Goal: Task Accomplishment & Management: Use online tool/utility

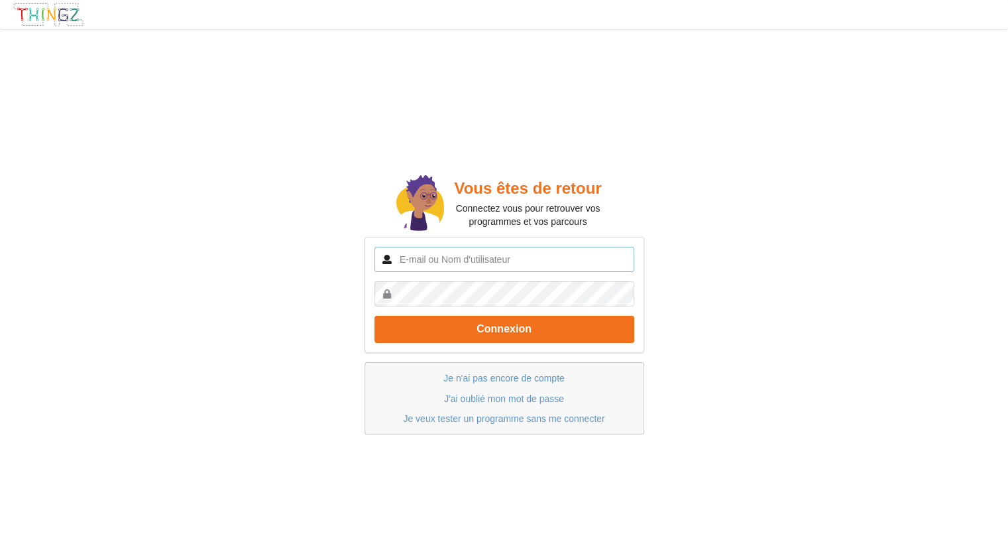
click at [489, 256] on input "text" at bounding box center [505, 259] width 260 height 25
type input "Guionneauolivier17@gmail.com"
click at [499, 374] on link "Je n'ai pas encore de compte" at bounding box center [504, 378] width 121 height 11
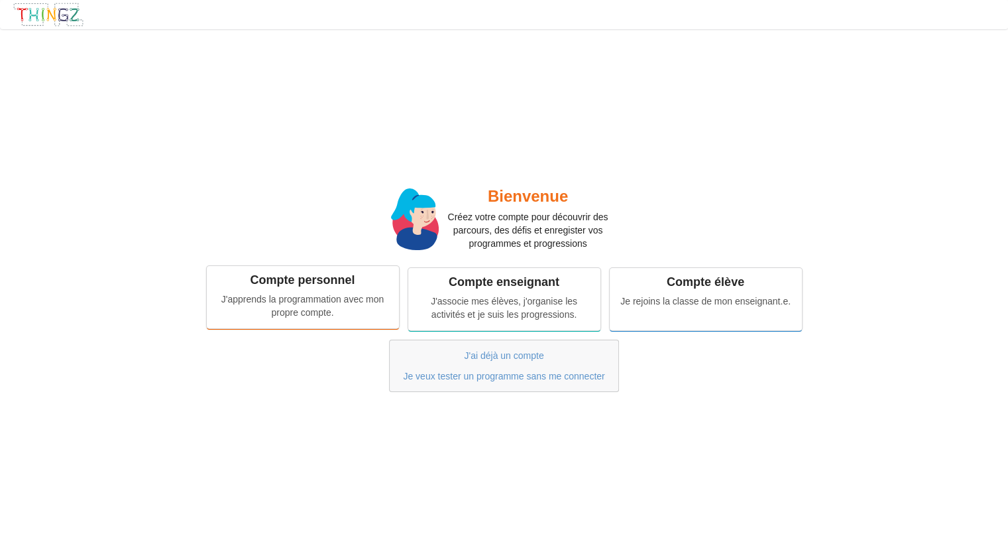
click at [371, 308] on div "J'apprends la programmation avec mon propre compte." at bounding box center [303, 305] width 174 height 27
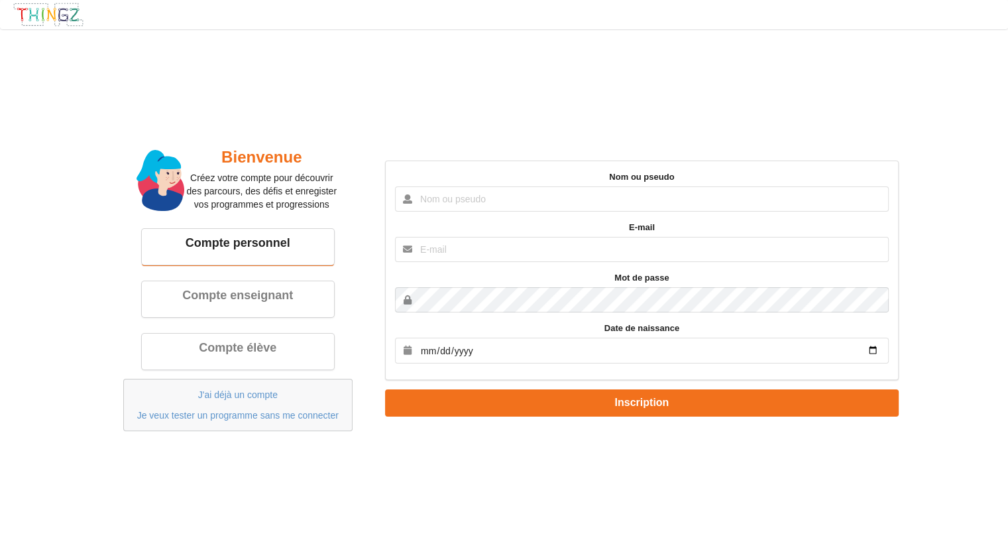
click at [530, 200] on input "text" at bounding box center [642, 198] width 494 height 25
type input "olivier"
click at [581, 485] on div "Bienvenue Créez votre compte pour découvrir des parcours, des défis et enregist…" at bounding box center [504, 288] width 1027 height 537
click at [677, 245] on input "text" at bounding box center [642, 249] width 494 height 25
type input "Guionneauolivier17@gmail.com"
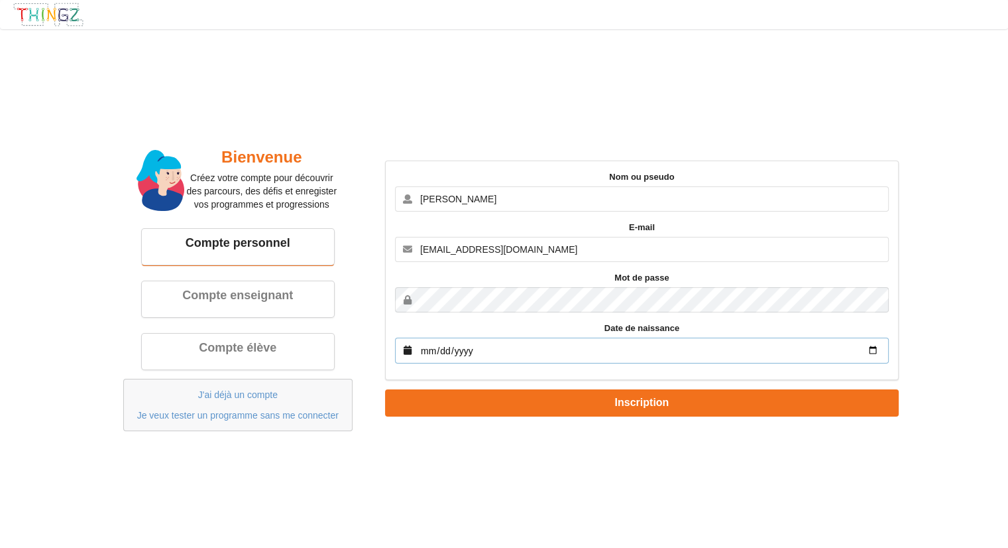
click at [584, 361] on input "date" at bounding box center [642, 350] width 494 height 26
type input "2009-09-22"
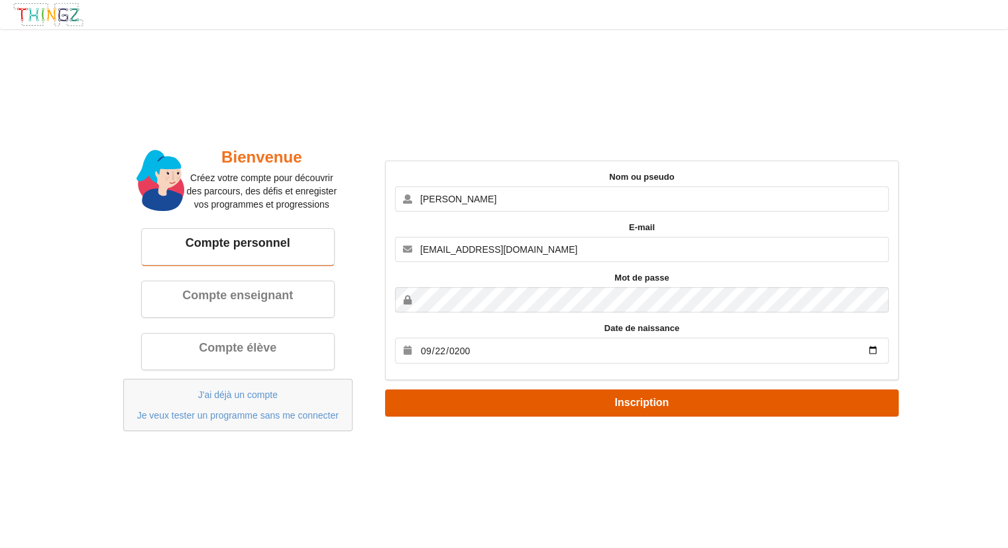
click at [619, 404] on button "Inscription" at bounding box center [642, 402] width 514 height 27
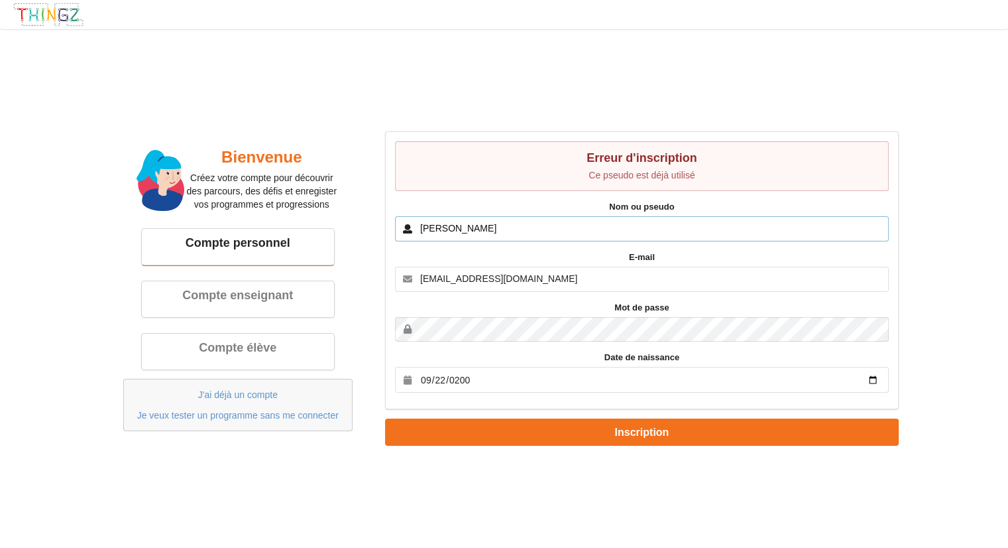
click at [495, 238] on input "olivier" at bounding box center [642, 228] width 494 height 25
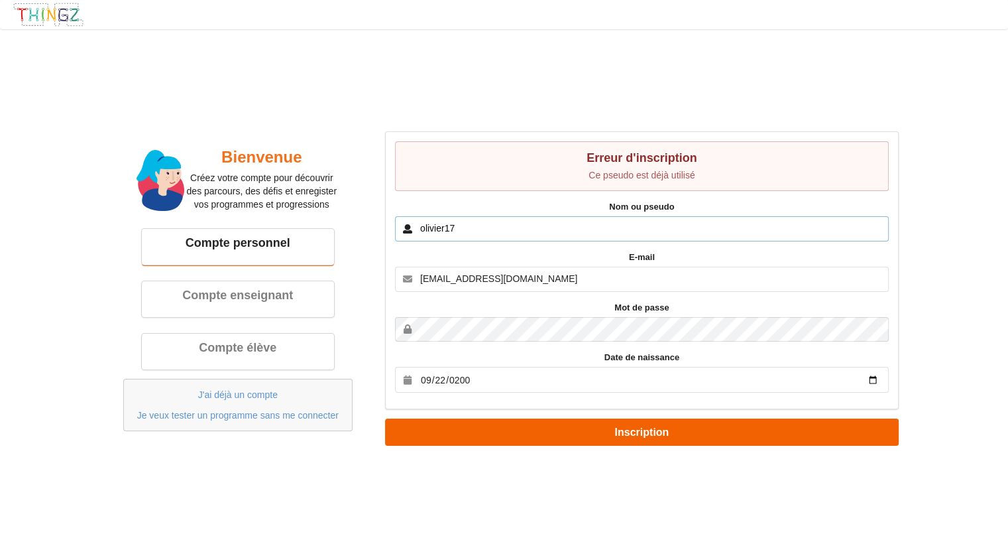
type input "olivier17"
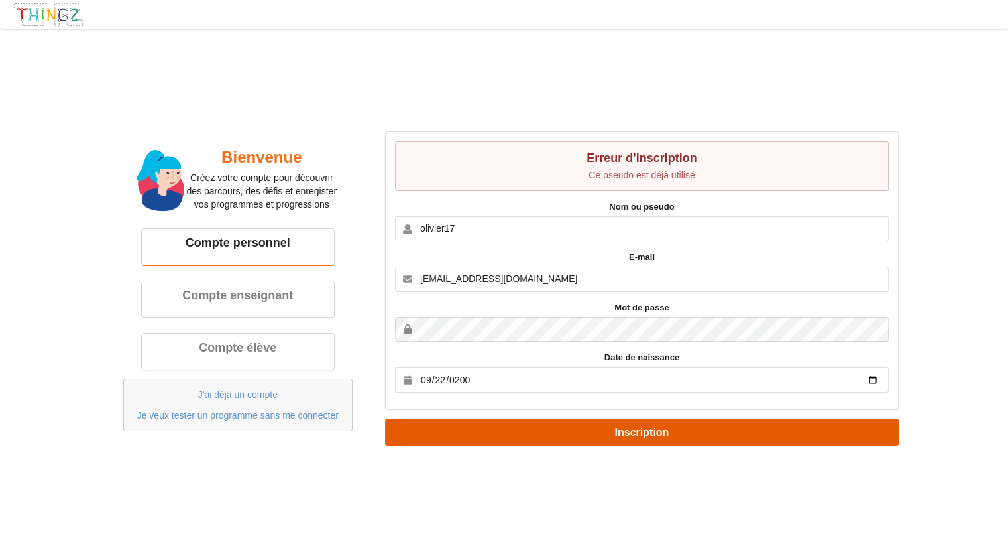
click at [514, 438] on button "Inscription" at bounding box center [642, 431] width 514 height 27
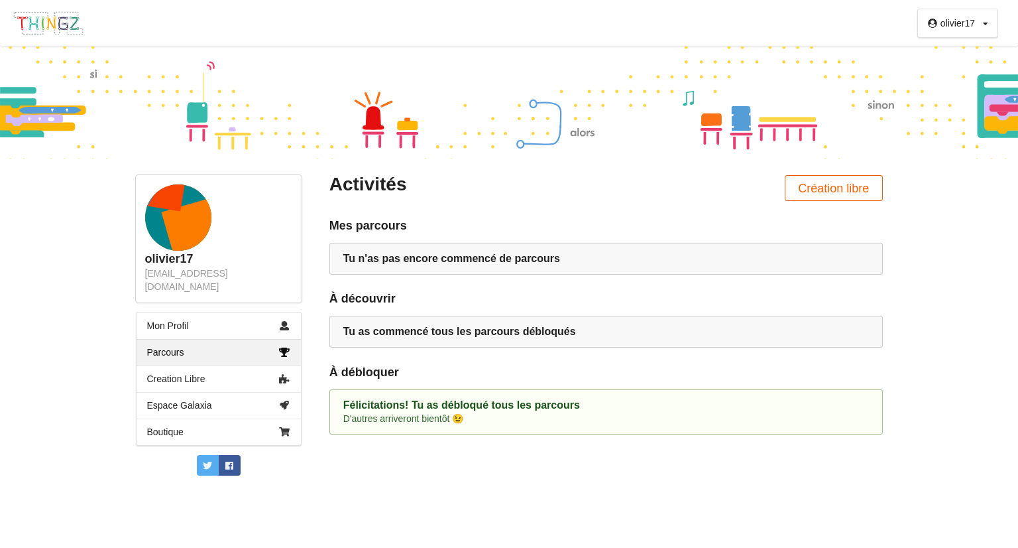
click at [843, 194] on button "Création libre" at bounding box center [834, 188] width 98 height 26
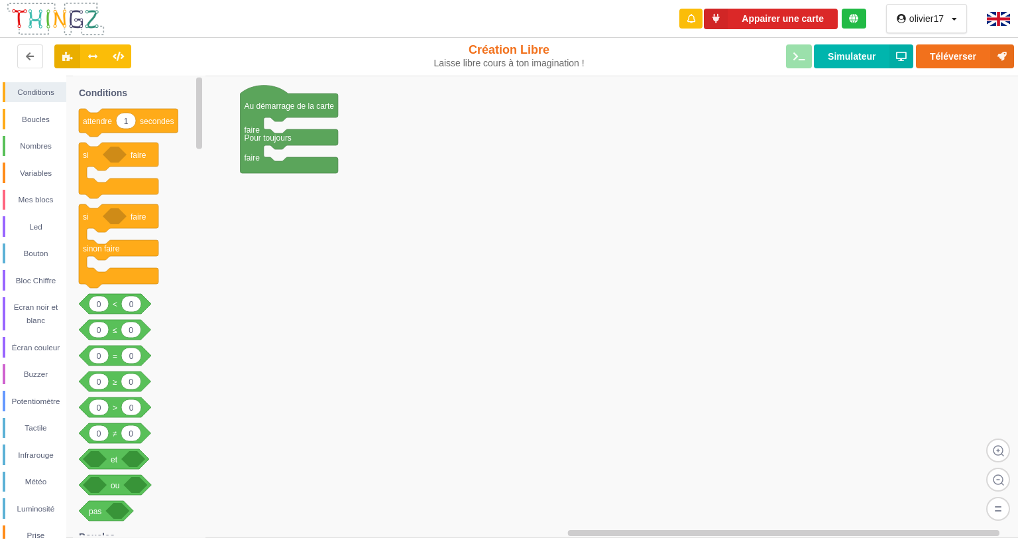
click at [994, 19] on img at bounding box center [998, 19] width 23 height 14
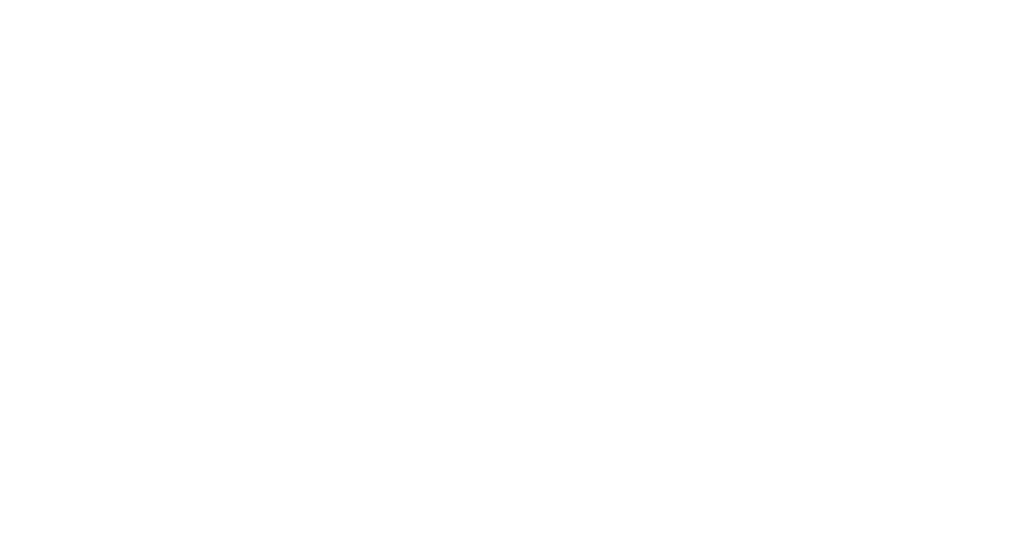
click at [472, 229] on div at bounding box center [509, 274] width 1018 height 548
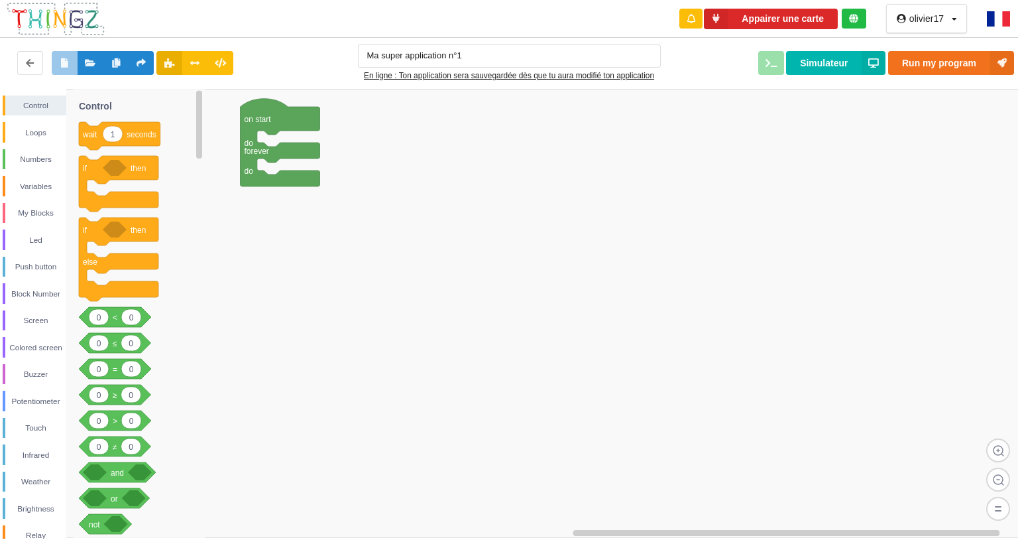
click at [994, 19] on img at bounding box center [998, 18] width 23 height 15
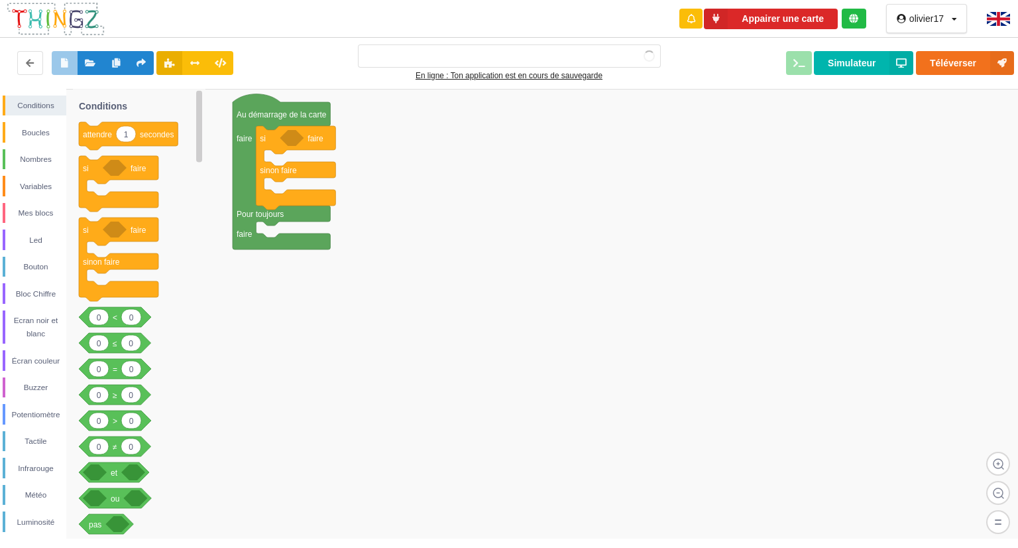
type input "Ma super application n°1"
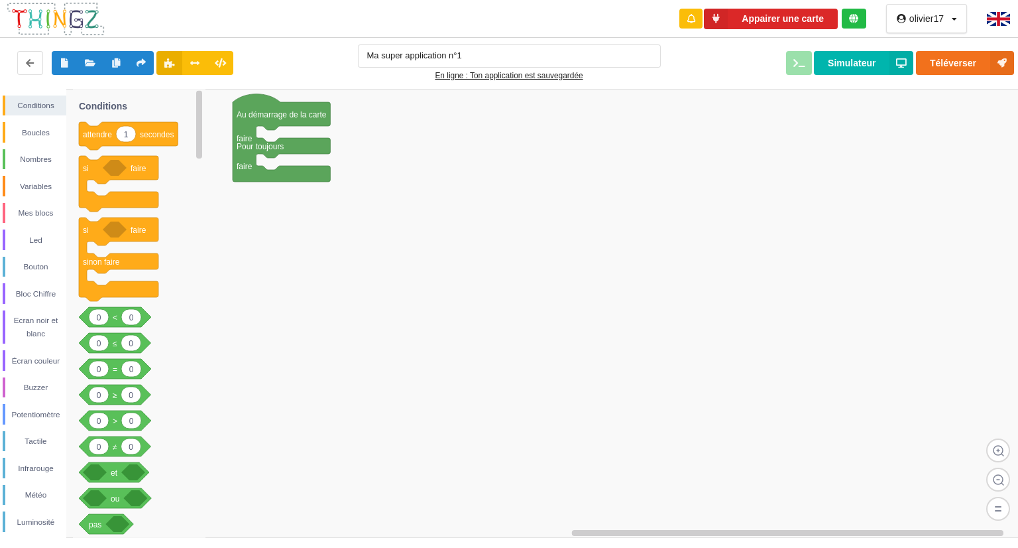
click at [1000, 21] on img at bounding box center [998, 19] width 23 height 14
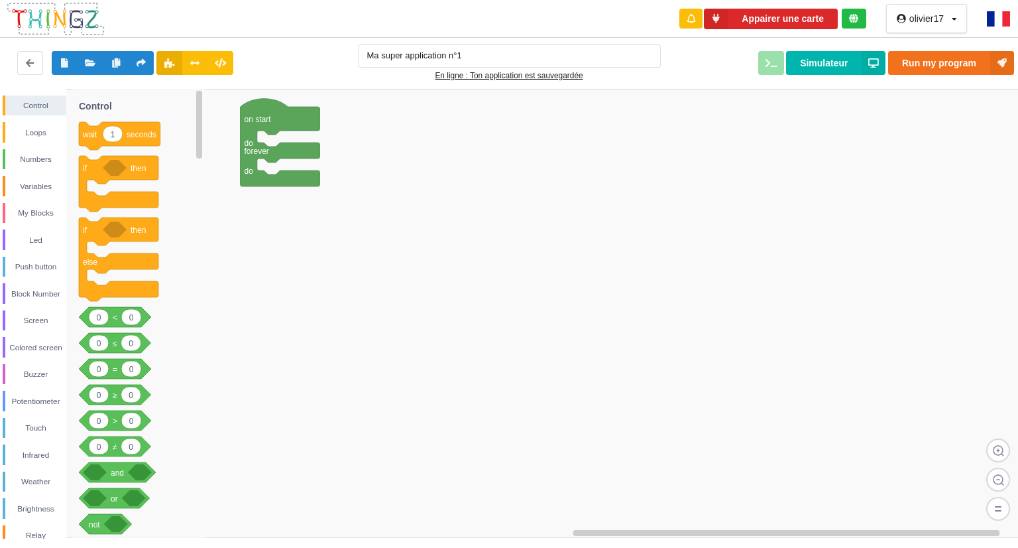
click at [996, 25] on img at bounding box center [998, 18] width 23 height 15
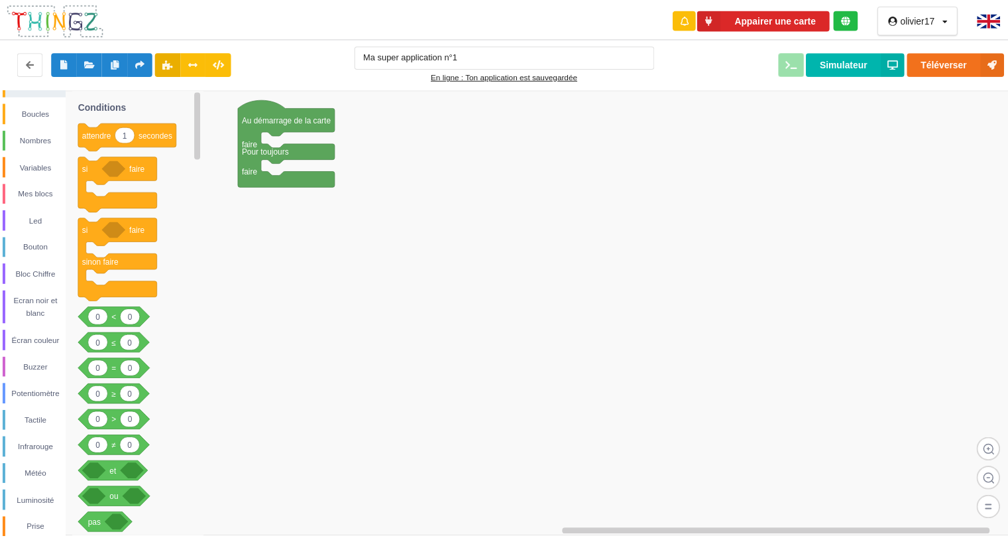
scroll to position [11, 0]
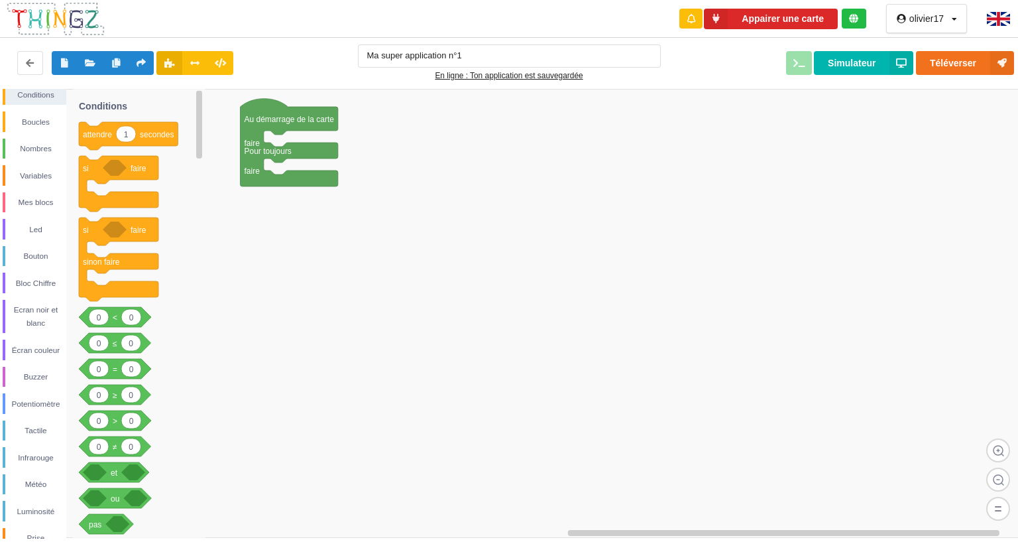
click at [904, 14] on icon at bounding box center [901, 18] width 11 height 9
click at [920, 22] on div "olivier17" at bounding box center [927, 18] width 34 height 9
click at [918, 49] on div "Profil" at bounding box center [919, 45] width 76 height 24
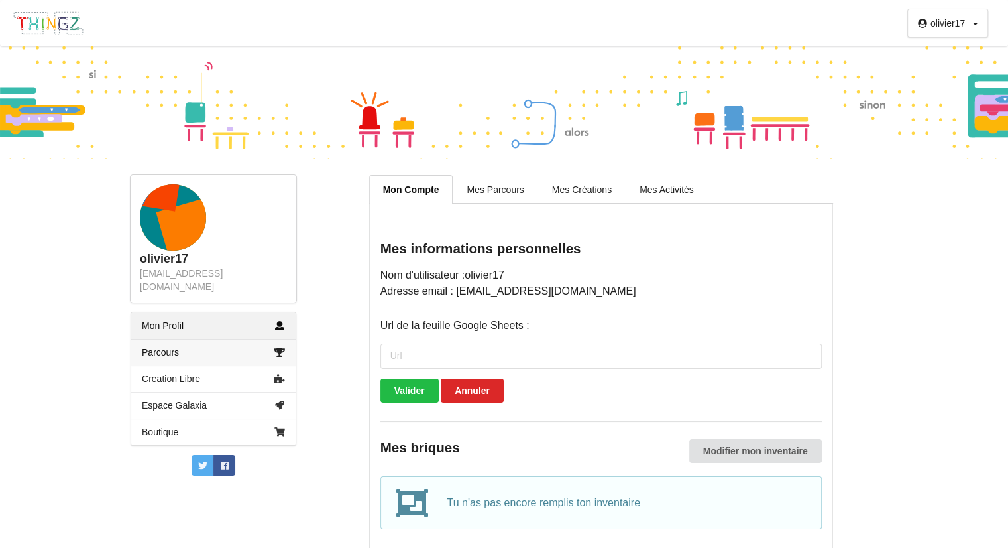
click at [233, 339] on link "Parcours" at bounding box center [213, 352] width 164 height 27
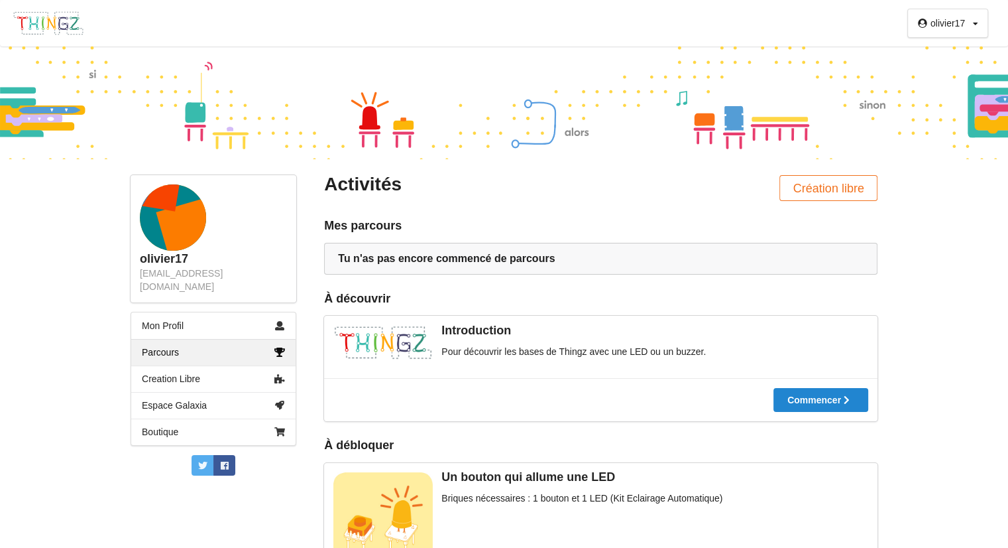
click at [180, 223] on rect at bounding box center [197, 235] width 82 height 82
click at [217, 418] on link "Boutique" at bounding box center [213, 431] width 164 height 27
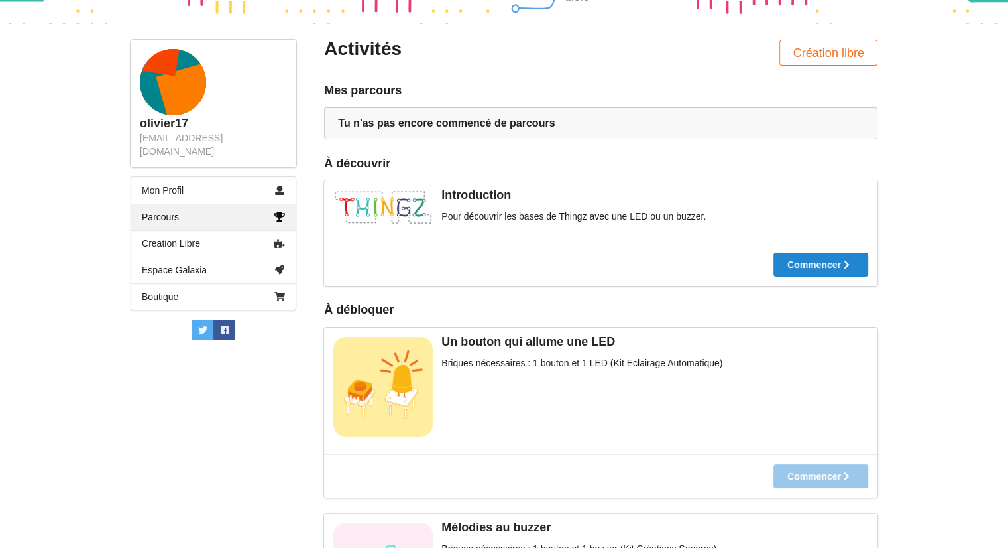
scroll to position [134, 0]
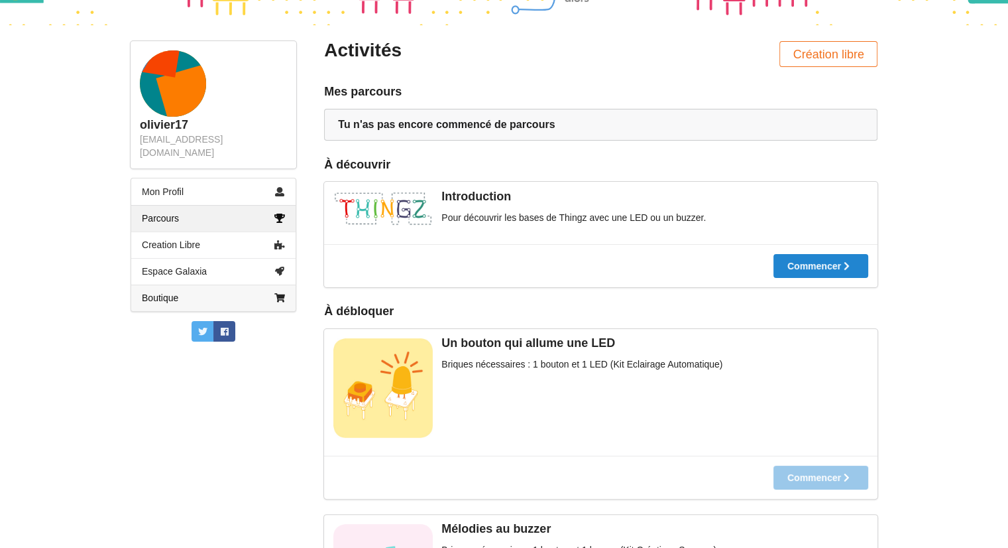
click at [160, 287] on link "Boutique" at bounding box center [213, 297] width 164 height 27
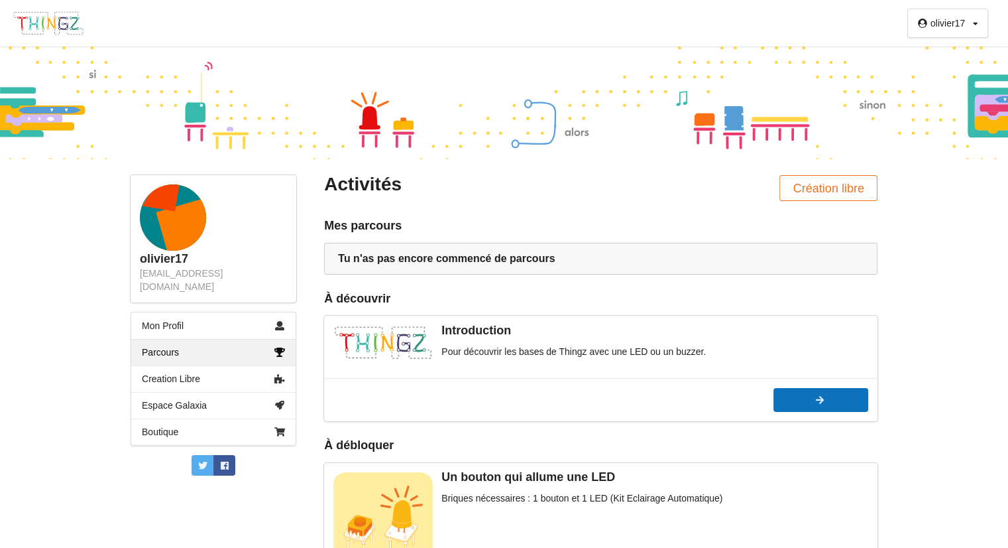
click at [790, 392] on button "Commencer" at bounding box center [821, 400] width 95 height 24
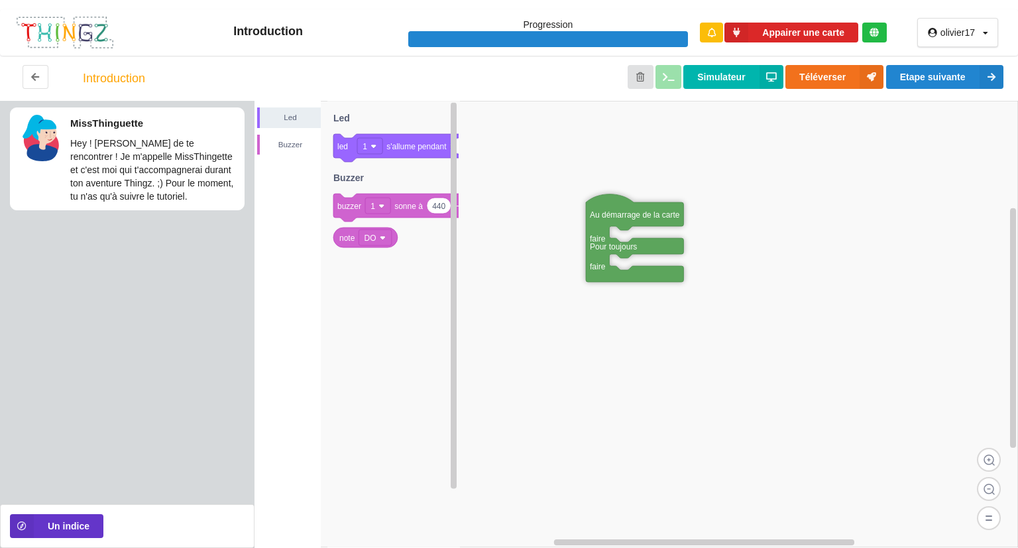
drag, startPoint x: 776, startPoint y: 278, endPoint x: 607, endPoint y: 176, distance: 197.5
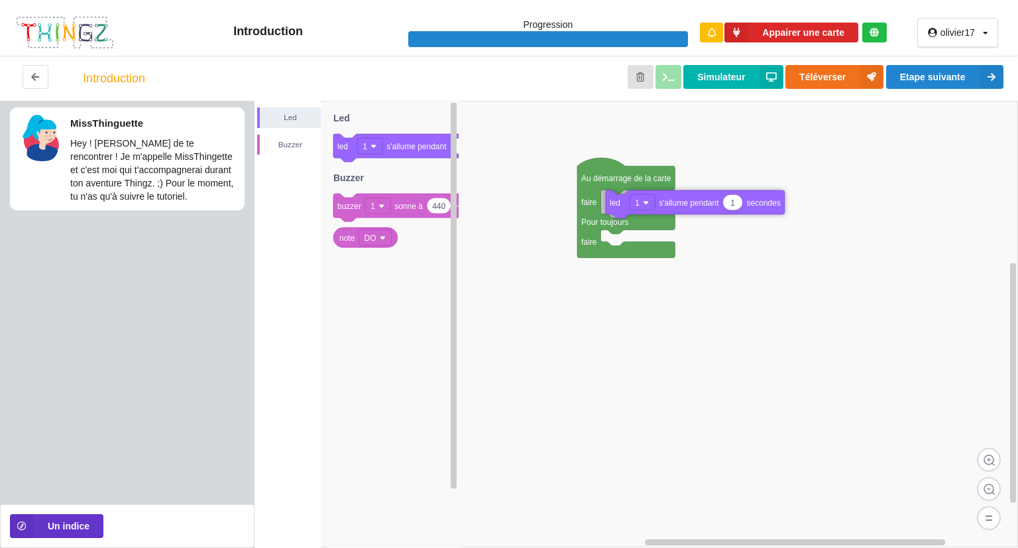
drag, startPoint x: 347, startPoint y: 149, endPoint x: 618, endPoint y: 204, distance: 276.8
click at [618, 204] on div "Led Buzzer Au démarrage de la carte faire Pour toujours faire 1 led 1 s'allume …" at bounding box center [637, 324] width 764 height 447
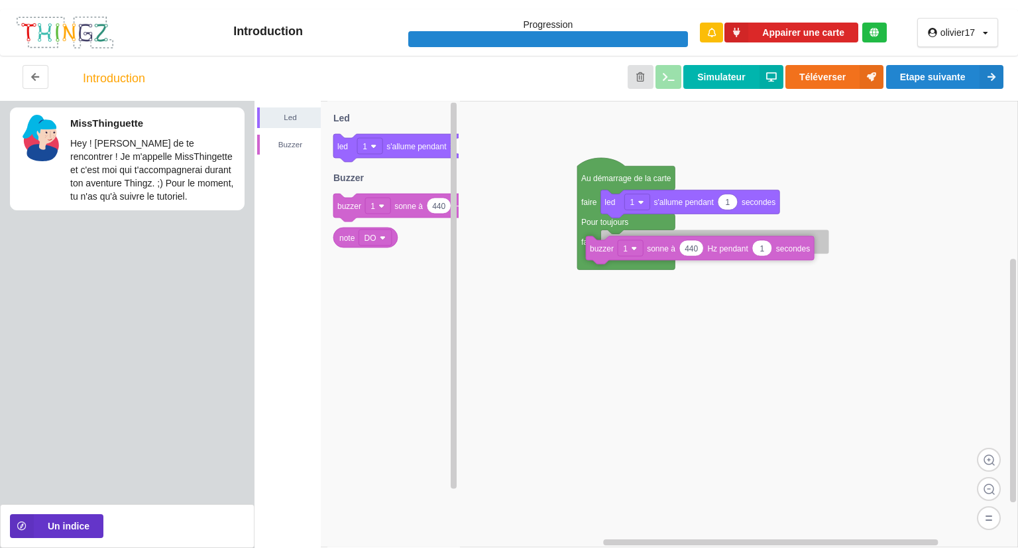
drag, startPoint x: 358, startPoint y: 208, endPoint x: 611, endPoint y: 250, distance: 256.1
click at [611, 250] on div "Led Buzzer Au démarrage de la carte faire Pour toujours faire 1 led 1 s'allume …" at bounding box center [637, 324] width 764 height 447
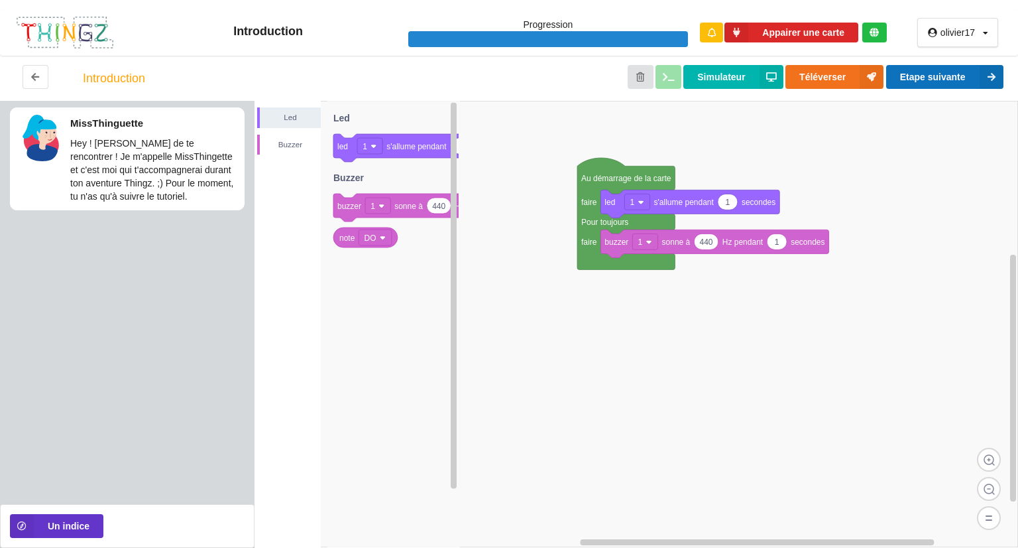
click at [912, 70] on button "Etape suivante" at bounding box center [944, 77] width 117 height 24
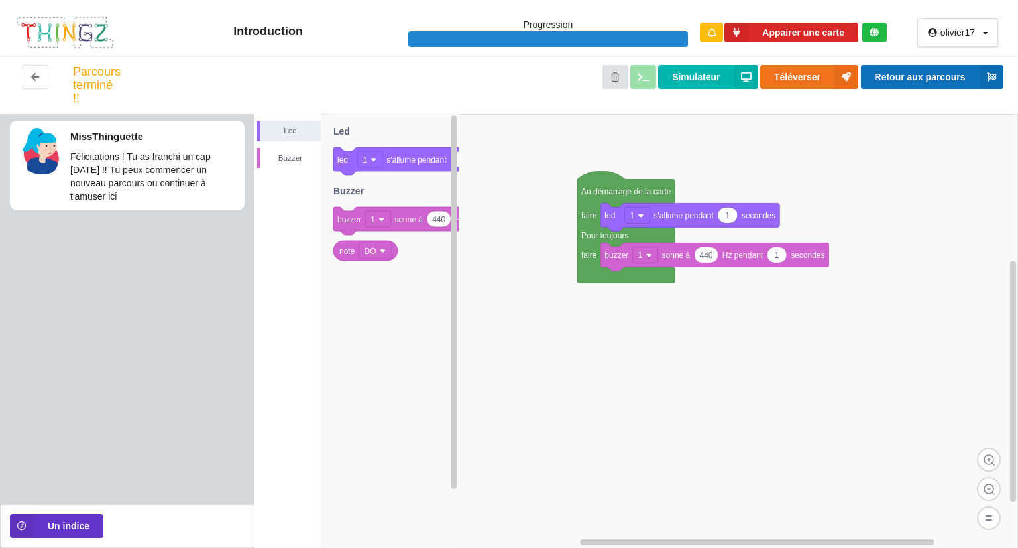
click at [931, 80] on button "Retour aux parcours" at bounding box center [932, 77] width 143 height 24
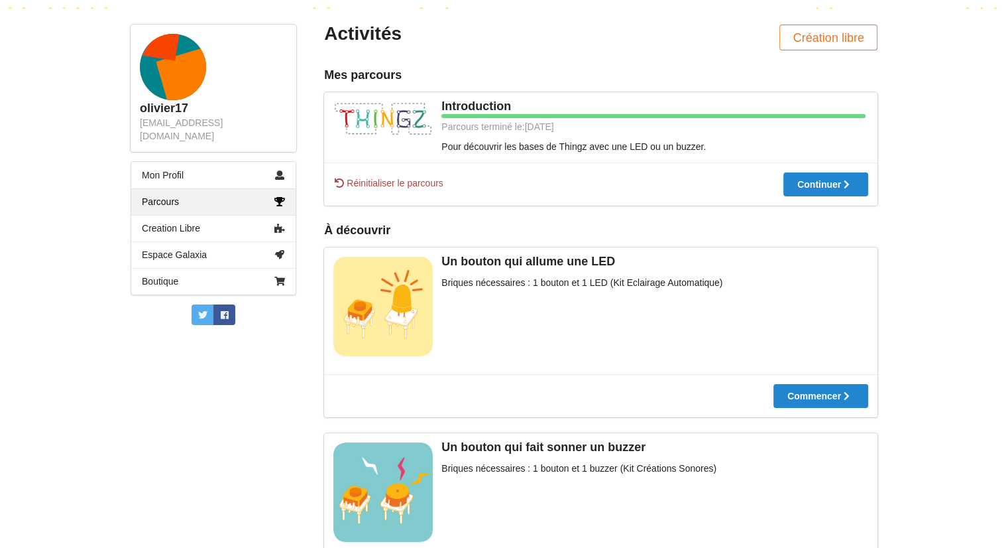
scroll to position [151, 0]
click at [837, 396] on div at bounding box center [821, 394] width 95 height 9
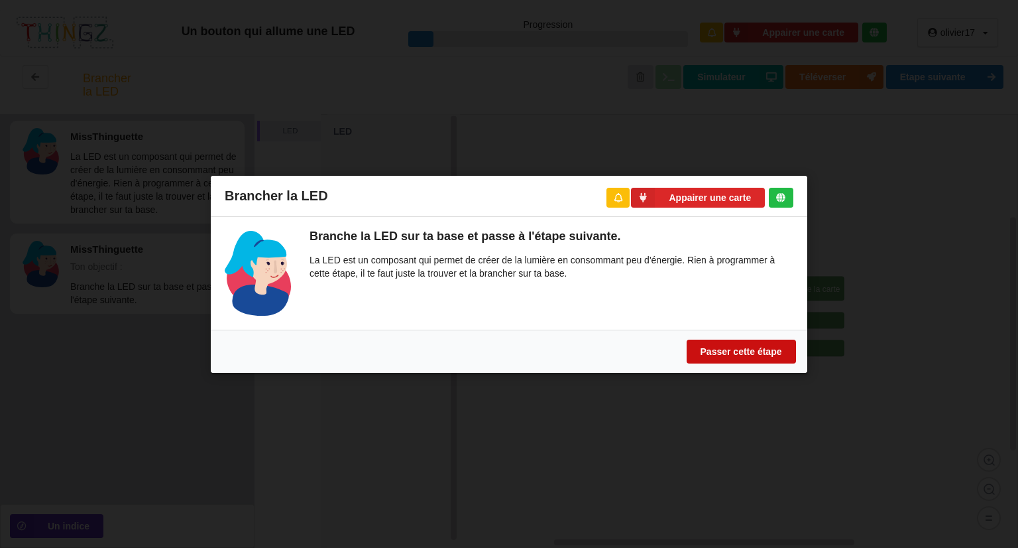
click at [743, 348] on button "Passer cette étape" at bounding box center [741, 351] width 109 height 24
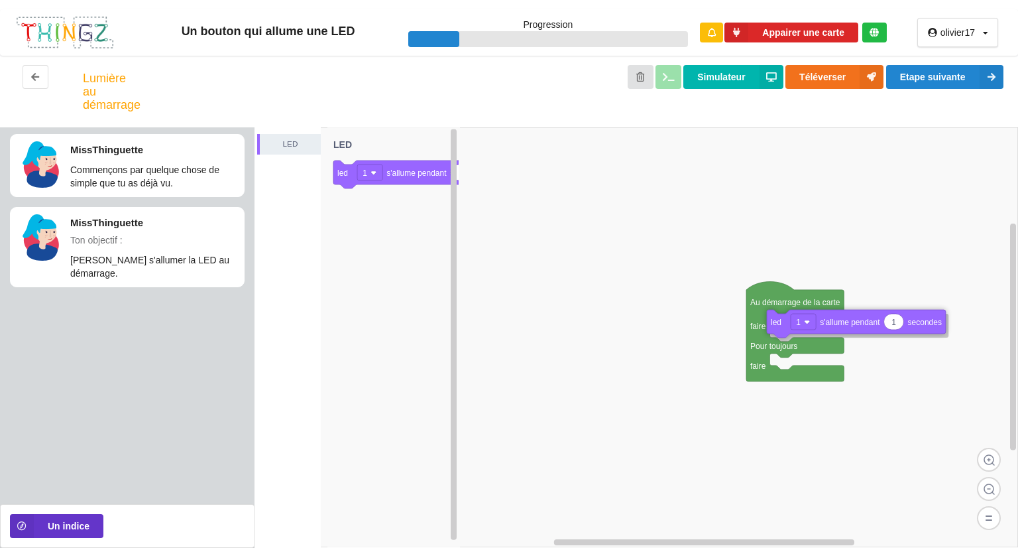
drag, startPoint x: 407, startPoint y: 178, endPoint x: 841, endPoint y: 327, distance: 459.2
click at [841, 327] on div "LED Au démarrage de la carte faire Pour toujours faire 1 led 1 s'allume pendant…" at bounding box center [637, 337] width 764 height 420
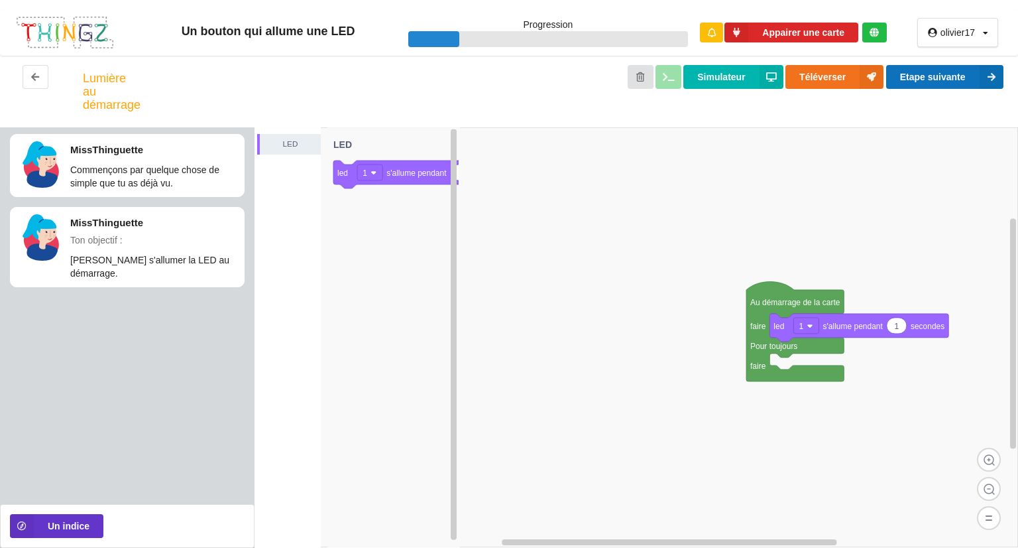
click at [979, 76] on button "Etape suivante" at bounding box center [944, 77] width 117 height 24
type input "5"
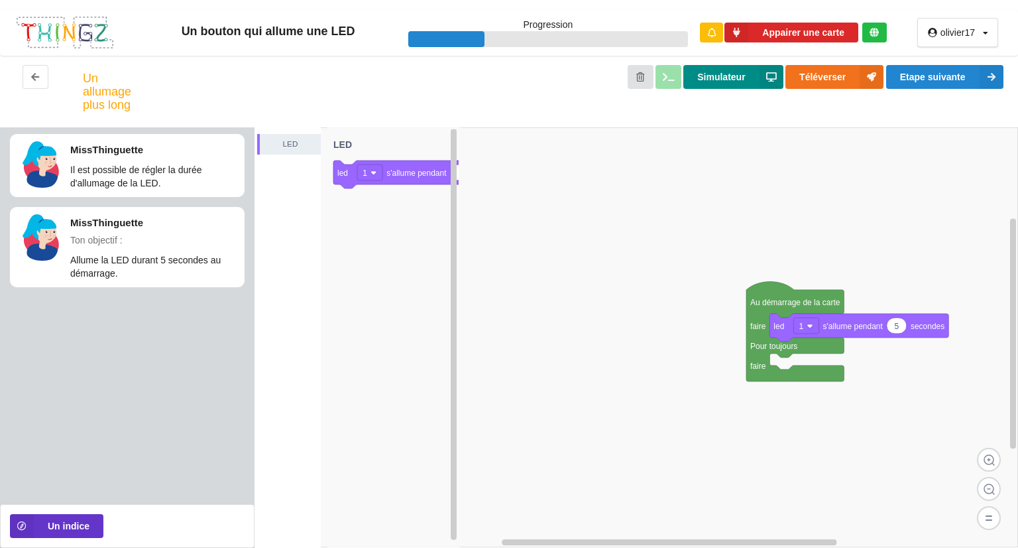
click at [728, 74] on button "Simulateur" at bounding box center [733, 77] width 99 height 24
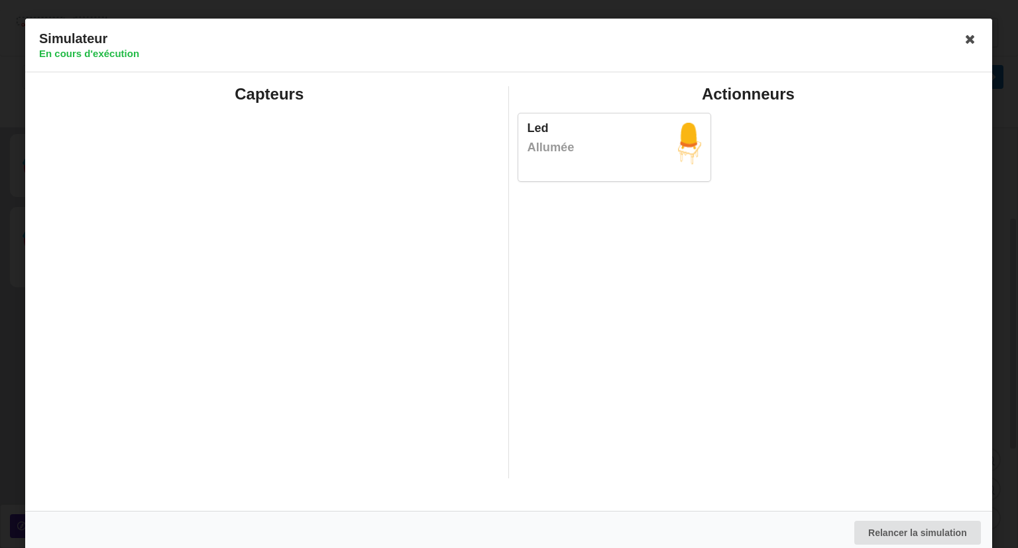
click at [603, 184] on div "Led Allumée" at bounding box center [749, 147] width 470 height 84
click at [961, 40] on icon at bounding box center [971, 39] width 21 height 21
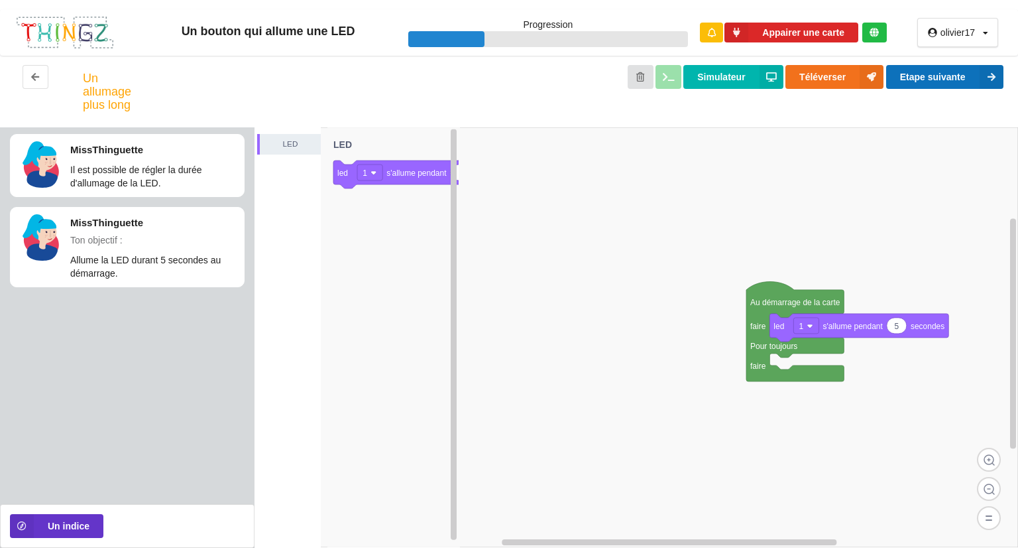
click at [949, 74] on button "Etape suivante" at bounding box center [944, 77] width 117 height 24
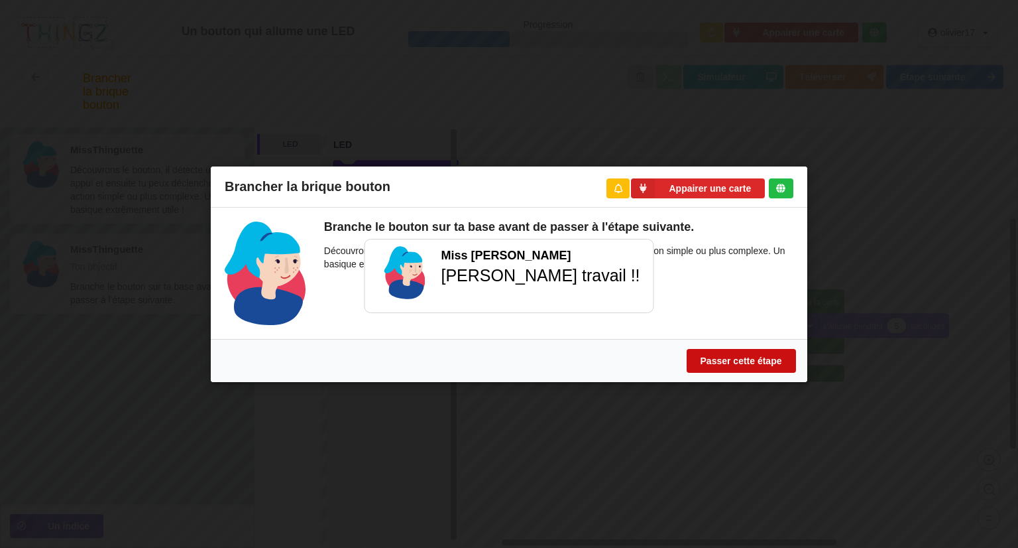
click at [735, 358] on button "Passer cette étape" at bounding box center [741, 360] width 109 height 24
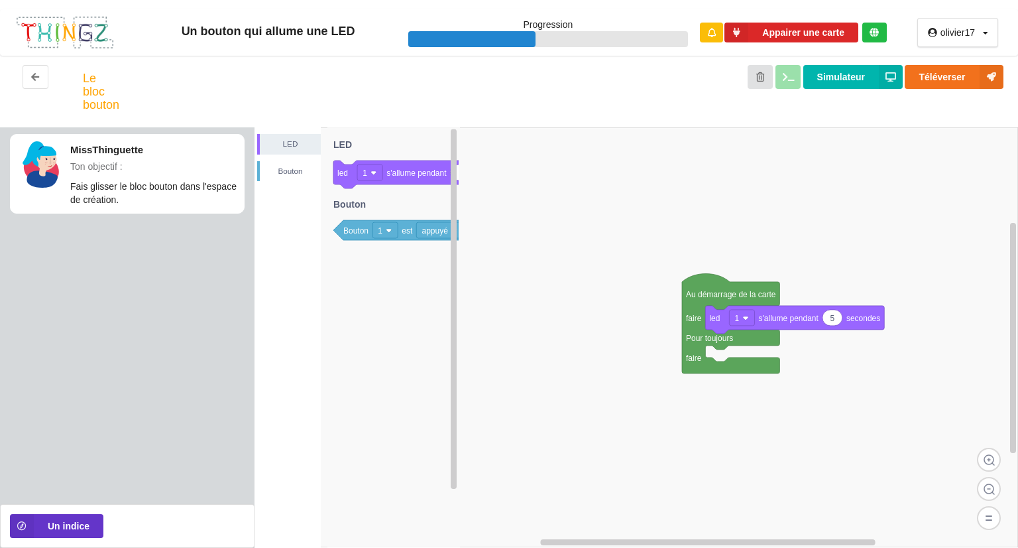
drag, startPoint x: 642, startPoint y: 347, endPoint x: 578, endPoint y: 339, distance: 64.8
click at [578, 339] on div "LED [PERSON_NAME] 1 led 1 s'allume pendant secondes Bouton 1 est appuyé LED [PE…" at bounding box center [637, 337] width 764 height 420
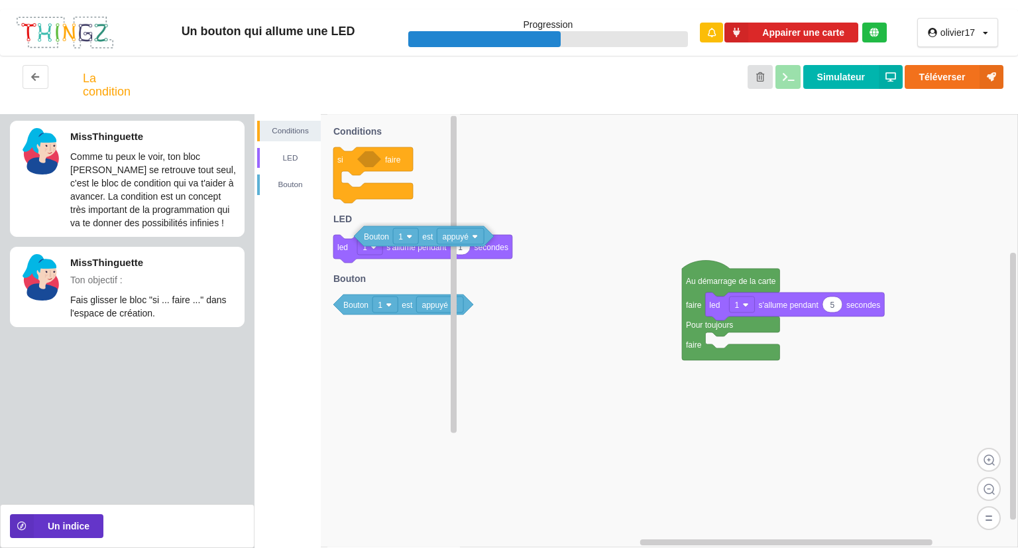
drag, startPoint x: 350, startPoint y: 230, endPoint x: 371, endPoint y: 249, distance: 27.7
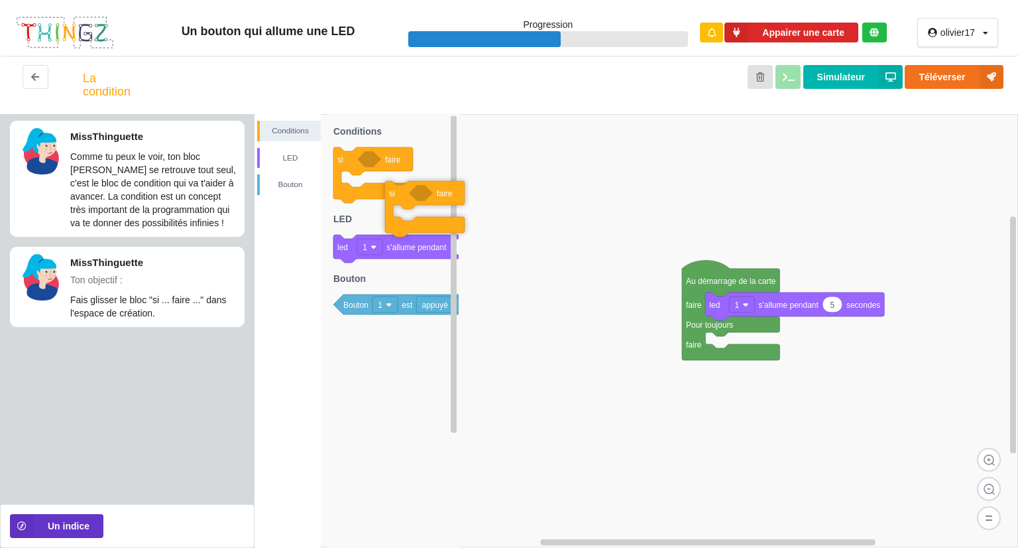
drag, startPoint x: 349, startPoint y: 159, endPoint x: 411, endPoint y: 202, distance: 75.4
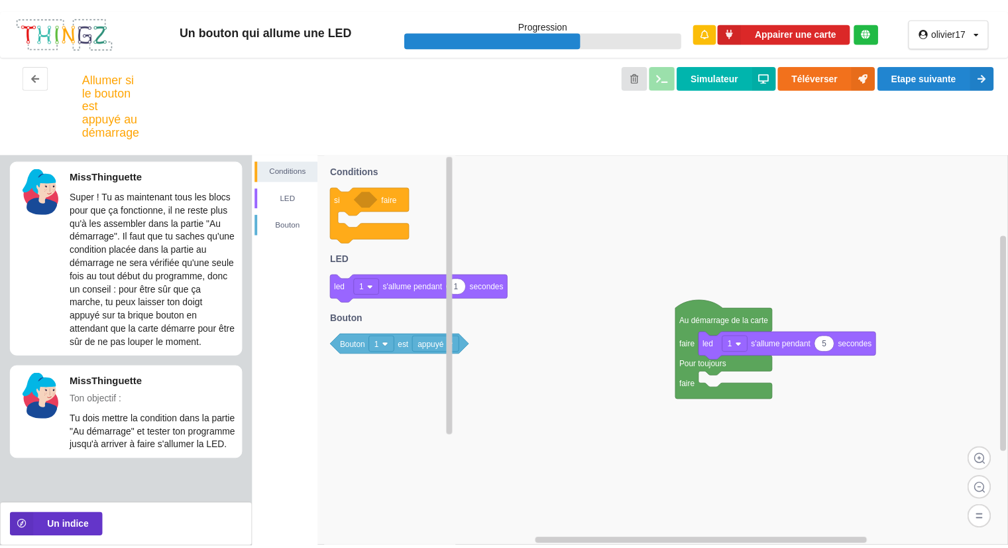
scroll to position [7, 0]
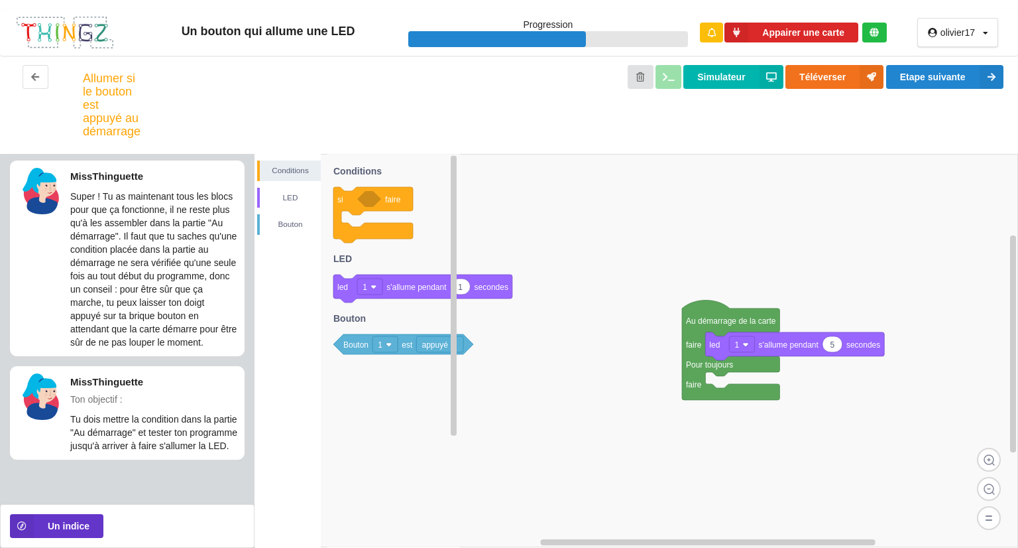
drag, startPoint x: 344, startPoint y: 154, endPoint x: 343, endPoint y: 168, distance: 14.0
click at [343, 168] on icon "si faire 1 led 1 s'allume pendant secondes Bouton 1 est appuyé Conditions LED […" at bounding box center [394, 350] width 133 height 393
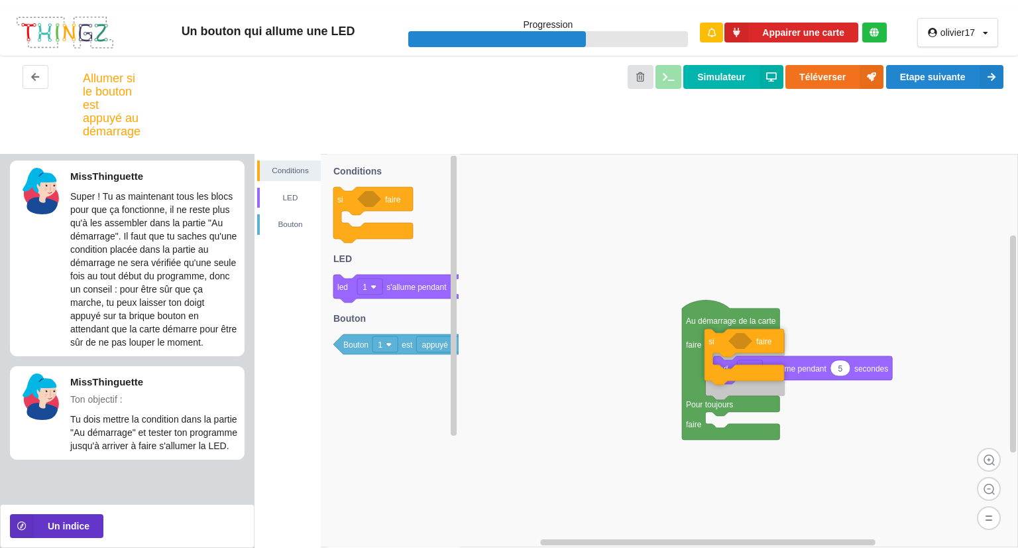
drag, startPoint x: 347, startPoint y: 198, endPoint x: 719, endPoint y: 339, distance: 397.4
click at [719, 339] on div "Conditions LED [PERSON_NAME] Au démarrage de la carte faire Pour toujours faire…" at bounding box center [637, 351] width 764 height 394
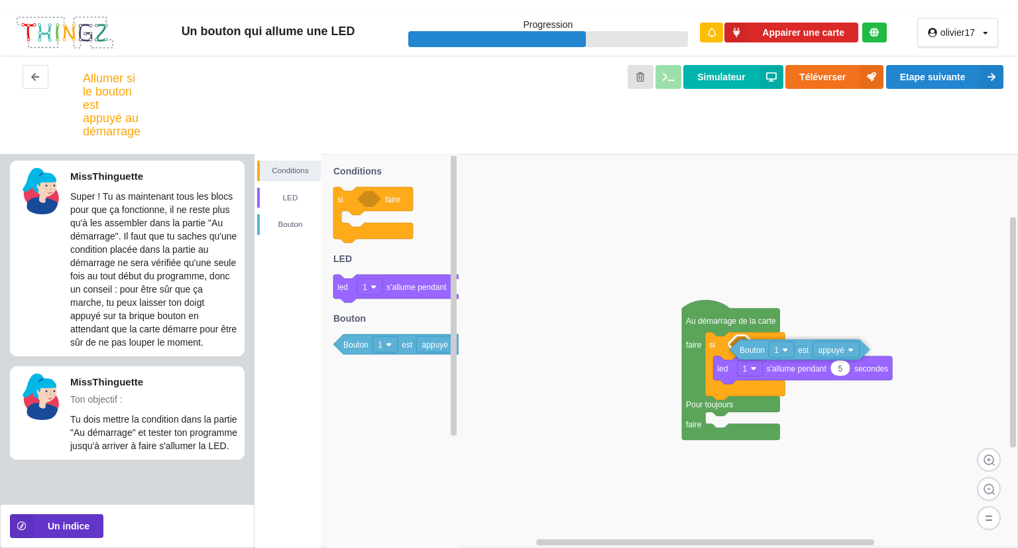
drag, startPoint x: 357, startPoint y: 345, endPoint x: 754, endPoint y: 349, distance: 397.8
click at [754, 349] on div "Conditions LED [PERSON_NAME] Au démarrage de la carte faire Pour toujours faire…" at bounding box center [637, 351] width 764 height 394
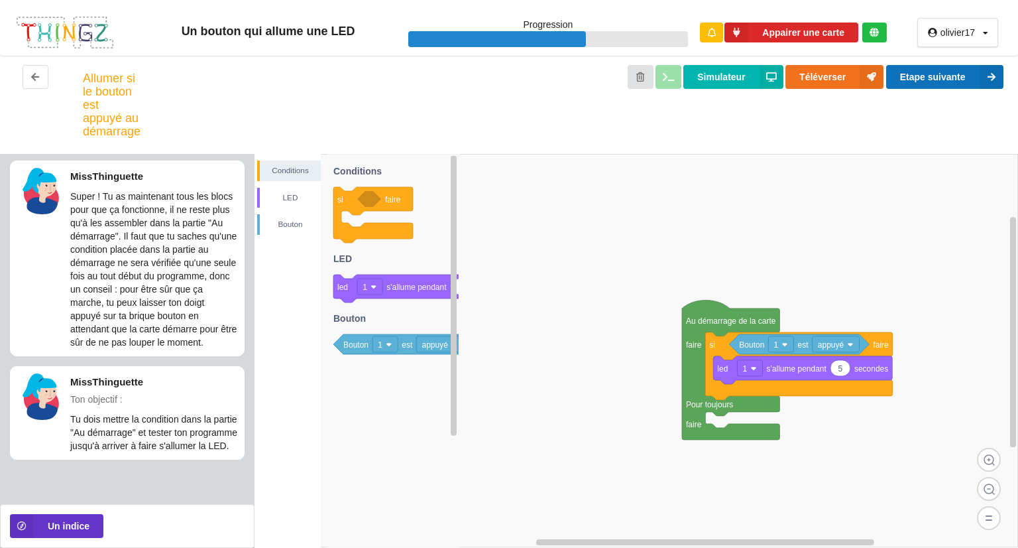
click at [915, 78] on button "Etape suivante" at bounding box center [944, 77] width 117 height 24
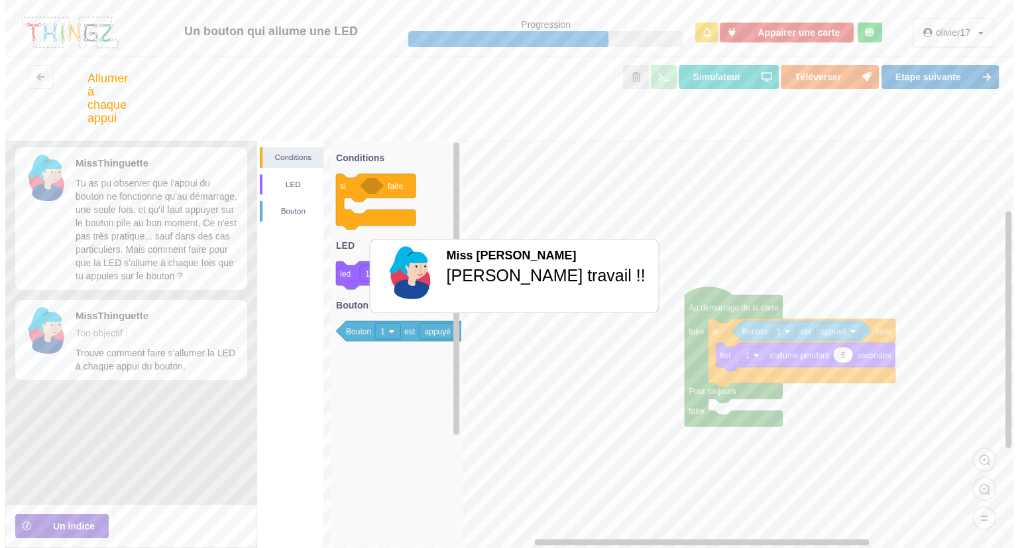
scroll to position [0, 0]
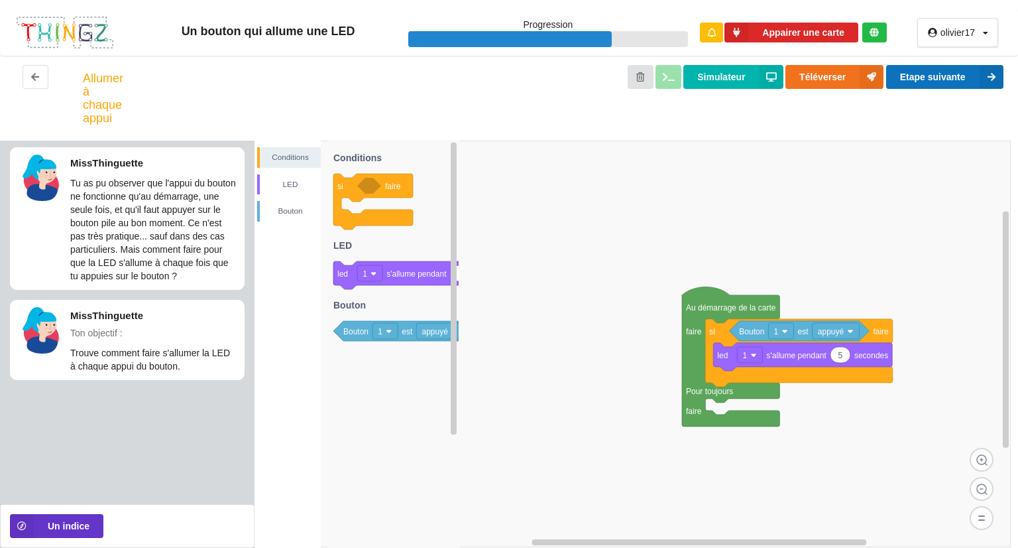
click at [931, 72] on button "Etape suivante" at bounding box center [944, 77] width 117 height 24
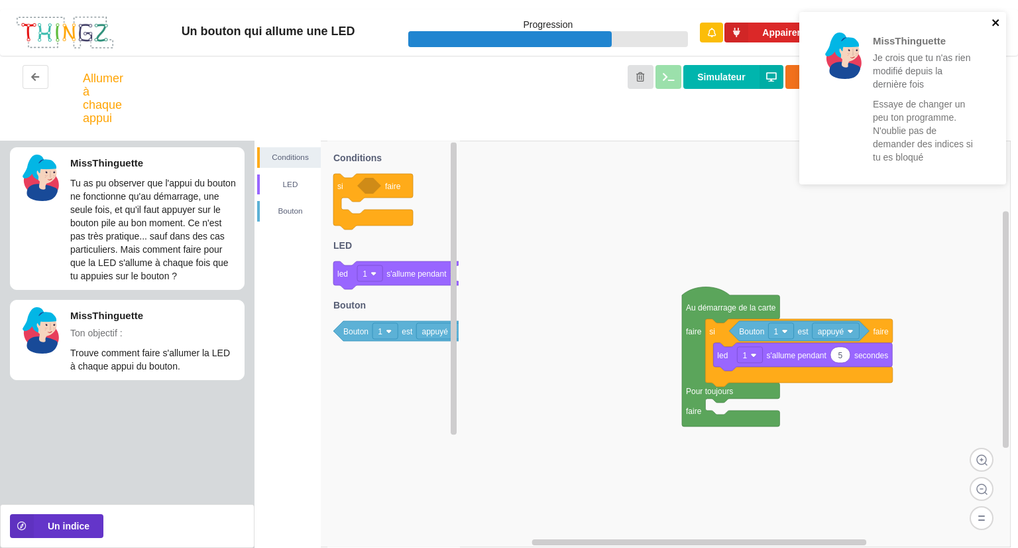
click at [992, 22] on icon "close" at bounding box center [996, 22] width 9 height 11
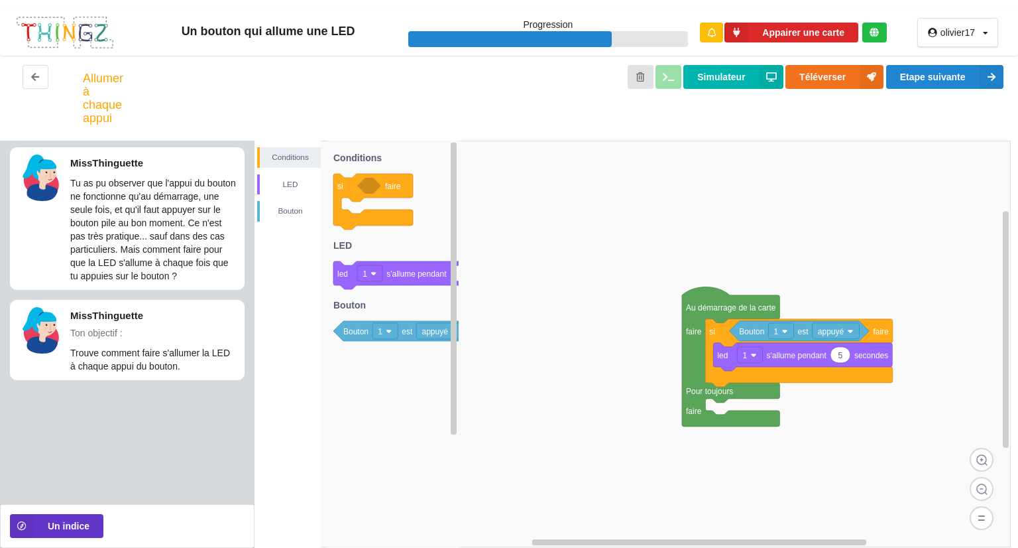
click at [731, 83] on button "Simulateur" at bounding box center [733, 77] width 99 height 24
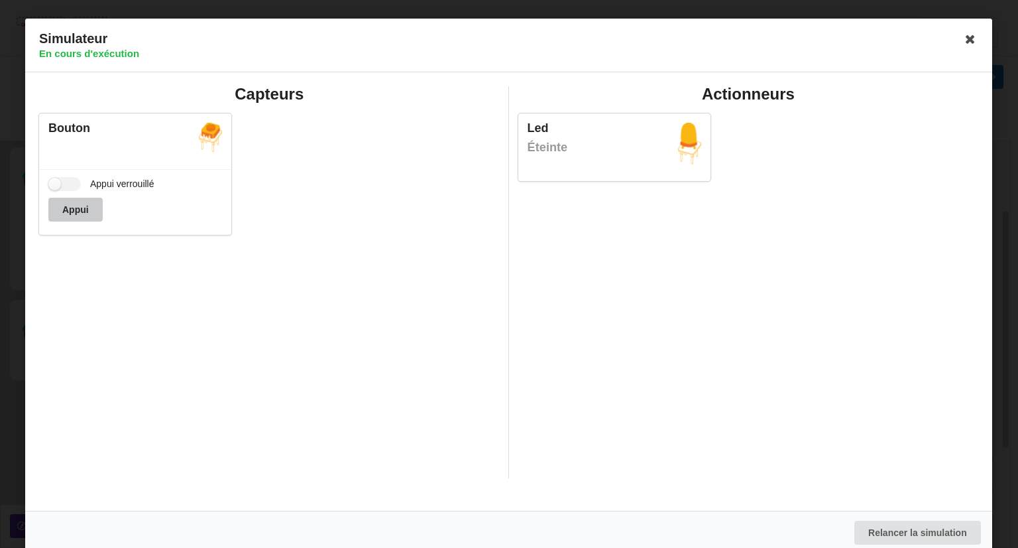
click at [88, 215] on button "Appui" at bounding box center [75, 210] width 54 height 24
click at [75, 185] on label "Appui verrouillé" at bounding box center [101, 184] width 106 height 14
click at [75, 185] on input "Appui verrouillé" at bounding box center [64, 184] width 32 height 14
click at [75, 185] on label "Appui verrouillé" at bounding box center [101, 184] width 106 height 14
click at [75, 185] on input "Appui verrouillé" at bounding box center [64, 184] width 32 height 14
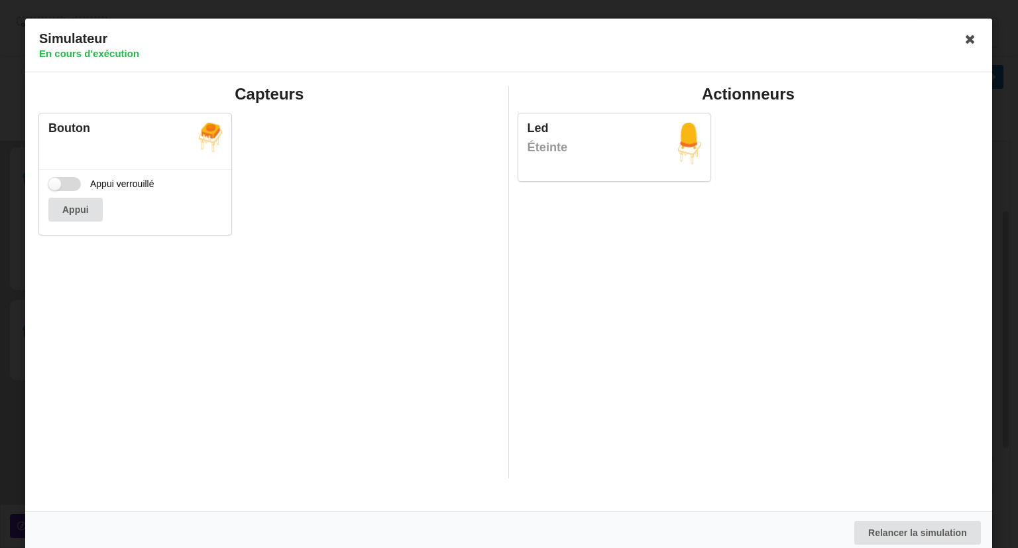
click at [73, 184] on label "Appui verrouillé" at bounding box center [101, 184] width 106 height 14
click at [73, 184] on input "Appui verrouillé" at bounding box center [64, 184] width 32 height 14
click at [73, 184] on label "Appui verrouillé" at bounding box center [101, 184] width 106 height 14
click at [73, 184] on input "Appui verrouillé" at bounding box center [64, 184] width 32 height 14
checkbox input "false"
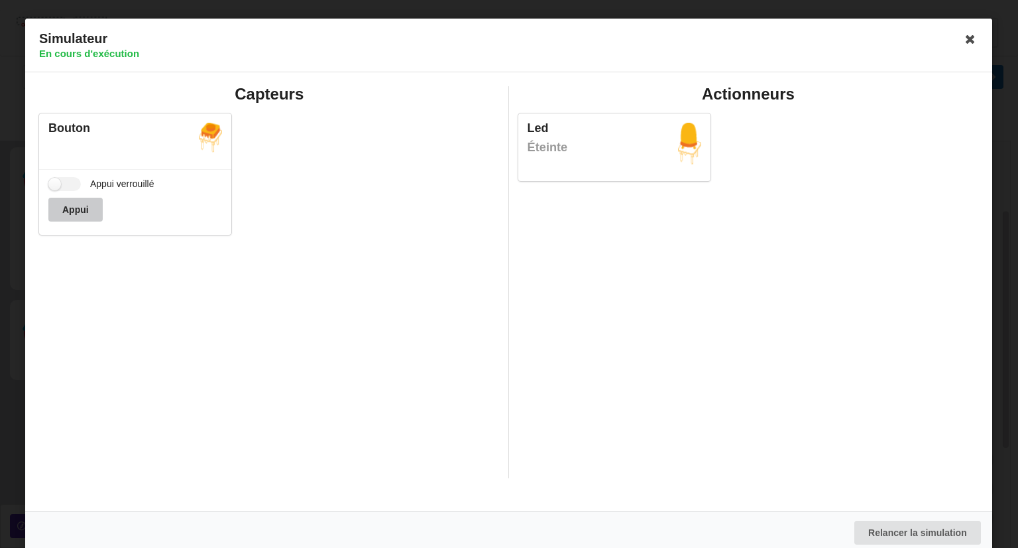
click at [79, 211] on button "Appui" at bounding box center [75, 210] width 54 height 24
click at [963, 41] on icon at bounding box center [971, 39] width 21 height 21
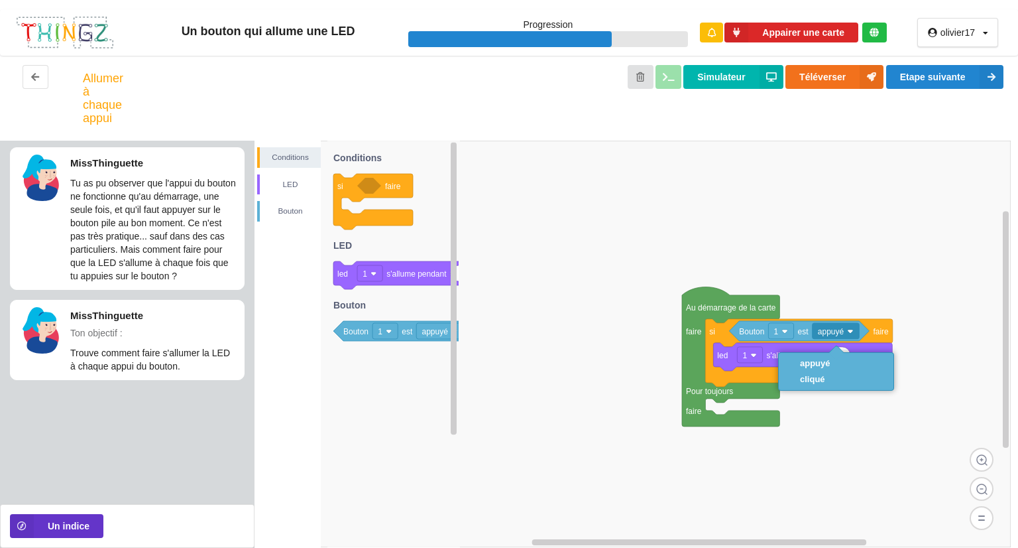
click at [866, 441] on rect at bounding box center [633, 344] width 756 height 406
drag, startPoint x: 866, startPoint y: 441, endPoint x: 851, endPoint y: 425, distance: 22.0
click at [851, 425] on div "Conditions LED [PERSON_NAME] Au démarrage de la carte faire Pour toujours faire…" at bounding box center [637, 344] width 764 height 407
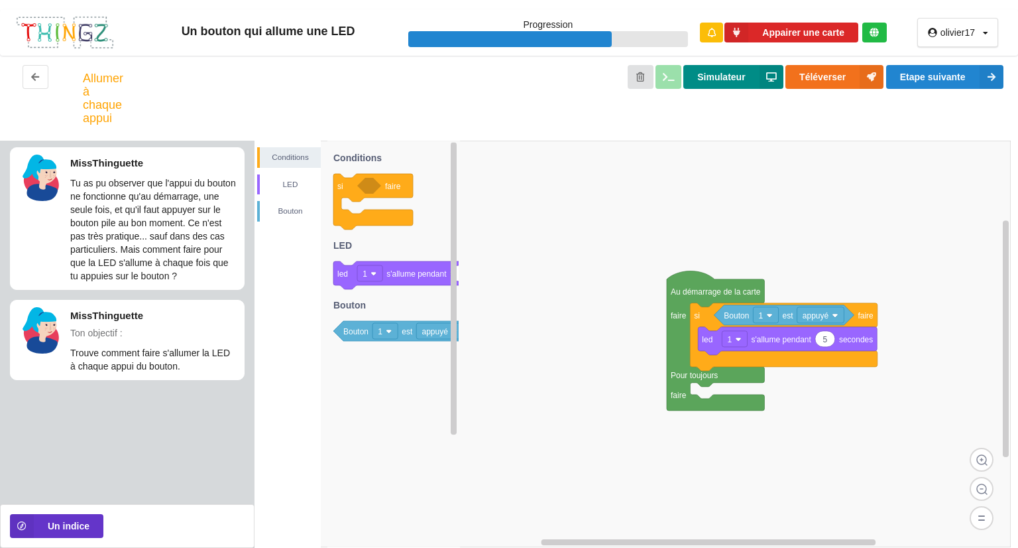
click at [735, 78] on button "Simulateur" at bounding box center [733, 77] width 99 height 24
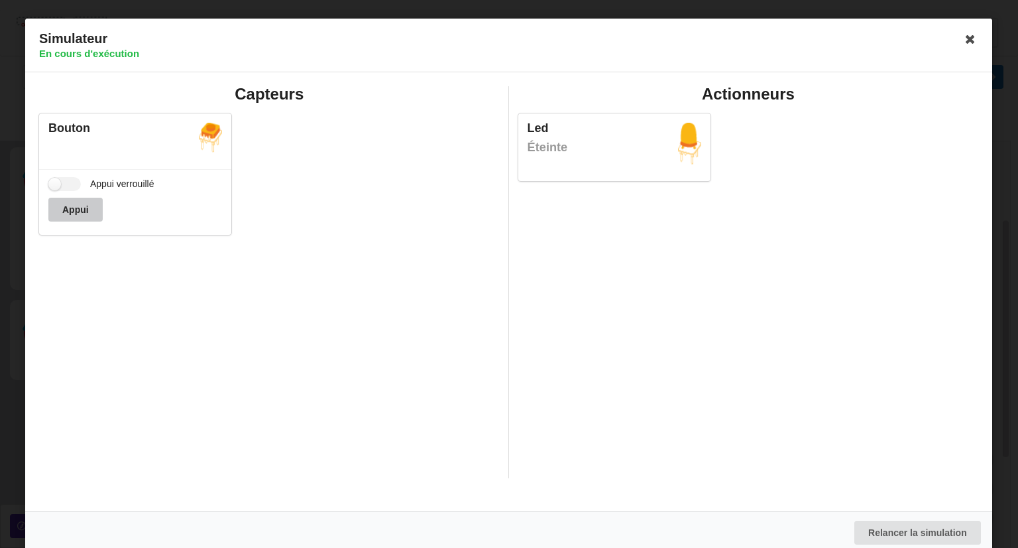
click at [77, 204] on button "Appui" at bounding box center [75, 210] width 54 height 24
click at [74, 186] on label "Appui verrouillé" at bounding box center [101, 184] width 106 height 14
click at [74, 186] on input "Appui verrouillé" at bounding box center [64, 184] width 32 height 14
click at [83, 212] on div "Appui" at bounding box center [135, 210] width 174 height 24
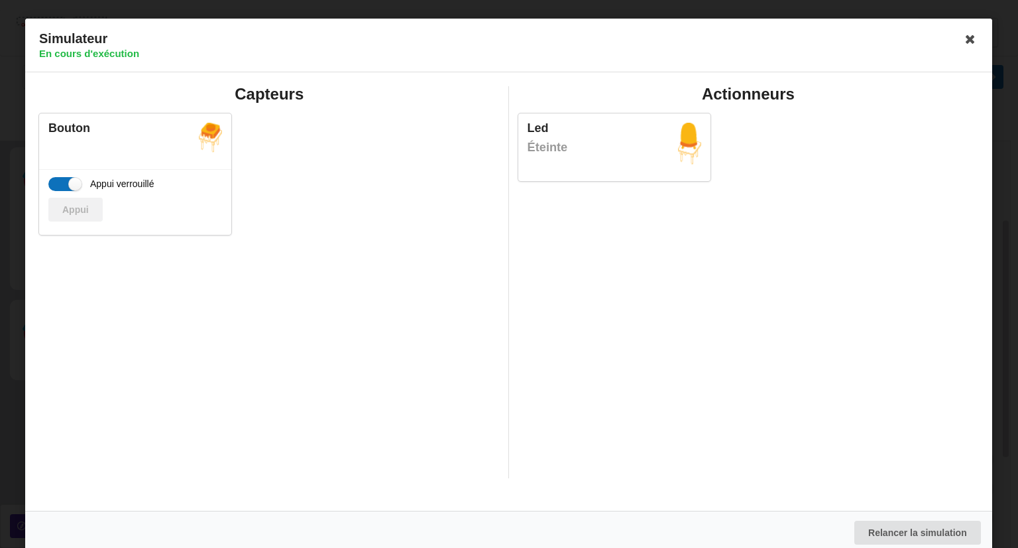
click at [66, 182] on label "Appui verrouillé" at bounding box center [101, 184] width 106 height 14
click at [66, 182] on input "Appui verrouillé" at bounding box center [64, 184] width 32 height 14
checkbox input "false"
click at [80, 208] on button "Appui" at bounding box center [75, 210] width 54 height 24
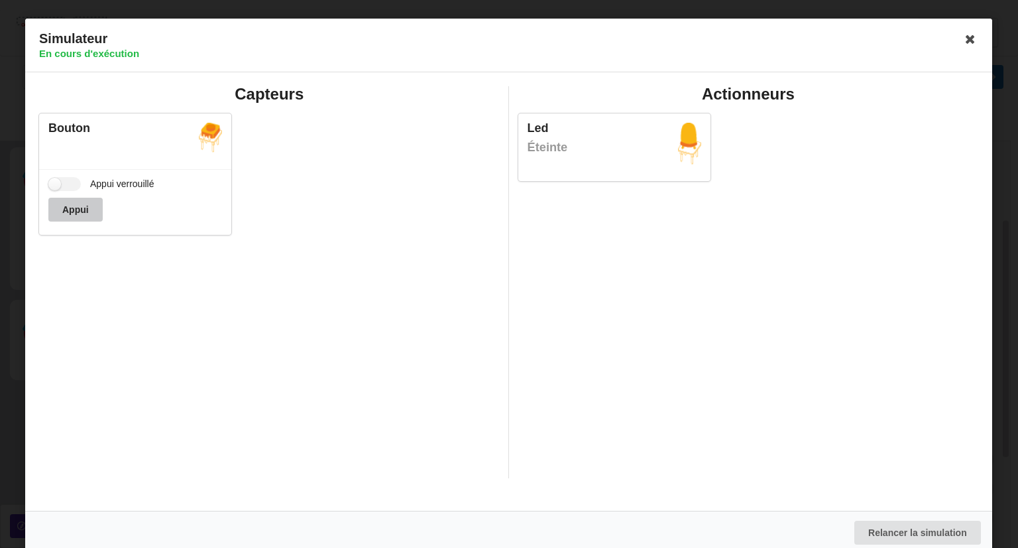
click at [80, 208] on button "Appui" at bounding box center [75, 210] width 54 height 24
click at [961, 40] on icon at bounding box center [971, 39] width 21 height 21
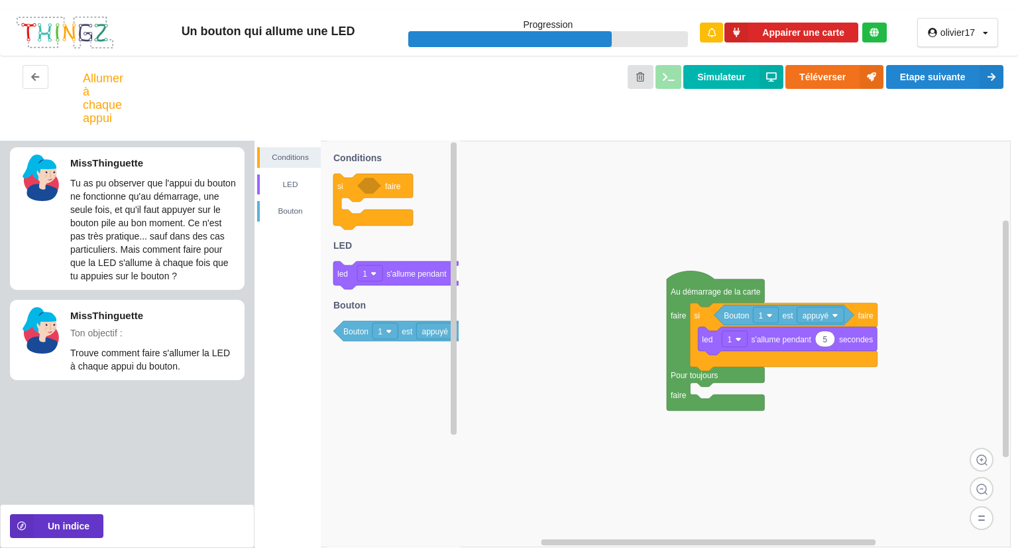
click at [968, 38] on div "olivier17 Profil Déconnexion" at bounding box center [958, 32] width 81 height 29
click at [944, 81] on button "Etape suivante" at bounding box center [944, 77] width 117 height 24
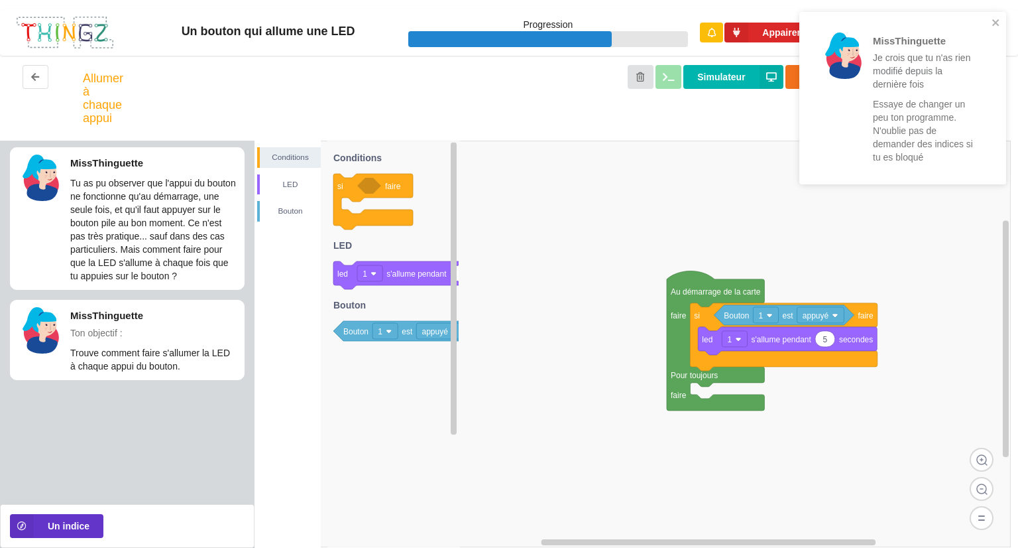
click at [618, 171] on rect at bounding box center [633, 344] width 756 height 406
click at [92, 532] on button "Un indice" at bounding box center [56, 526] width 93 height 24
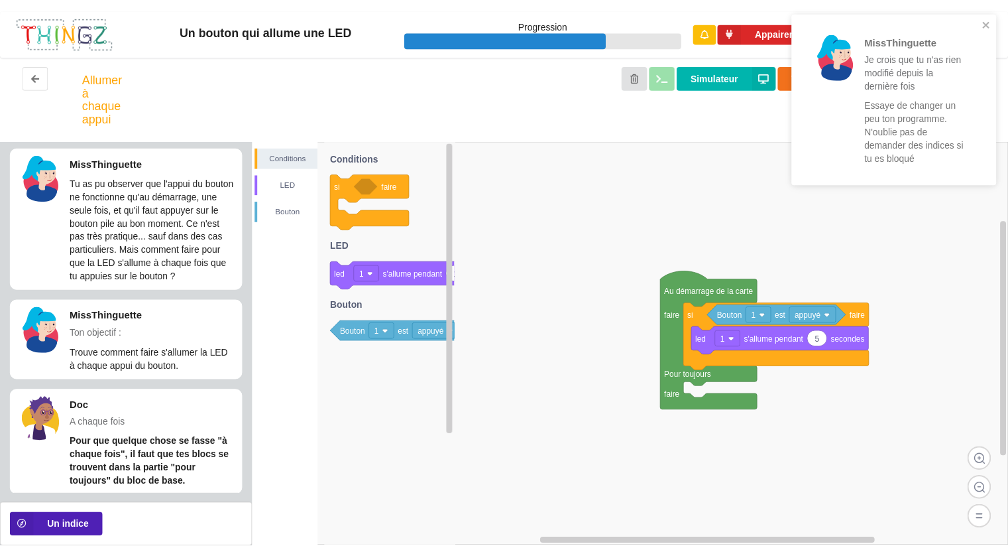
scroll to position [30, 0]
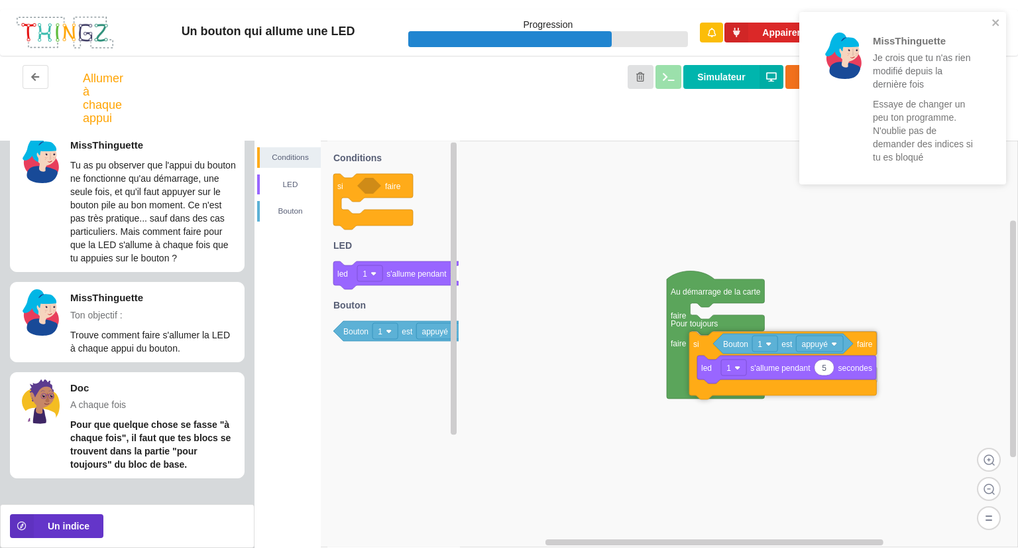
drag, startPoint x: 698, startPoint y: 322, endPoint x: 697, endPoint y: 349, distance: 27.9
click at [993, 21] on icon "close" at bounding box center [995, 22] width 7 height 7
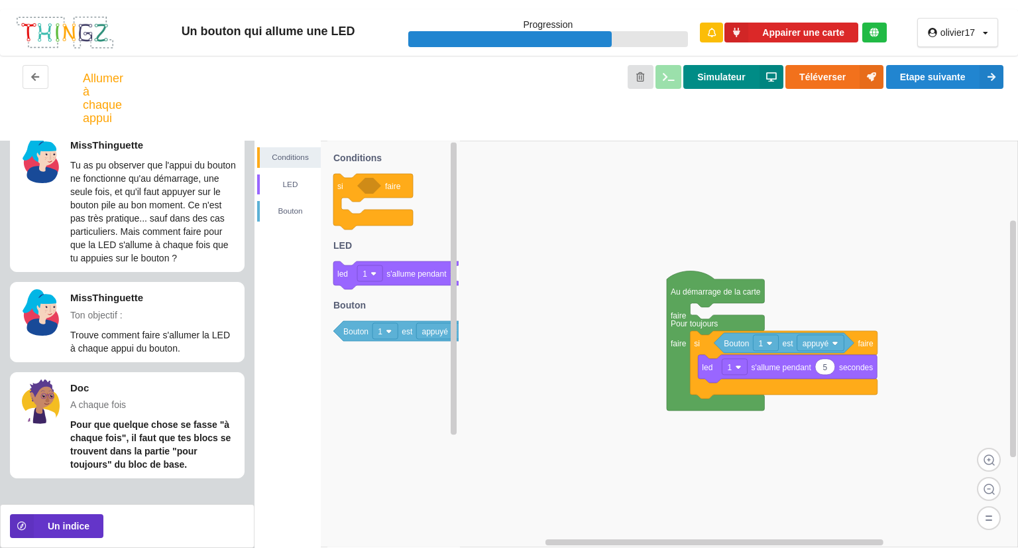
click at [747, 71] on button "Simulateur" at bounding box center [733, 77] width 99 height 24
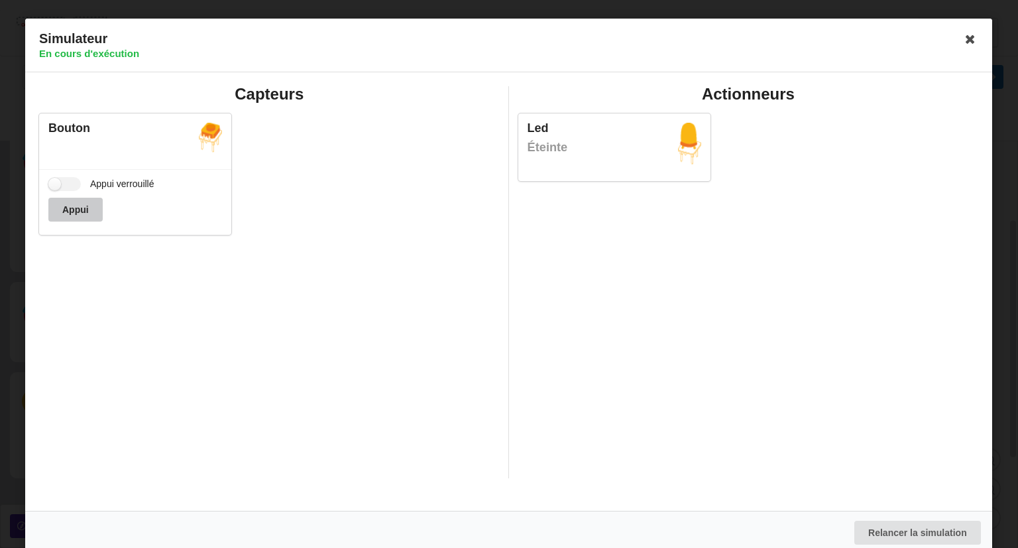
click at [88, 208] on button "Appui" at bounding box center [75, 210] width 54 height 24
click at [61, 183] on label "Appui verrouillé" at bounding box center [101, 184] width 106 height 14
click at [61, 183] on input "Appui verrouillé" at bounding box center [64, 184] width 32 height 14
click at [72, 185] on label "Appui verrouillé" at bounding box center [101, 184] width 106 height 14
click at [72, 185] on input "Appui verrouillé" at bounding box center [64, 184] width 32 height 14
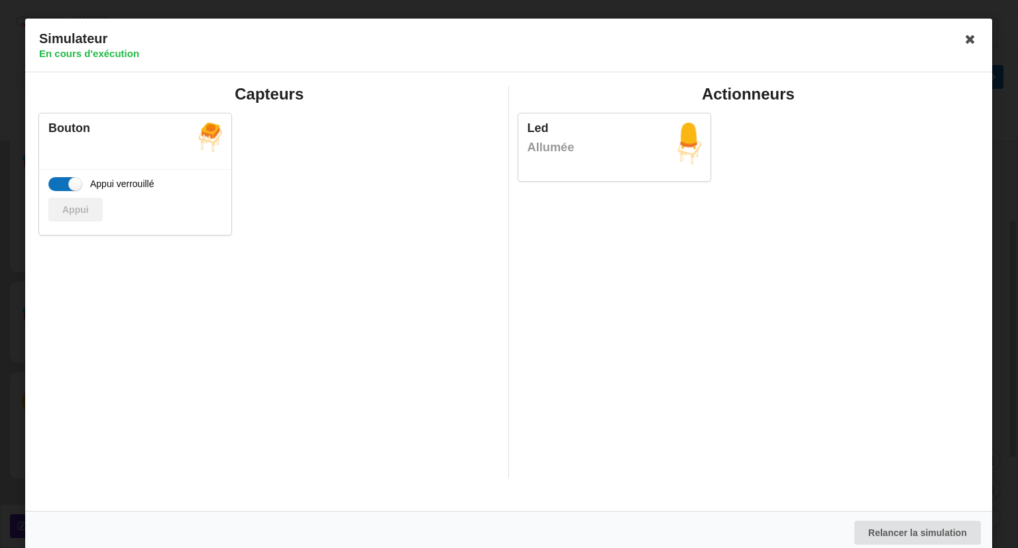
checkbox input "false"
click at [76, 204] on button "Appui" at bounding box center [75, 210] width 54 height 24
click at [967, 39] on icon at bounding box center [971, 39] width 21 height 21
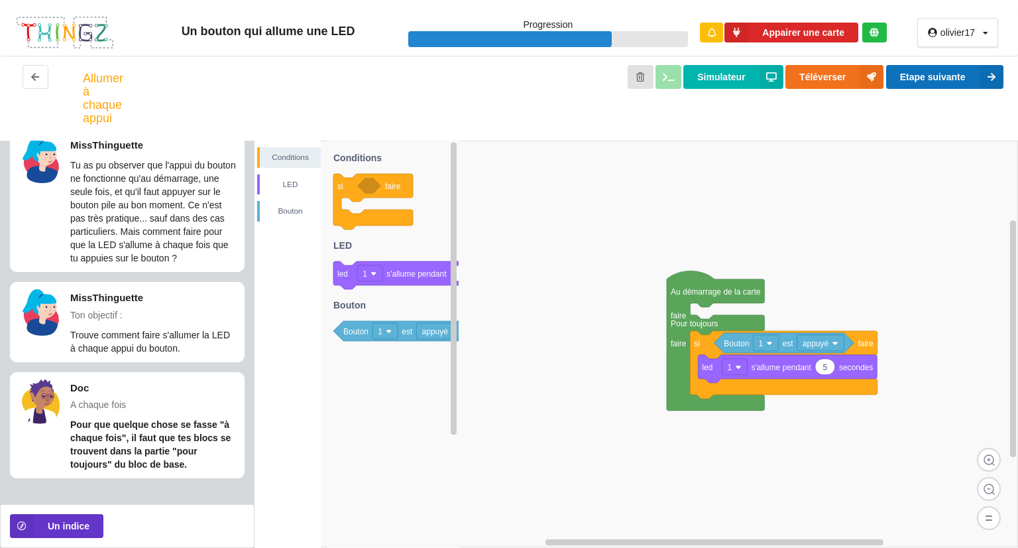
click at [926, 84] on button "Etape suivante" at bounding box center [944, 77] width 117 height 24
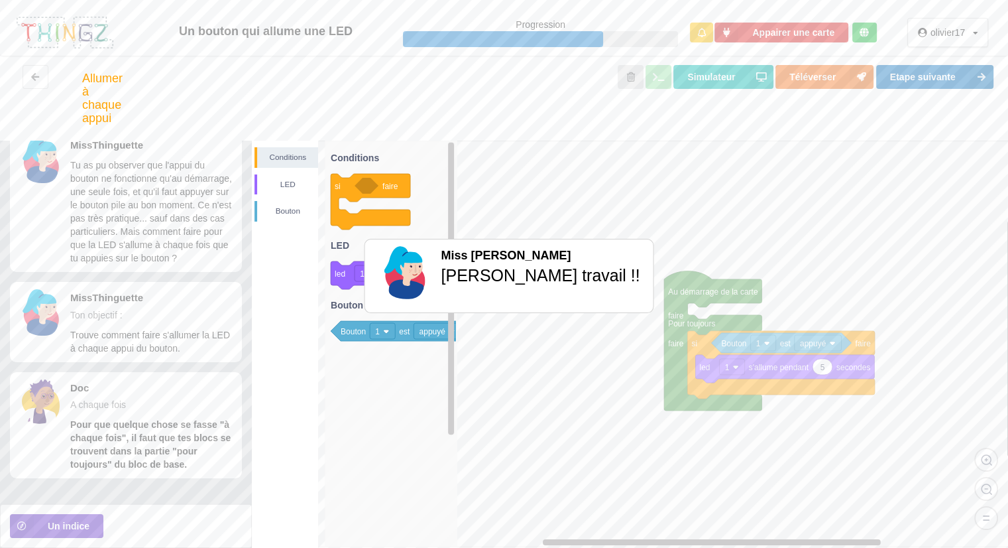
scroll to position [0, 0]
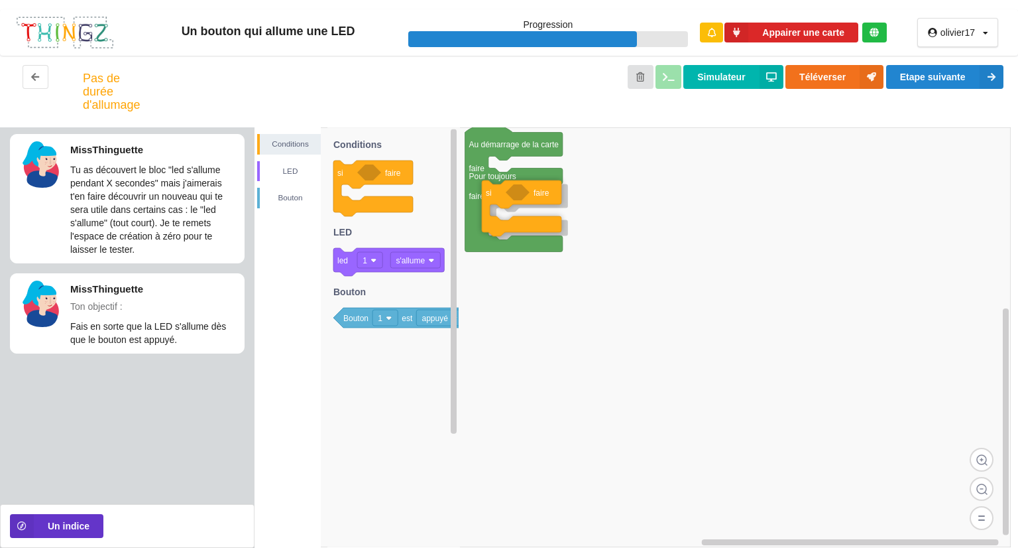
drag, startPoint x: 349, startPoint y: 176, endPoint x: 497, endPoint y: 196, distance: 149.8
click at [497, 196] on div "Conditions LED [PERSON_NAME] Au démarrage de la carte faire Pour toujours faire…" at bounding box center [637, 337] width 764 height 420
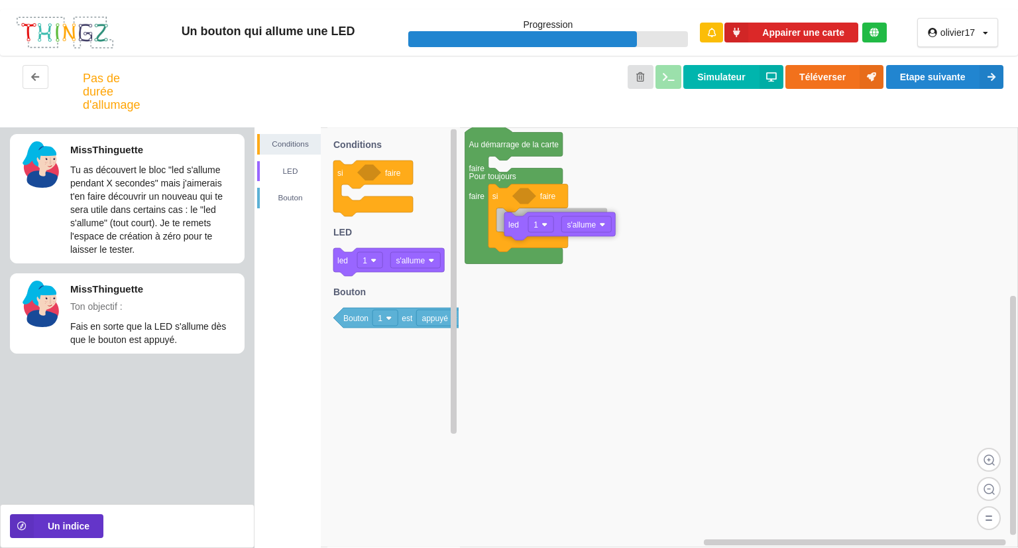
drag, startPoint x: 349, startPoint y: 259, endPoint x: 520, endPoint y: 223, distance: 174.8
click at [520, 223] on div "Conditions LED [PERSON_NAME] Au démarrage de la carte faire Pour toujours faire…" at bounding box center [637, 337] width 764 height 420
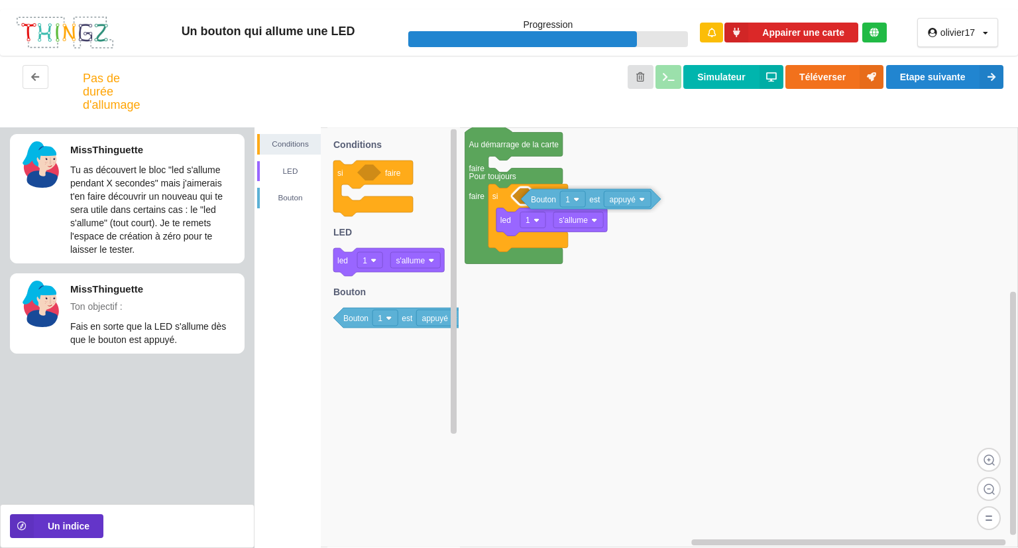
drag, startPoint x: 353, startPoint y: 324, endPoint x: 537, endPoint y: 204, distance: 219.0
click at [537, 204] on div "Conditions LED [PERSON_NAME] Au démarrage de la carte faire Pour toujours faire…" at bounding box center [637, 337] width 764 height 420
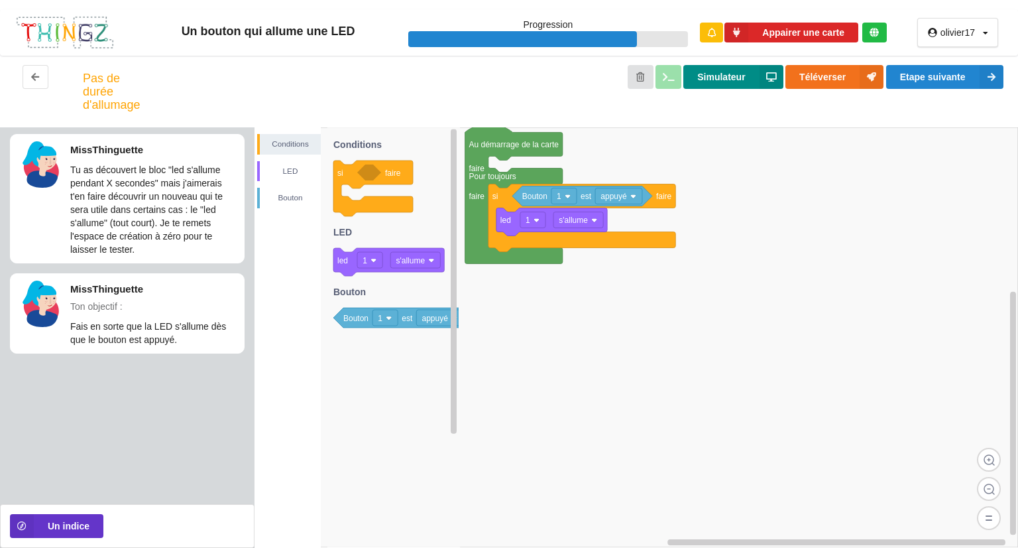
click at [712, 72] on button "Simulateur" at bounding box center [733, 77] width 99 height 24
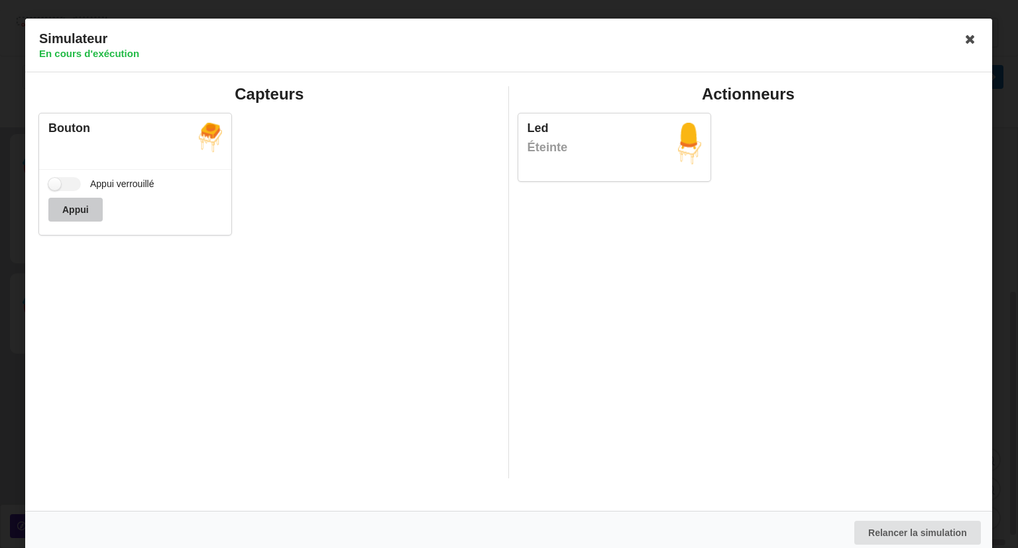
click at [69, 213] on button "Appui" at bounding box center [75, 210] width 54 height 24
click at [968, 39] on icon at bounding box center [971, 39] width 21 height 21
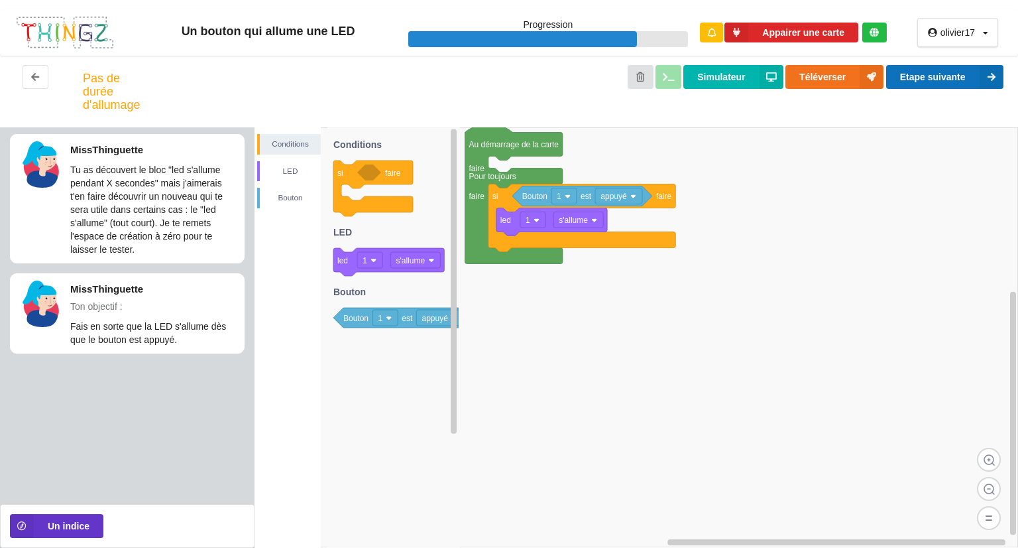
click at [937, 72] on button "Etape suivante" at bounding box center [944, 77] width 117 height 24
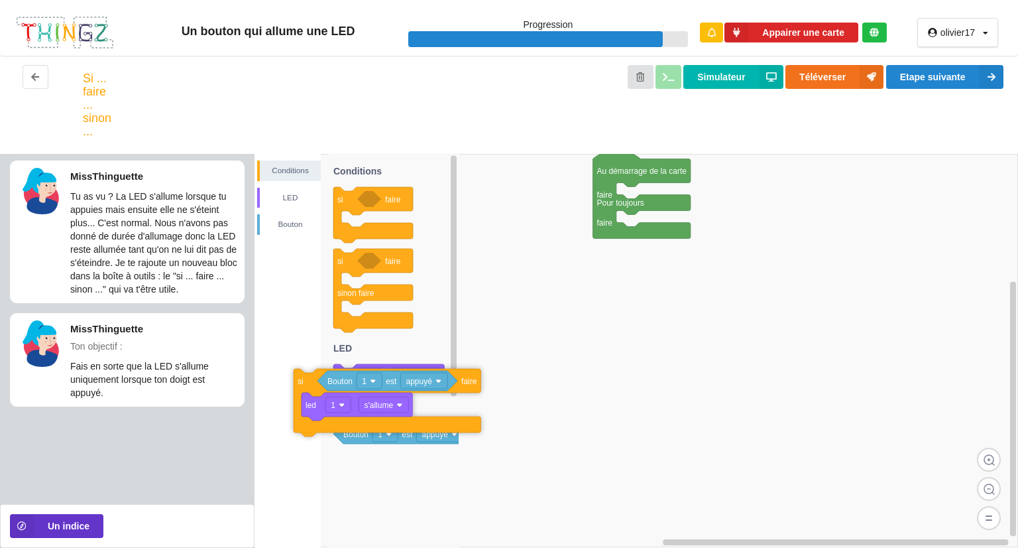
drag, startPoint x: 512, startPoint y: 227, endPoint x: 170, endPoint y: 385, distance: 376.1
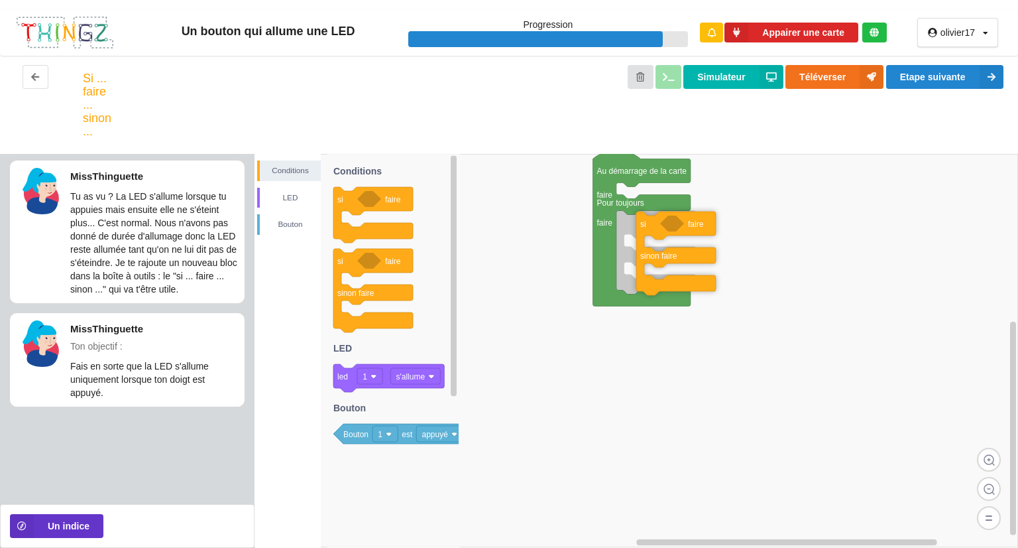
drag, startPoint x: 344, startPoint y: 261, endPoint x: 646, endPoint y: 223, distance: 304.7
click at [646, 223] on div "Conditions LED [PERSON_NAME] Au démarrage de la carte faire Pour toujours faire…" at bounding box center [637, 351] width 764 height 394
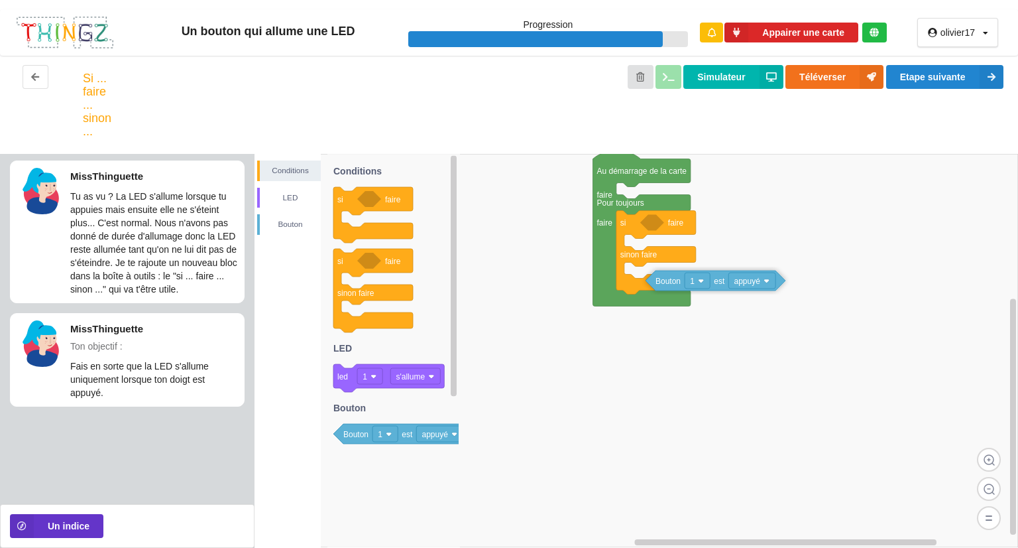
drag, startPoint x: 352, startPoint y: 425, endPoint x: 670, endPoint y: 263, distance: 357.0
click at [670, 263] on div "Conditions LED [PERSON_NAME] Au démarrage de la carte faire Pour toujours faire…" at bounding box center [637, 351] width 764 height 394
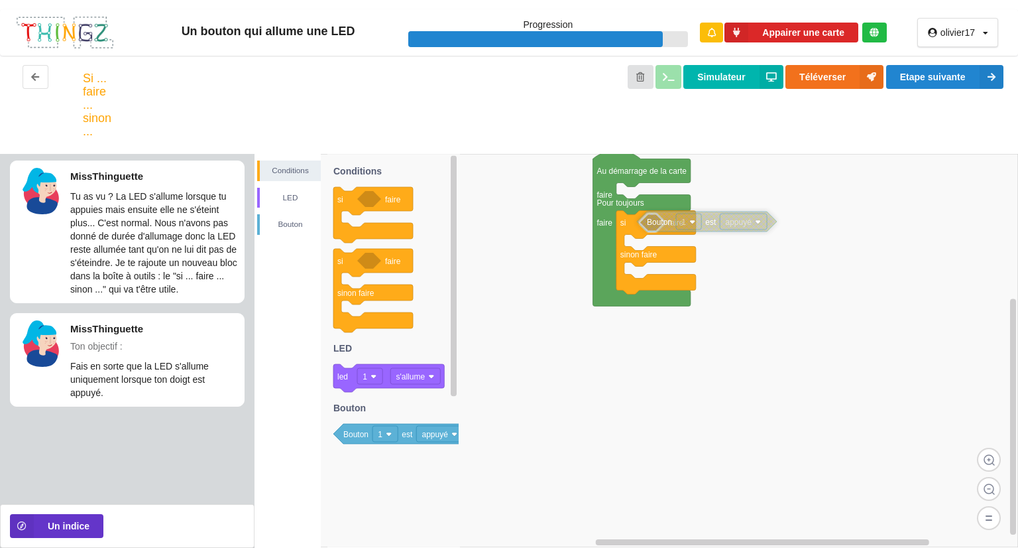
drag, startPoint x: 676, startPoint y: 275, endPoint x: 662, endPoint y: 225, distance: 52.5
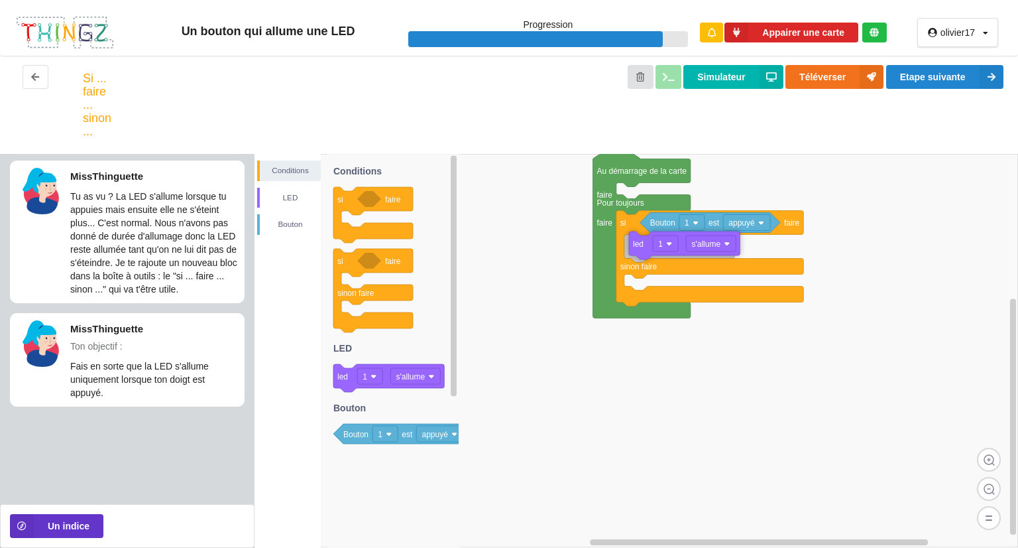
drag, startPoint x: 343, startPoint y: 382, endPoint x: 638, endPoint y: 247, distance: 323.7
click at [638, 247] on div "Conditions LED [PERSON_NAME] Au démarrage de la carte faire Pour toujours faire…" at bounding box center [637, 351] width 764 height 394
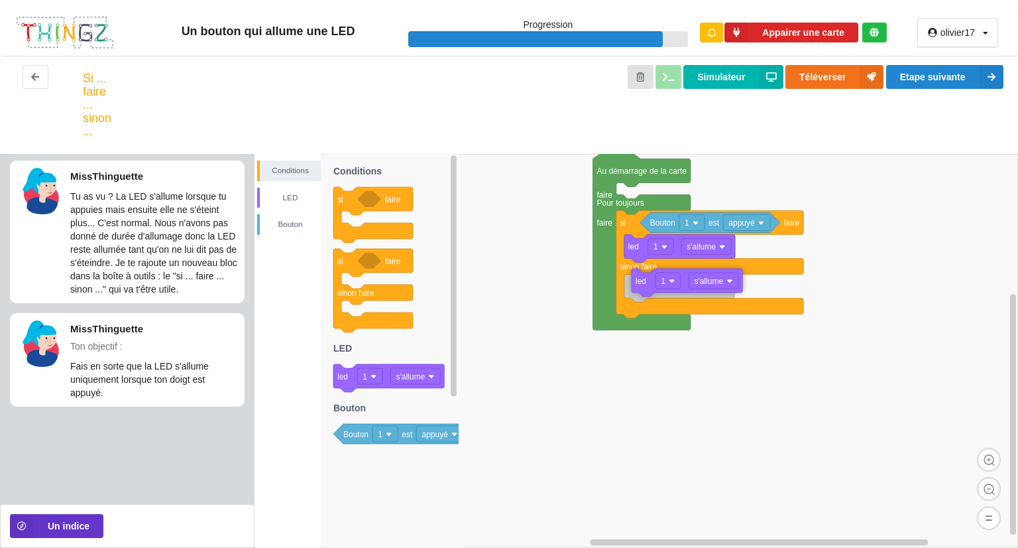
drag, startPoint x: 335, startPoint y: 377, endPoint x: 632, endPoint y: 281, distance: 312.0
click at [632, 281] on div "Conditions LED [PERSON_NAME] Au démarrage de la carte faire Pour toujours faire…" at bounding box center [637, 351] width 764 height 394
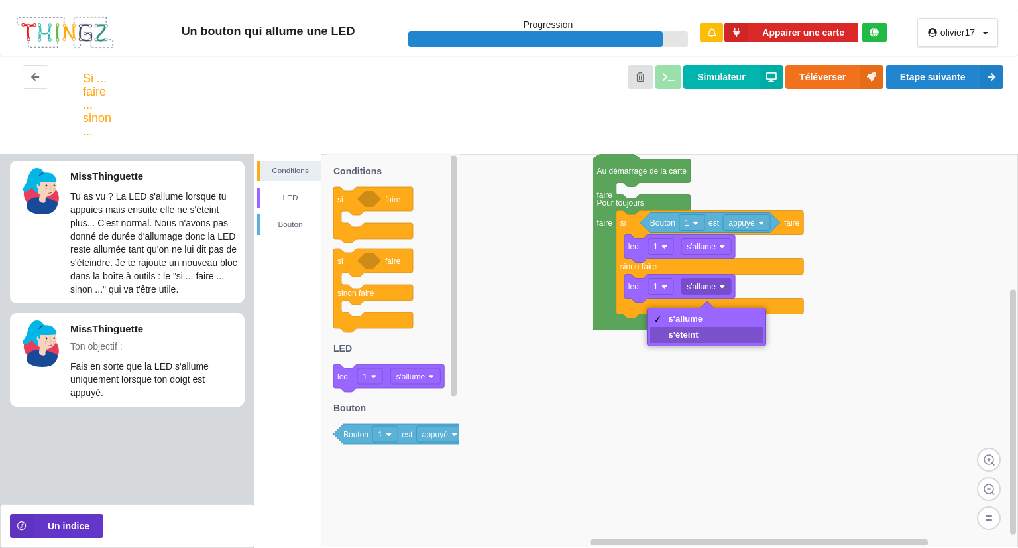
click at [701, 338] on div "s'éteint" at bounding box center [686, 334] width 34 height 10
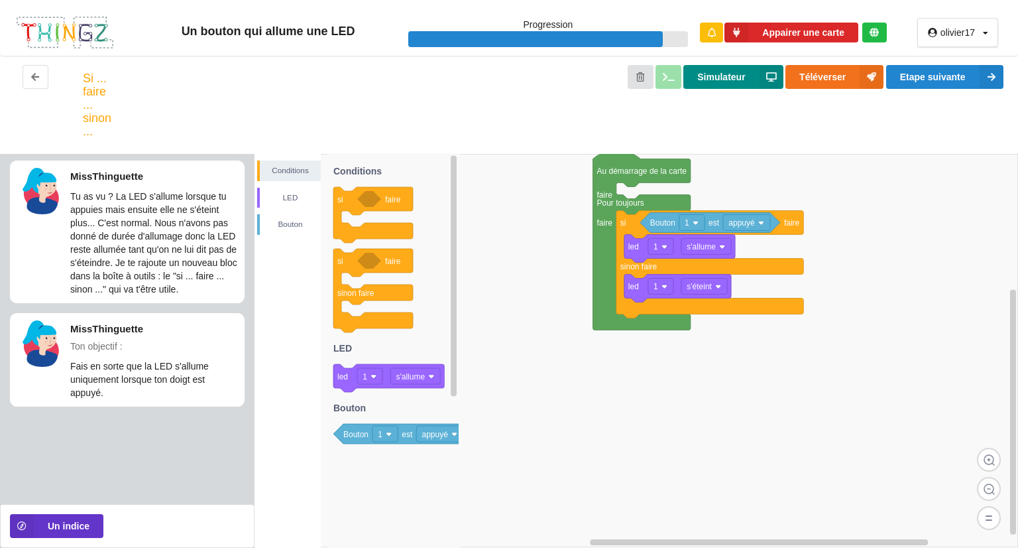
click at [736, 83] on button "Simulateur" at bounding box center [733, 77] width 99 height 24
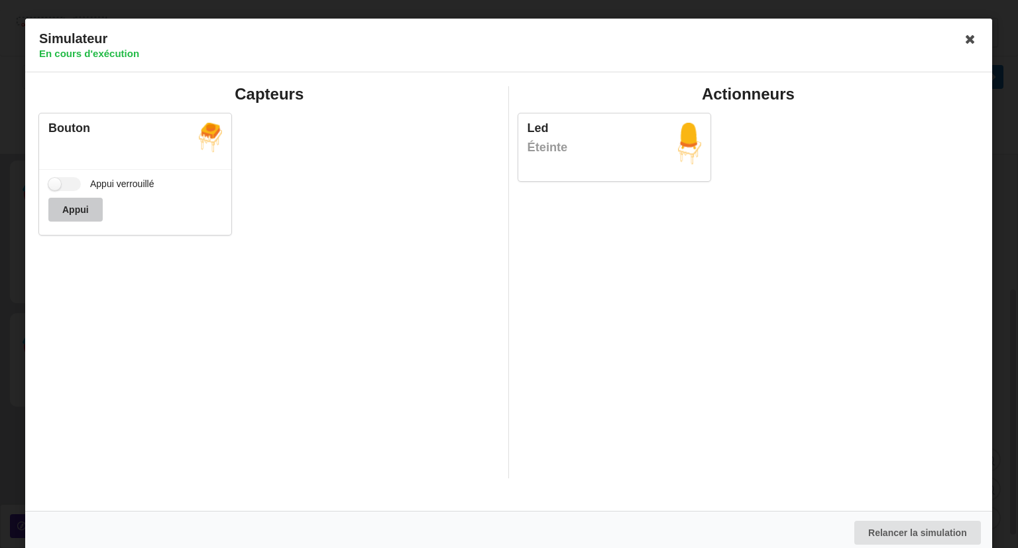
click at [75, 201] on button "Appui" at bounding box center [75, 210] width 54 height 24
click at [79, 212] on button "Appui" at bounding box center [75, 210] width 54 height 24
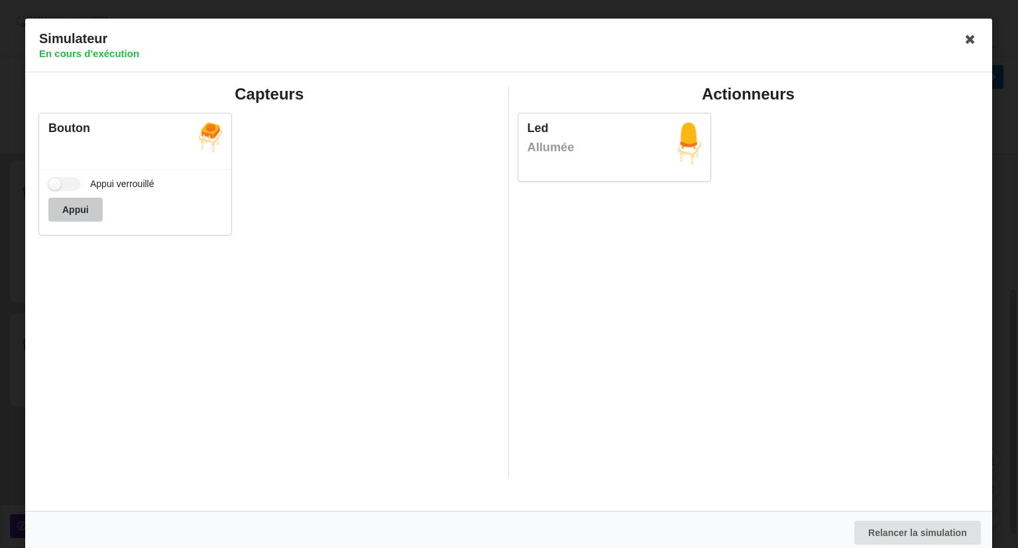
click at [78, 212] on button "Appui" at bounding box center [75, 210] width 54 height 24
click at [62, 212] on button "Appui" at bounding box center [75, 210] width 54 height 24
drag, startPoint x: 69, startPoint y: 208, endPoint x: 366, endPoint y: 266, distance: 302.6
click at [366, 266] on div "Capteurs Bouton Appui verrouillé Appui" at bounding box center [269, 282] width 479 height 392
click at [964, 46] on icon at bounding box center [971, 39] width 21 height 21
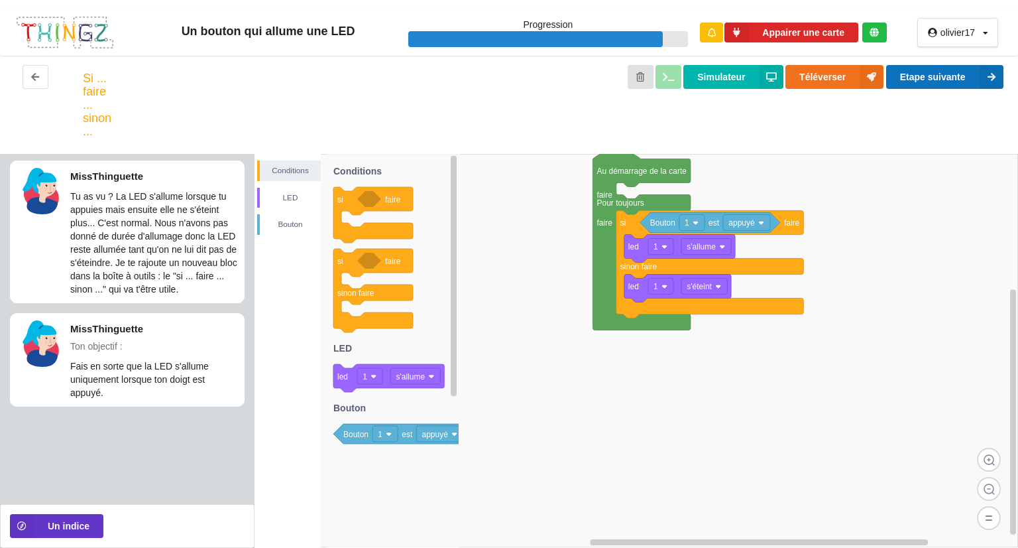
click at [915, 73] on button "Etape suivante" at bounding box center [944, 77] width 117 height 24
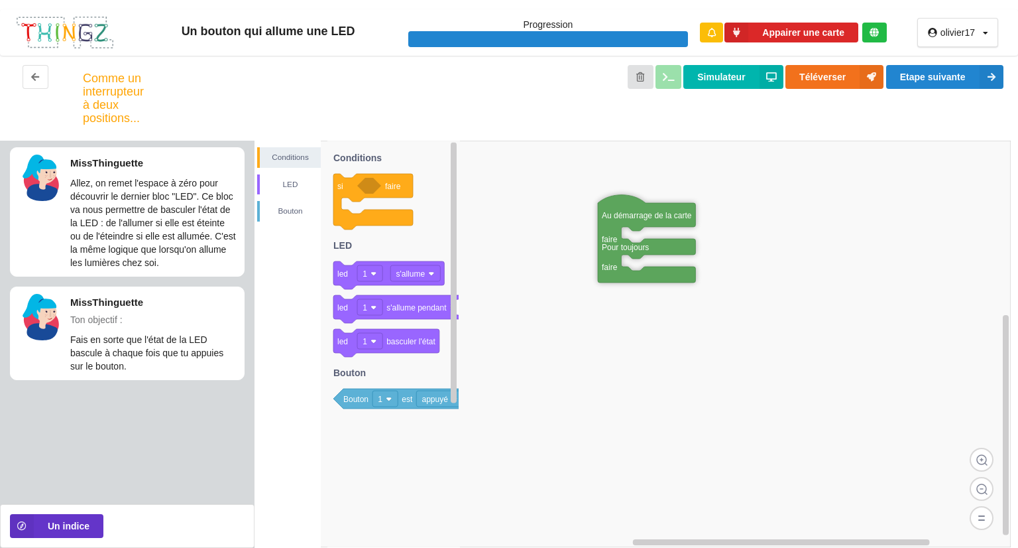
drag, startPoint x: 606, startPoint y: 208, endPoint x: 605, endPoint y: 272, distance: 64.3
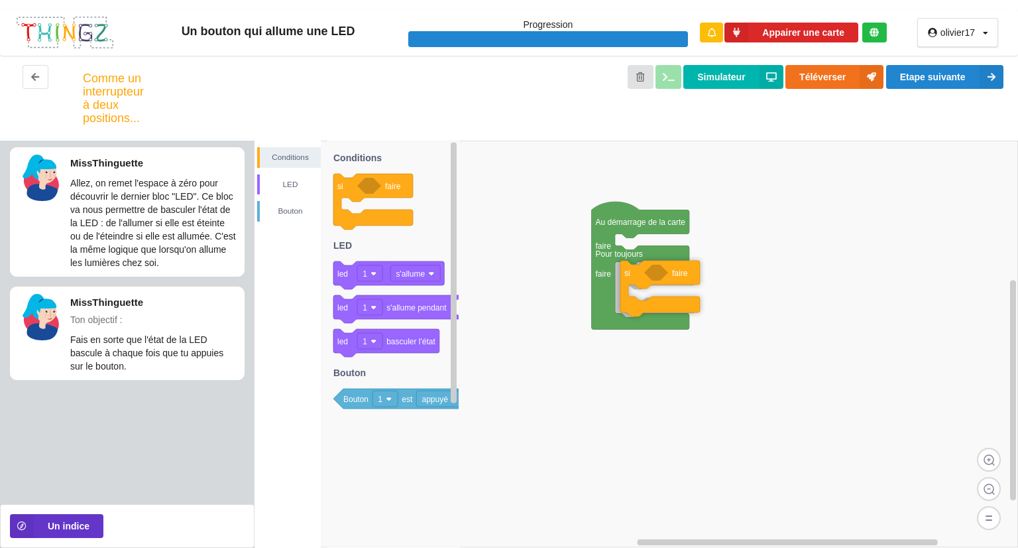
drag, startPoint x: 342, startPoint y: 184, endPoint x: 629, endPoint y: 271, distance: 299.9
click at [629, 271] on div "Conditions LED [PERSON_NAME] Au démarrage de la carte faire Pour toujours faire…" at bounding box center [637, 344] width 764 height 407
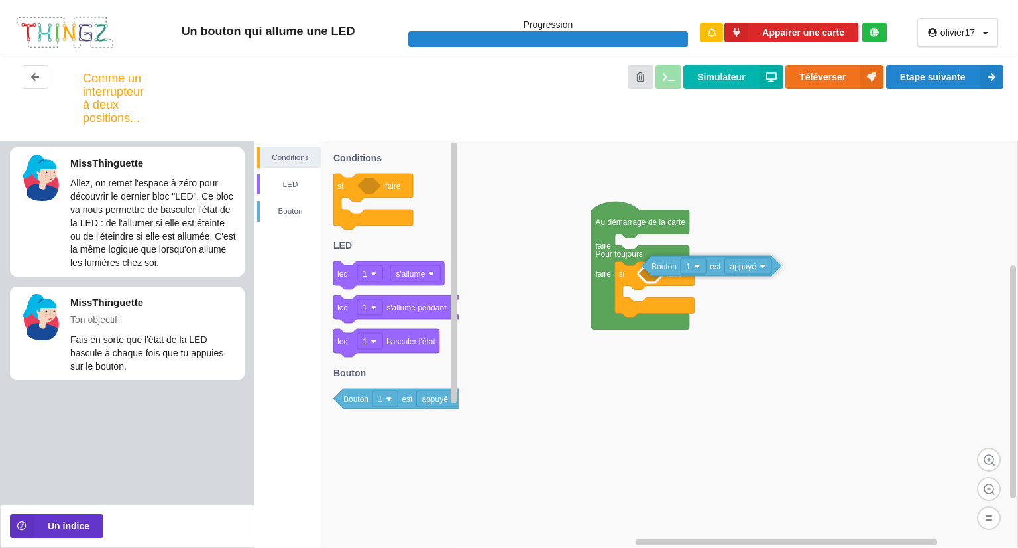
drag, startPoint x: 356, startPoint y: 402, endPoint x: 664, endPoint y: 271, distance: 335.1
click at [664, 271] on div "Conditions LED [PERSON_NAME] Au démarrage de la carte faire Pour toujours faire…" at bounding box center [637, 344] width 764 height 407
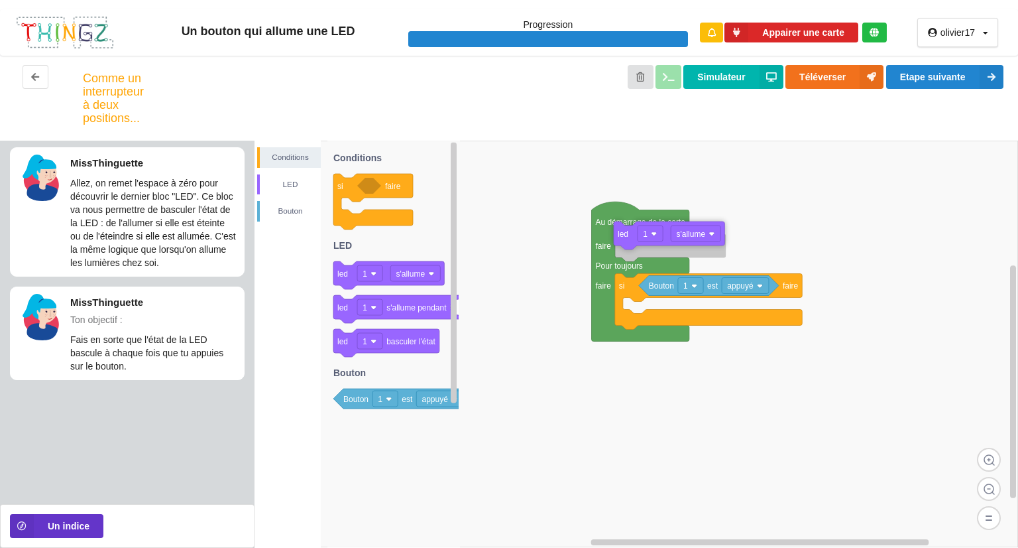
drag, startPoint x: 347, startPoint y: 279, endPoint x: 627, endPoint y: 241, distance: 283.0
click at [627, 241] on div "Conditions LED [PERSON_NAME] Au démarrage de la carte faire Pour toujours faire…" at bounding box center [637, 344] width 764 height 407
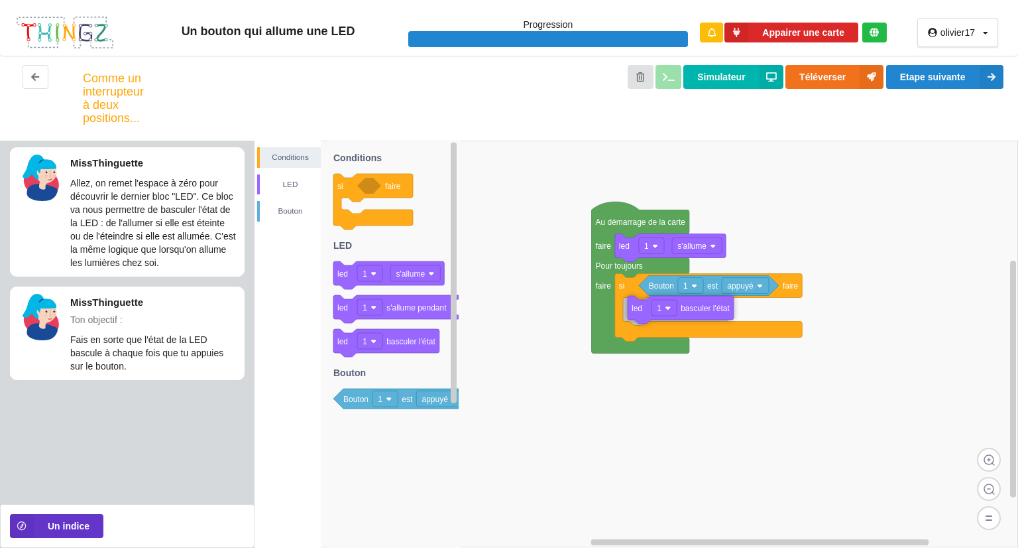
drag, startPoint x: 602, startPoint y: 340, endPoint x: 636, endPoint y: 310, distance: 46.0
click at [636, 310] on div "Conditions LED [PERSON_NAME] Au démarrage de la carte faire Pour toujours faire…" at bounding box center [637, 344] width 764 height 407
click at [754, 78] on button "Simulateur" at bounding box center [733, 77] width 99 height 24
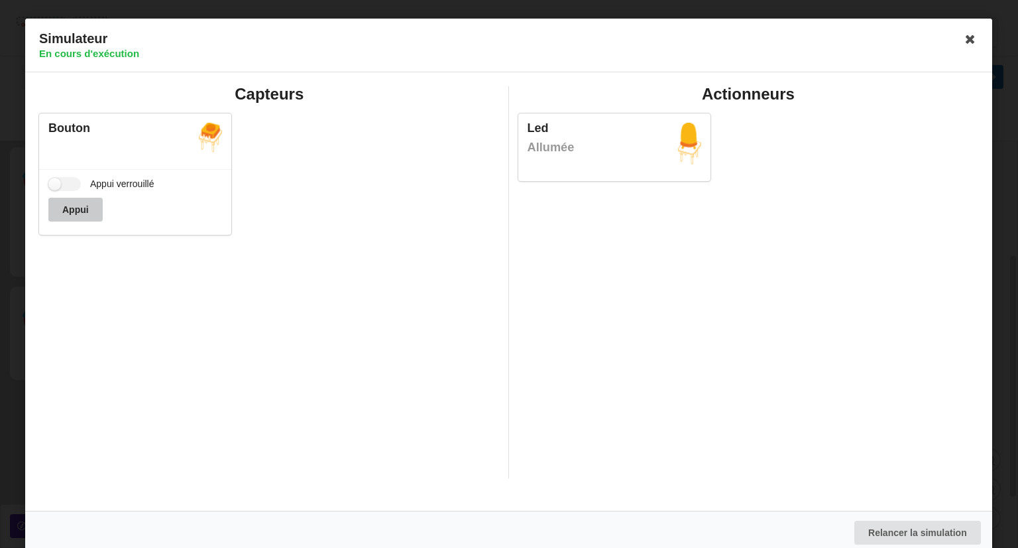
click at [68, 206] on button "Appui" at bounding box center [75, 210] width 54 height 24
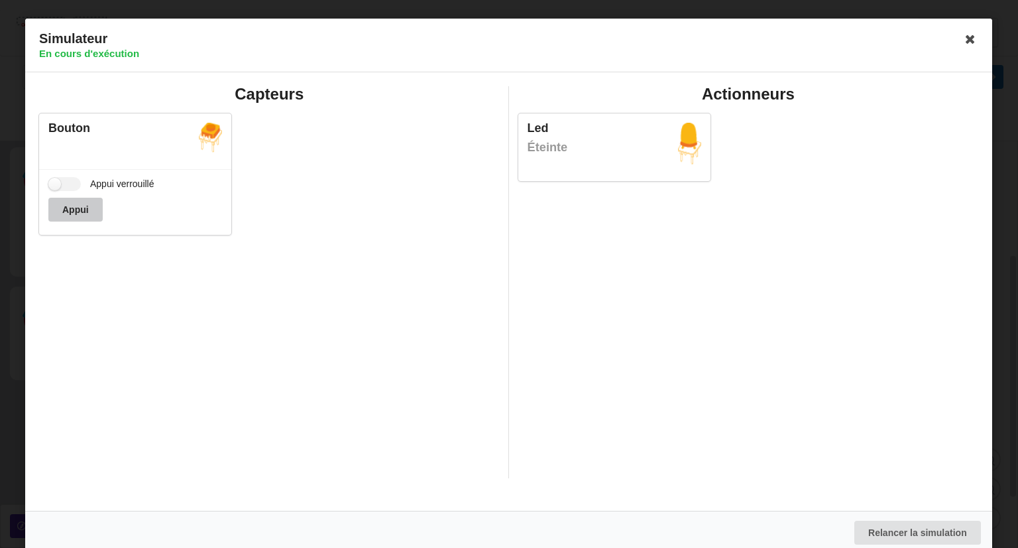
drag, startPoint x: 68, startPoint y: 206, endPoint x: 50, endPoint y: 194, distance: 21.5
click at [50, 194] on div "Appui verrouillé Appui" at bounding box center [135, 202] width 192 height 66
click at [49, 193] on div "Appui verrouillé Appui" at bounding box center [135, 202] width 192 height 66
click at [81, 215] on button "Appui" at bounding box center [75, 210] width 54 height 24
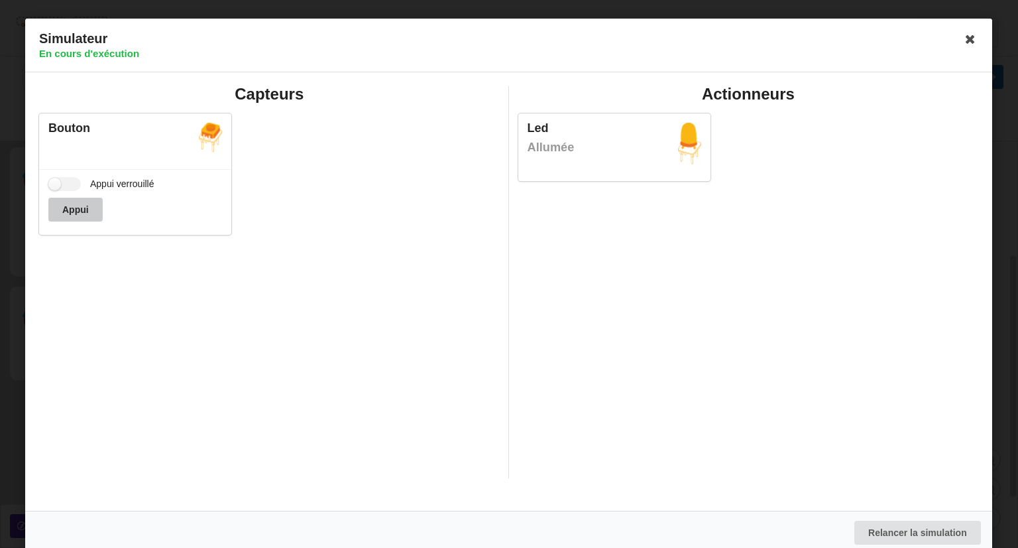
click at [81, 215] on button "Appui" at bounding box center [75, 210] width 54 height 24
click at [84, 209] on button "Appui" at bounding box center [75, 210] width 54 height 24
click at [86, 199] on button "Appui" at bounding box center [75, 210] width 54 height 24
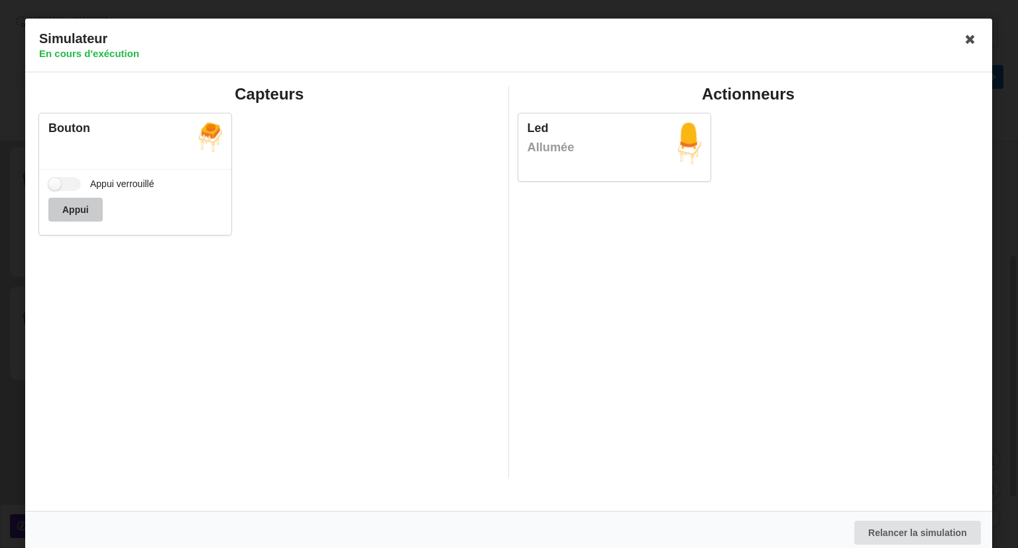
click at [86, 199] on button "Appui" at bounding box center [75, 210] width 54 height 24
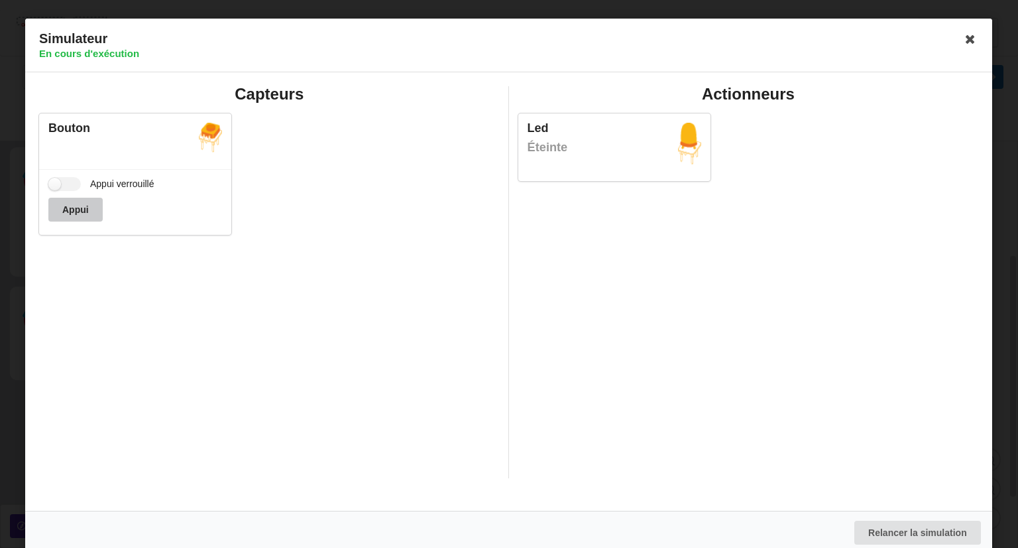
click at [86, 199] on button "Appui" at bounding box center [75, 210] width 54 height 24
click at [964, 38] on icon at bounding box center [971, 39] width 21 height 21
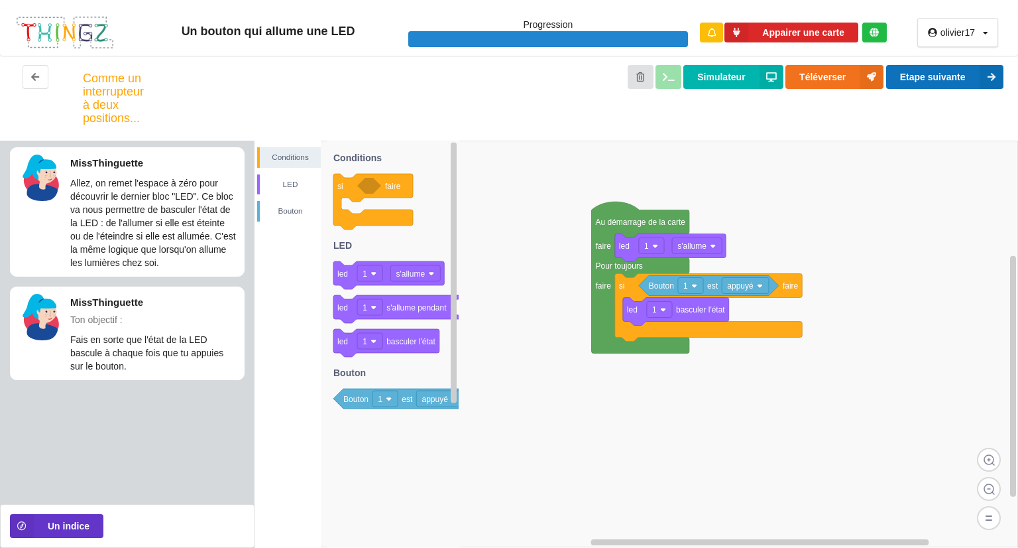
click at [912, 72] on button "Etape suivante" at bounding box center [944, 77] width 117 height 24
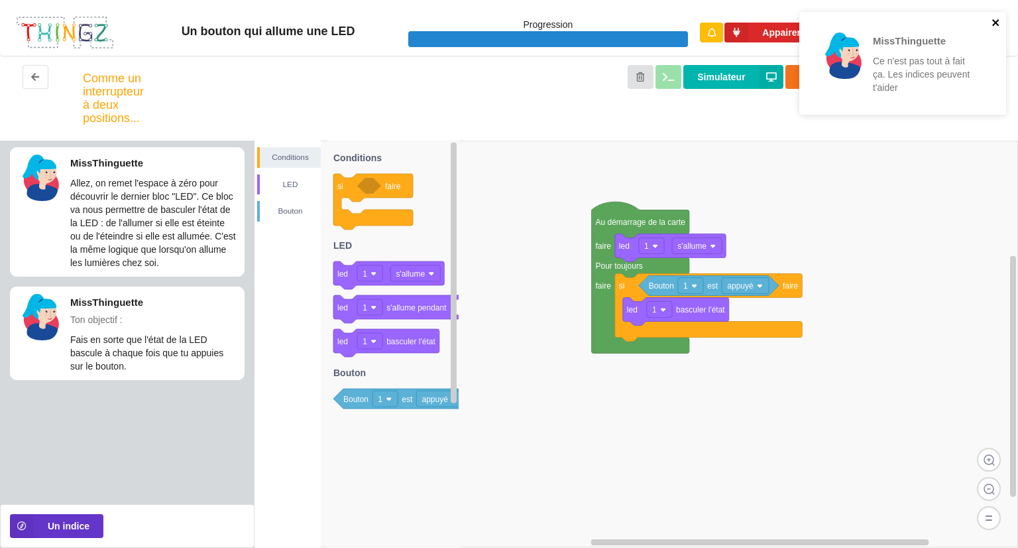
click at [992, 20] on icon "close" at bounding box center [995, 22] width 7 height 7
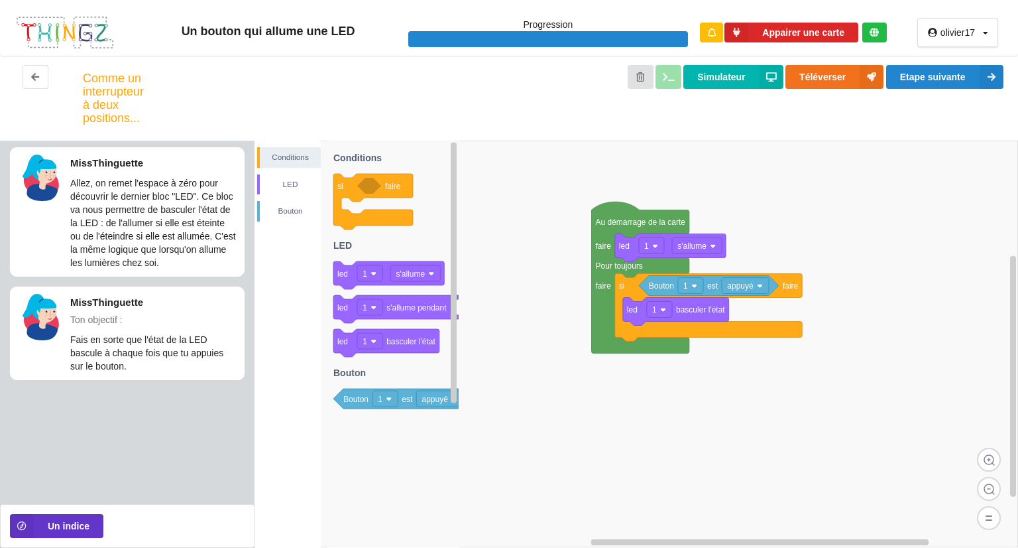
click at [994, 20] on div "MissThinguette Ce n'est pas tout à fait ça. Les indices peuvent t'aider" at bounding box center [903, 67] width 212 height 117
click at [84, 526] on button "Un indice" at bounding box center [56, 526] width 93 height 24
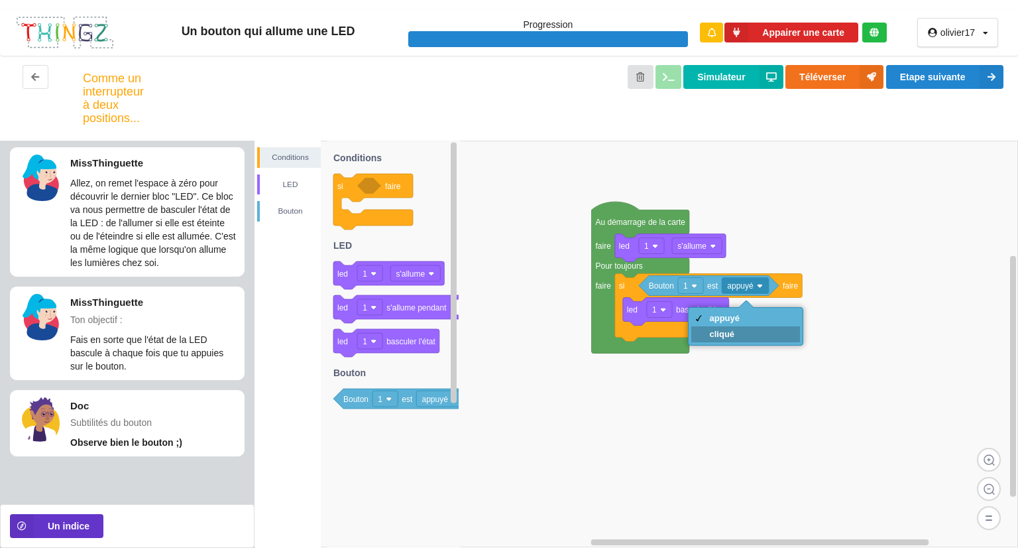
click at [736, 334] on div "cliqué" at bounding box center [725, 334] width 30 height 10
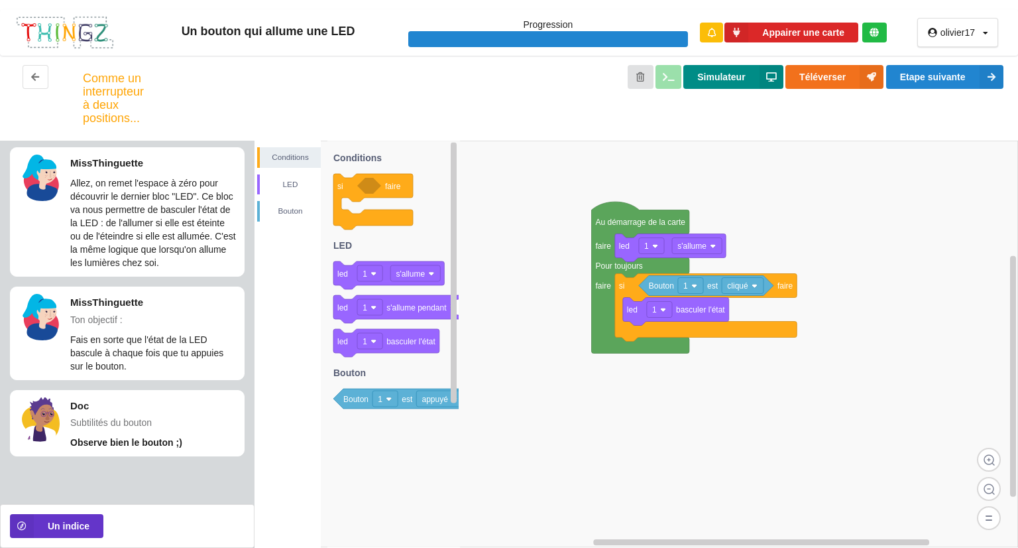
click at [735, 70] on button "Simulateur" at bounding box center [733, 77] width 99 height 24
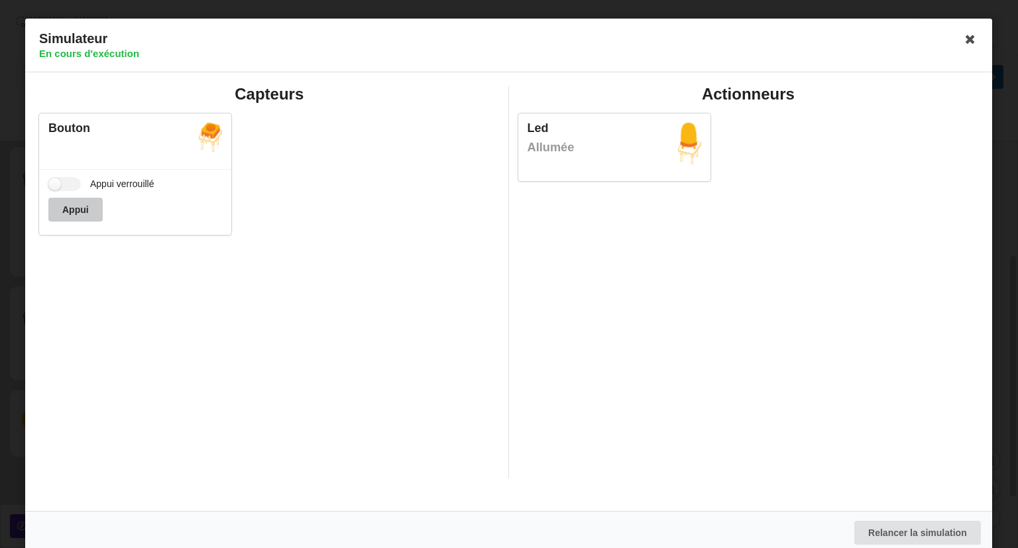
click at [84, 211] on button "Appui" at bounding box center [75, 210] width 54 height 24
click at [963, 40] on icon at bounding box center [971, 39] width 21 height 21
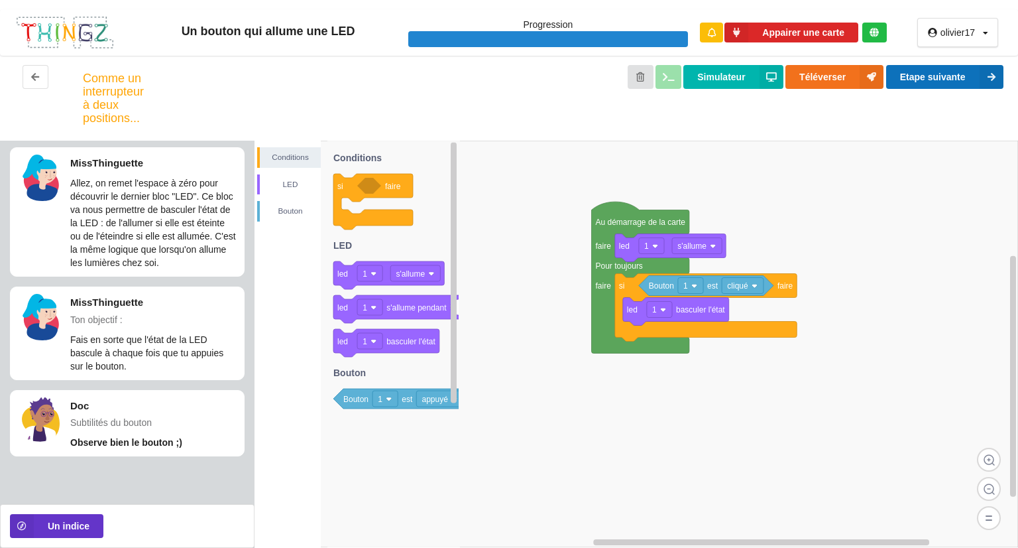
click at [923, 70] on button "Etape suivante" at bounding box center [944, 77] width 117 height 24
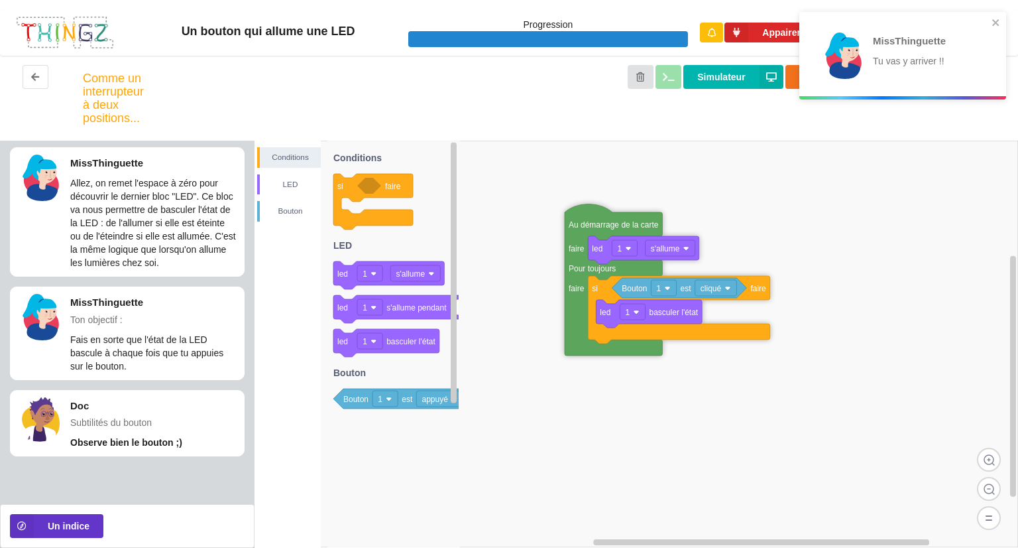
drag, startPoint x: 623, startPoint y: 261, endPoint x: 594, endPoint y: 262, distance: 28.5
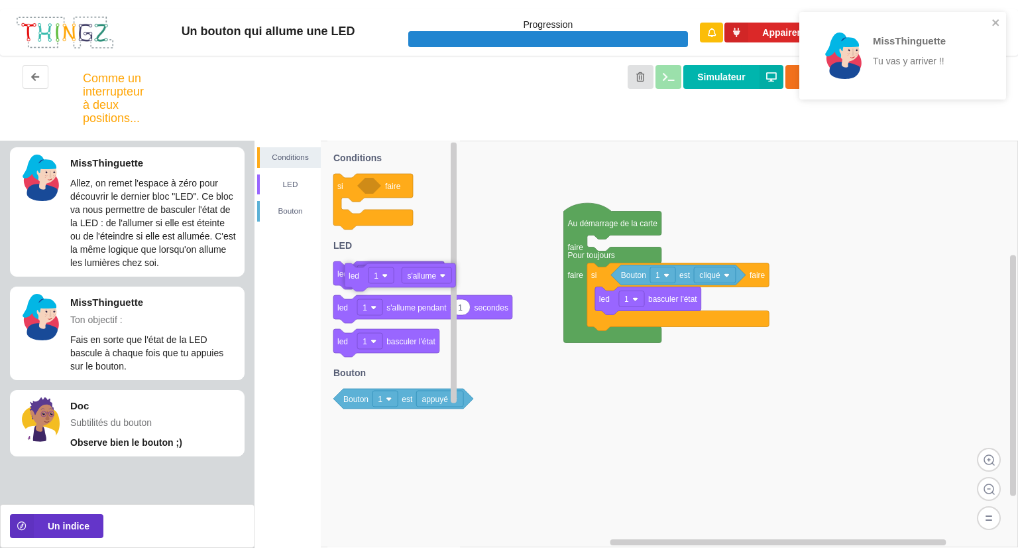
drag, startPoint x: 506, startPoint y: 269, endPoint x: 355, endPoint y: 281, distance: 151.7
click at [999, 20] on icon "close" at bounding box center [995, 22] width 7 height 7
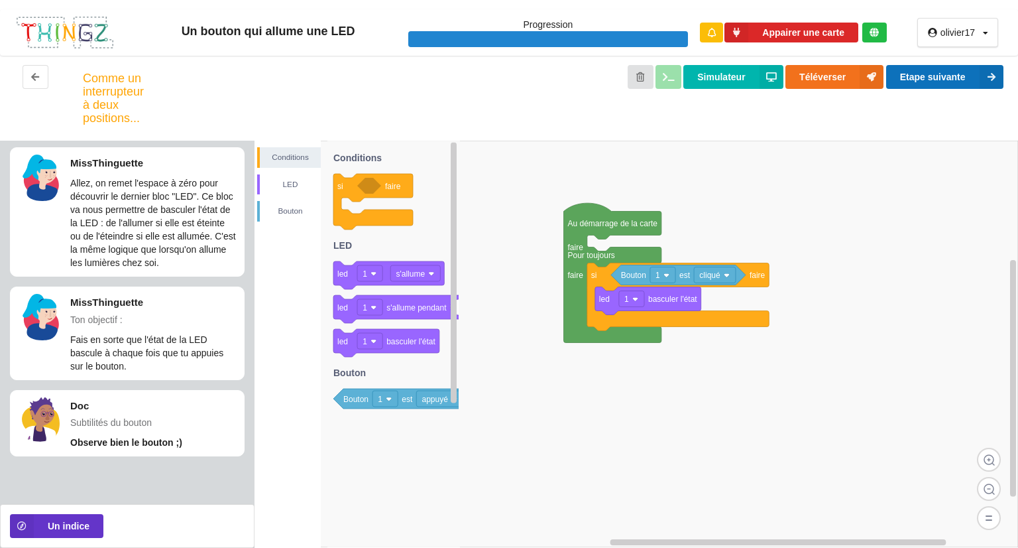
click at [941, 79] on button "Etape suivante" at bounding box center [944, 77] width 117 height 24
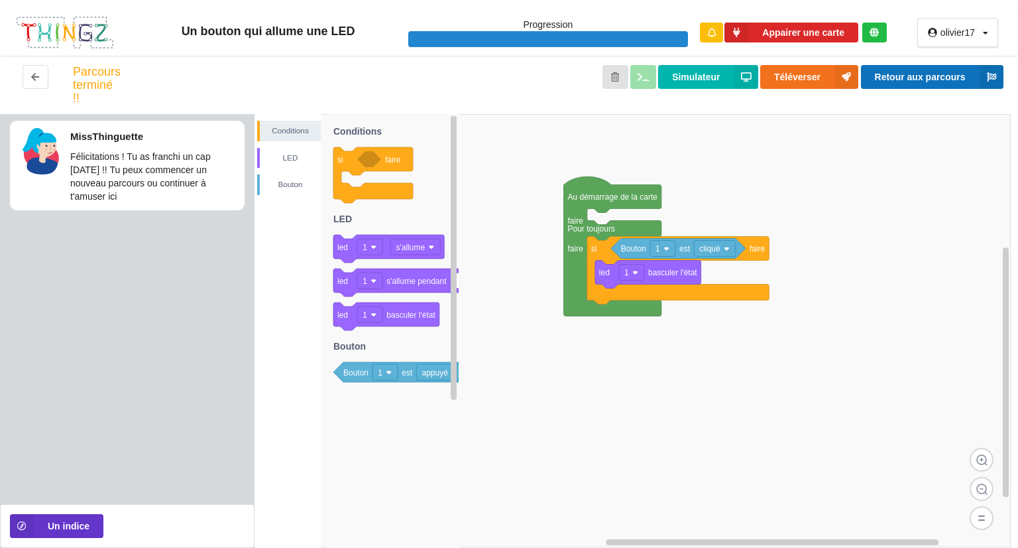
click at [883, 70] on button "Retour aux parcours" at bounding box center [932, 77] width 143 height 24
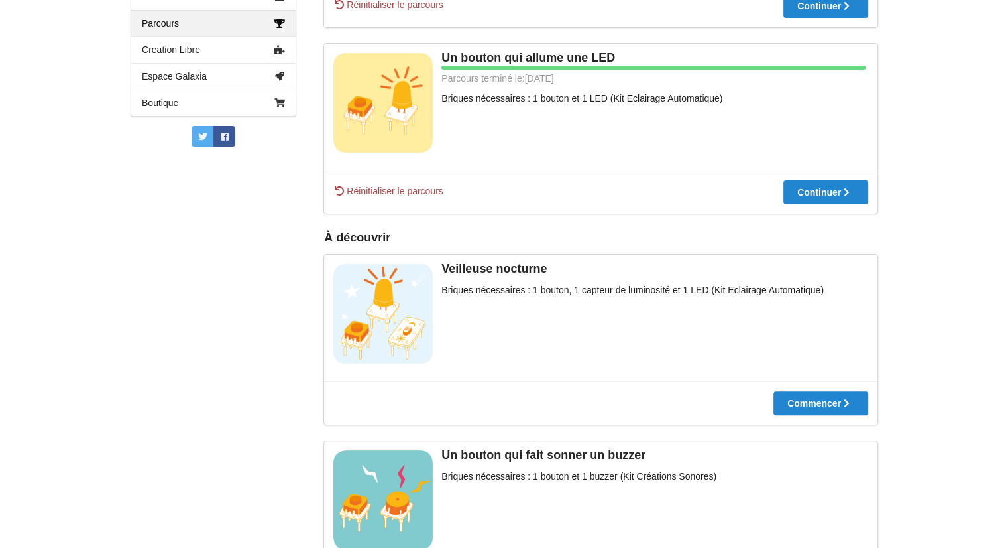
scroll to position [329, 0]
click at [841, 404] on div at bounding box center [821, 402] width 95 height 9
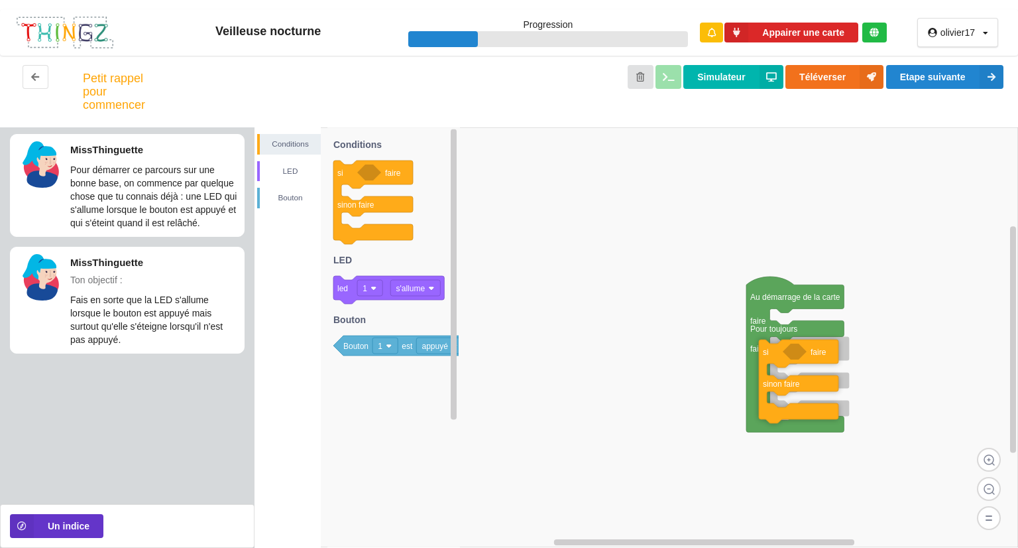
drag, startPoint x: 341, startPoint y: 179, endPoint x: 766, endPoint y: 357, distance: 461.5
click at [766, 357] on div "Conditions LED [PERSON_NAME] Au démarrage de la carte faire Pour toujours faire…" at bounding box center [637, 337] width 764 height 420
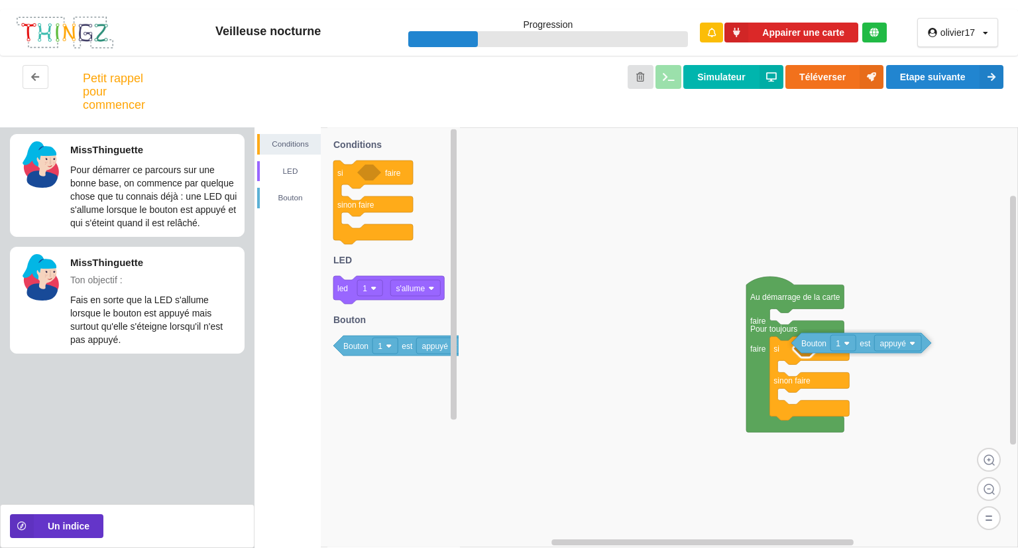
drag, startPoint x: 355, startPoint y: 348, endPoint x: 815, endPoint y: 345, distance: 460.1
click at [815, 345] on div "Conditions LED [PERSON_NAME] Au démarrage de la carte faire Pour toujours faire…" at bounding box center [637, 337] width 764 height 420
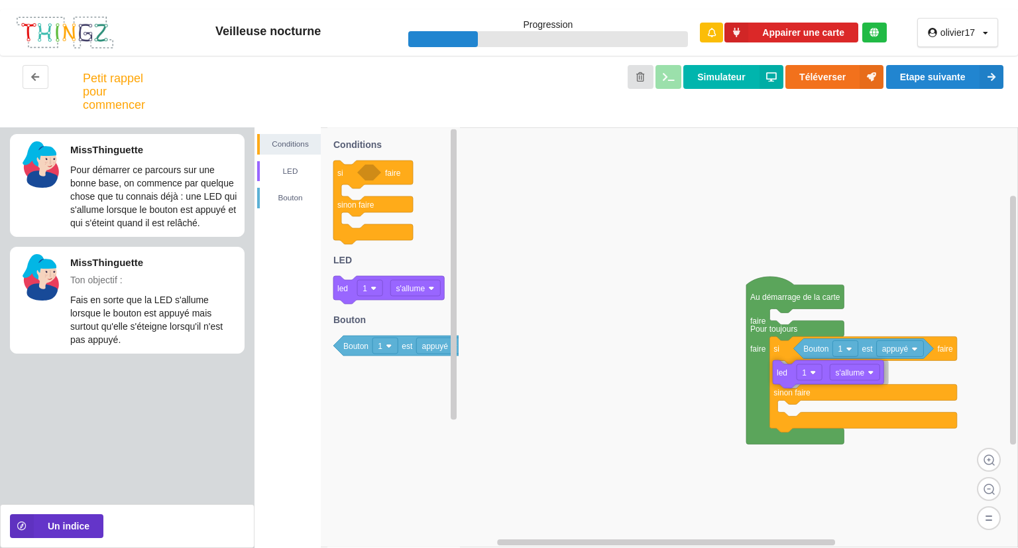
drag, startPoint x: 343, startPoint y: 290, endPoint x: 786, endPoint y: 374, distance: 450.8
click at [786, 374] on div "Conditions LED [PERSON_NAME] Au démarrage de la carte faire Pour toujours faire…" at bounding box center [637, 337] width 764 height 420
click at [434, 287] on image at bounding box center [431, 288] width 6 height 6
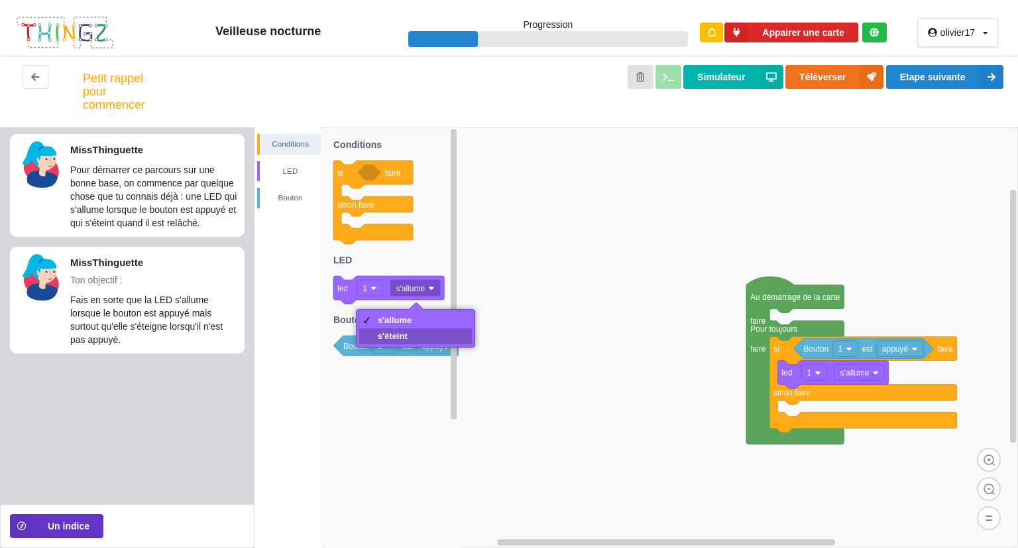
click at [414, 339] on div "s'éteint" at bounding box center [415, 336] width 113 height 16
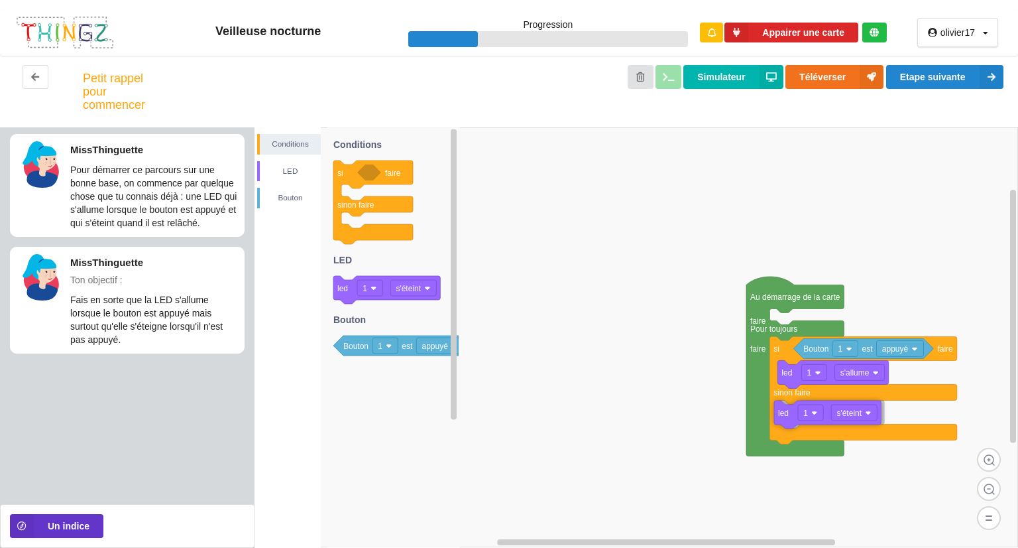
drag, startPoint x: 347, startPoint y: 292, endPoint x: 788, endPoint y: 416, distance: 458.2
click at [788, 416] on div "Conditions LED [PERSON_NAME] Au démarrage de la carte faire Pour toujours faire…" at bounding box center [637, 337] width 764 height 420
click at [912, 72] on button "Etape suivante" at bounding box center [944, 77] width 117 height 24
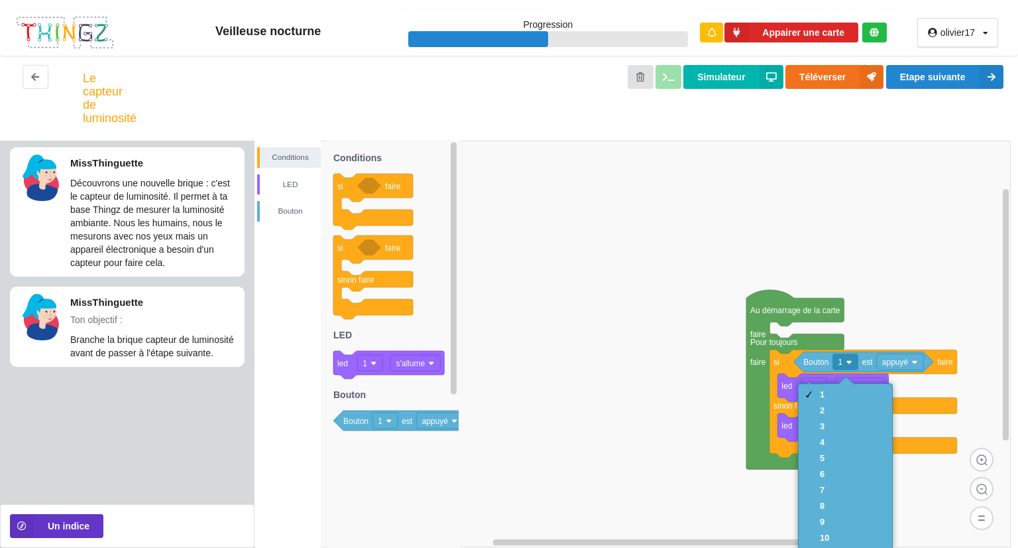
click at [658, 361] on rect at bounding box center [633, 344] width 756 height 406
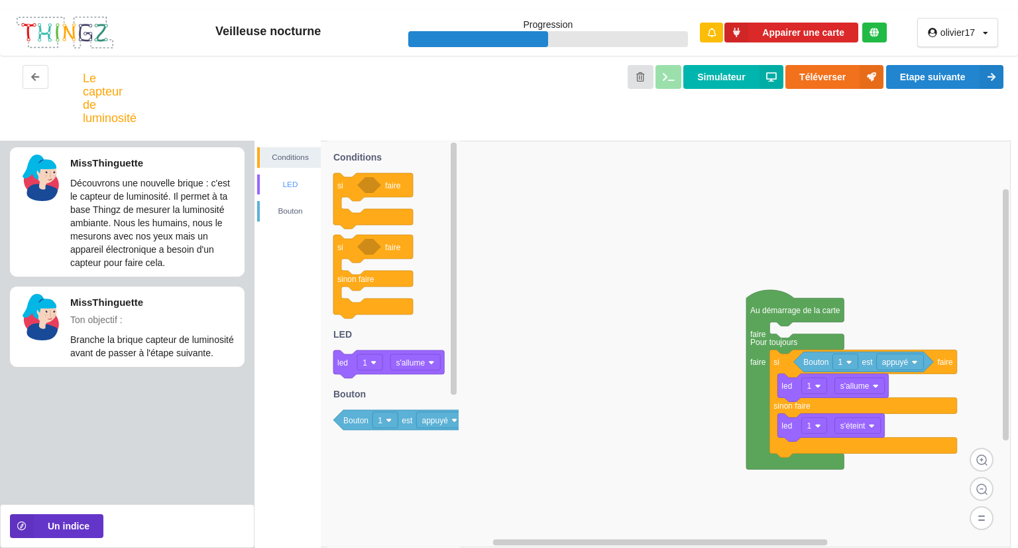
click at [290, 176] on div "LED" at bounding box center [289, 184] width 64 height 21
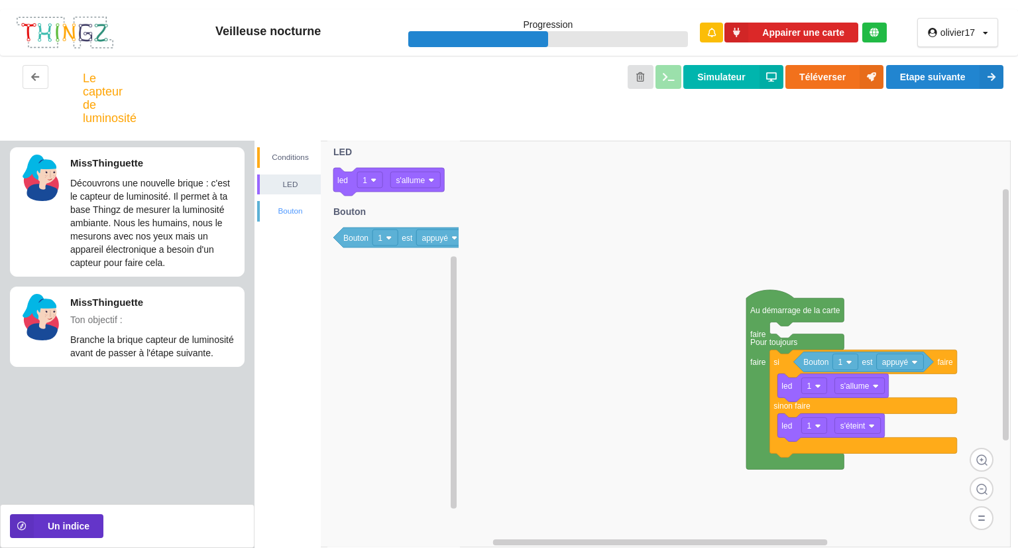
click at [290, 208] on div "Bouton" at bounding box center [290, 210] width 61 height 13
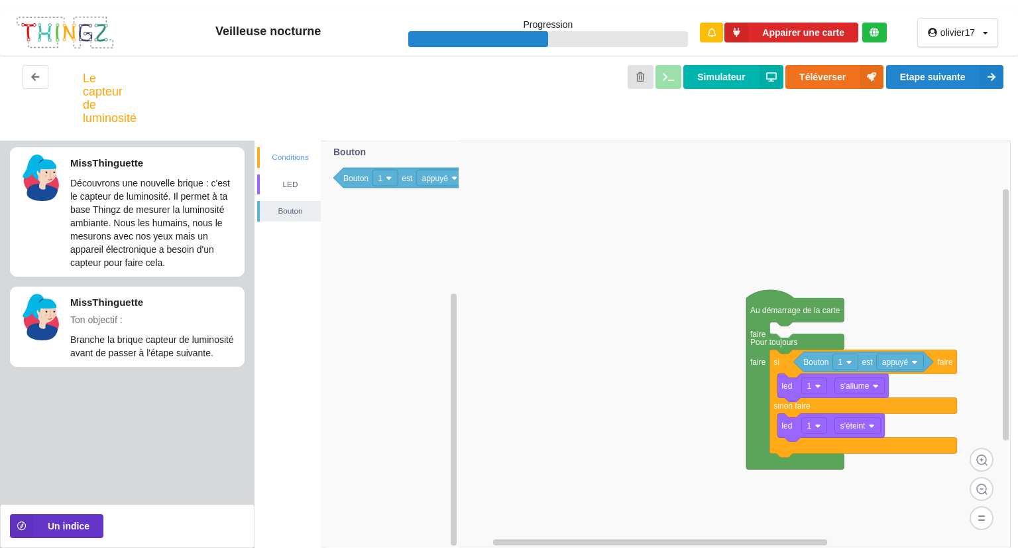
click at [304, 161] on div "Conditions" at bounding box center [290, 156] width 61 height 13
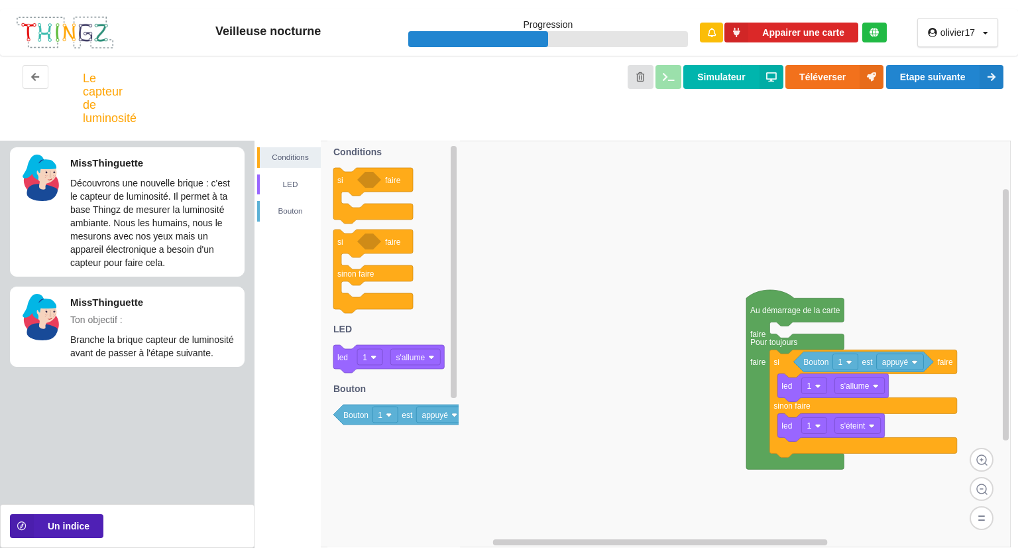
click at [80, 524] on button "Un indice" at bounding box center [56, 526] width 93 height 24
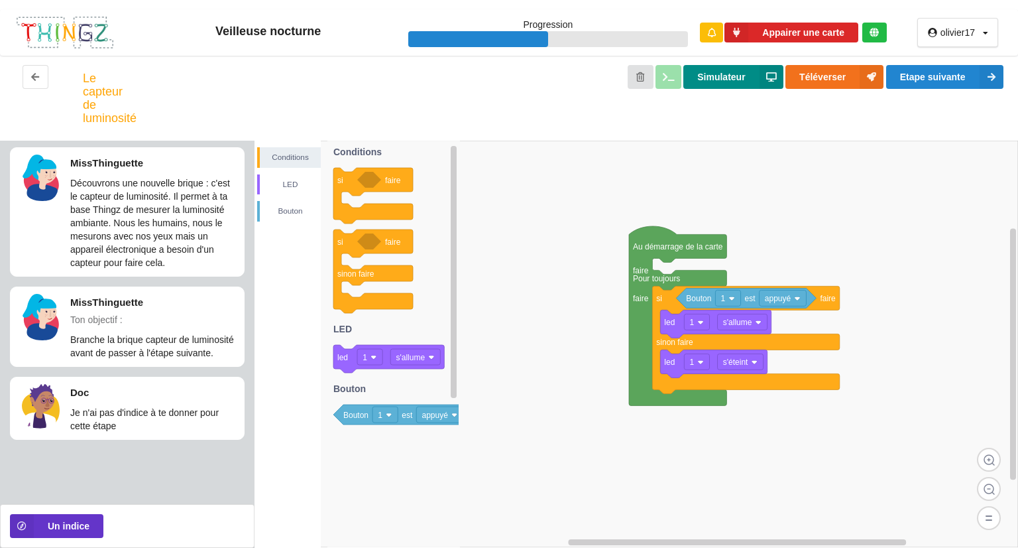
click at [710, 72] on button "Simulateur" at bounding box center [733, 77] width 99 height 24
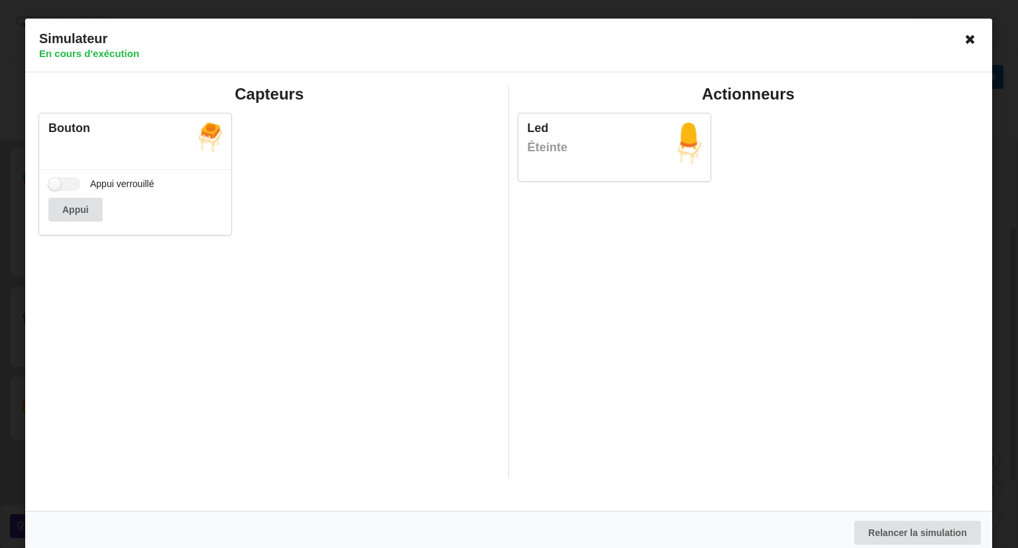
click at [965, 40] on icon at bounding box center [971, 39] width 21 height 21
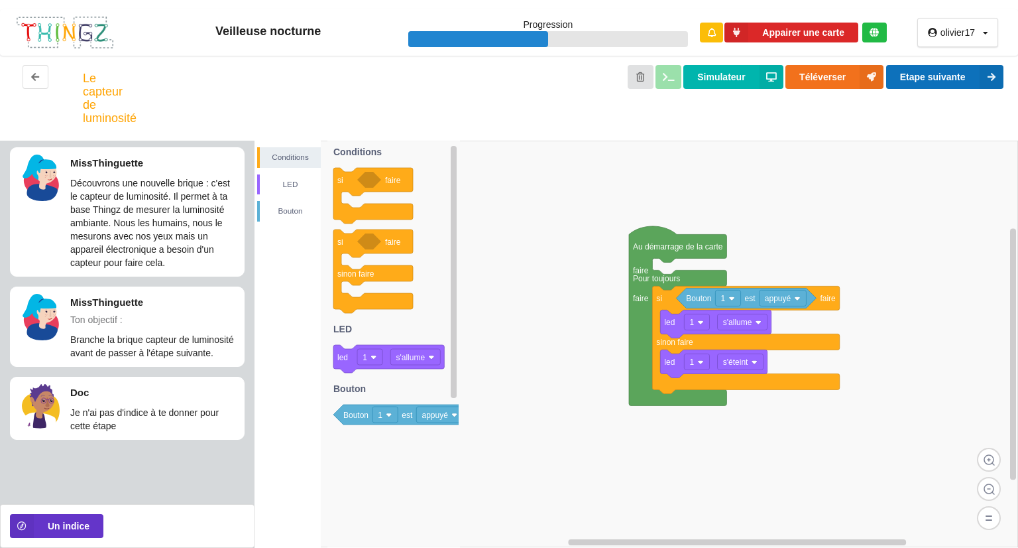
click at [975, 79] on button "Etape suivante" at bounding box center [944, 77] width 117 height 24
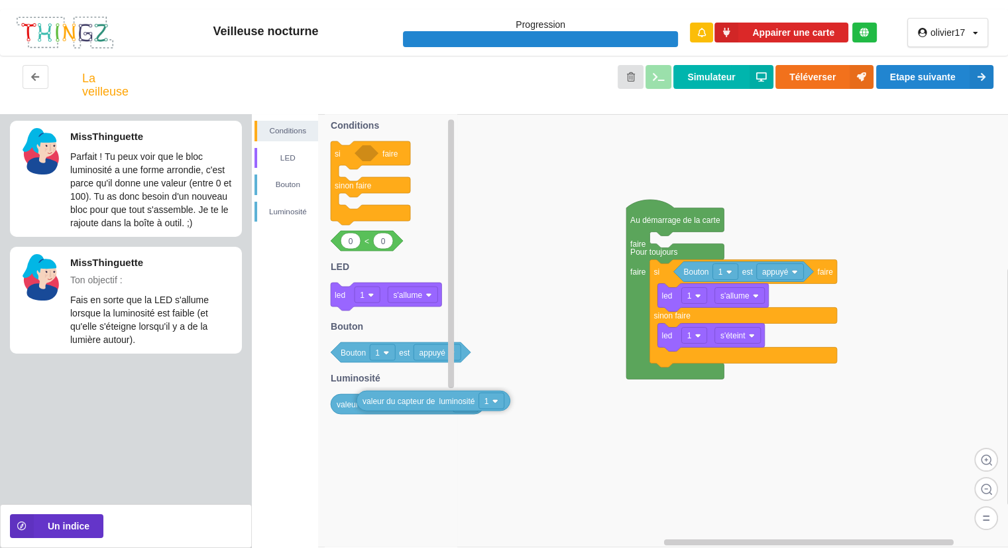
drag, startPoint x: 355, startPoint y: 384, endPoint x: 380, endPoint y: 406, distance: 33.3
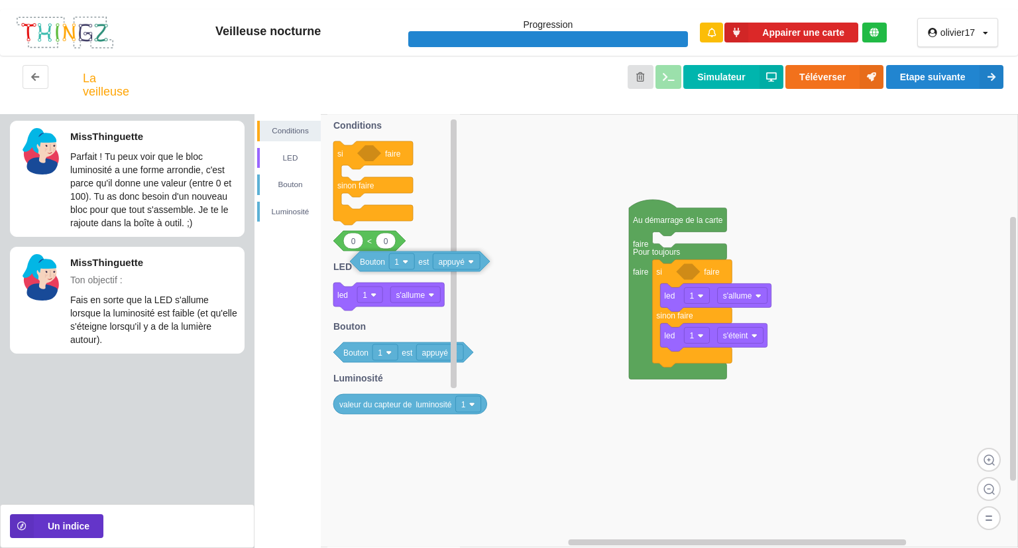
drag, startPoint x: 690, startPoint y: 272, endPoint x: 363, endPoint y: 259, distance: 327.1
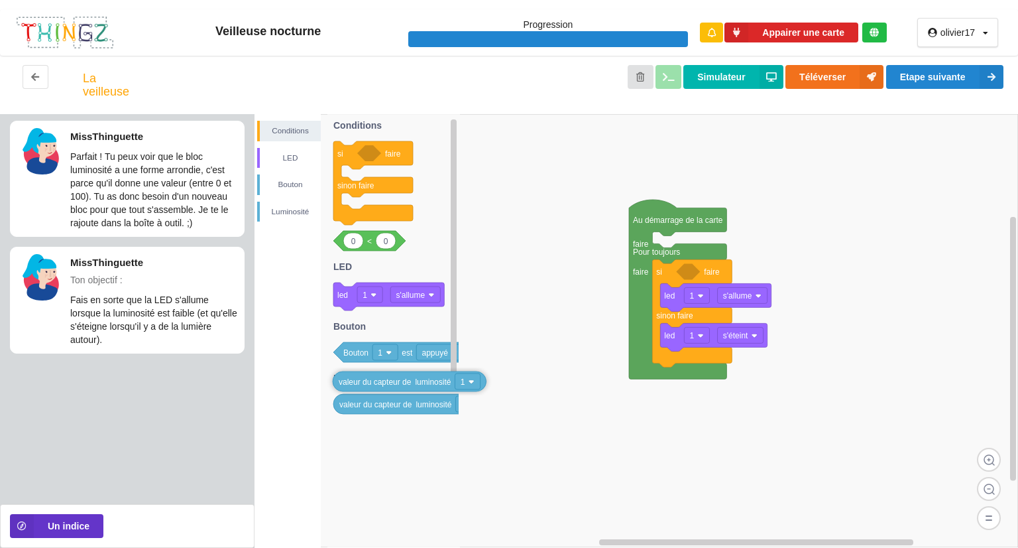
drag, startPoint x: 356, startPoint y: 410, endPoint x: 355, endPoint y: 385, distance: 25.9
drag, startPoint x: 347, startPoint y: 247, endPoint x: 693, endPoint y: 273, distance: 347.0
click at [693, 273] on div "Conditions LED [PERSON_NAME] Au démarrage de la carte faire Pour toujours faire…" at bounding box center [637, 331] width 764 height 434
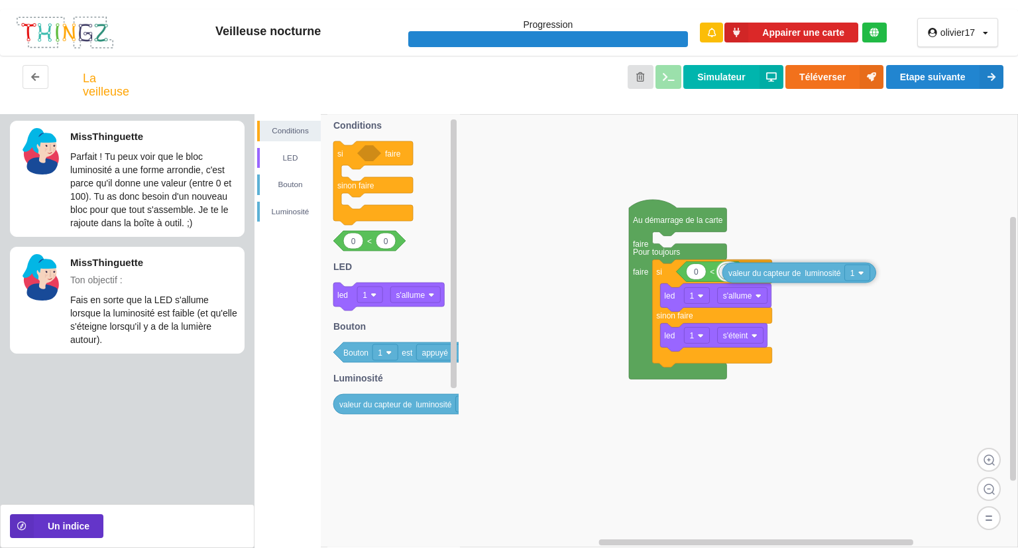
drag, startPoint x: 354, startPoint y: 408, endPoint x: 745, endPoint y: 274, distance: 412.8
click at [745, 274] on div "Conditions LED [PERSON_NAME] Au démarrage de la carte faire Pour toujours faire…" at bounding box center [637, 331] width 764 height 434
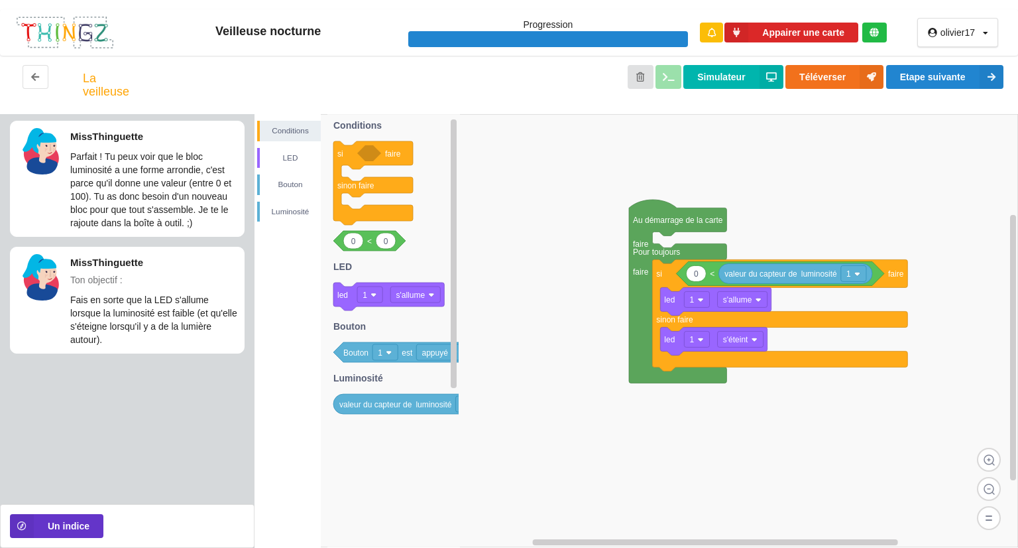
click at [851, 202] on rect at bounding box center [637, 330] width 764 height 433
click at [736, 72] on button "Simulateur" at bounding box center [733, 77] width 99 height 24
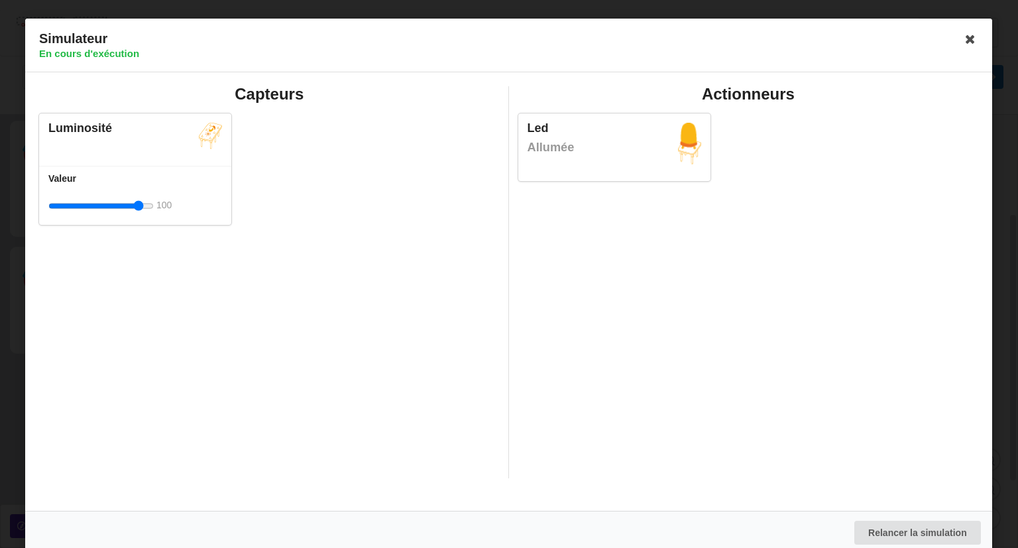
drag, startPoint x: 102, startPoint y: 205, endPoint x: 168, endPoint y: 206, distance: 66.3
click at [154, 206] on input "range" at bounding box center [100, 206] width 105 height 25
drag, startPoint x: 138, startPoint y: 204, endPoint x: 52, endPoint y: 213, distance: 86.7
click at [52, 213] on input "range" at bounding box center [100, 206] width 105 height 25
drag, startPoint x: 64, startPoint y: 206, endPoint x: 170, endPoint y: 216, distance: 106.5
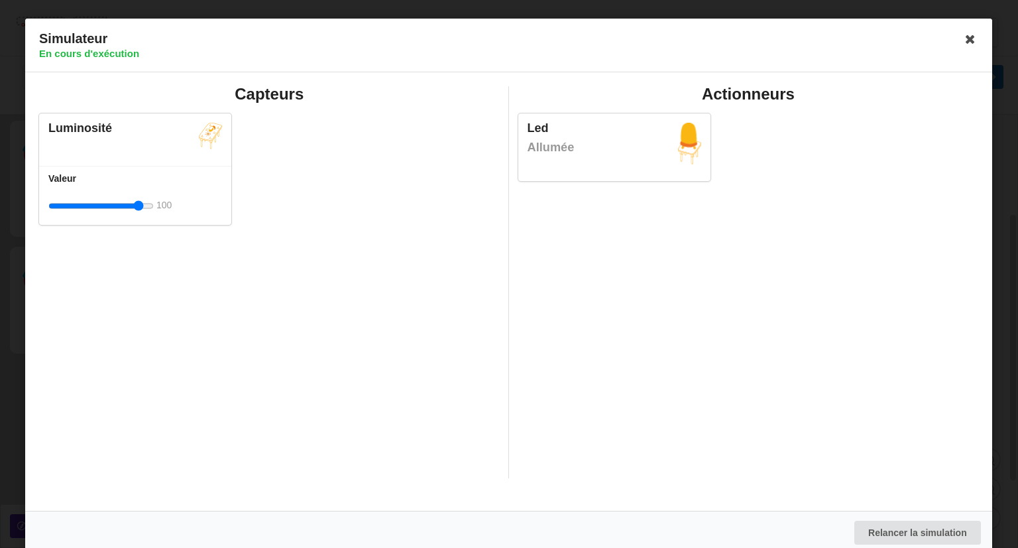
type input "100"
click at [154, 216] on input "range" at bounding box center [100, 206] width 105 height 25
click at [971, 38] on icon at bounding box center [971, 39] width 21 height 21
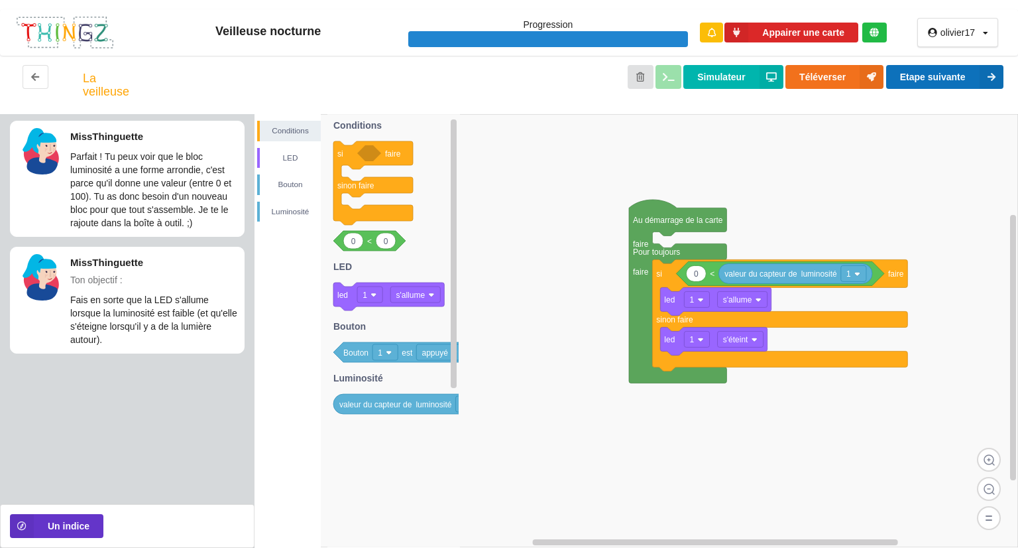
click at [929, 82] on button "Etape suivante" at bounding box center [944, 77] width 117 height 24
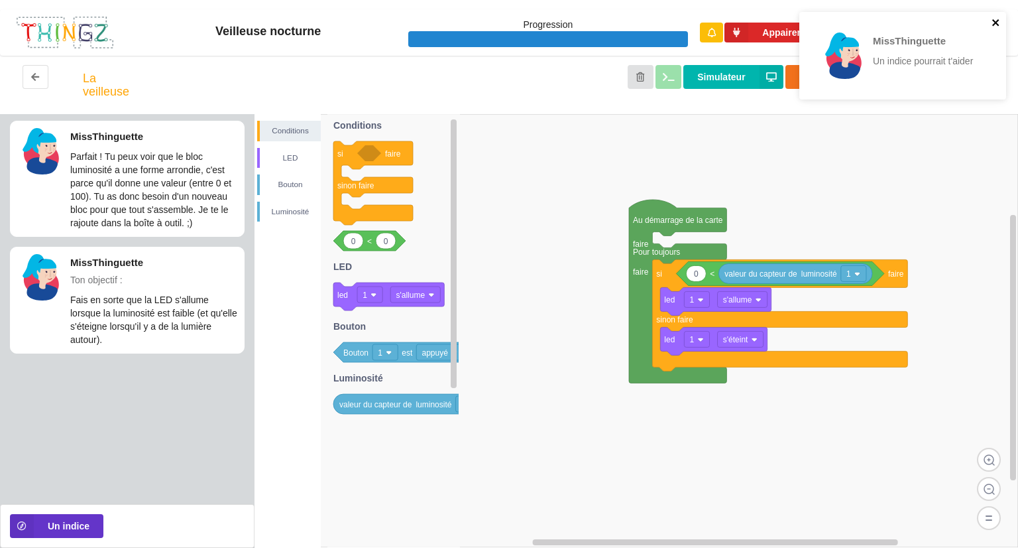
click at [995, 22] on icon "close" at bounding box center [995, 22] width 7 height 7
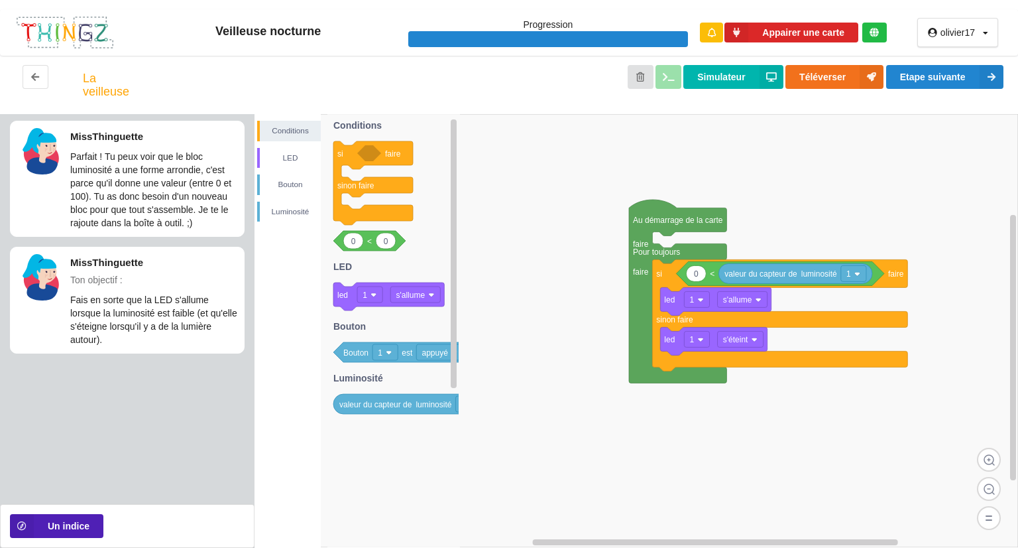
click at [90, 520] on button "Un indice" at bounding box center [56, 526] width 93 height 24
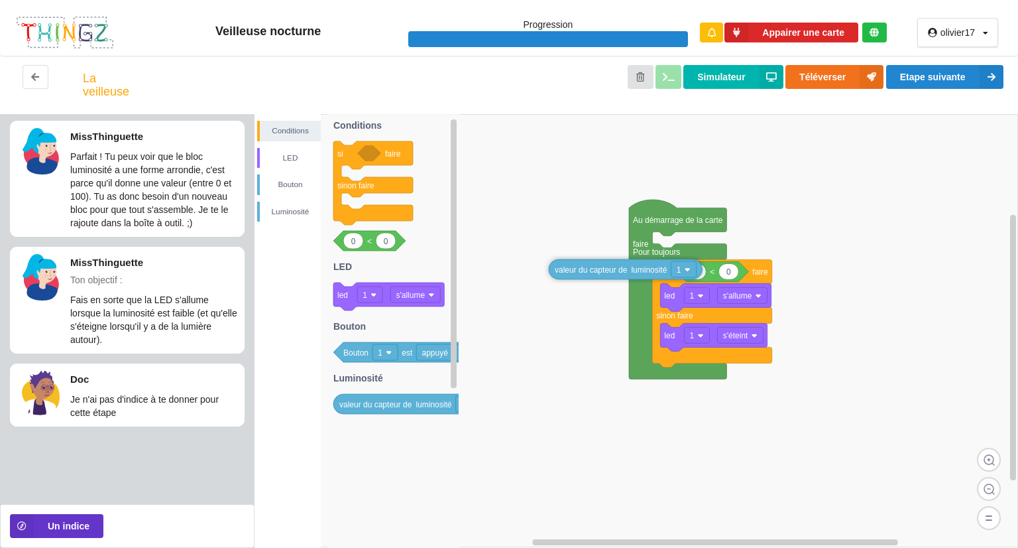
drag, startPoint x: 758, startPoint y: 276, endPoint x: 589, endPoint y: 272, distance: 169.8
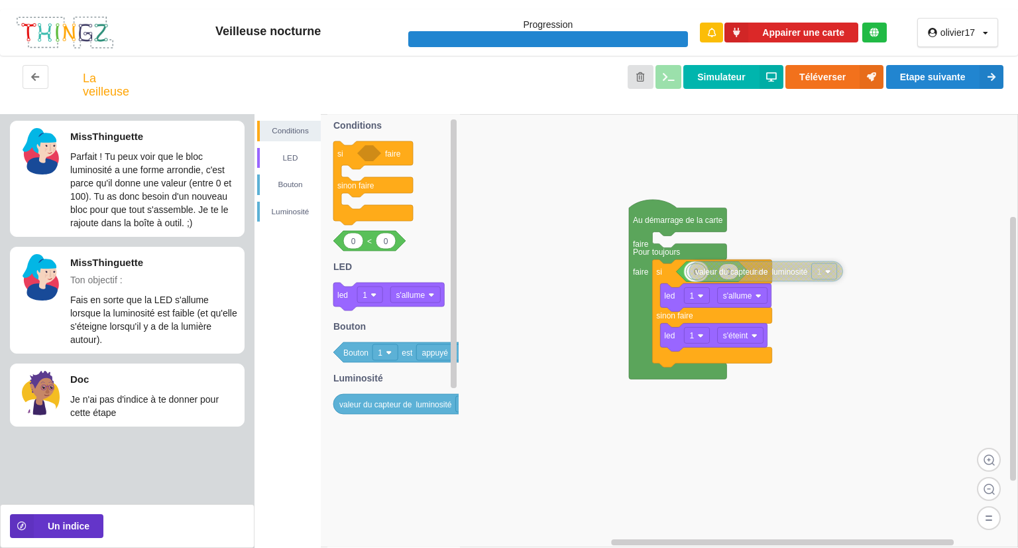
drag, startPoint x: 589, startPoint y: 272, endPoint x: 727, endPoint y: 274, distance: 137.9
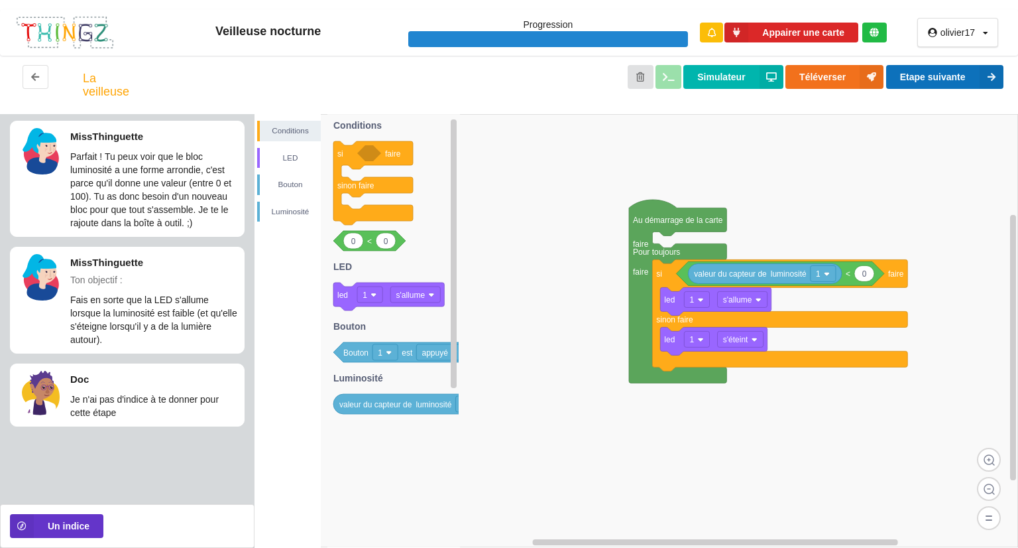
click at [895, 80] on button "Etape suivante" at bounding box center [944, 77] width 117 height 24
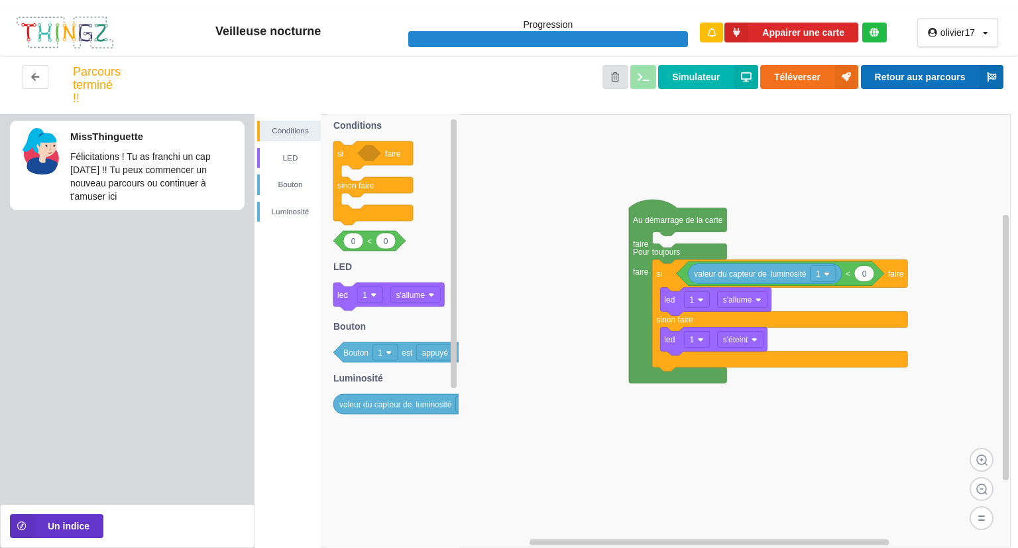
click at [899, 75] on button "Retour aux parcours" at bounding box center [932, 77] width 143 height 24
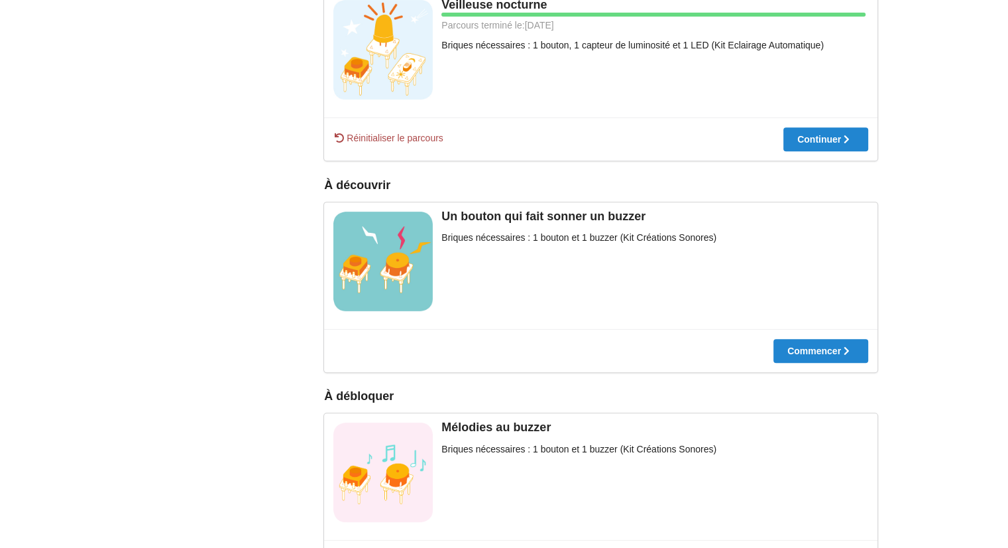
scroll to position [569, 0]
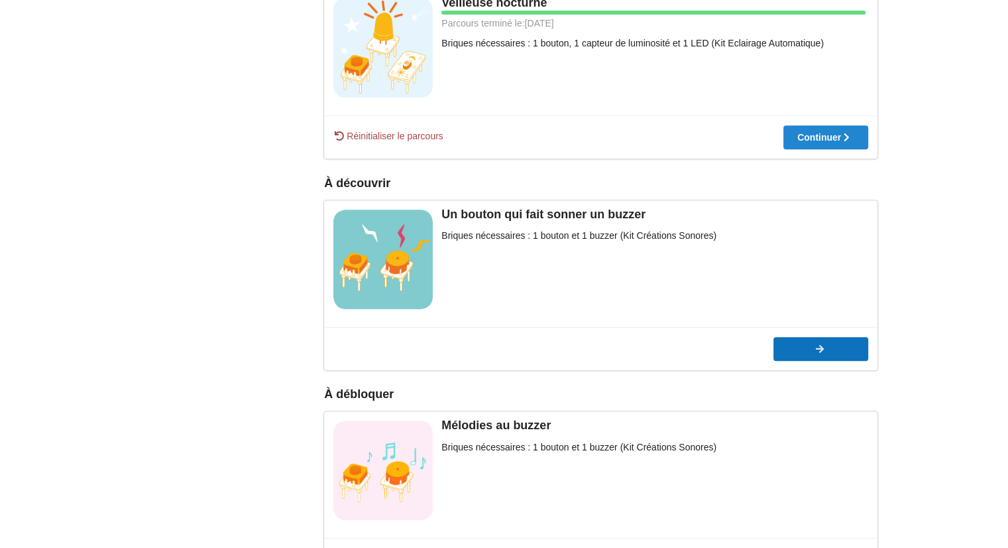
click at [809, 348] on div at bounding box center [821, 348] width 95 height 9
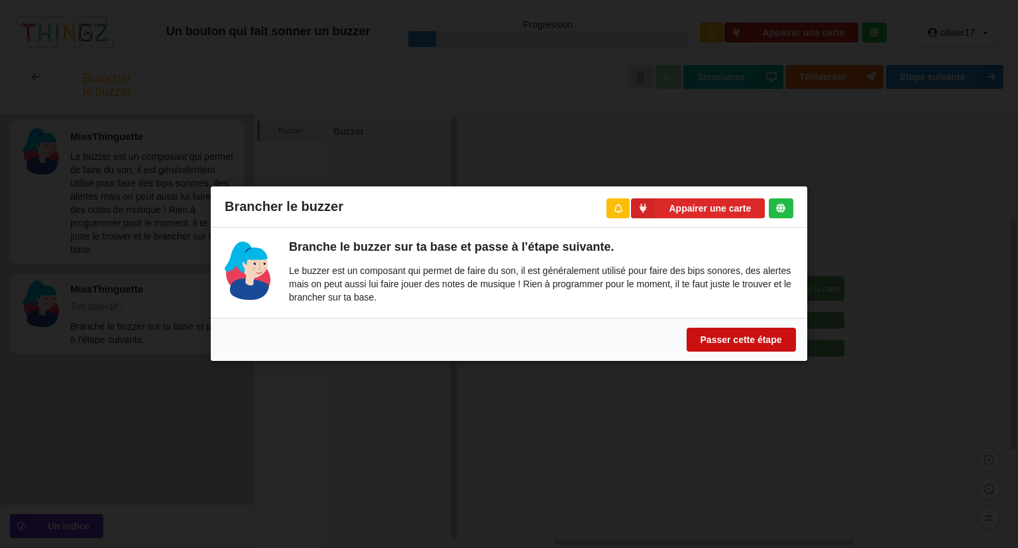
click at [750, 336] on button "Passer cette étape" at bounding box center [741, 340] width 109 height 24
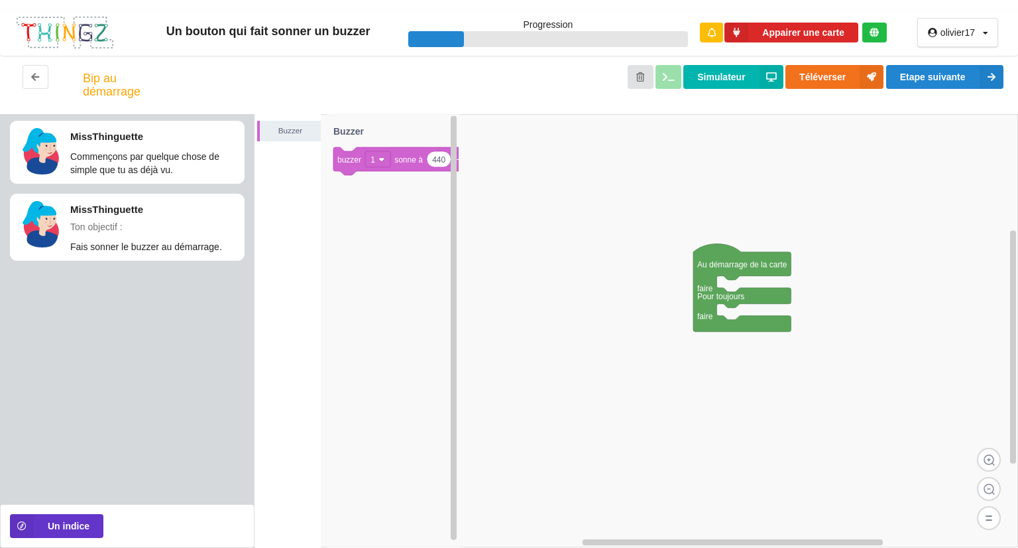
drag, startPoint x: 678, startPoint y: 298, endPoint x: 625, endPoint y: 274, distance: 58.4
click at [625, 274] on div "Buzzer 440 1 buzzer 1 sonne à Hz pendant secondes Buzzer Au démarrage de la car…" at bounding box center [637, 331] width 764 height 434
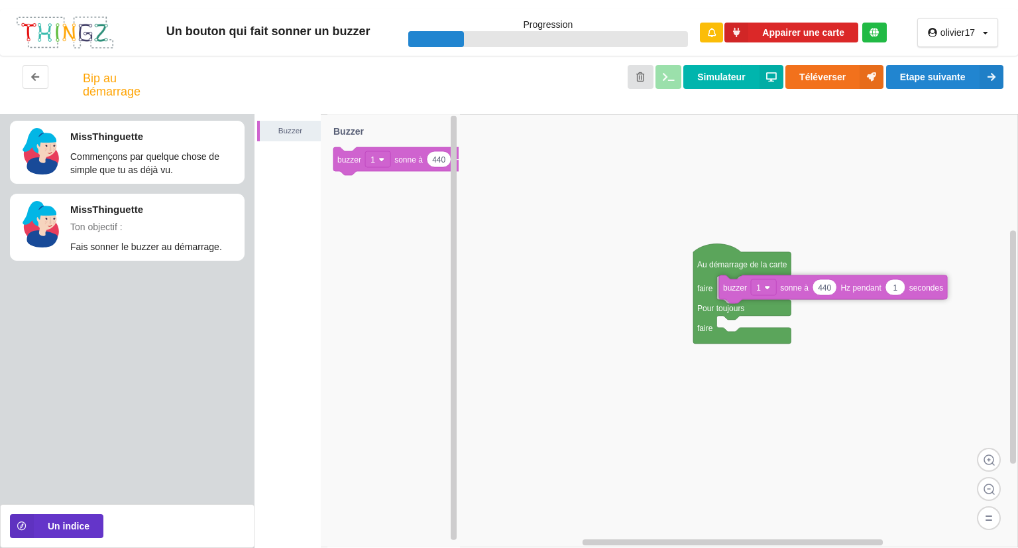
drag, startPoint x: 355, startPoint y: 167, endPoint x: 740, endPoint y: 294, distance: 405.7
click at [740, 294] on div "Buzzer Au démarrage de la carte faire Pour toujours faire 440 1 buzzer 1 sonne …" at bounding box center [637, 331] width 764 height 434
click at [735, 68] on button "Simulateur" at bounding box center [733, 77] width 99 height 24
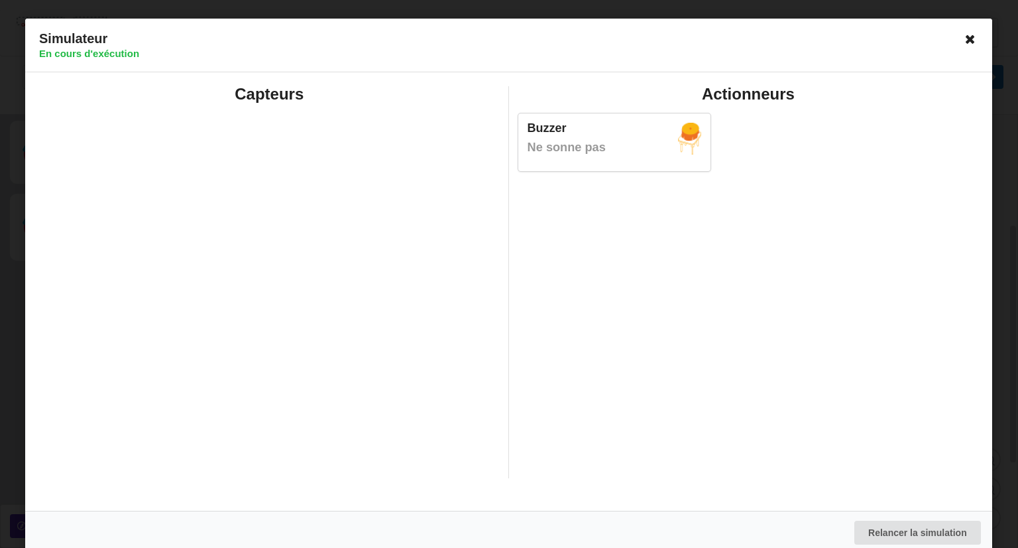
click at [969, 43] on icon at bounding box center [971, 39] width 21 height 21
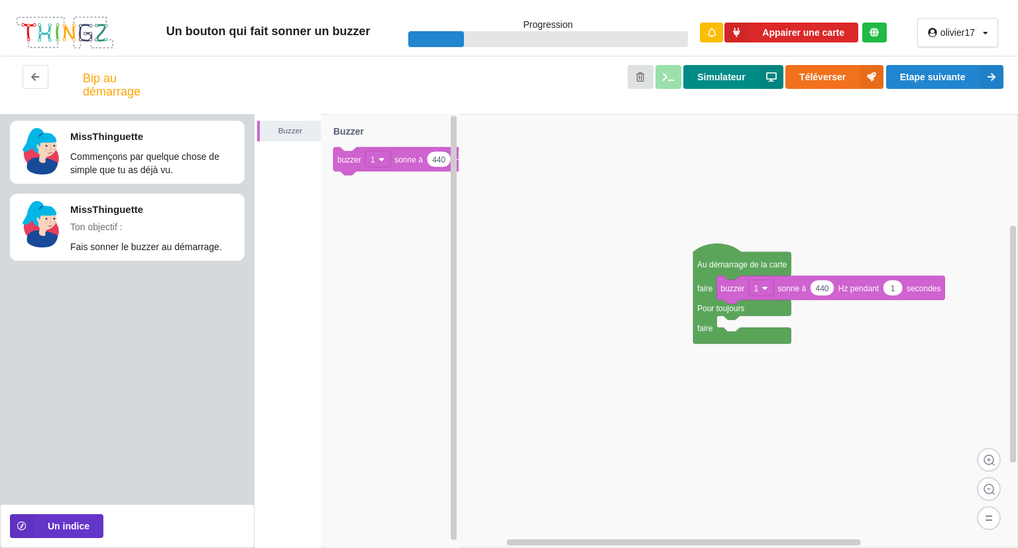
click at [731, 82] on button "Simulateur" at bounding box center [733, 77] width 99 height 24
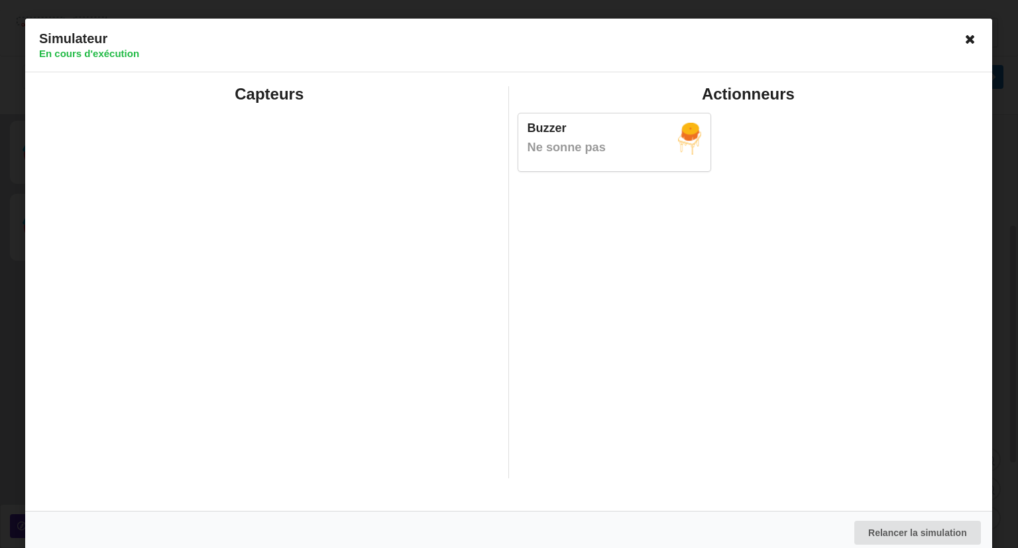
click at [962, 40] on icon at bounding box center [971, 39] width 21 height 21
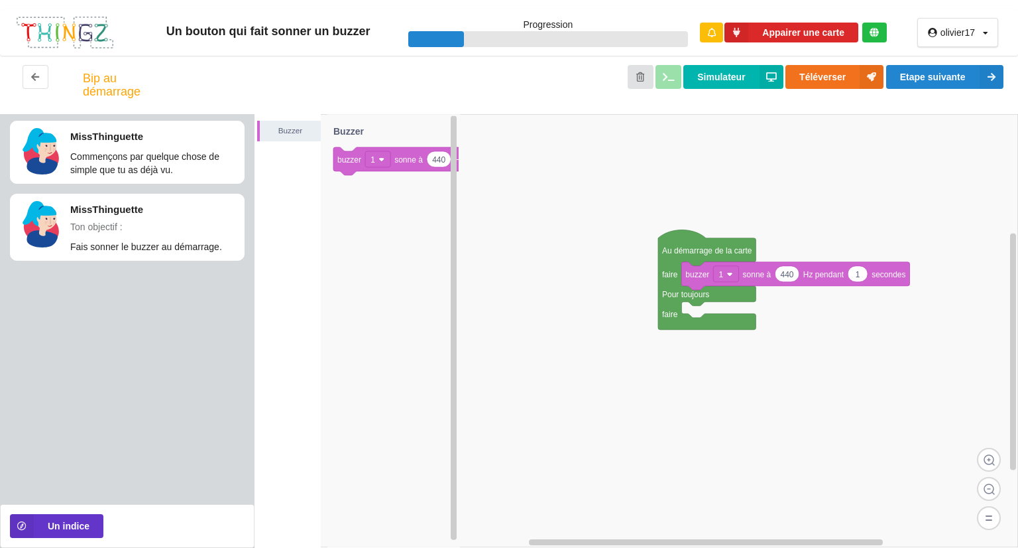
drag, startPoint x: 631, startPoint y: 281, endPoint x: 596, endPoint y: 267, distance: 37.8
click at [596, 267] on div "Buzzer 440 1 buzzer 1 sonne à Hz pendant secondes Buzzer Au démarrage de la car…" at bounding box center [637, 331] width 764 height 434
click at [933, 75] on button "Etape suivante" at bounding box center [944, 77] width 117 height 24
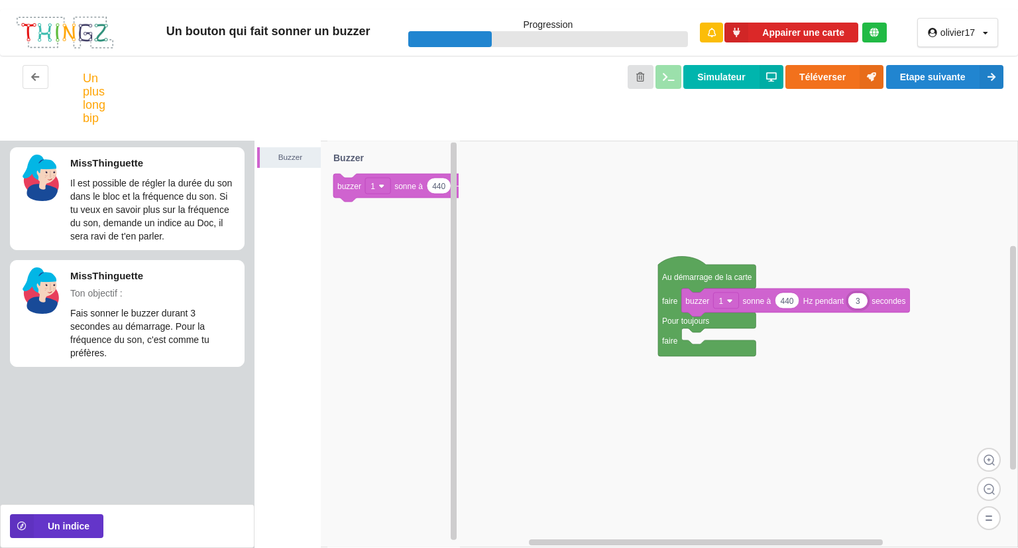
type input "3"
click at [787, 298] on input "440" at bounding box center [788, 300] width 24 height 15
click at [725, 78] on button "Simulateur" at bounding box center [733, 77] width 99 height 24
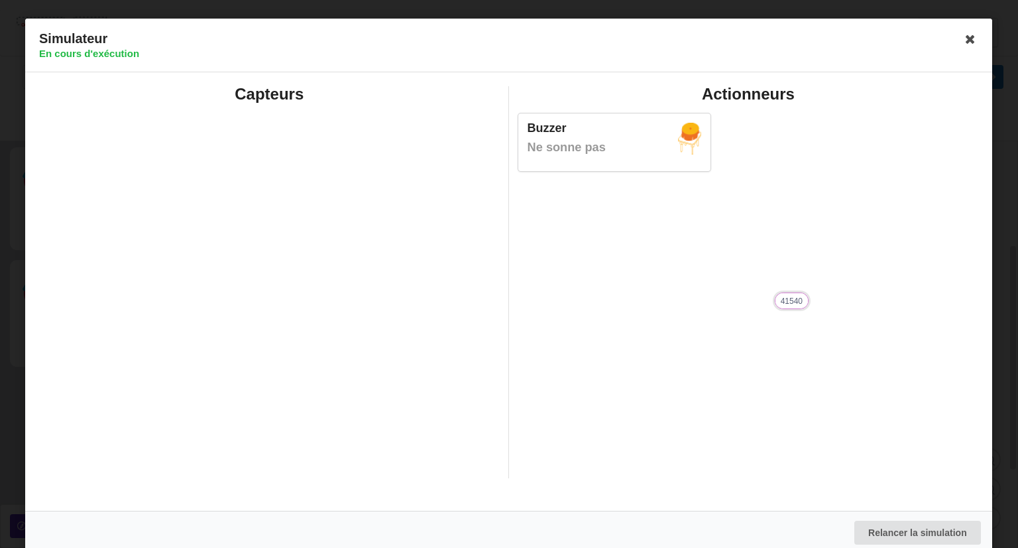
click at [406, 239] on div "Capteurs" at bounding box center [269, 282] width 479 height 392
click at [796, 300] on input "41540" at bounding box center [792, 300] width 32 height 15
click at [963, 37] on icon at bounding box center [971, 39] width 21 height 21
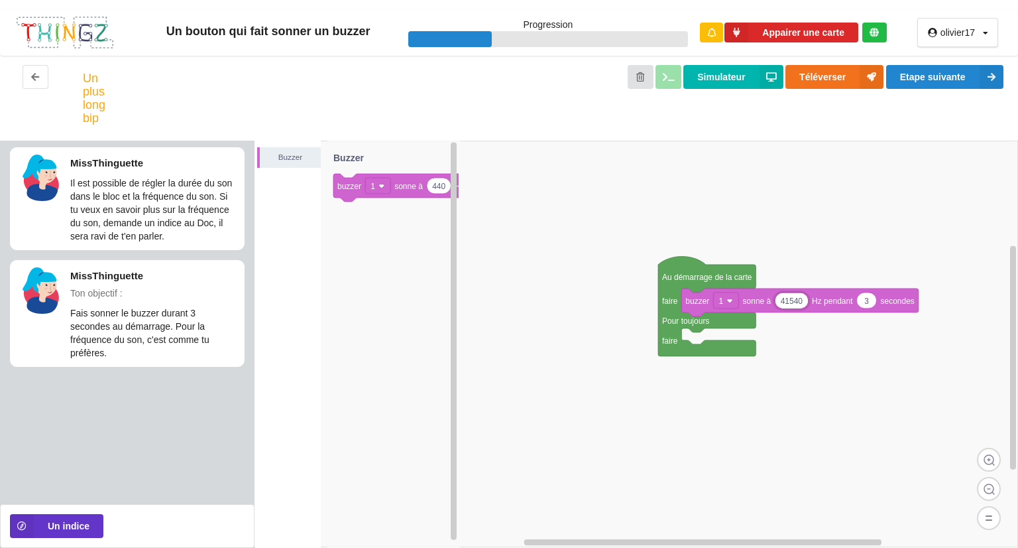
click at [798, 295] on input "41540" at bounding box center [792, 300] width 32 height 15
type input "40"
click at [715, 74] on button "Simulateur" at bounding box center [733, 77] width 99 height 24
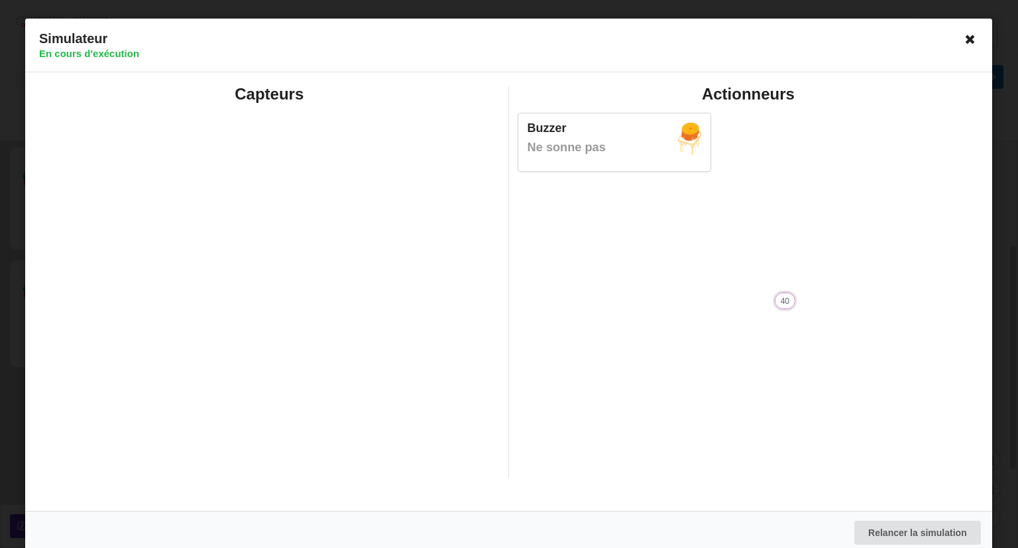
click at [965, 36] on icon at bounding box center [971, 39] width 21 height 21
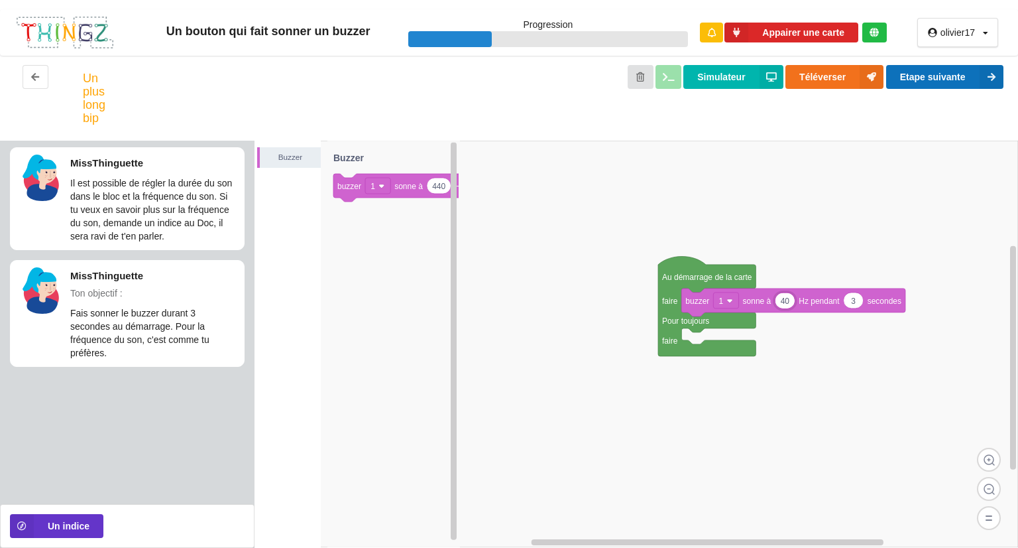
click at [925, 74] on button "Etape suivante" at bounding box center [944, 77] width 117 height 24
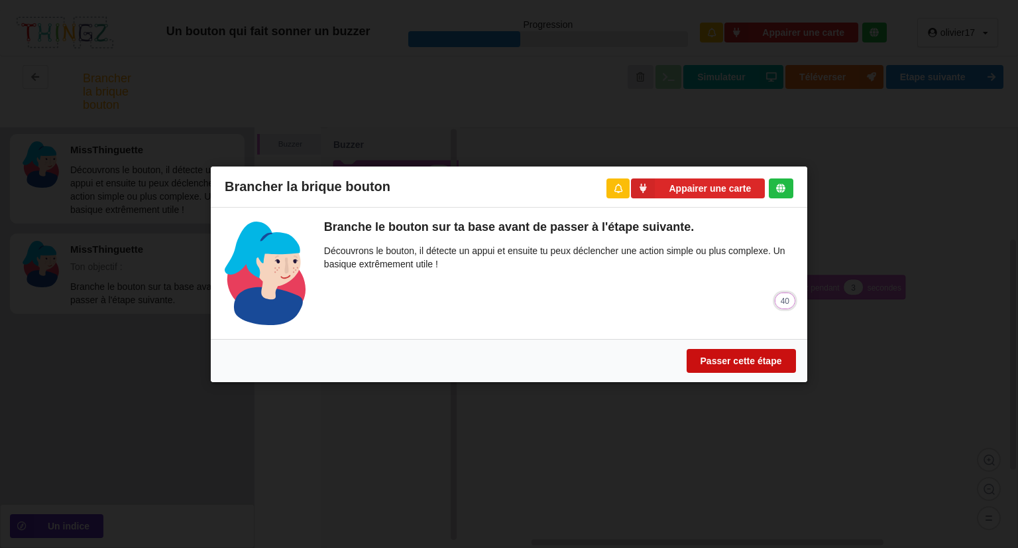
click at [696, 363] on button "Passer cette étape" at bounding box center [741, 360] width 109 height 24
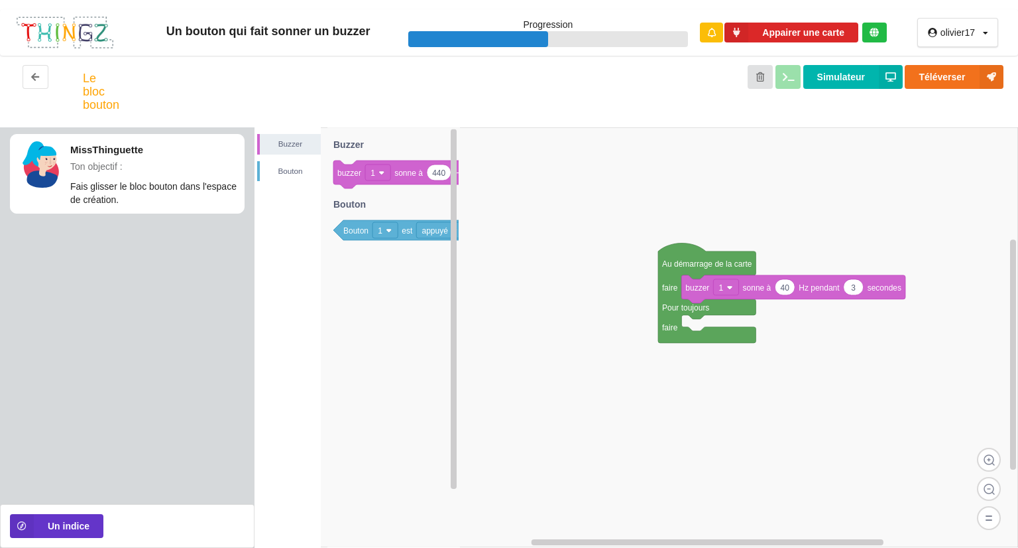
click at [617, 293] on rect at bounding box center [637, 337] width 764 height 420
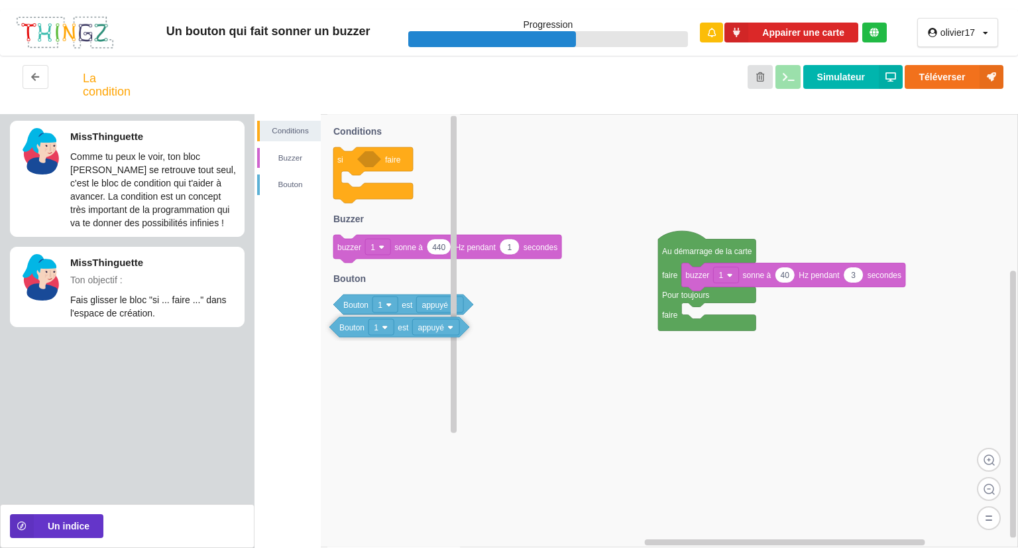
drag, startPoint x: 353, startPoint y: 233, endPoint x: 355, endPoint y: 341, distance: 108.7
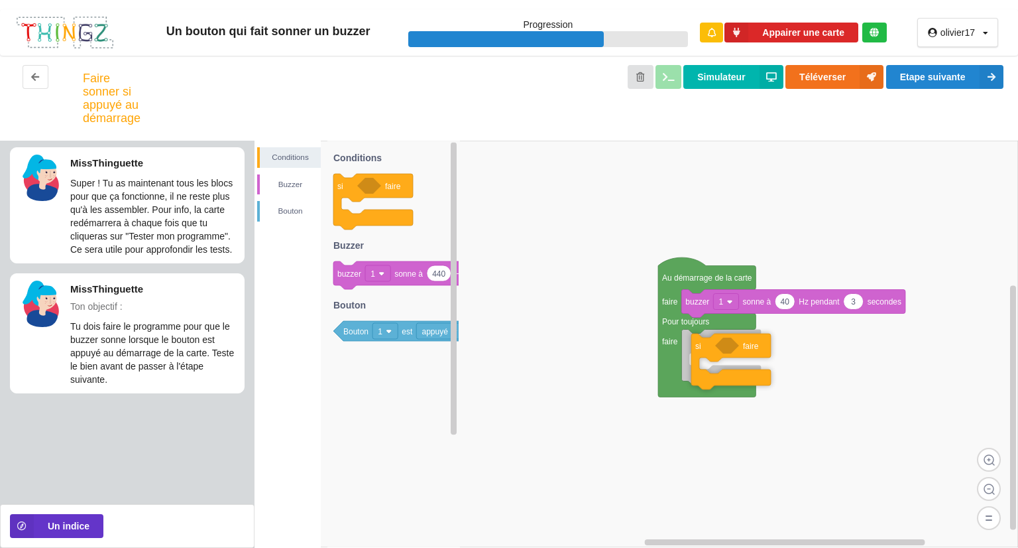
drag, startPoint x: 345, startPoint y: 165, endPoint x: 699, endPoint y: 325, distance: 388.4
click at [699, 325] on div "Conditions [PERSON_NAME] Au démarrage de la carte faire Pour toujours faire 40 …" at bounding box center [637, 344] width 764 height 407
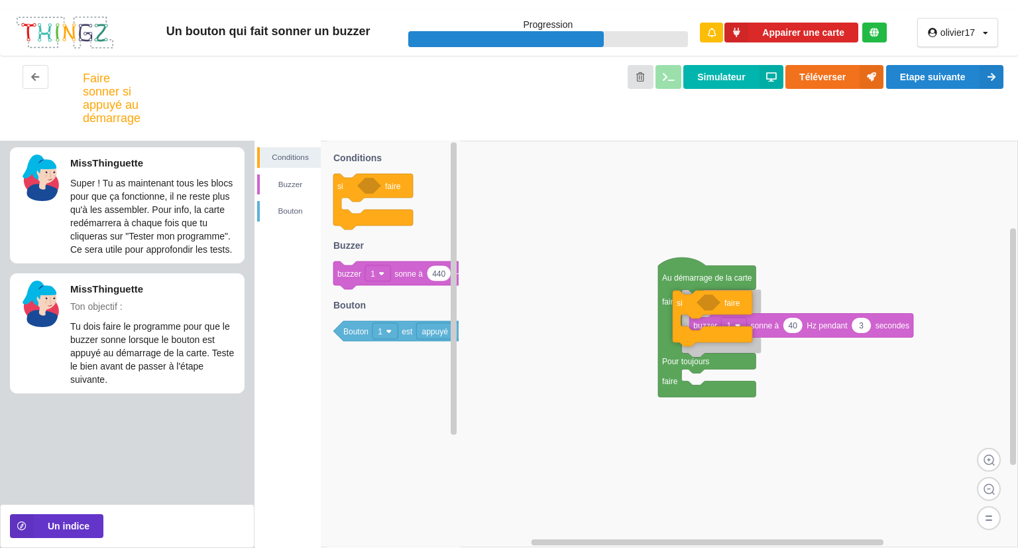
drag, startPoint x: 705, startPoint y: 348, endPoint x: 695, endPoint y: 314, distance: 35.4
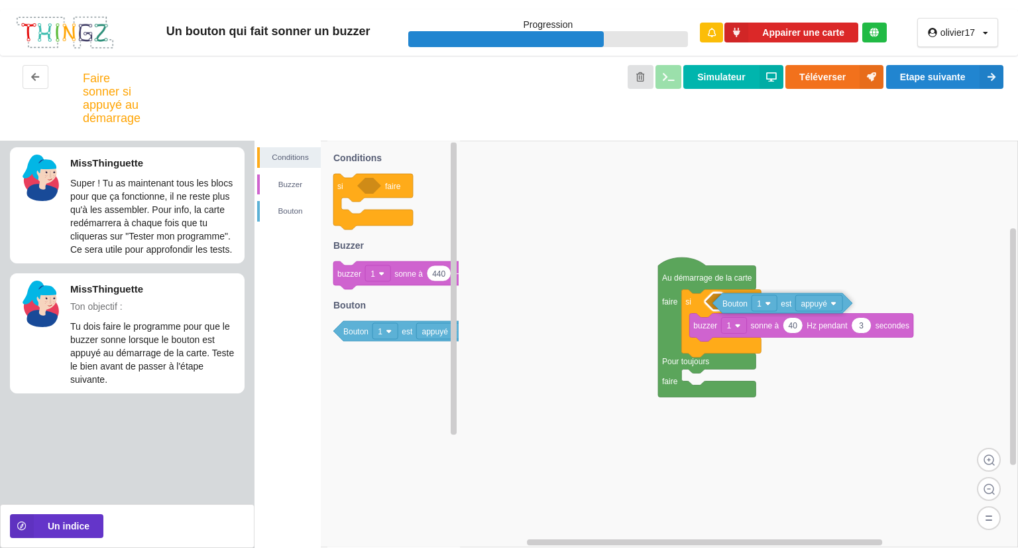
drag, startPoint x: 357, startPoint y: 332, endPoint x: 735, endPoint y: 304, distance: 379.0
click at [735, 304] on div "Conditions [PERSON_NAME] Au démarrage de la carte faire Pour toujours faire si …" at bounding box center [637, 344] width 764 height 407
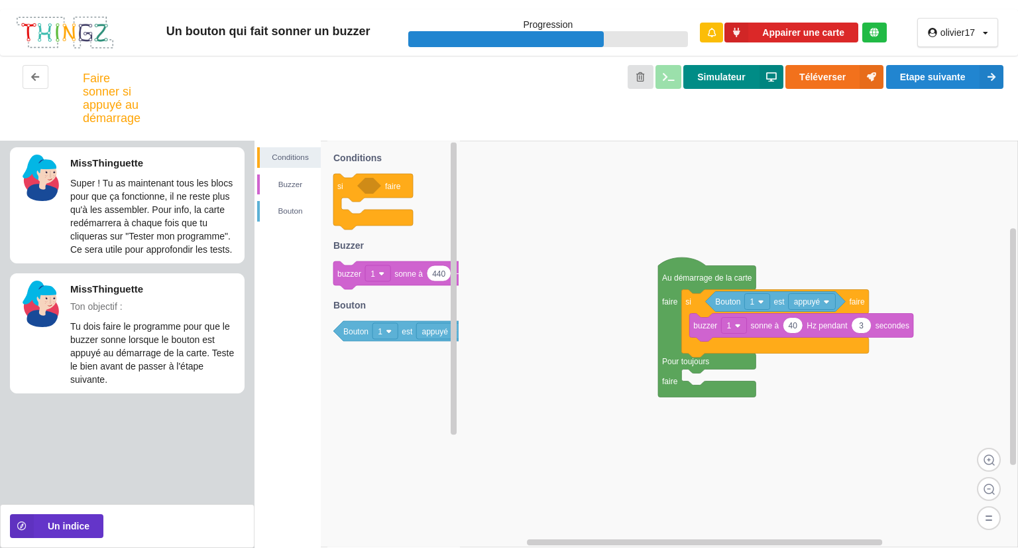
click at [739, 80] on button "Simulateur" at bounding box center [733, 77] width 99 height 24
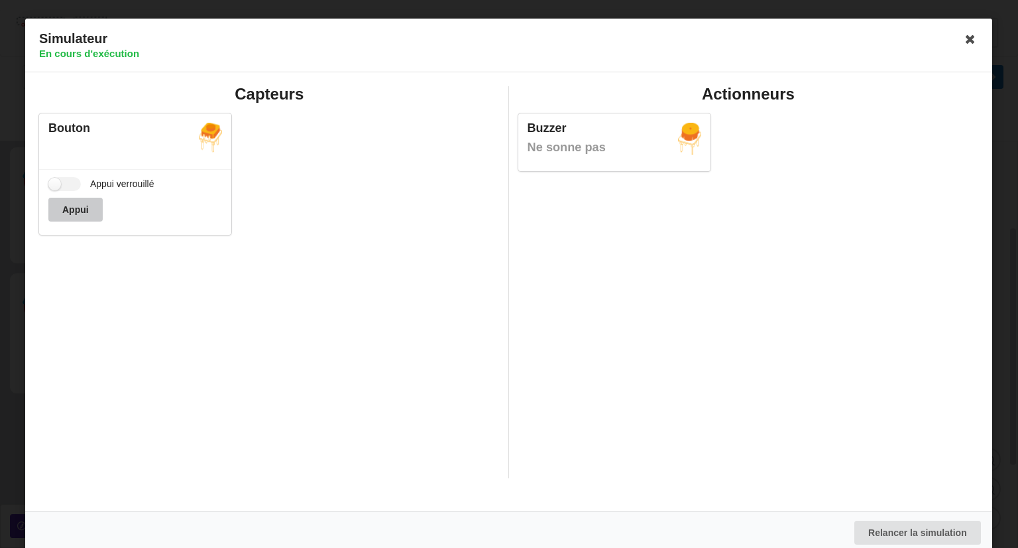
click at [74, 204] on button "Appui" at bounding box center [75, 210] width 54 height 24
drag, startPoint x: 74, startPoint y: 204, endPoint x: 68, endPoint y: 200, distance: 6.8
click at [68, 200] on button "Appui" at bounding box center [75, 210] width 54 height 24
click at [62, 186] on label "Appui verrouillé" at bounding box center [101, 184] width 106 height 14
click at [62, 186] on input "Appui verrouillé" at bounding box center [64, 184] width 32 height 14
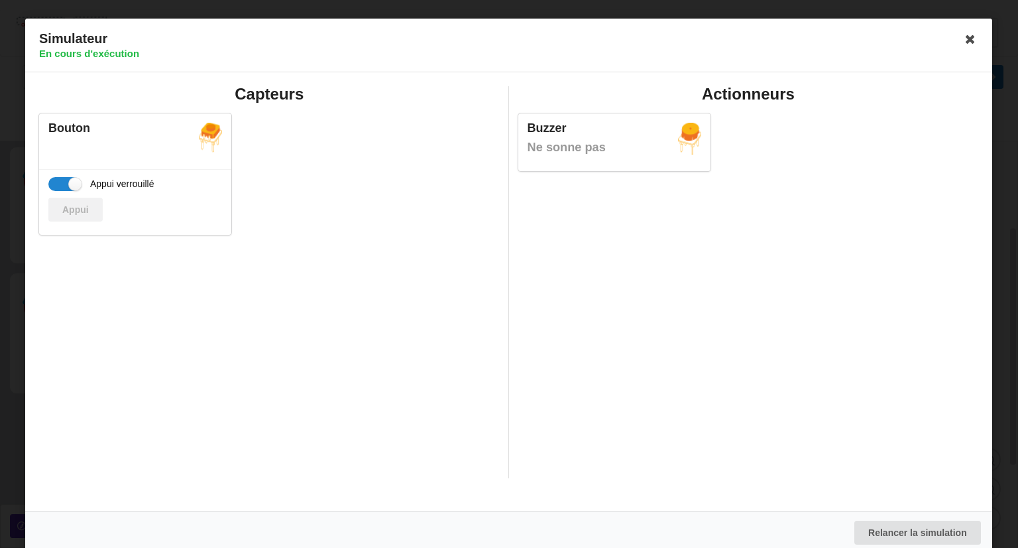
click at [71, 206] on div "Appui" at bounding box center [135, 210] width 174 height 24
click at [76, 192] on div "Appui verrouillé Appui" at bounding box center [135, 202] width 192 height 66
click at [74, 185] on label "Appui verrouillé" at bounding box center [101, 184] width 106 height 14
click at [74, 185] on input "Appui verrouillé" at bounding box center [64, 184] width 32 height 14
checkbox input "false"
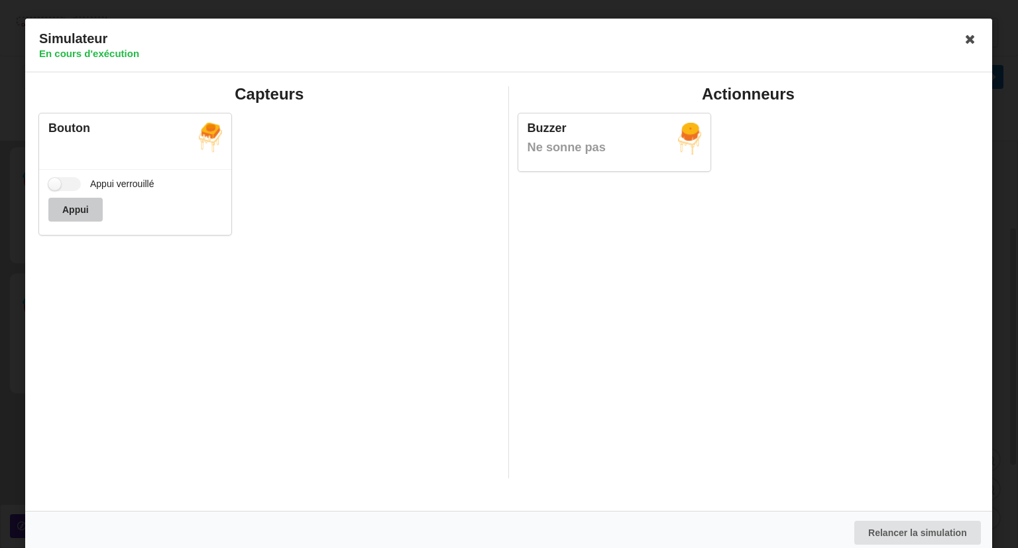
click at [76, 200] on button "Appui" at bounding box center [75, 210] width 54 height 24
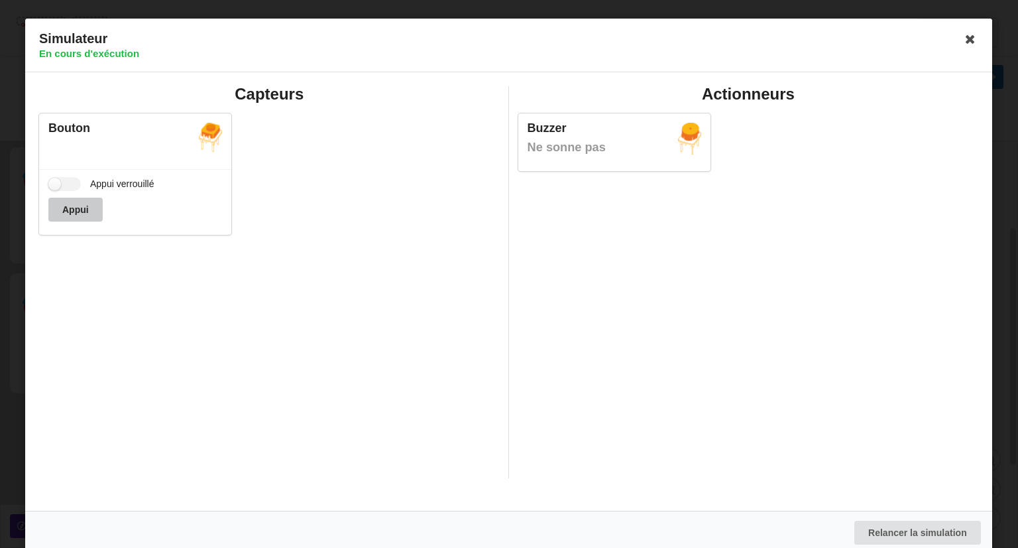
click at [76, 200] on button "Appui" at bounding box center [75, 210] width 54 height 24
click at [961, 40] on icon at bounding box center [971, 39] width 21 height 21
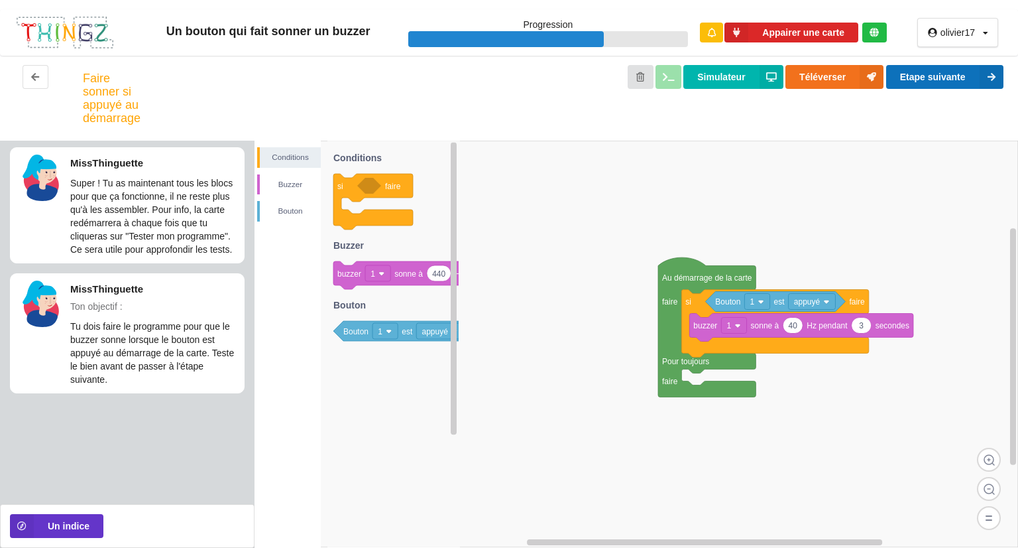
click at [936, 74] on button "Etape suivante" at bounding box center [944, 77] width 117 height 24
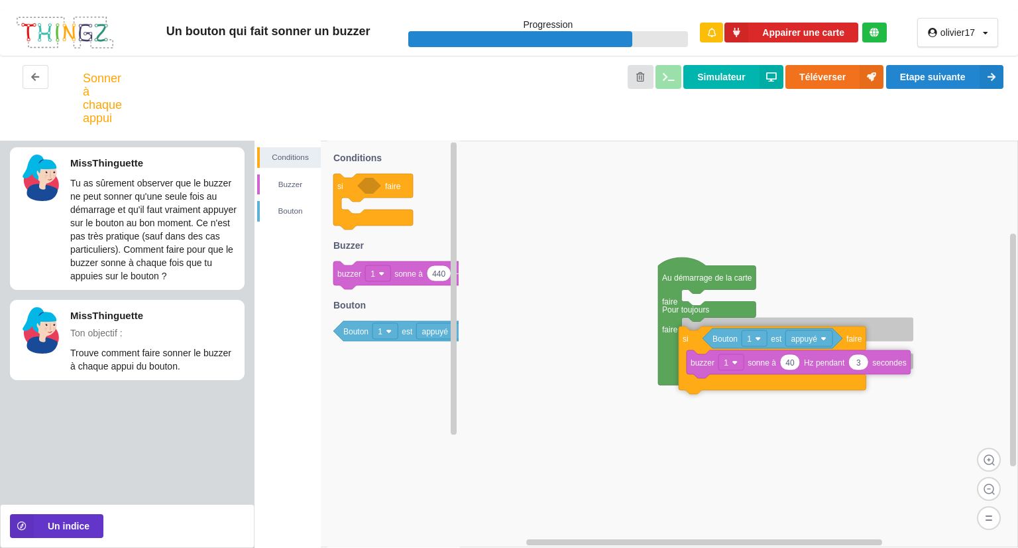
drag, startPoint x: 697, startPoint y: 304, endPoint x: 692, endPoint y: 335, distance: 31.5
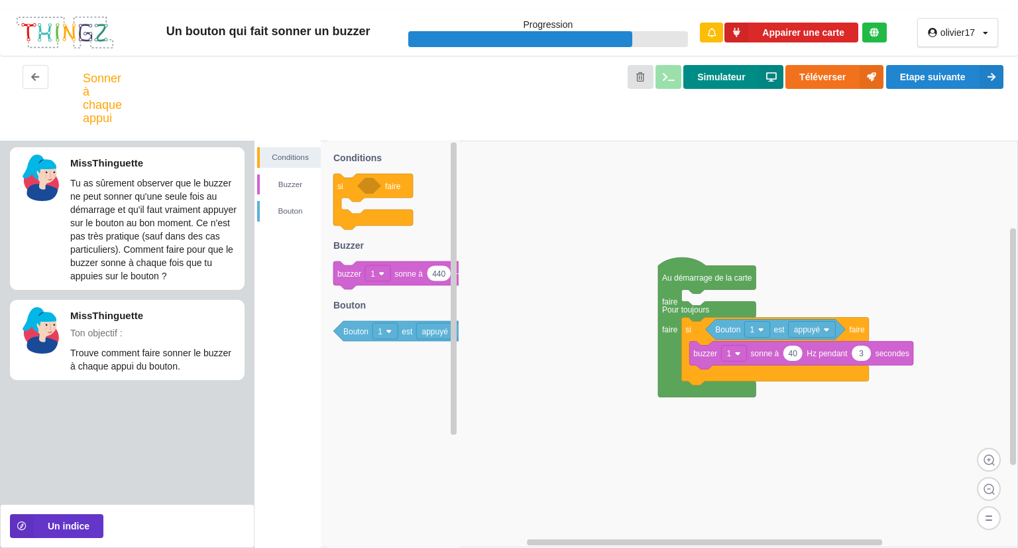
click at [739, 75] on button "Simulateur" at bounding box center [733, 77] width 99 height 24
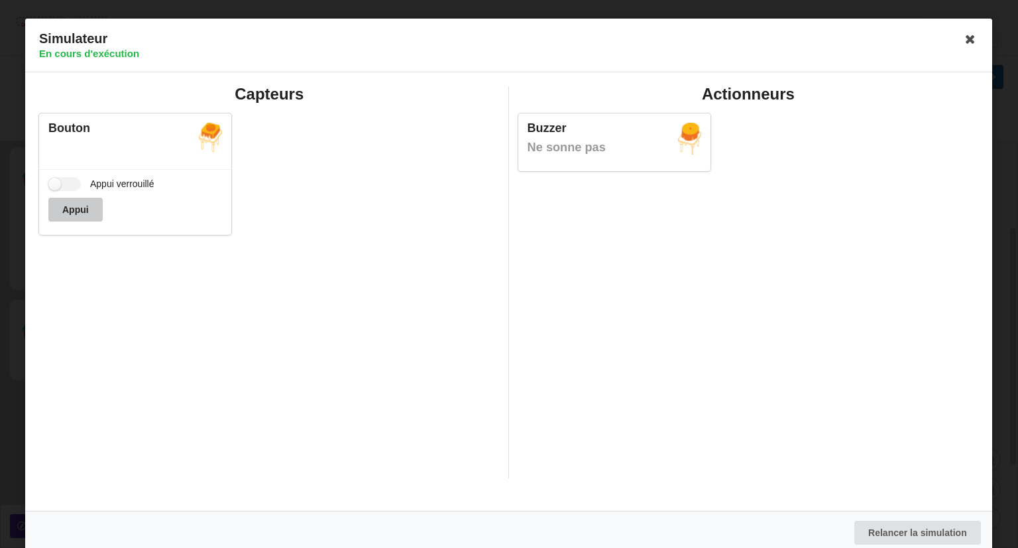
click at [84, 208] on button "Appui" at bounding box center [75, 210] width 54 height 24
click at [967, 40] on icon at bounding box center [971, 39] width 21 height 21
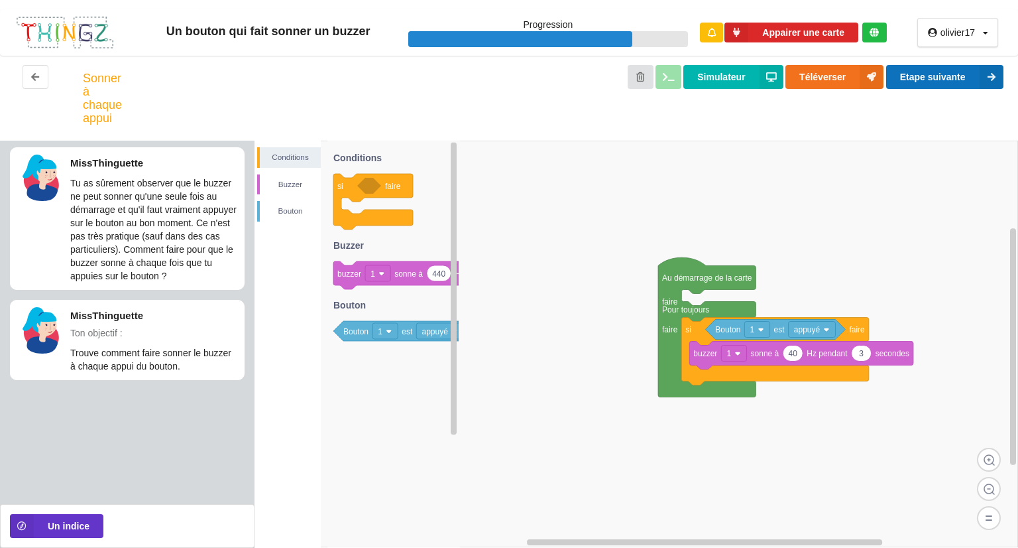
click at [939, 79] on button "Etape suivante" at bounding box center [944, 77] width 117 height 24
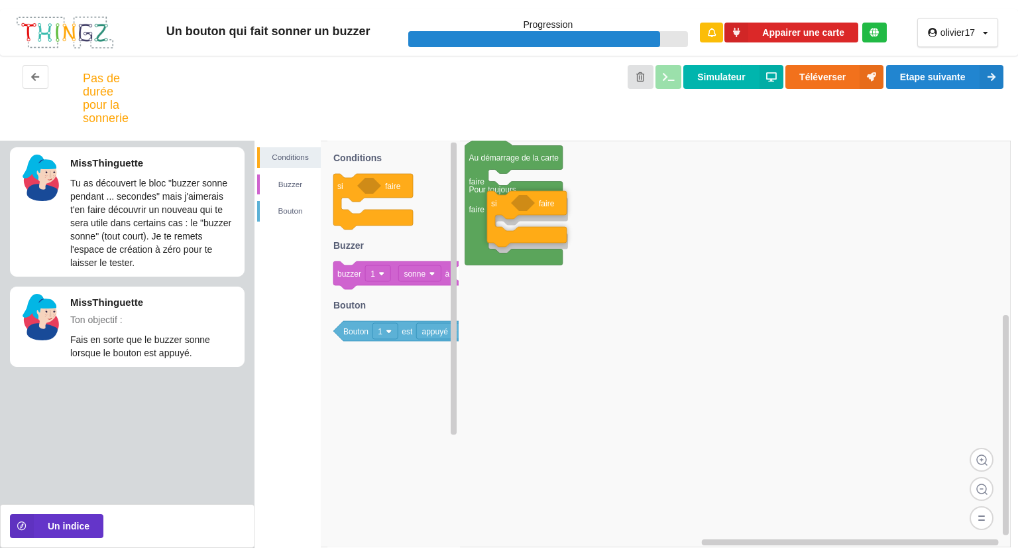
drag, startPoint x: 341, startPoint y: 184, endPoint x: 494, endPoint y: 201, distance: 153.4
click at [494, 201] on div "Conditions [PERSON_NAME] Au démarrage de la carte faire Pour toujours faire si …" at bounding box center [637, 344] width 764 height 407
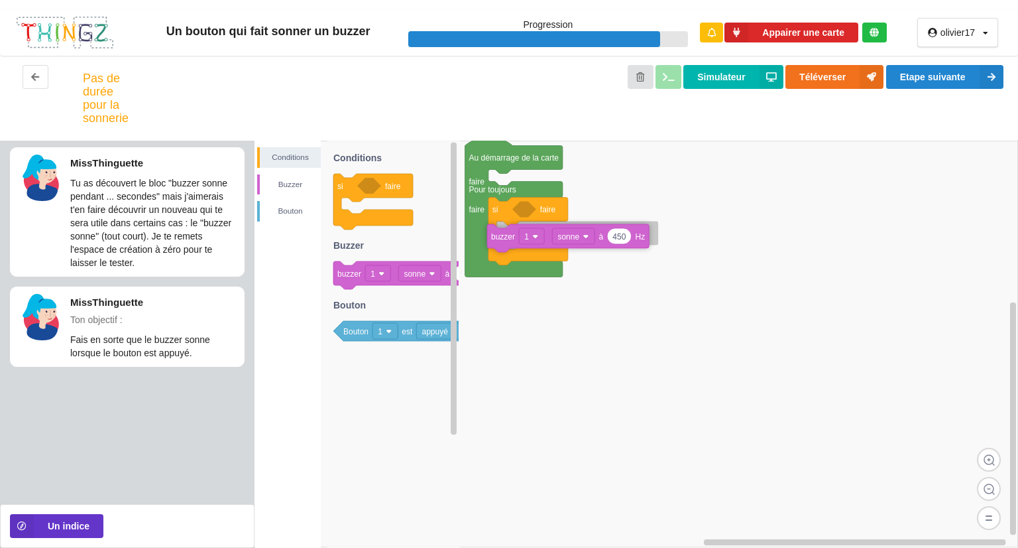
drag, startPoint x: 350, startPoint y: 271, endPoint x: 507, endPoint y: 234, distance: 160.8
click at [507, 234] on div "Conditions [PERSON_NAME] Au démarrage de la carte faire Pour toujours faire si …" at bounding box center [637, 344] width 764 height 407
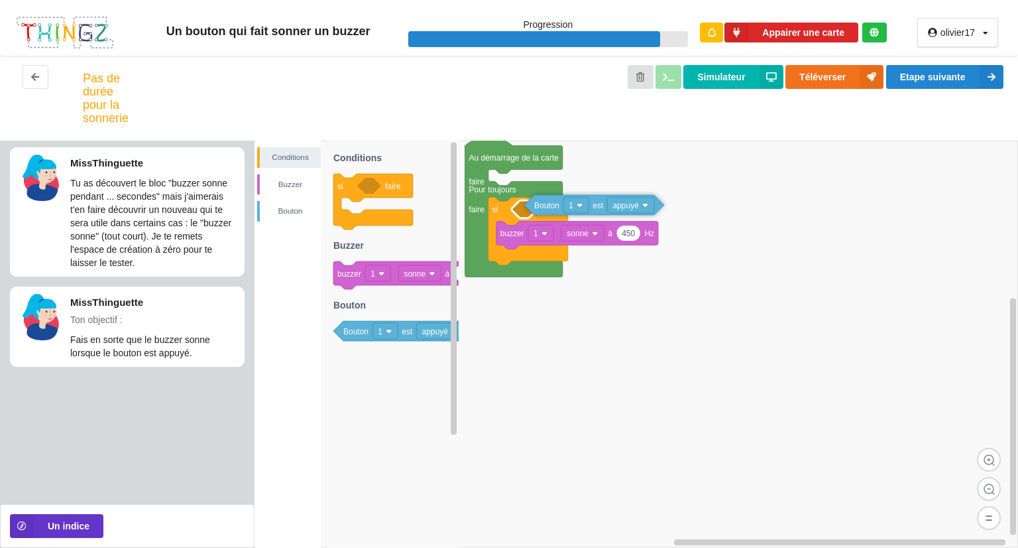
drag, startPoint x: 358, startPoint y: 329, endPoint x: 546, endPoint y: 205, distance: 225.4
click at [546, 205] on div "Conditions [PERSON_NAME] Au démarrage de la carte faire Pour toujours faire si …" at bounding box center [637, 344] width 764 height 407
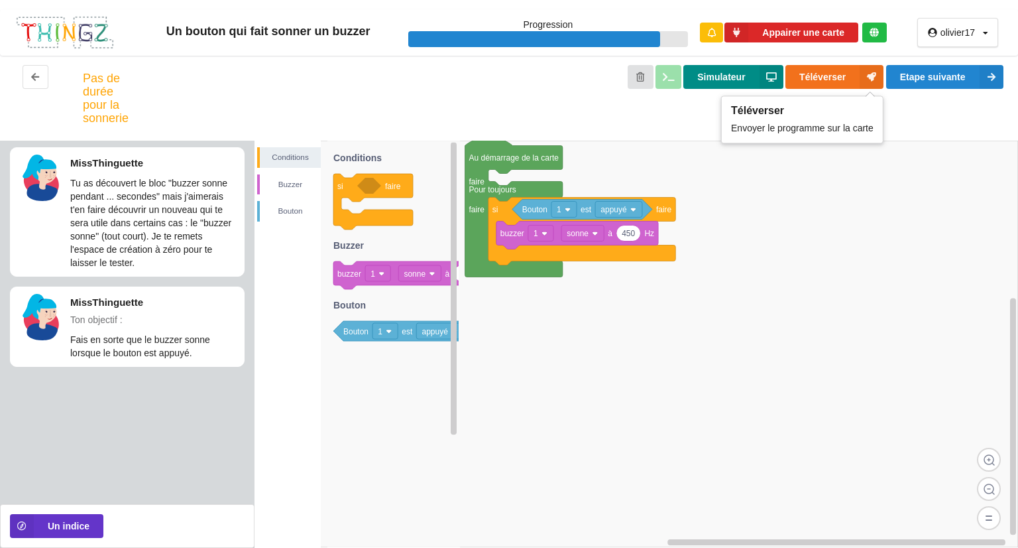
click at [732, 83] on button "Simulateur" at bounding box center [733, 77] width 99 height 24
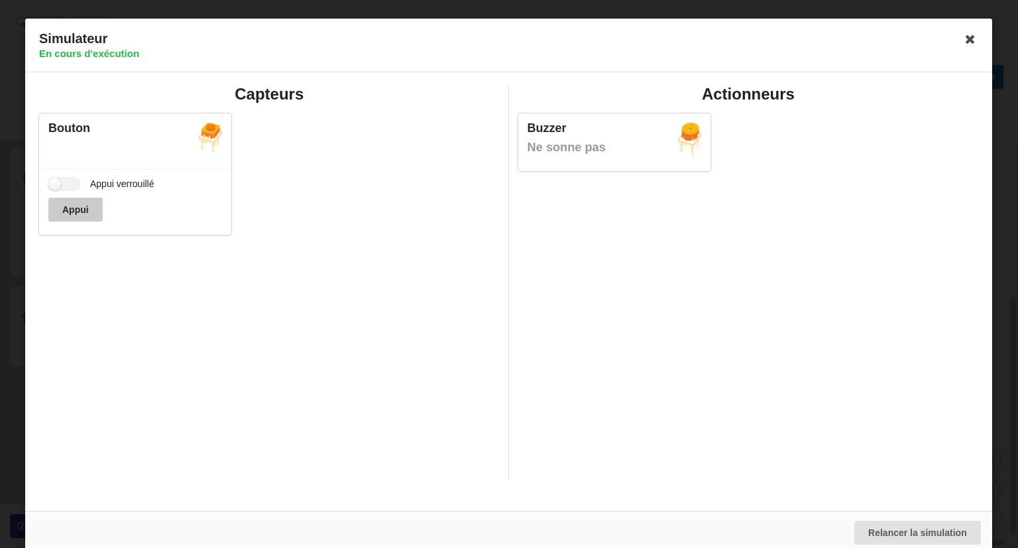
click at [96, 205] on button "Appui" at bounding box center [75, 210] width 54 height 24
click at [965, 36] on icon at bounding box center [971, 39] width 21 height 21
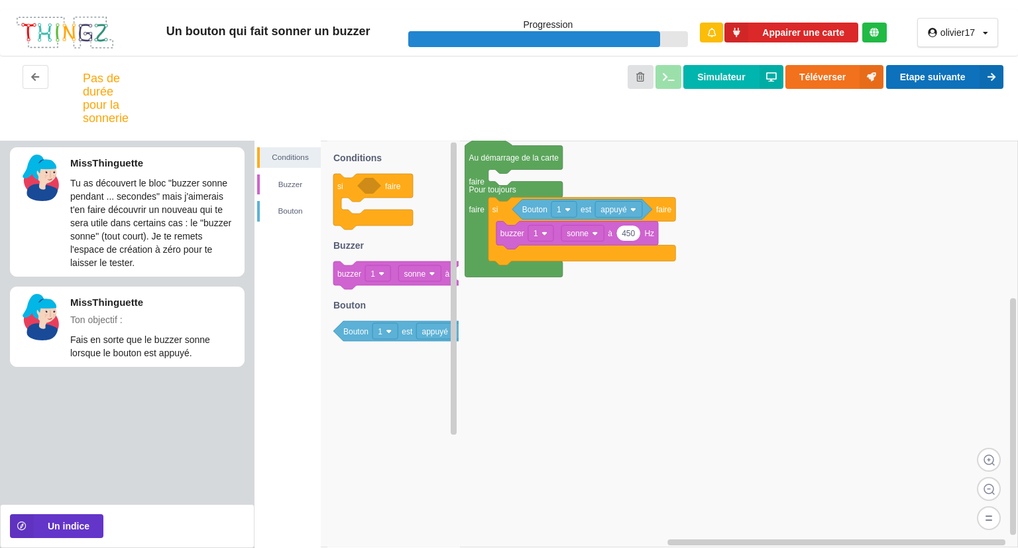
click at [939, 78] on button "Etape suivante" at bounding box center [944, 77] width 117 height 24
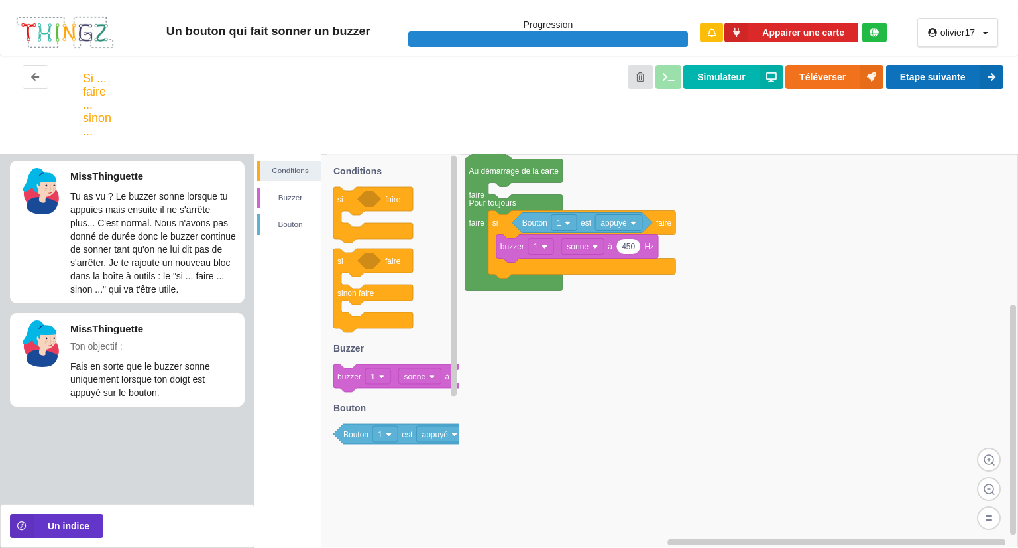
click at [939, 78] on button "Etape suivante" at bounding box center [944, 77] width 117 height 24
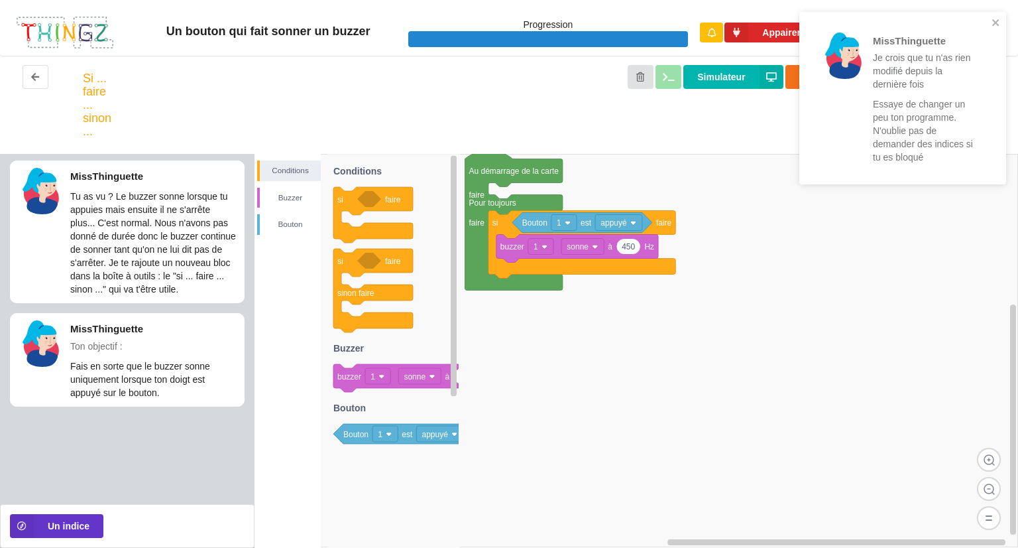
click at [702, 318] on rect at bounding box center [637, 350] width 764 height 393
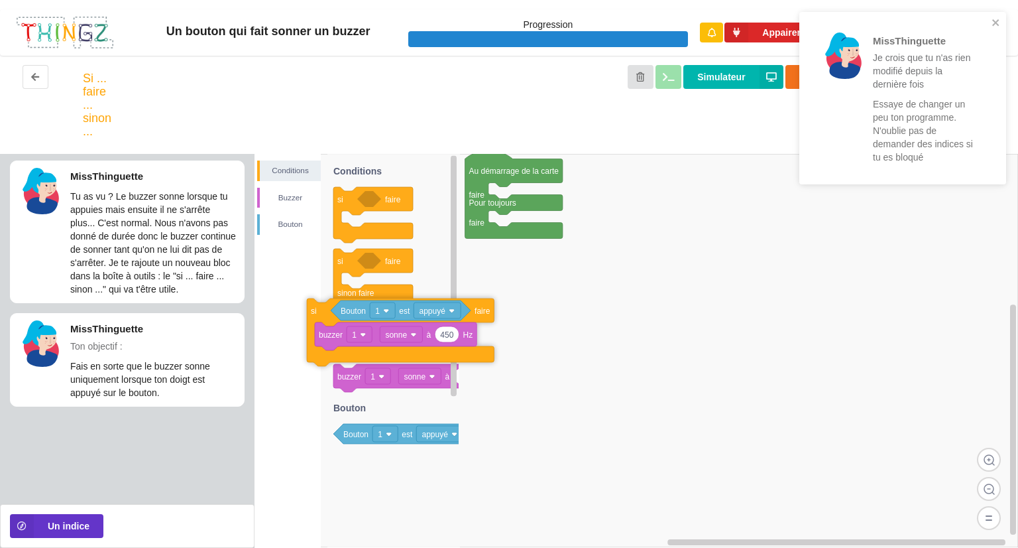
drag, startPoint x: 544, startPoint y: 241, endPoint x: 303, endPoint y: 311, distance: 250.5
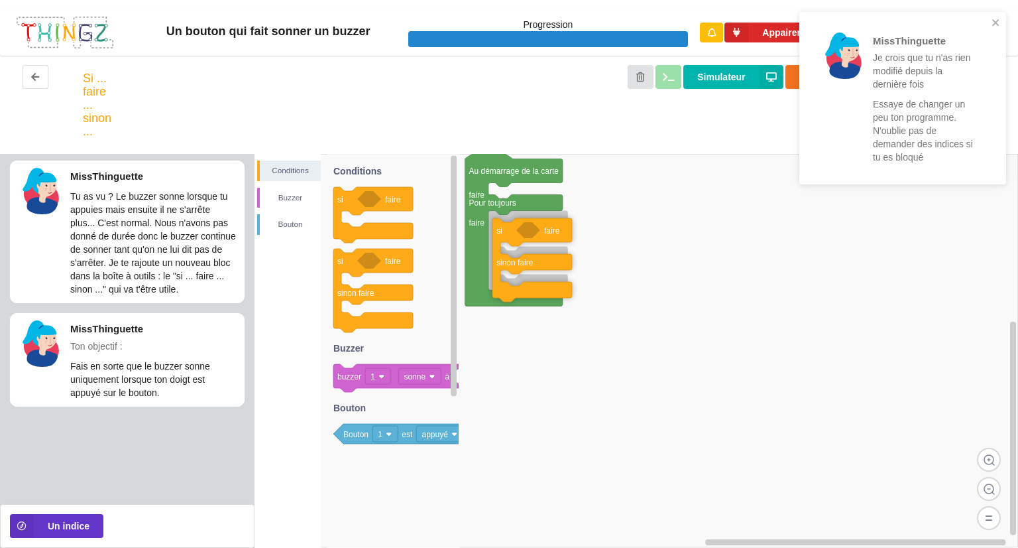
drag, startPoint x: 342, startPoint y: 270, endPoint x: 507, endPoint y: 229, distance: 170.0
click at [507, 229] on div "Conditions [PERSON_NAME] Au démarrage de la carte faire Pour toujours faire si …" at bounding box center [637, 351] width 764 height 394
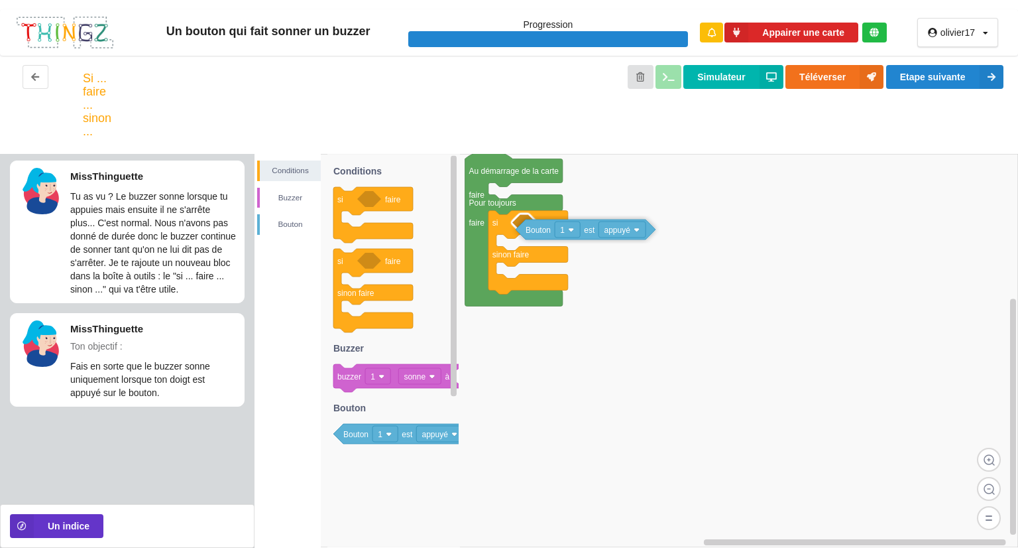
drag, startPoint x: 353, startPoint y: 428, endPoint x: 535, endPoint y: 223, distance: 273.8
click at [535, 223] on div "Conditions [PERSON_NAME] Au démarrage de la carte faire Pour toujours faire si …" at bounding box center [637, 351] width 764 height 394
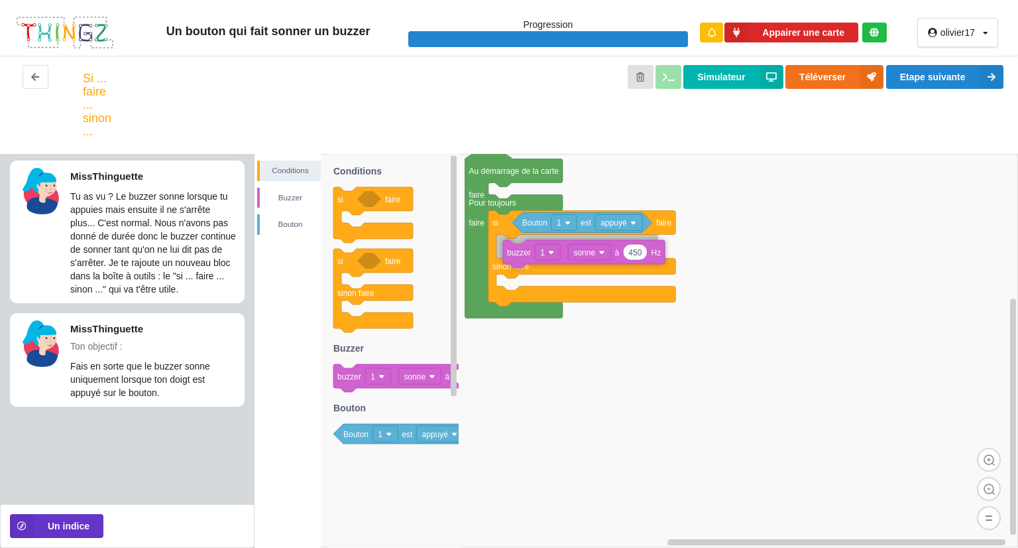
drag, startPoint x: 342, startPoint y: 377, endPoint x: 511, endPoint y: 253, distance: 210.0
click at [511, 253] on div "Conditions [PERSON_NAME] Au démarrage de la carte faire Pour toujours faire si …" at bounding box center [637, 351] width 764 height 394
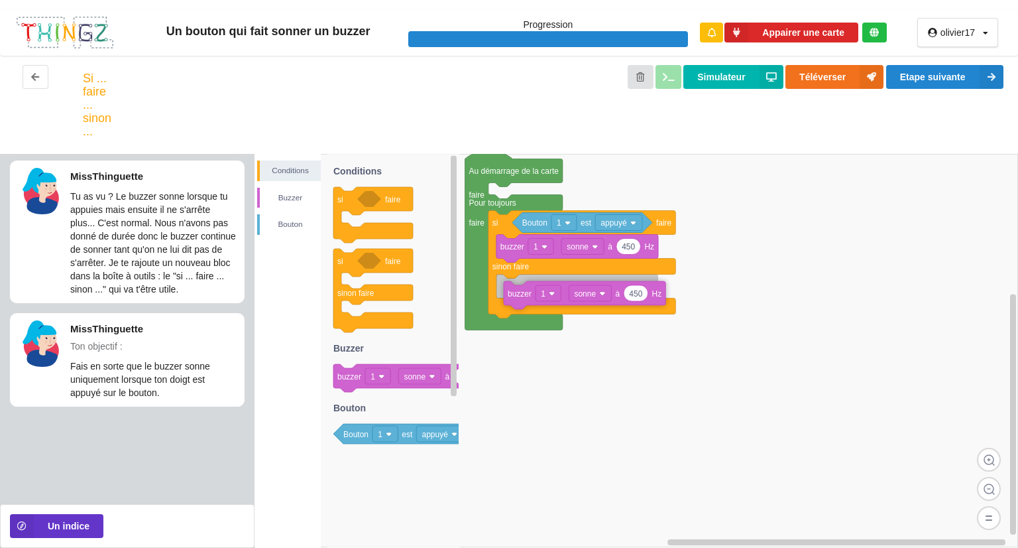
drag, startPoint x: 348, startPoint y: 375, endPoint x: 518, endPoint y: 287, distance: 191.8
click at [518, 287] on div "Conditions [PERSON_NAME] Au démarrage de la carte faire Pour toujours faire si …" at bounding box center [637, 351] width 764 height 394
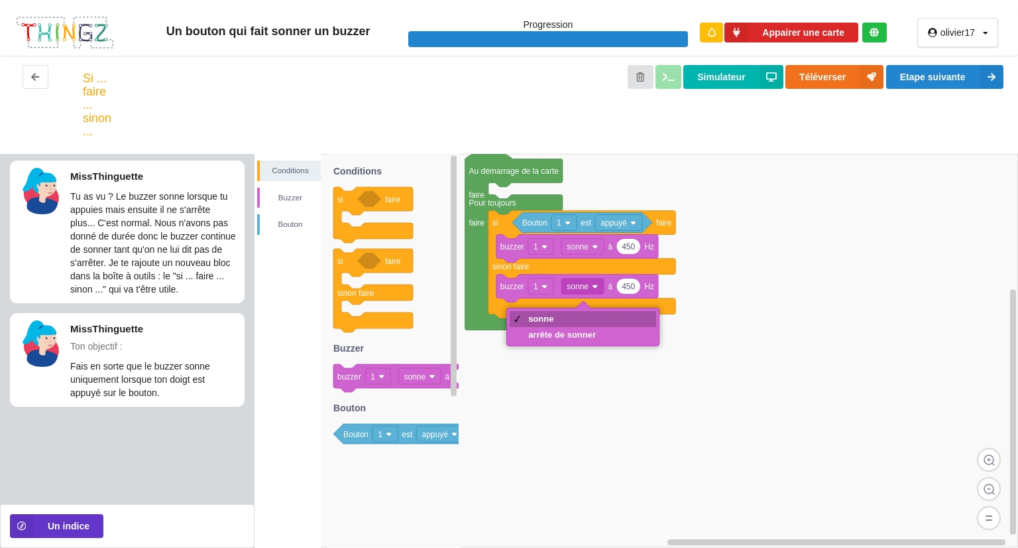
click at [585, 338] on div "arrête de sonner" at bounding box center [562, 334] width 68 height 10
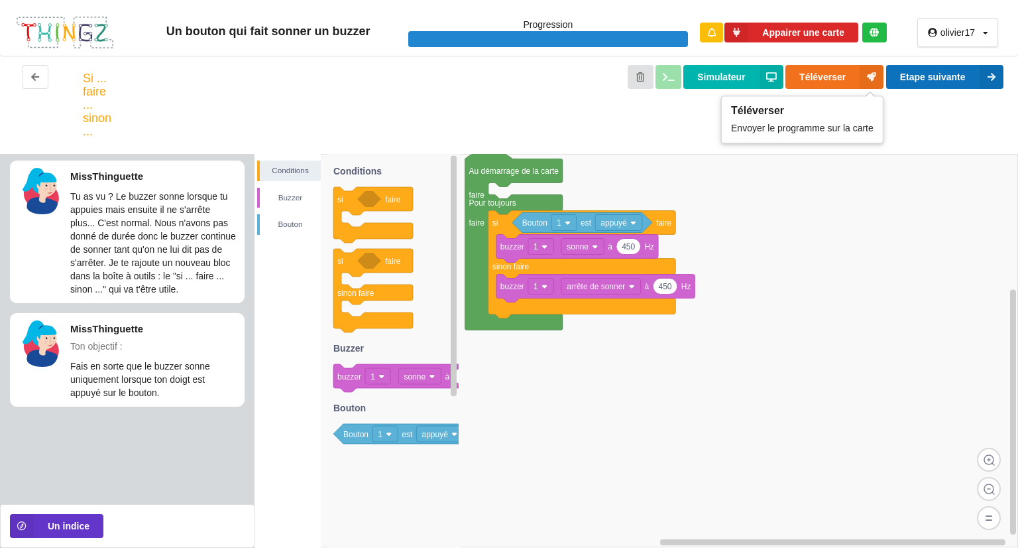
click at [917, 80] on button "Etape suivante" at bounding box center [944, 77] width 117 height 24
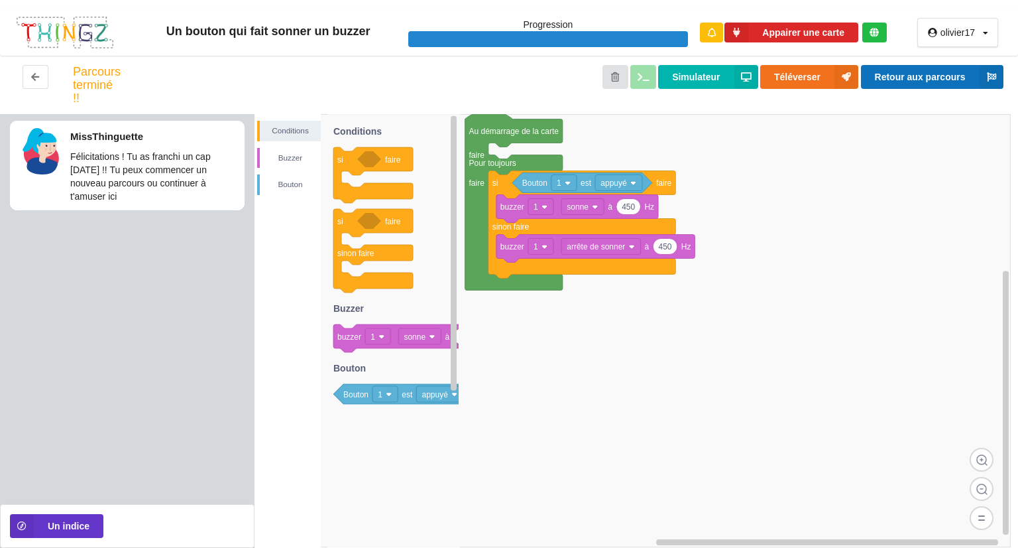
click at [932, 85] on button "Retour aux parcours" at bounding box center [932, 77] width 143 height 24
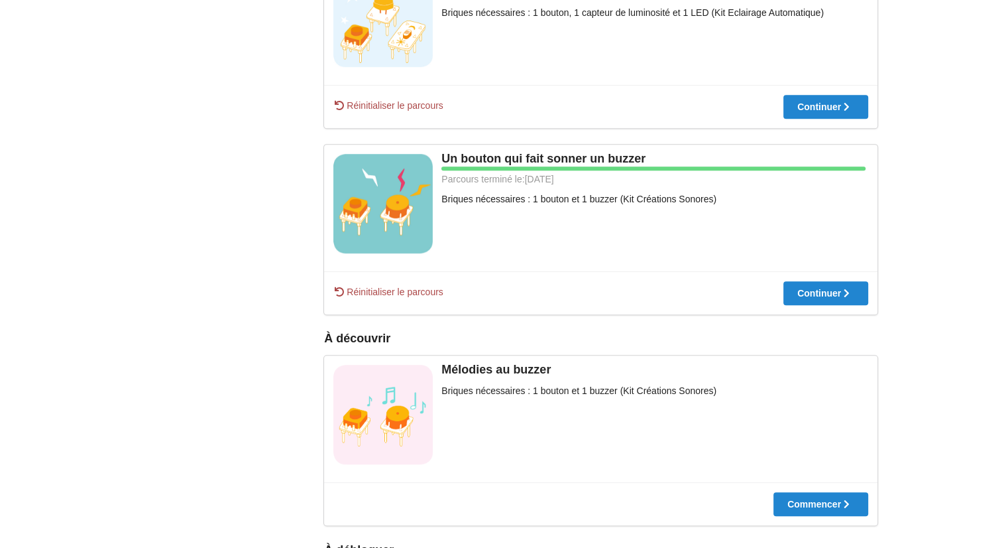
scroll to position [676, 0]
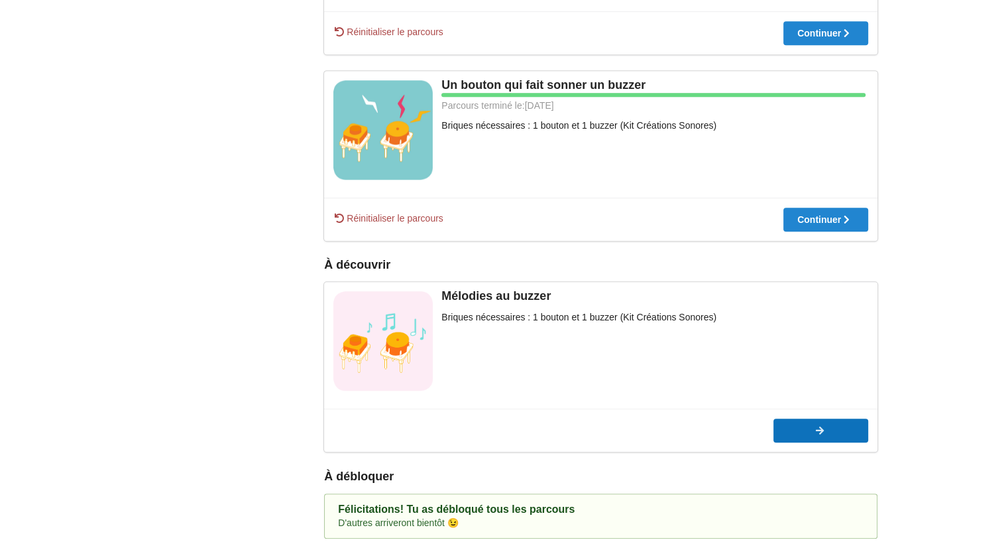
click at [804, 429] on div at bounding box center [821, 430] width 95 height 9
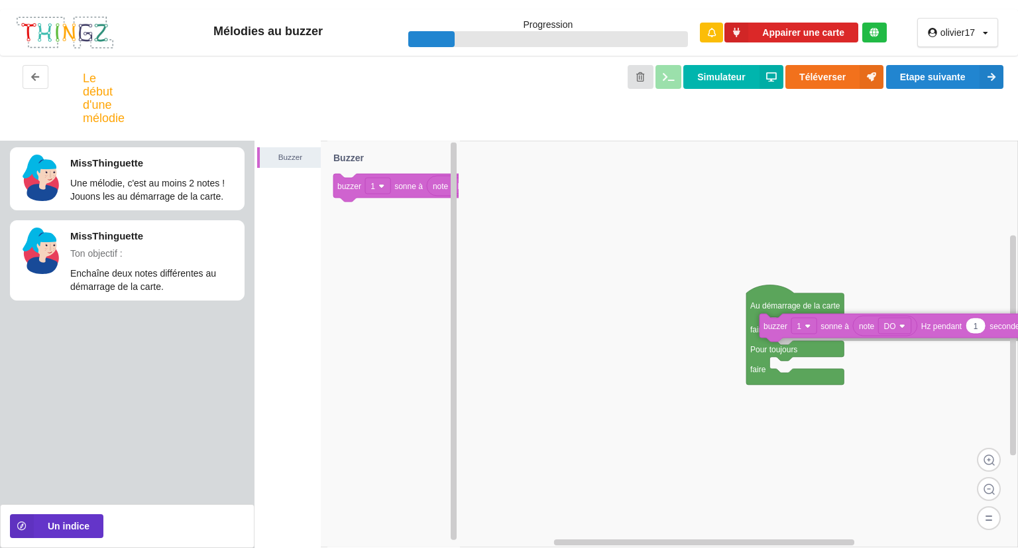
drag, startPoint x: 354, startPoint y: 189, endPoint x: 780, endPoint y: 329, distance: 448.7
click at [780, 329] on div "Buzzer Au démarrage de la carte faire Pour toujours faire note DO 1 buzzer 1 so…" at bounding box center [637, 344] width 764 height 407
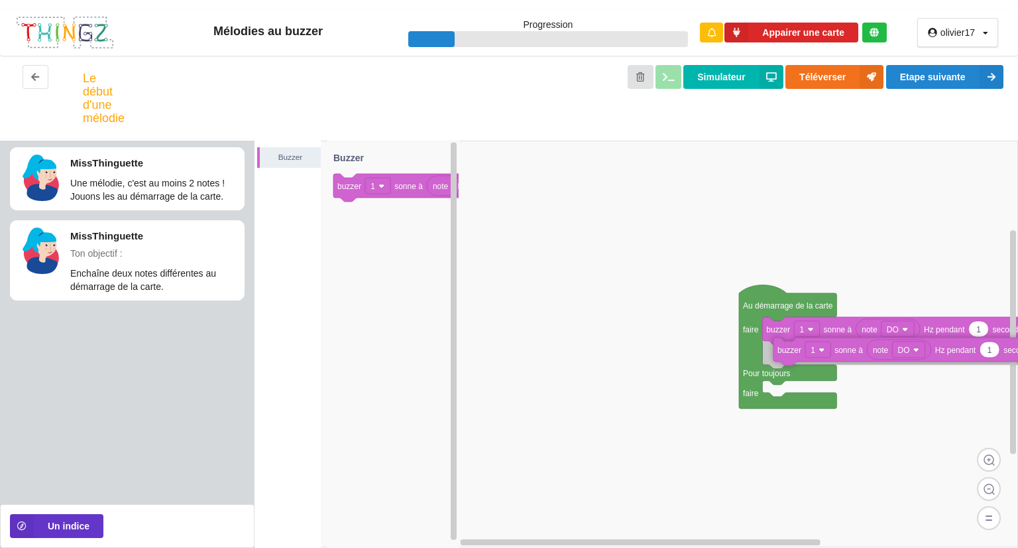
drag, startPoint x: 350, startPoint y: 188, endPoint x: 790, endPoint y: 352, distance: 469.7
click at [790, 352] on div "Buzzer Au démarrage de la carte faire Pour toujours faire note DO 1 buzzer 1 so…" at bounding box center [637, 344] width 764 height 407
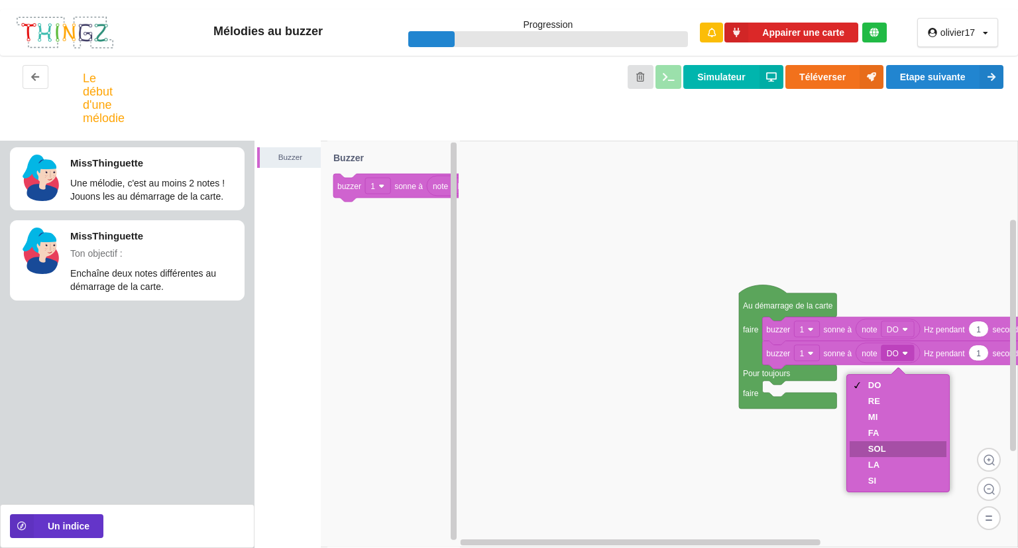
click at [874, 449] on div "SOL" at bounding box center [877, 449] width 18 height 10
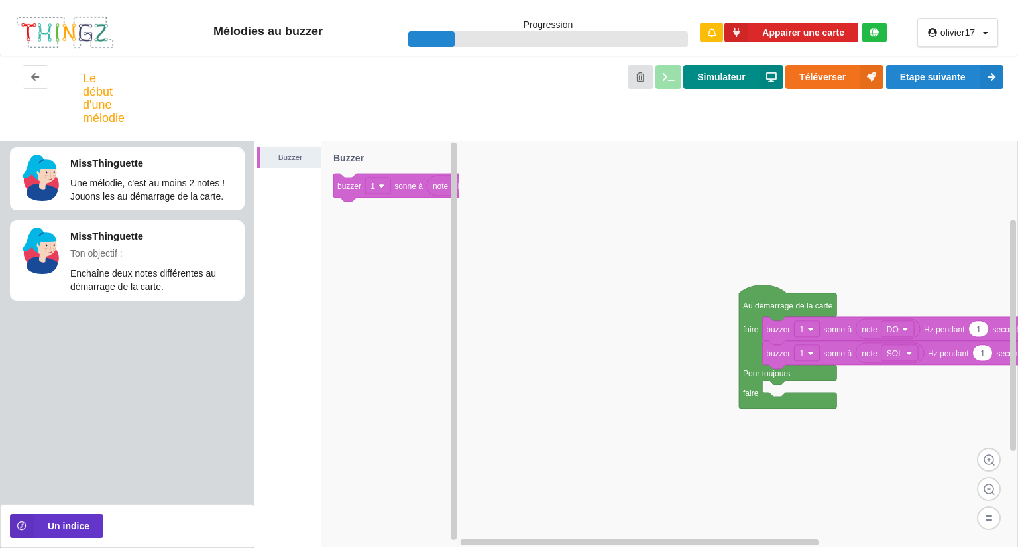
click at [695, 78] on button "Simulateur" at bounding box center [733, 77] width 99 height 24
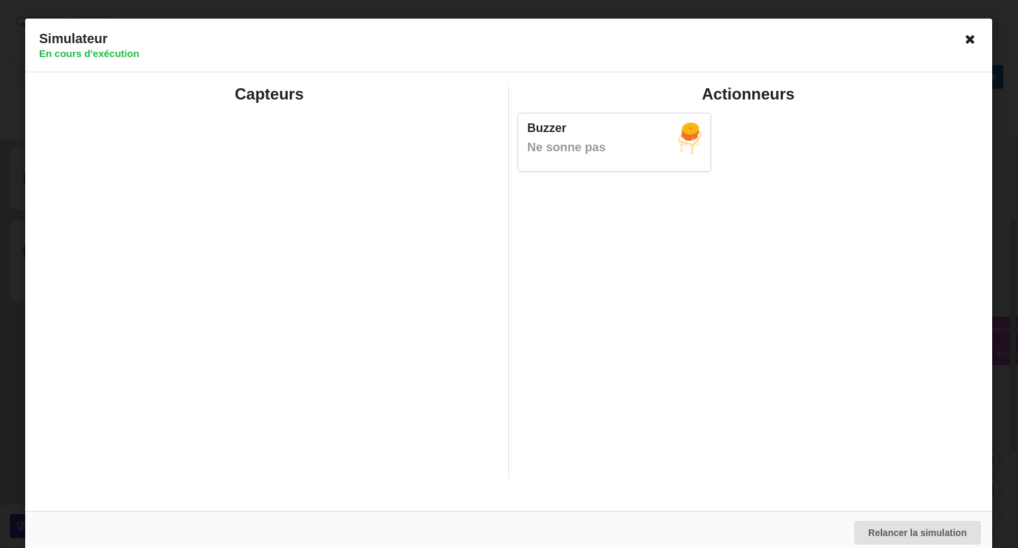
click at [965, 40] on icon at bounding box center [971, 39] width 21 height 21
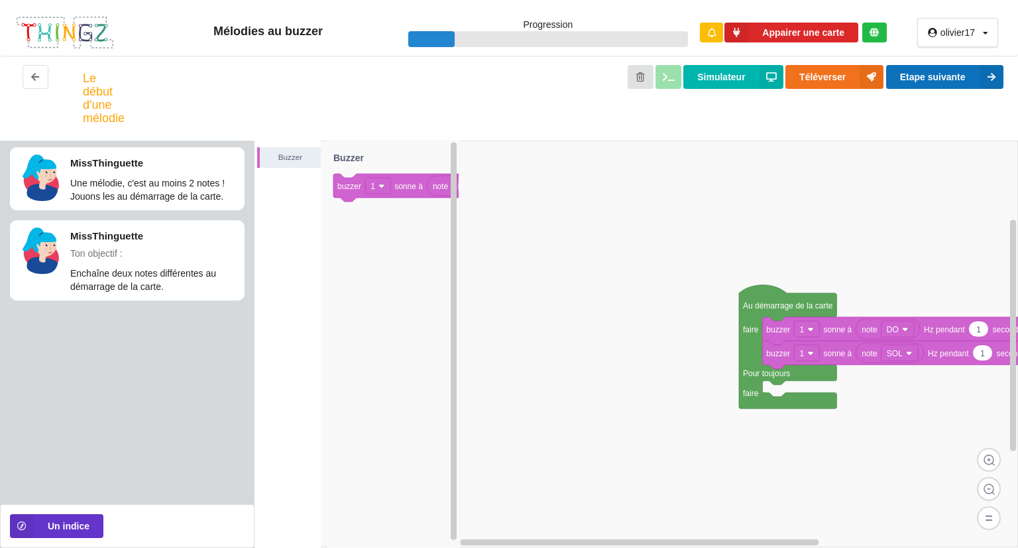
click at [952, 72] on button "Etape suivante" at bounding box center [944, 77] width 117 height 24
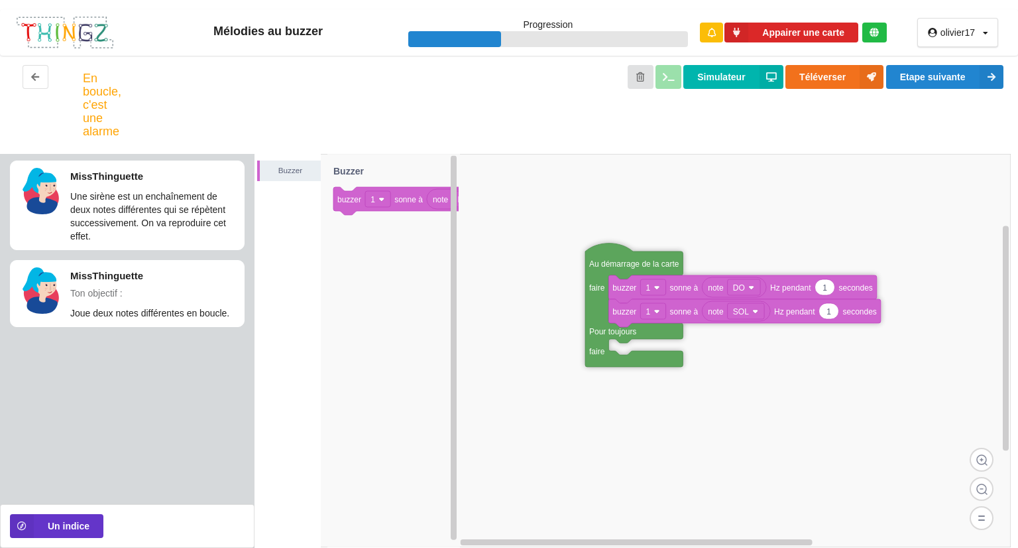
drag, startPoint x: 786, startPoint y: 315, endPoint x: 598, endPoint y: 252, distance: 198.5
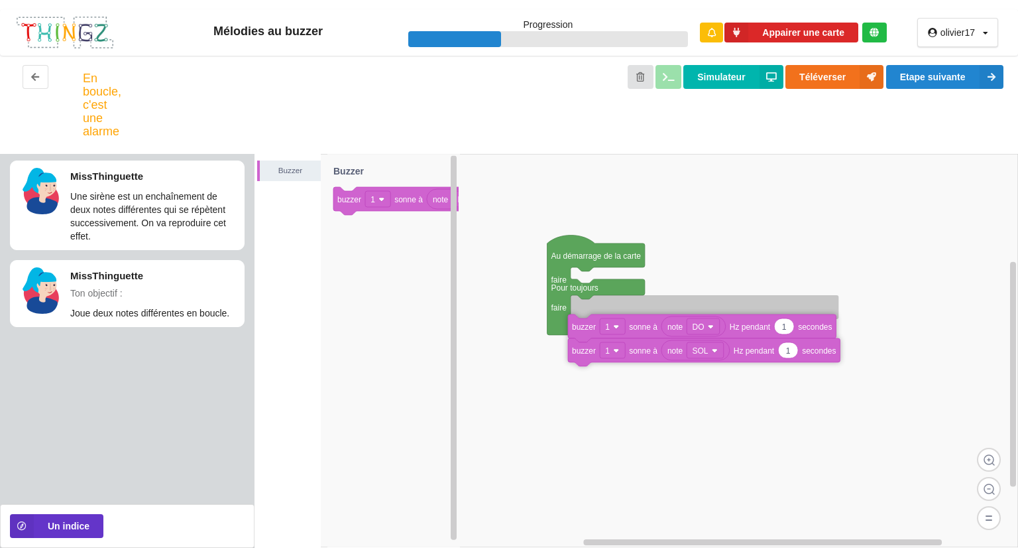
drag, startPoint x: 593, startPoint y: 282, endPoint x: 591, endPoint y: 311, distance: 28.5
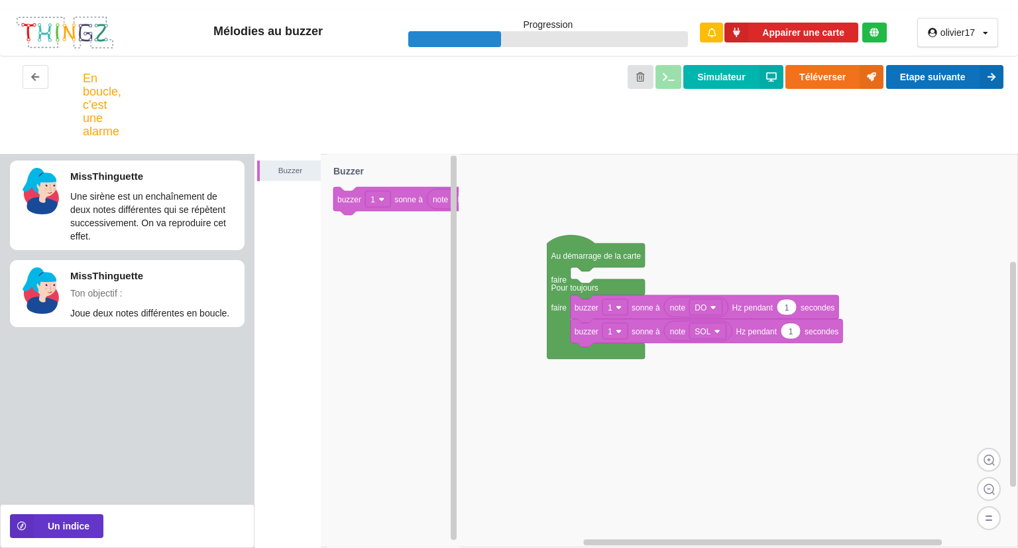
click at [920, 80] on button "Etape suivante" at bounding box center [944, 77] width 117 height 24
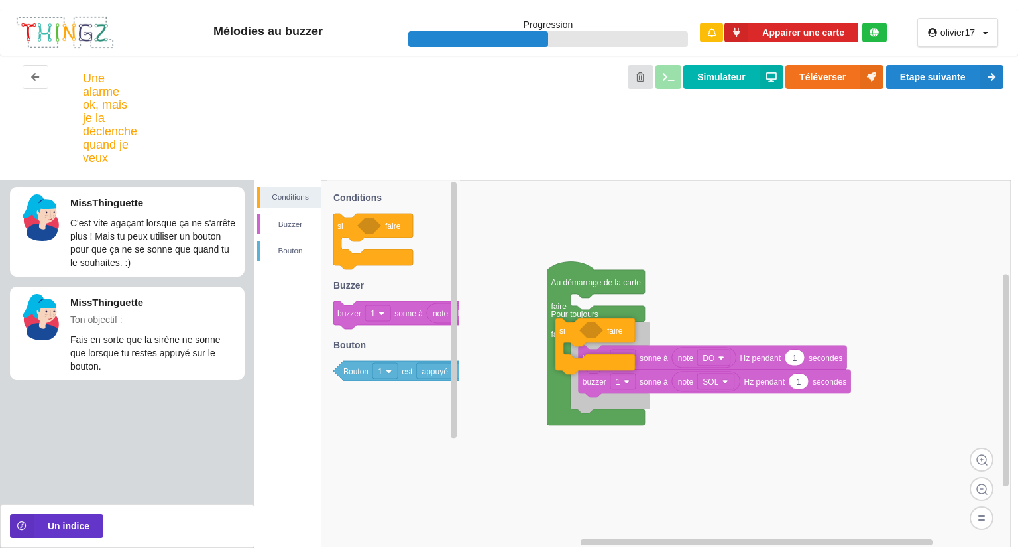
drag, startPoint x: 351, startPoint y: 237, endPoint x: 573, endPoint y: 341, distance: 245.0
click at [573, 341] on div "Conditions [PERSON_NAME] Au démarrage de la carte faire Pour toujours faire not…" at bounding box center [637, 363] width 764 height 367
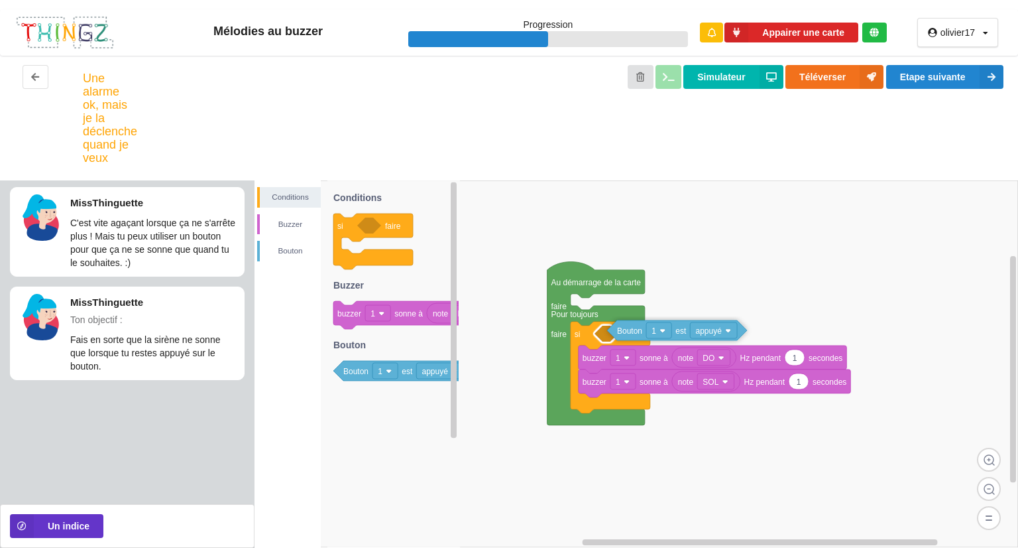
drag, startPoint x: 353, startPoint y: 375, endPoint x: 621, endPoint y: 337, distance: 270.4
click at [621, 337] on div "Conditions [PERSON_NAME] Au démarrage de la carte faire Pour toujours faire si …" at bounding box center [637, 363] width 764 height 367
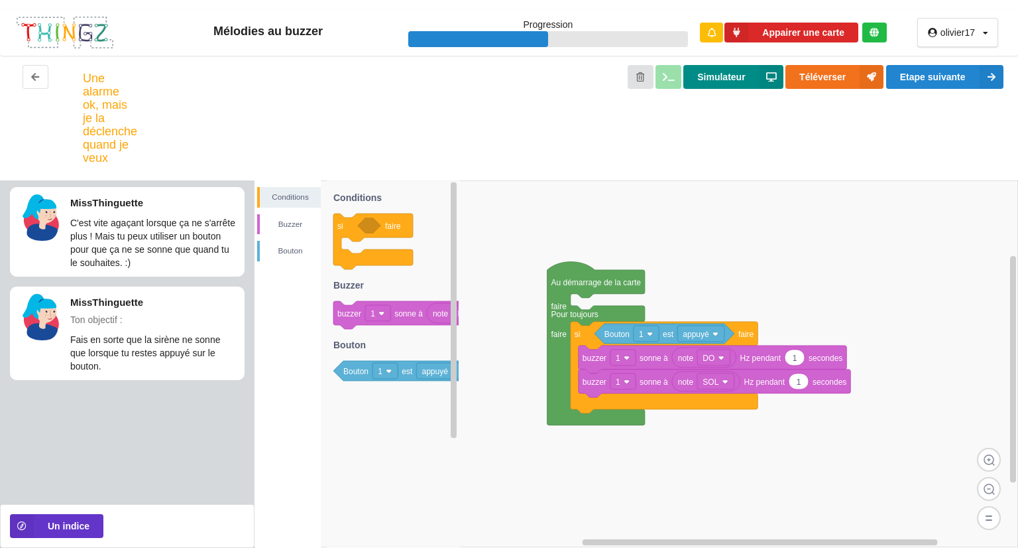
click at [727, 81] on button "Simulateur" at bounding box center [733, 77] width 99 height 24
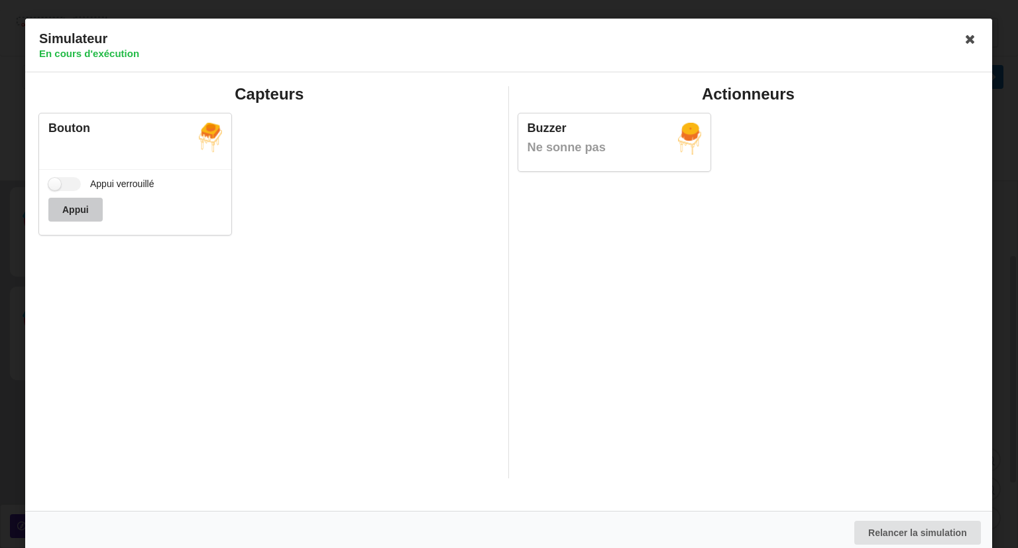
click at [88, 206] on button "Appui" at bounding box center [75, 210] width 54 height 24
click at [67, 186] on label "Appui verrouillé" at bounding box center [101, 184] width 106 height 14
click at [67, 186] on input "Appui verrouillé" at bounding box center [64, 184] width 32 height 14
click at [67, 186] on label "Appui verrouillé" at bounding box center [101, 184] width 106 height 14
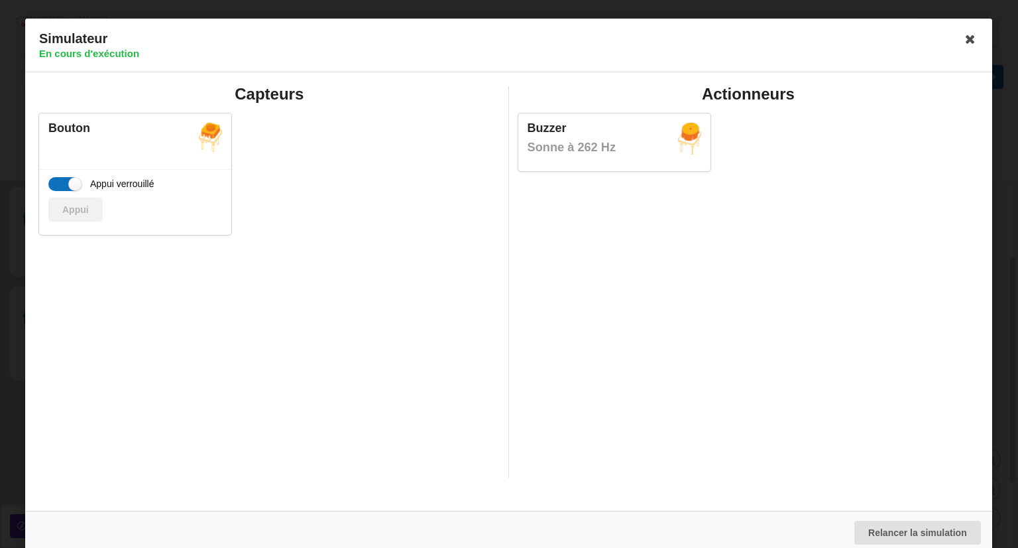
click at [67, 186] on input "Appui verrouillé" at bounding box center [64, 184] width 32 height 14
checkbox input "false"
click at [964, 44] on icon at bounding box center [971, 39] width 21 height 21
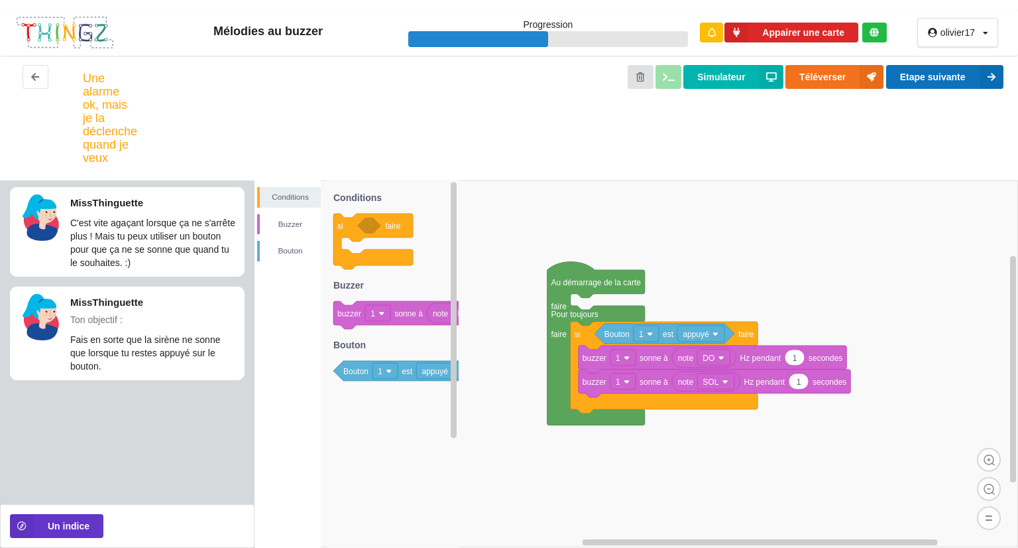
click at [926, 75] on button "Etape suivante" at bounding box center [944, 77] width 117 height 24
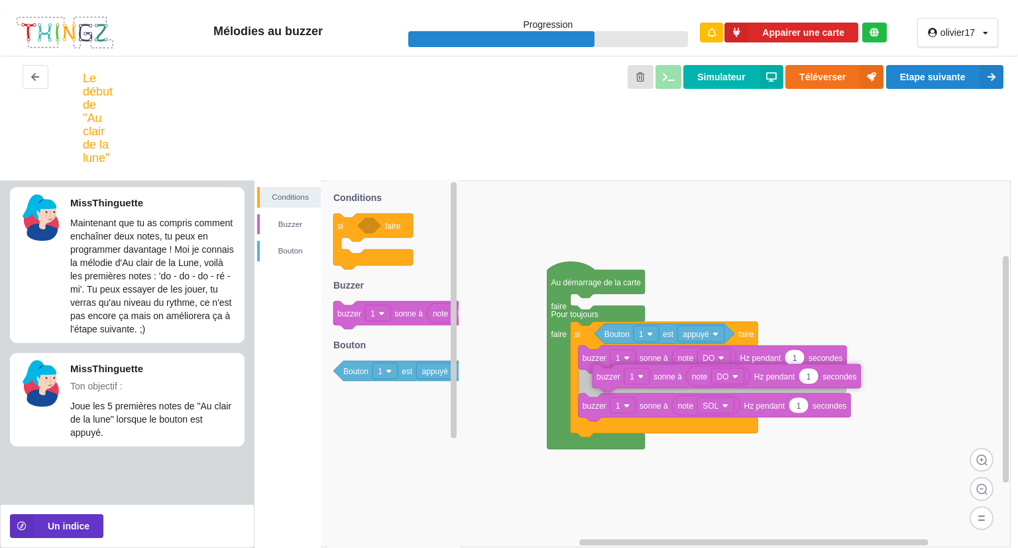
drag, startPoint x: 348, startPoint y: 314, endPoint x: 595, endPoint y: 375, distance: 254.7
click at [595, 375] on div "Conditions [PERSON_NAME] Au démarrage de la carte faire Pour toujours faire si …" at bounding box center [637, 363] width 764 height 367
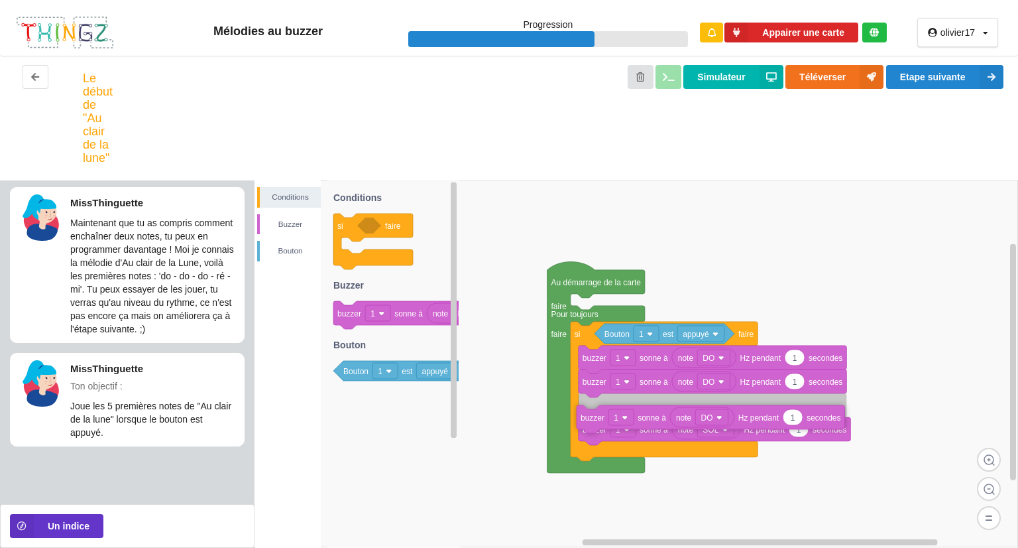
drag, startPoint x: 347, startPoint y: 318, endPoint x: 591, endPoint y: 410, distance: 260.2
click at [591, 410] on div "Conditions [PERSON_NAME] Au démarrage de la carte faire Pour toujours faire si …" at bounding box center [637, 363] width 764 height 367
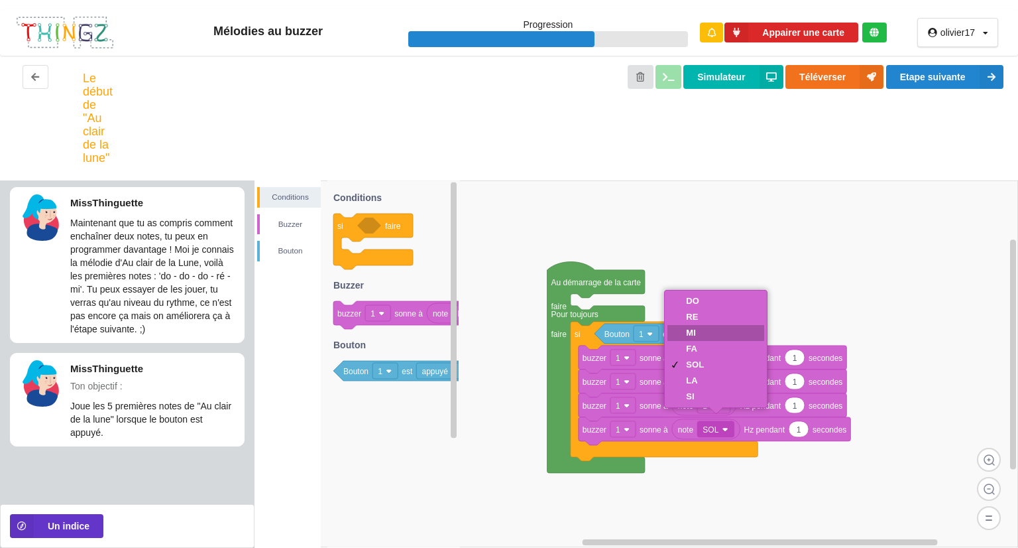
click at [707, 318] on div "RE" at bounding box center [716, 317] width 97 height 16
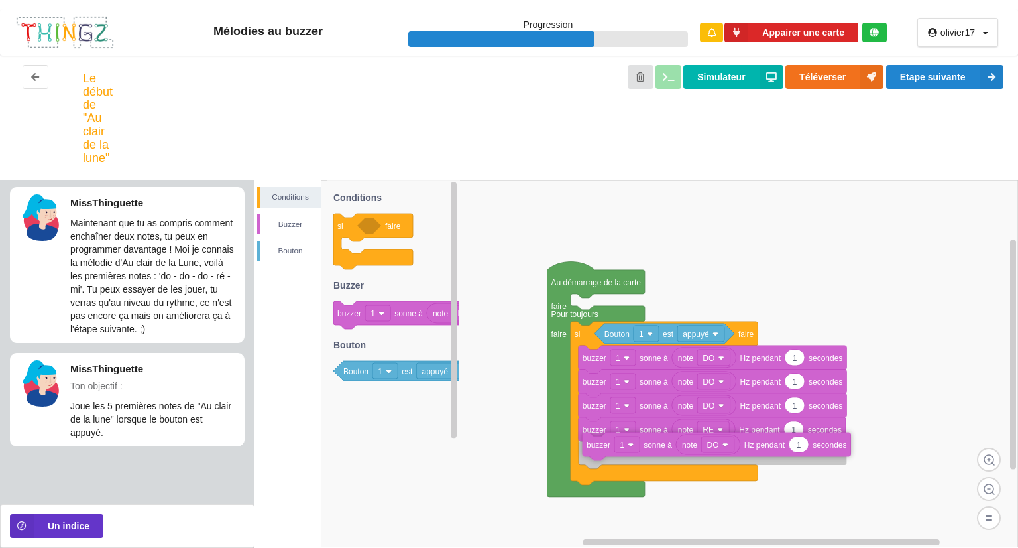
drag, startPoint x: 434, startPoint y: 341, endPoint x: 593, endPoint y: 449, distance: 192.7
click at [593, 449] on div "Conditions [PERSON_NAME] Au démarrage de la carte faire Pour toujours faire si …" at bounding box center [637, 363] width 764 height 367
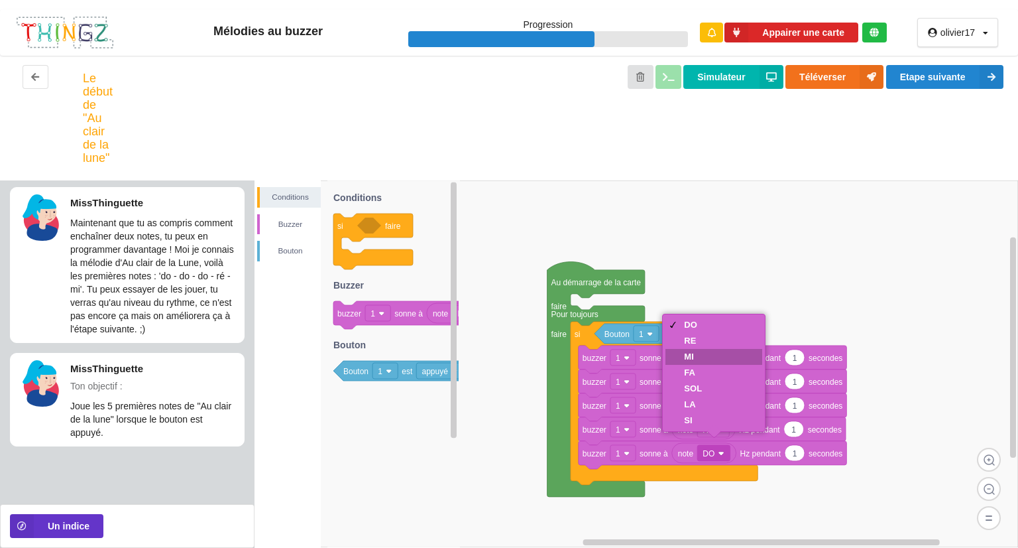
click at [705, 355] on div "MI" at bounding box center [714, 357] width 97 height 16
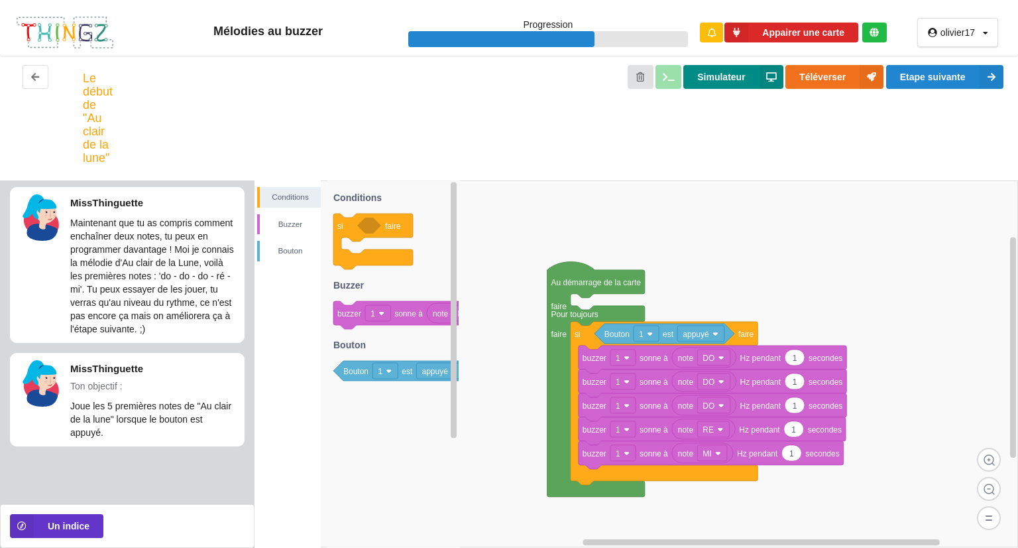
click at [720, 76] on button "Simulateur" at bounding box center [733, 77] width 99 height 24
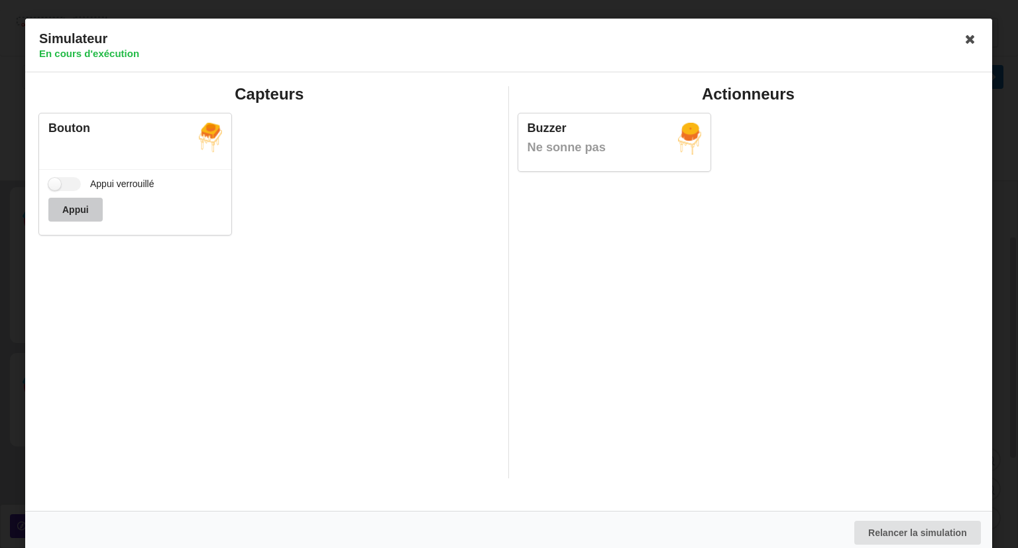
click at [72, 209] on button "Appui" at bounding box center [75, 210] width 54 height 24
click at [80, 179] on label "Appui verrouillé" at bounding box center [101, 184] width 106 height 14
click at [80, 179] on input "Appui verrouillé" at bounding box center [64, 184] width 32 height 14
checkbox input "true"
click at [961, 36] on icon at bounding box center [971, 39] width 21 height 21
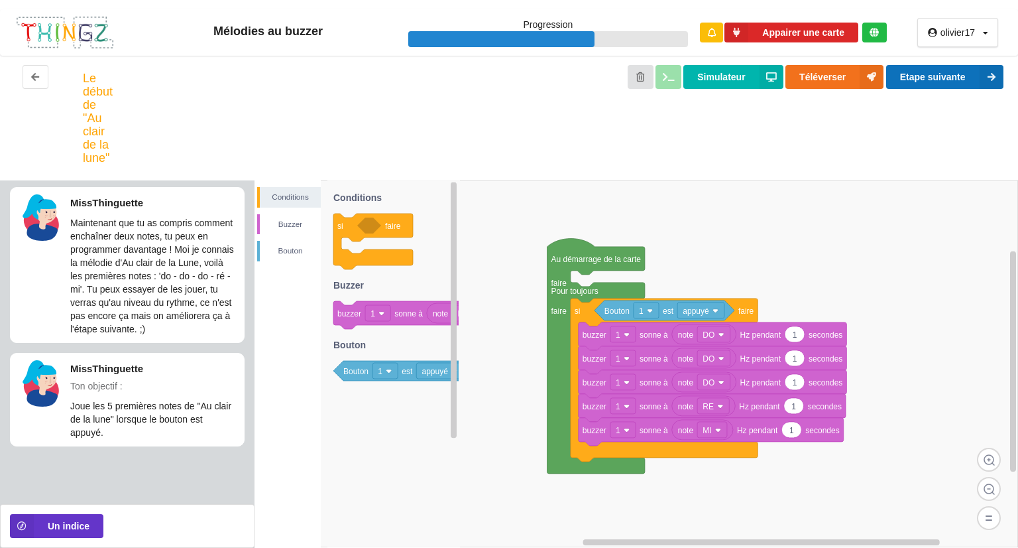
click at [938, 73] on button "Etape suivante" at bounding box center [944, 77] width 117 height 24
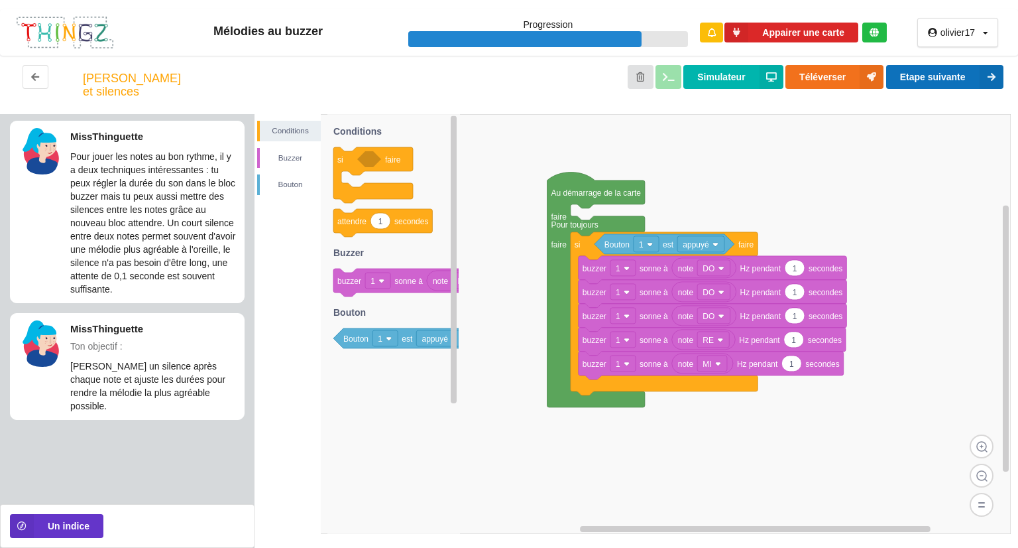
click at [918, 75] on button "Etape suivante" at bounding box center [944, 77] width 117 height 24
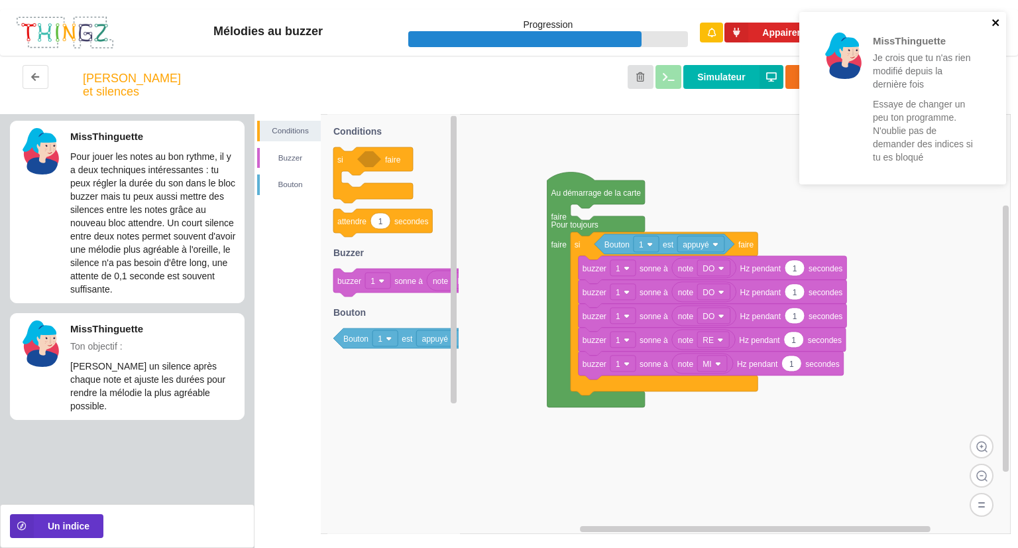
click at [994, 29] on button "close" at bounding box center [996, 23] width 9 height 13
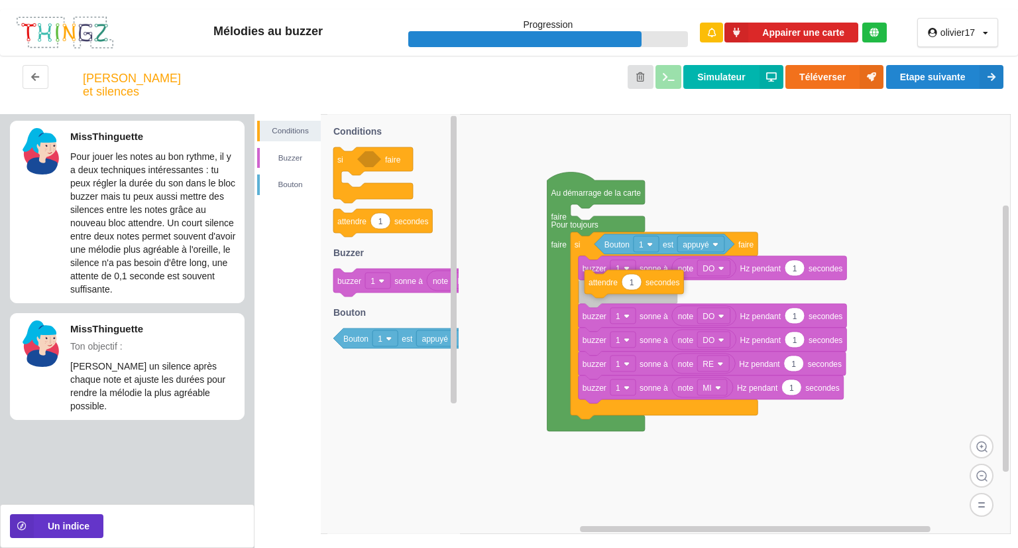
drag, startPoint x: 353, startPoint y: 239, endPoint x: 609, endPoint y: 298, distance: 262.0
click at [609, 298] on div "Conditions [PERSON_NAME] Au démarrage de la carte faire Pour toujours faire si …" at bounding box center [637, 331] width 764 height 434
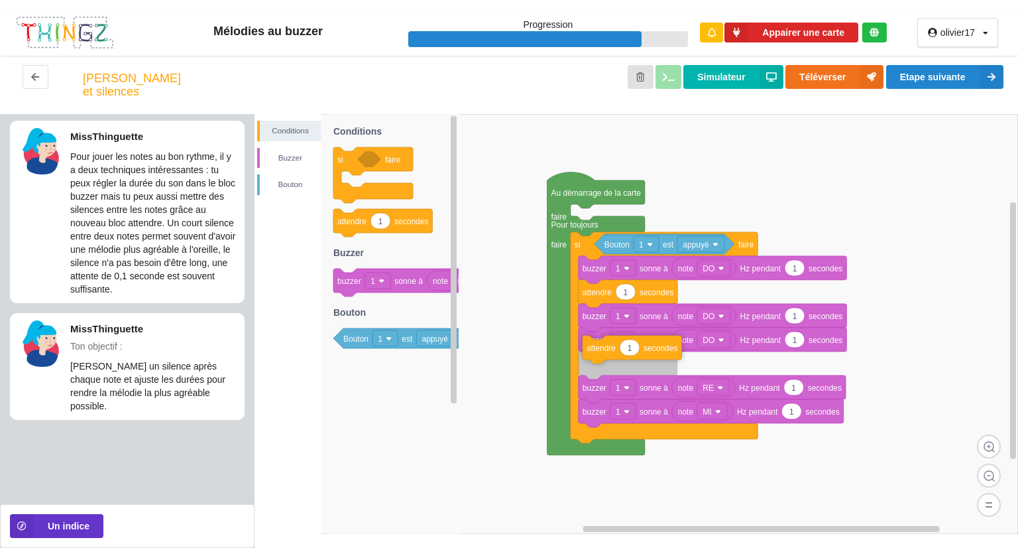
drag, startPoint x: 512, startPoint y: 318, endPoint x: 601, endPoint y: 359, distance: 97.9
click at [601, 359] on div "Conditions [PERSON_NAME] Au démarrage de la carte faire Pour toujours faire si …" at bounding box center [637, 331] width 764 height 434
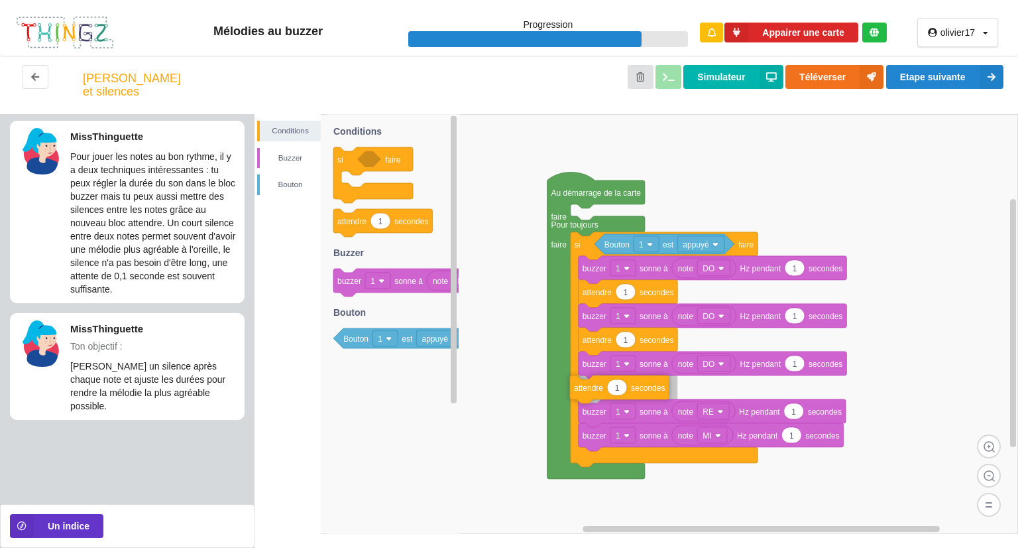
drag, startPoint x: 359, startPoint y: 239, endPoint x: 597, endPoint y: 404, distance: 289.1
click at [597, 404] on div "Conditions [PERSON_NAME] Au démarrage de la carte faire Pour toujours faire si …" at bounding box center [637, 331] width 764 height 434
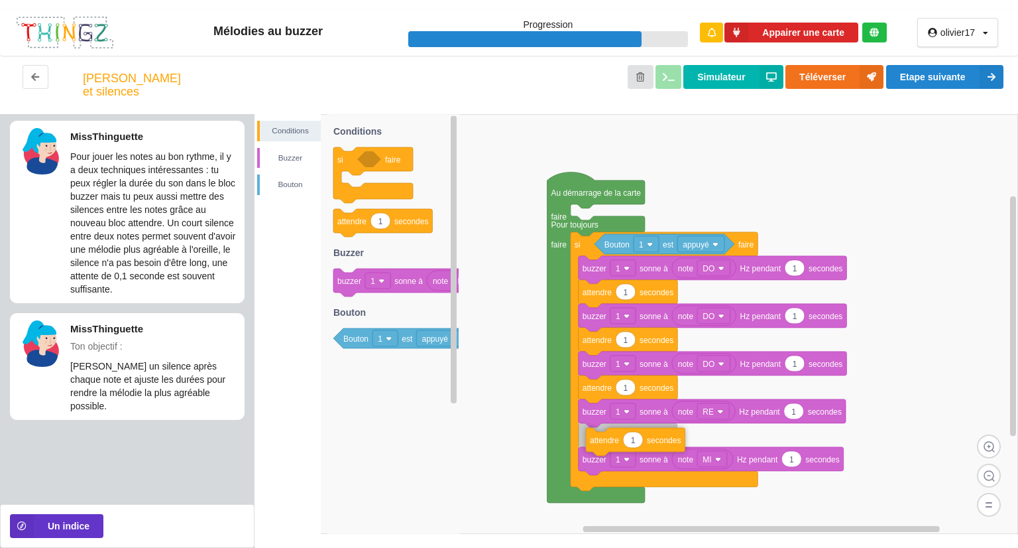
drag, startPoint x: 347, startPoint y: 245, endPoint x: 595, endPoint y: 420, distance: 303.5
click at [599, 463] on div "Conditions [PERSON_NAME] Au démarrage de la carte faire Pour toujours faire si …" at bounding box center [637, 331] width 764 height 434
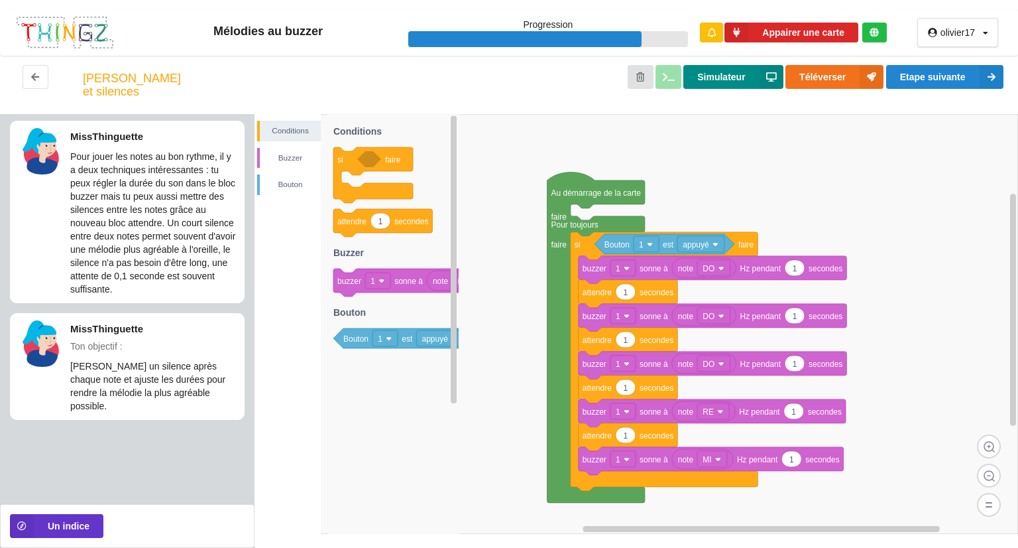
click at [695, 70] on button "Simulateur" at bounding box center [733, 77] width 99 height 24
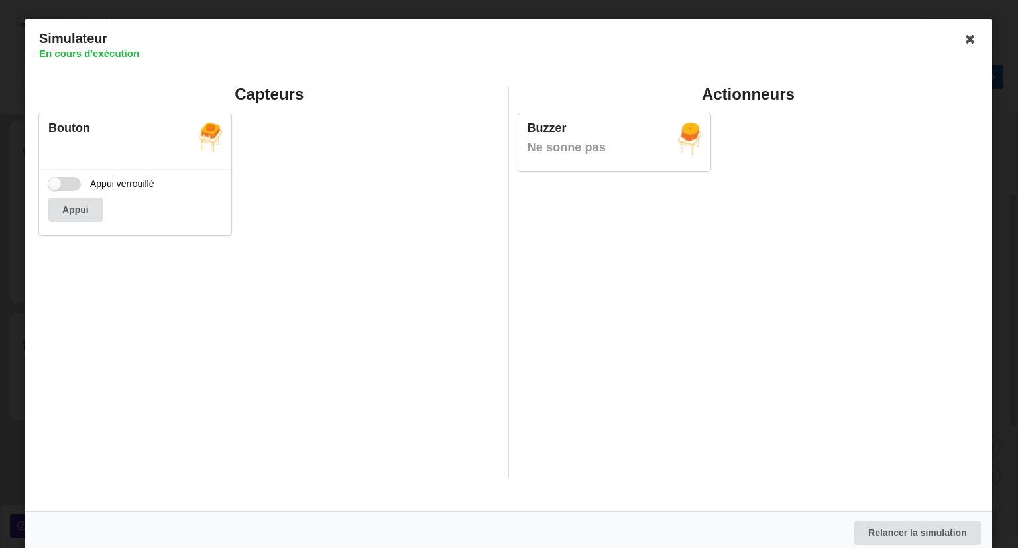
click at [64, 188] on label "Appui verrouillé" at bounding box center [101, 184] width 106 height 14
click at [64, 188] on input "Appui verrouillé" at bounding box center [64, 184] width 32 height 14
checkbox input "true"
click at [965, 43] on icon at bounding box center [971, 39] width 21 height 21
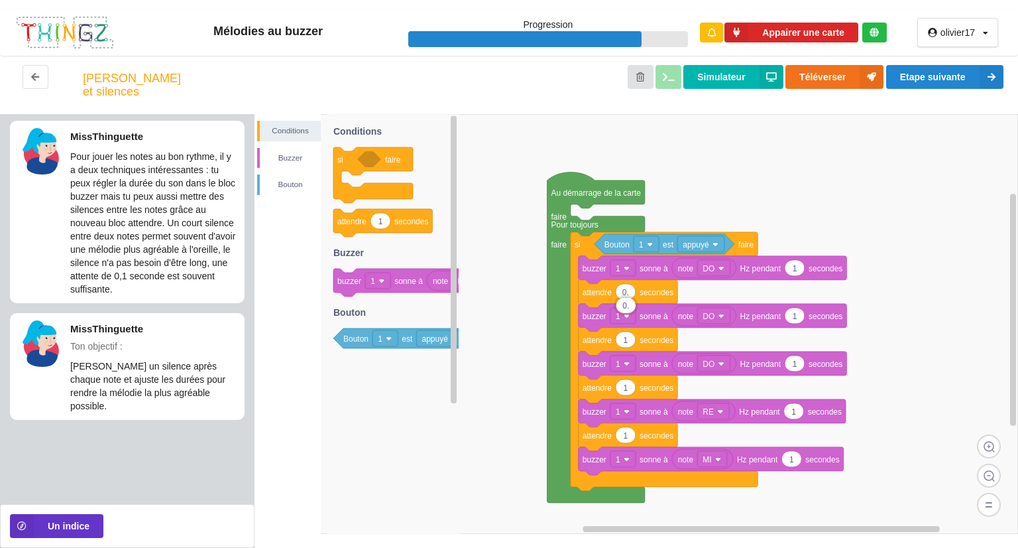
type input "0.2"
type input "0."
type input "0.2"
click at [740, 81] on button "Simulateur" at bounding box center [733, 77] width 99 height 24
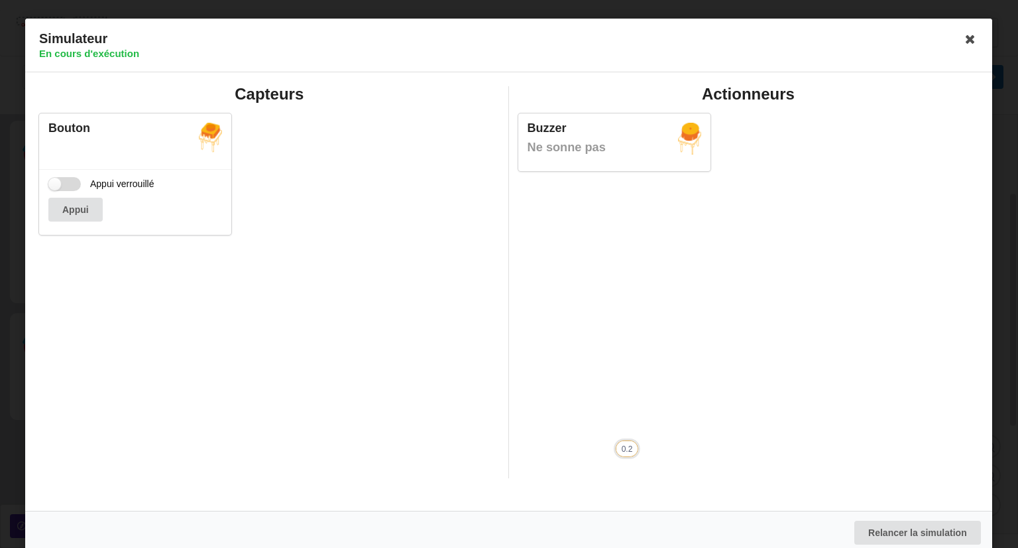
click at [68, 184] on label "Appui verrouillé" at bounding box center [101, 184] width 106 height 14
click at [68, 184] on input "Appui verrouillé" at bounding box center [64, 184] width 32 height 14
click at [68, 184] on label "Appui verrouillé" at bounding box center [101, 184] width 106 height 14
click at [68, 184] on input "Appui verrouillé" at bounding box center [64, 184] width 32 height 14
click at [68, 184] on label "Appui verrouillé" at bounding box center [101, 184] width 106 height 14
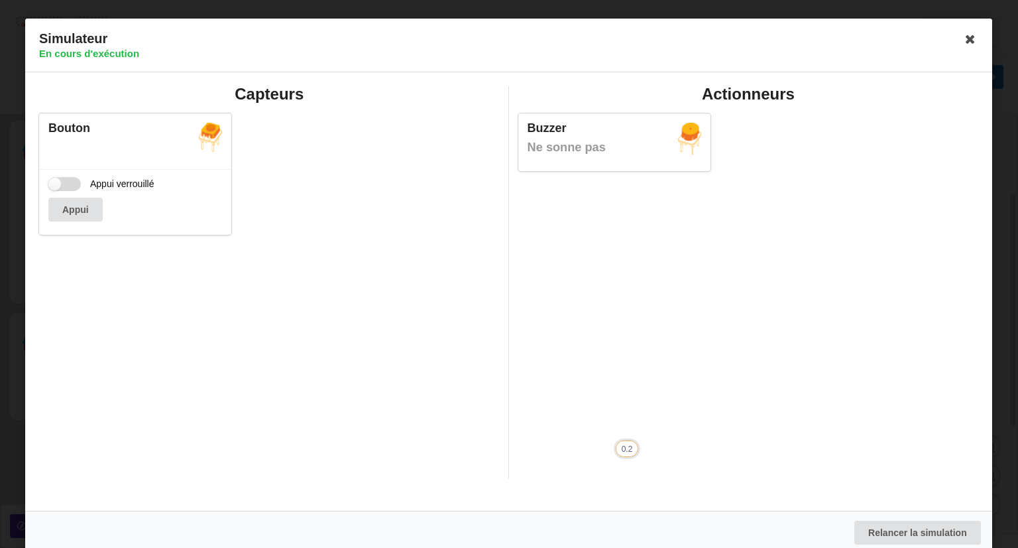
click at [68, 184] on input "Appui verrouillé" at bounding box center [64, 184] width 32 height 14
checkbox input "true"
click at [964, 36] on icon at bounding box center [971, 39] width 21 height 21
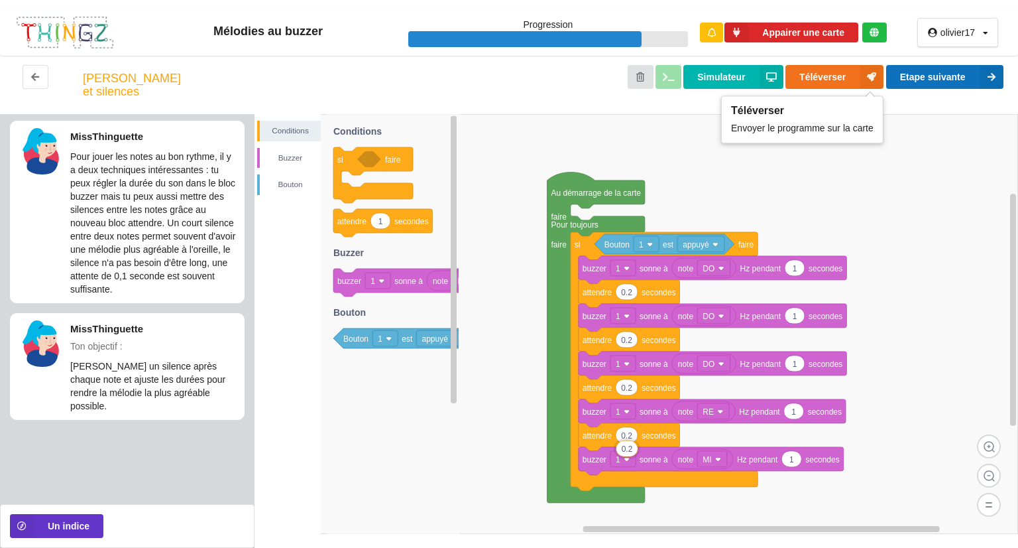
click at [947, 80] on button "Etape suivante" at bounding box center [944, 77] width 117 height 24
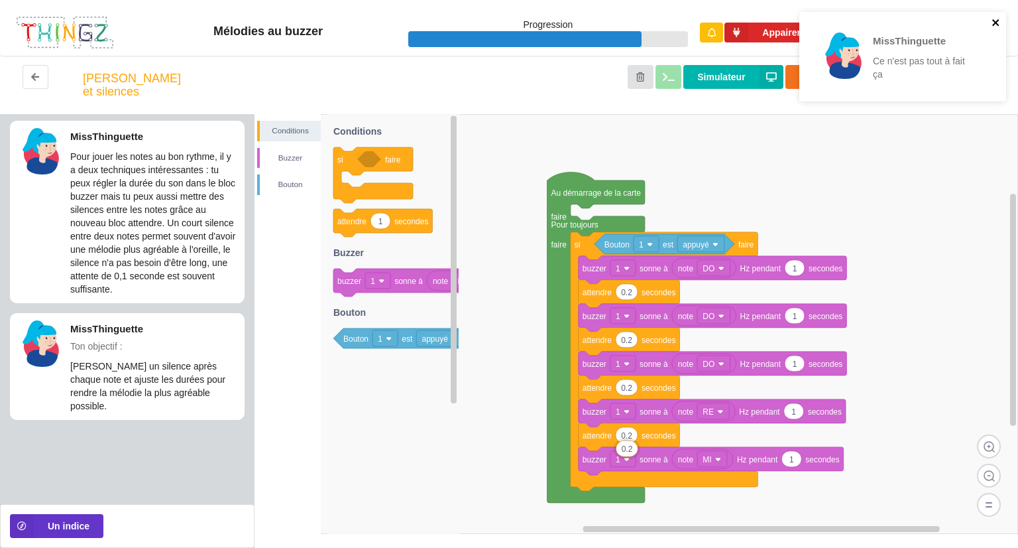
click at [993, 25] on icon "close" at bounding box center [995, 22] width 7 height 7
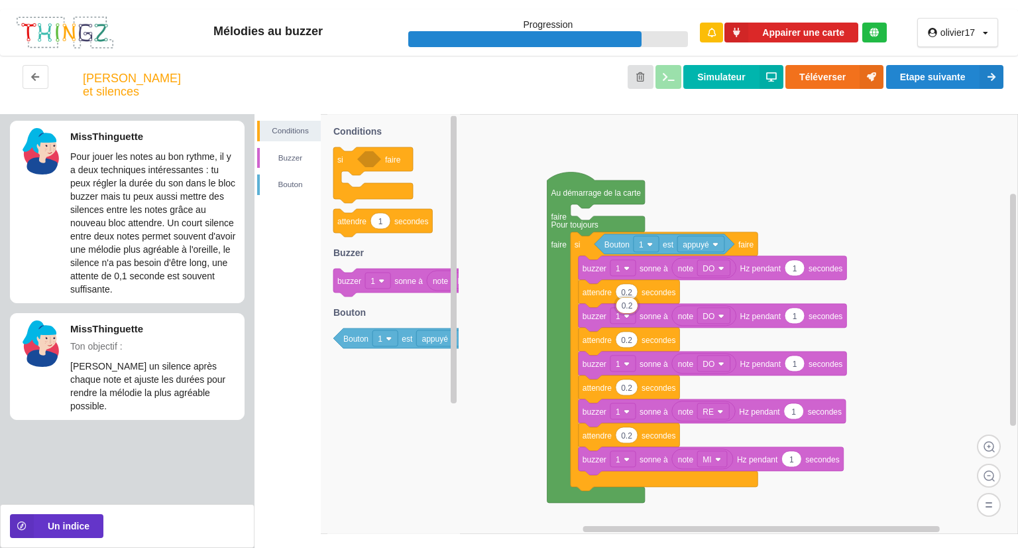
click at [632, 304] on input "0.2" at bounding box center [626, 305] width 21 height 15
type input "0.1"
click at [632, 355] on input "0.2" at bounding box center [626, 352] width 21 height 15
type input "0.1"
click at [631, 400] on input "0.2" at bounding box center [626, 400] width 21 height 15
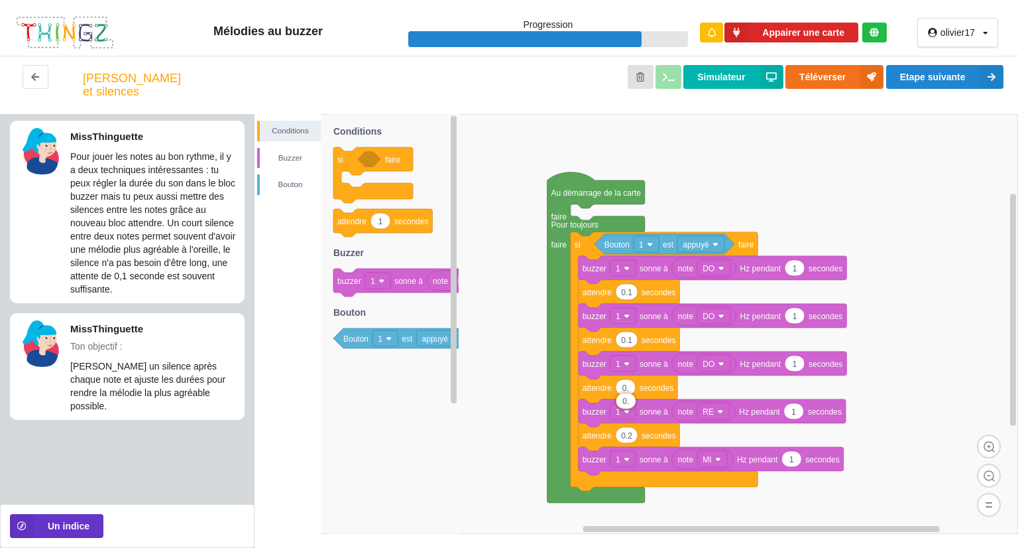
type input "0.1"
click at [632, 446] on input "0.2" at bounding box center [626, 448] width 21 height 15
type input "0.1"
click at [736, 70] on button "Simulateur" at bounding box center [733, 77] width 99 height 24
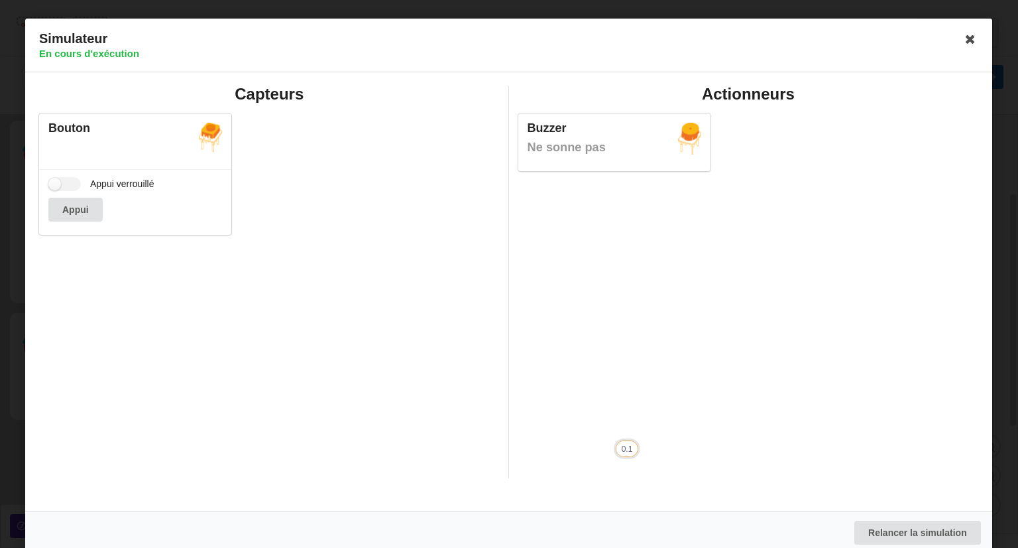
click at [48, 230] on div "Appui verrouillé Appui" at bounding box center [135, 202] width 192 height 66
drag, startPoint x: 48, startPoint y: 230, endPoint x: 64, endPoint y: 217, distance: 21.2
click at [64, 217] on div "Appui verrouillé Appui" at bounding box center [135, 202] width 192 height 66
click at [78, 186] on label "Appui verrouillé" at bounding box center [101, 184] width 106 height 14
click at [78, 186] on input "Appui verrouillé" at bounding box center [64, 184] width 32 height 14
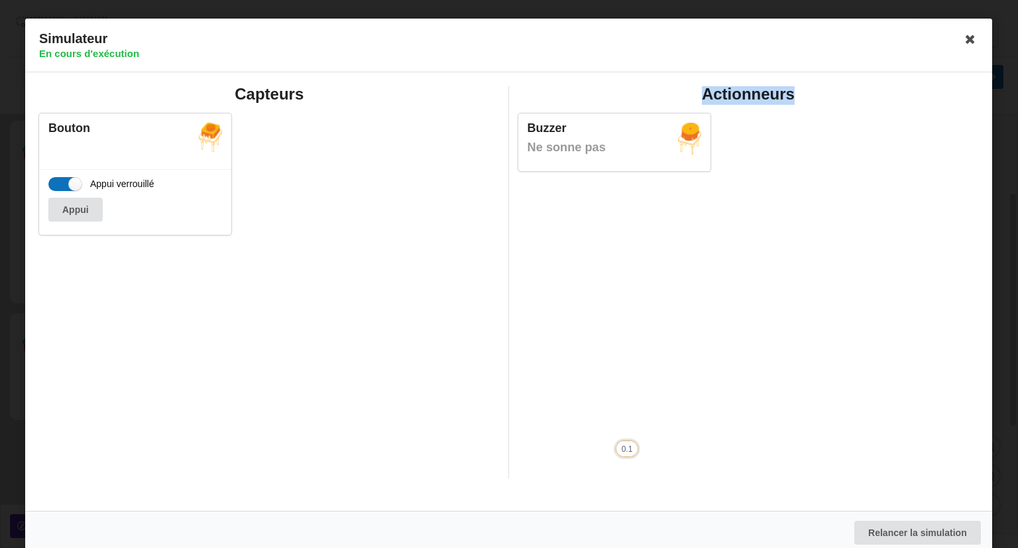
checkbox input "true"
click at [963, 39] on icon at bounding box center [971, 39] width 21 height 21
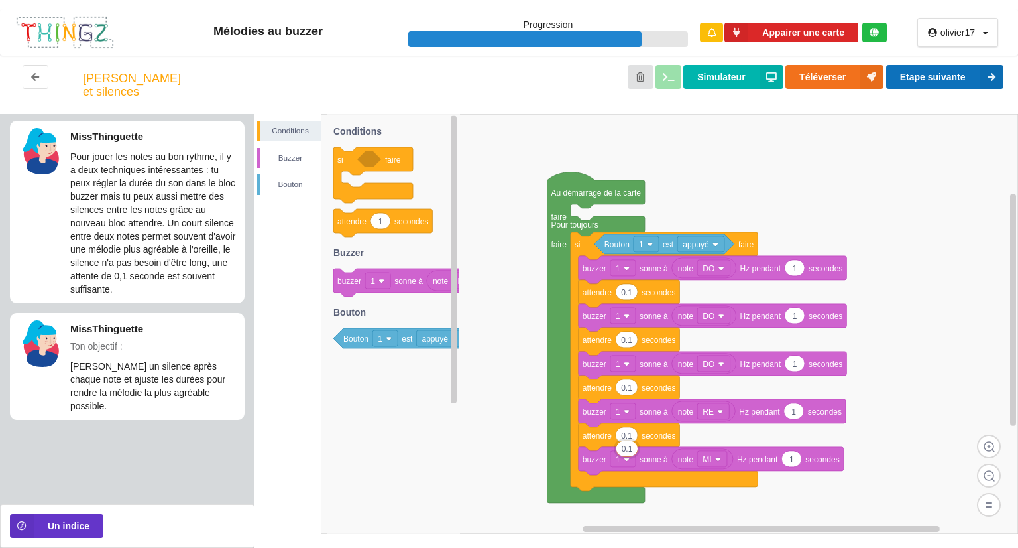
click at [914, 86] on button "Etape suivante" at bounding box center [944, 77] width 117 height 24
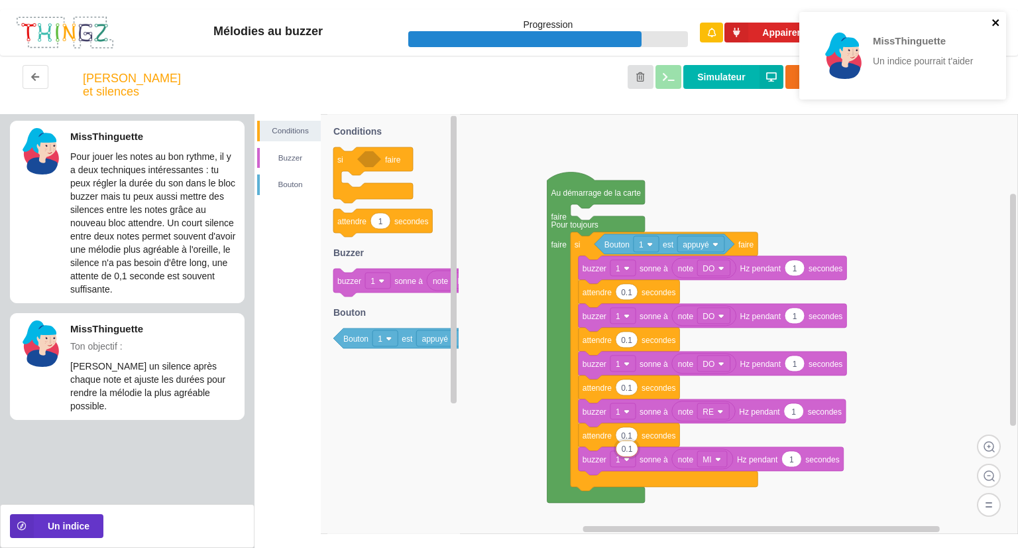
click at [994, 25] on icon "close" at bounding box center [996, 22] width 9 height 11
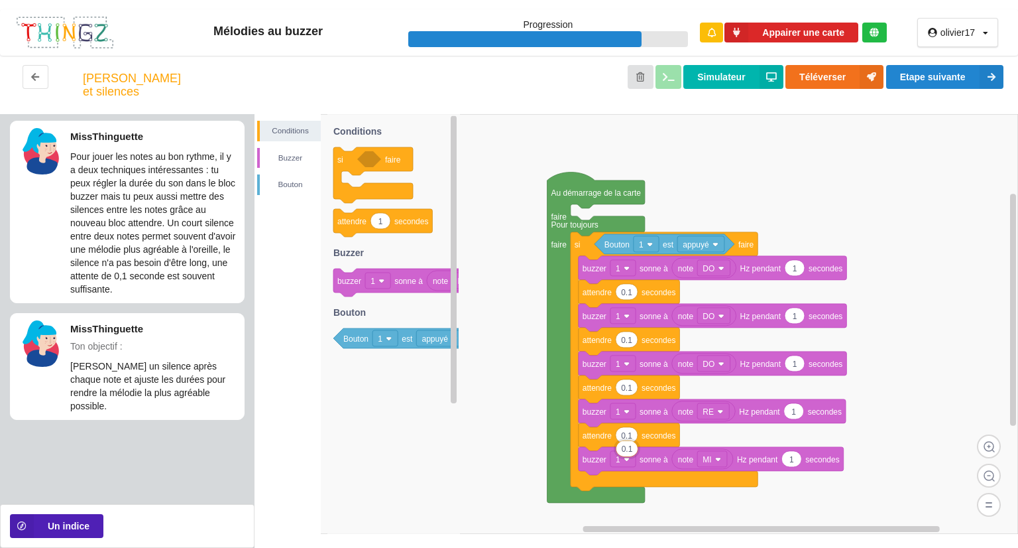
click at [82, 528] on button "Un indice" at bounding box center [56, 526] width 93 height 24
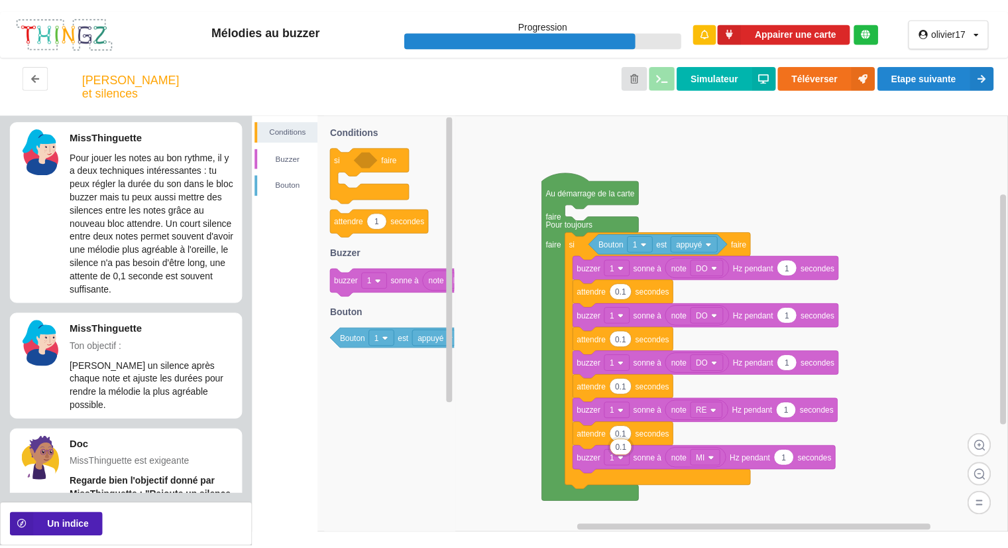
scroll to position [44, 0]
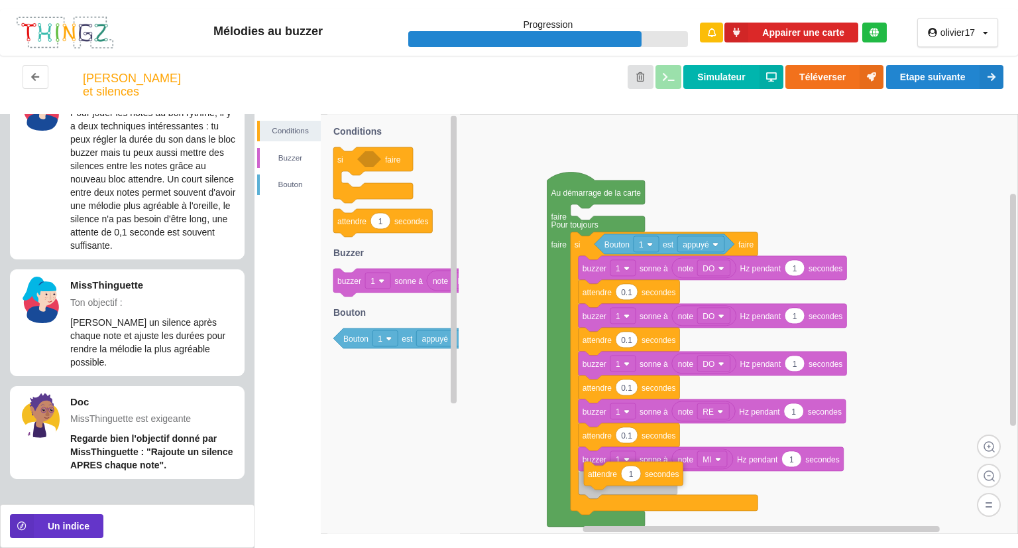
drag, startPoint x: 338, startPoint y: 242, endPoint x: 587, endPoint y: 495, distance: 354.9
click at [587, 495] on div "Conditions [PERSON_NAME] Au démarrage de la carte faire Pour toujours faire si …" at bounding box center [637, 331] width 764 height 434
type input "0.1"
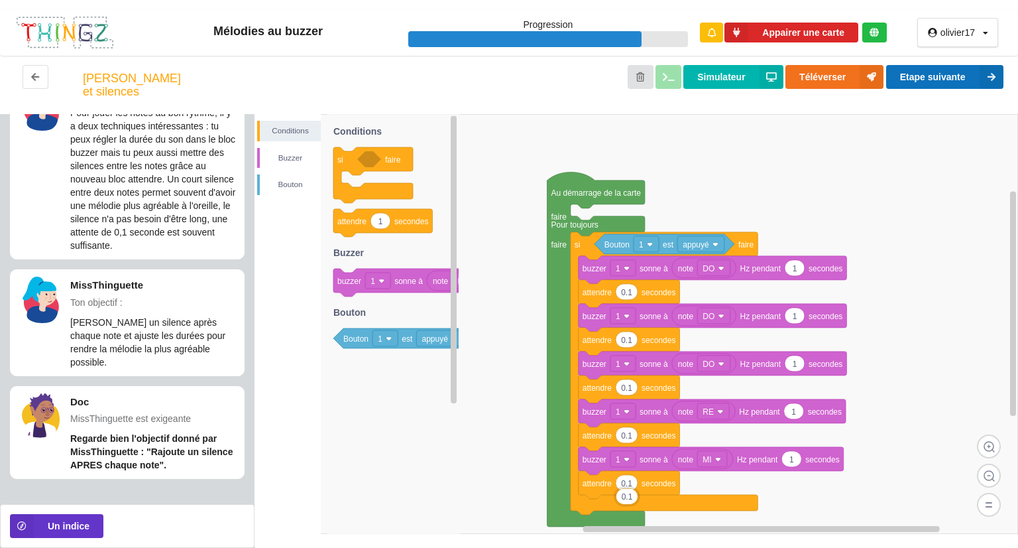
click at [963, 72] on button "Etape suivante" at bounding box center [944, 77] width 117 height 24
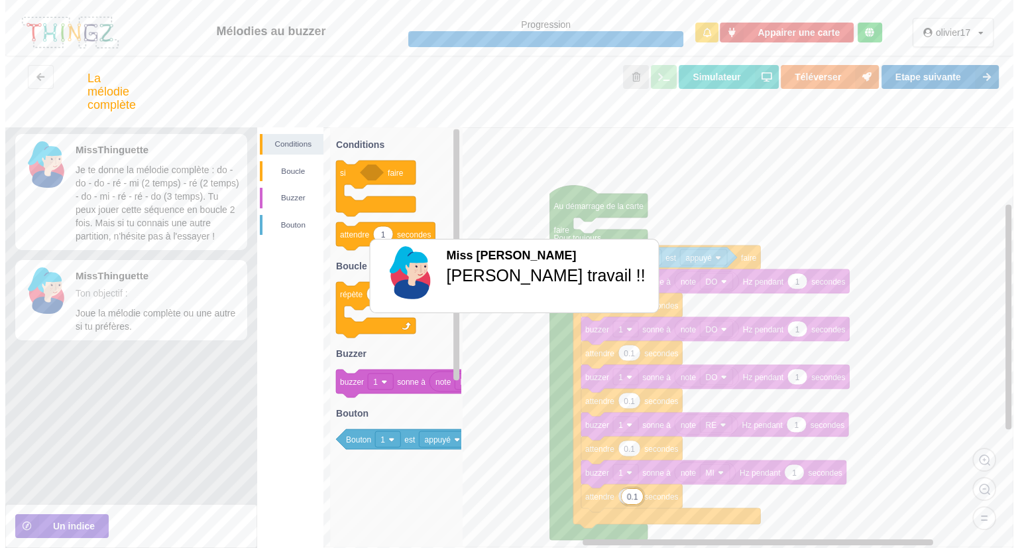
scroll to position [0, 0]
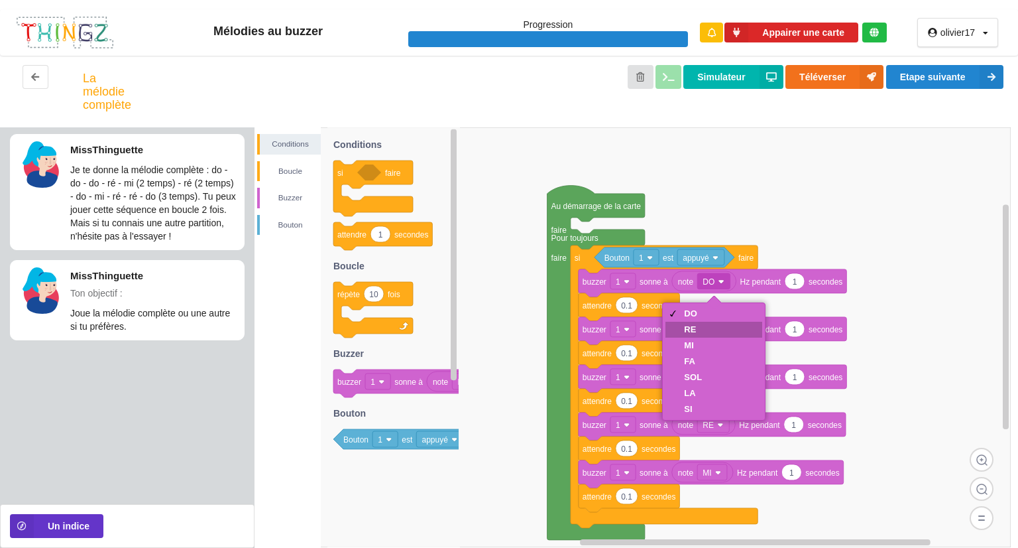
click at [686, 328] on div "RE" at bounding box center [693, 329] width 18 height 10
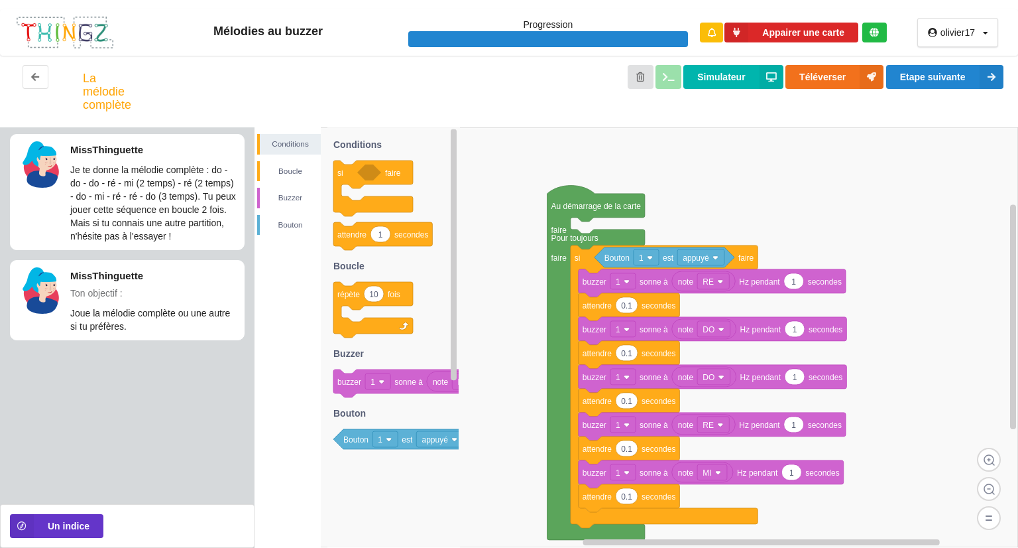
click at [711, 329] on div "MI" at bounding box center [714, 332] width 97 height 16
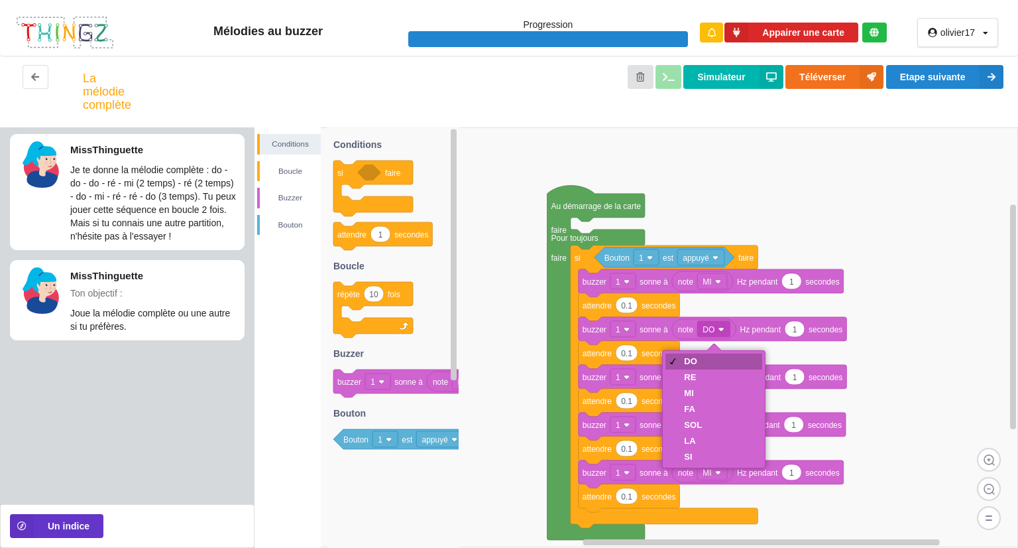
click at [689, 364] on div "DO" at bounding box center [693, 361] width 18 height 10
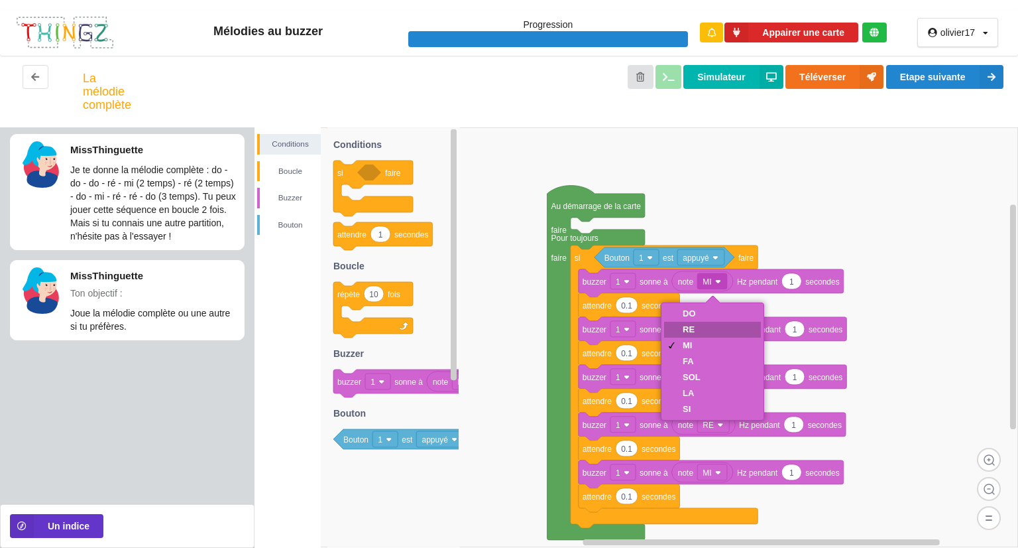
click at [706, 316] on div "DO" at bounding box center [712, 314] width 97 height 16
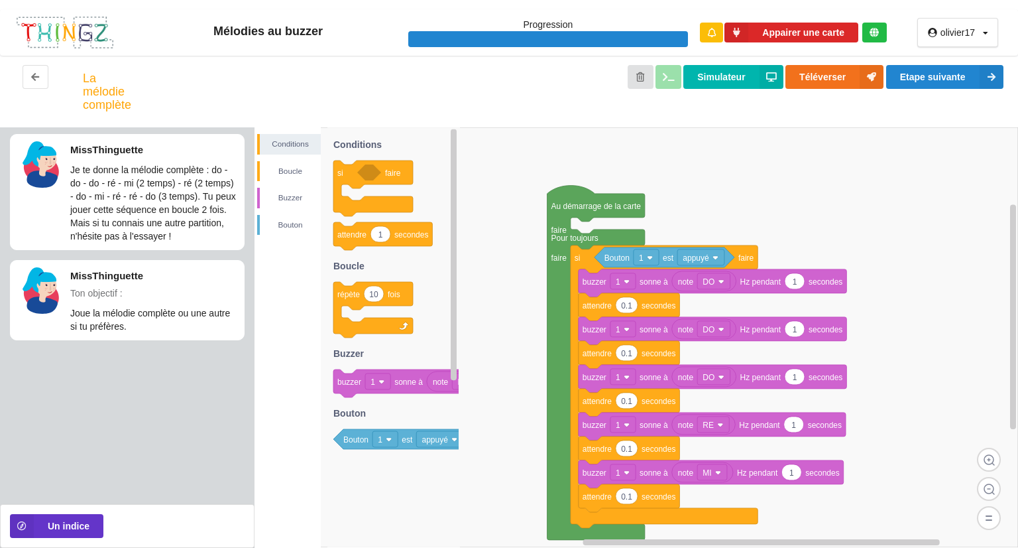
click at [709, 328] on div "MI" at bounding box center [712, 332] width 97 height 16
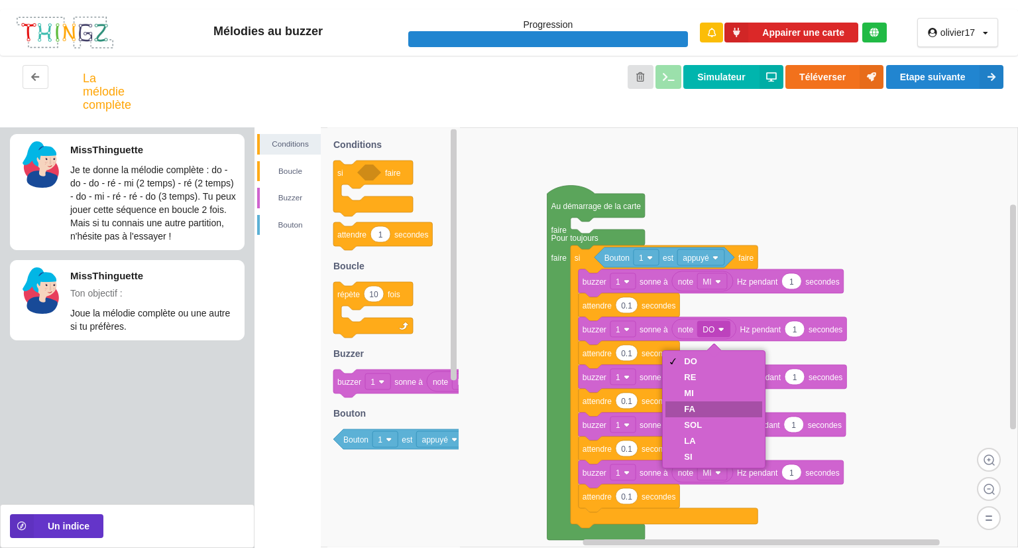
click at [695, 427] on div "SOL" at bounding box center [693, 425] width 18 height 10
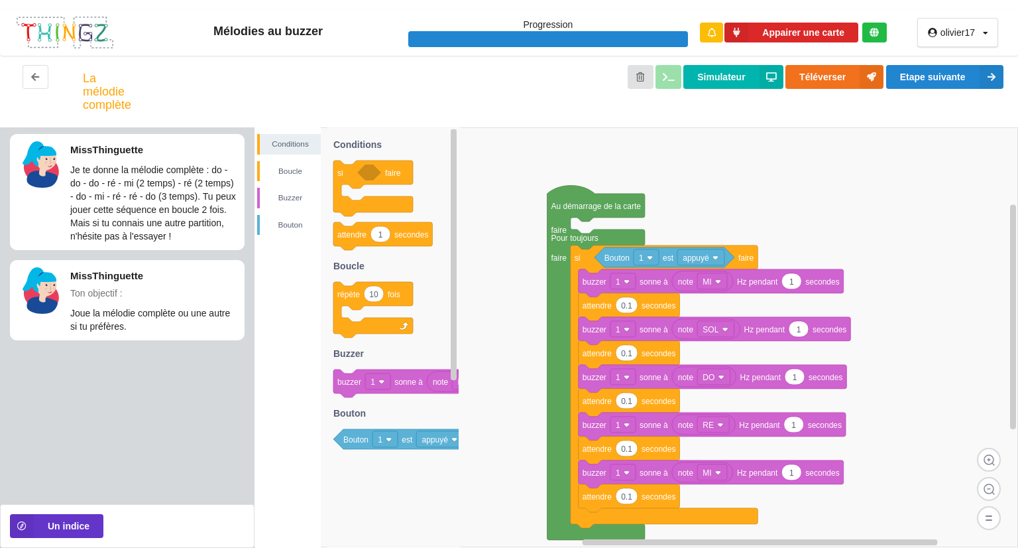
click at [716, 372] on div "MI" at bounding box center [714, 380] width 97 height 16
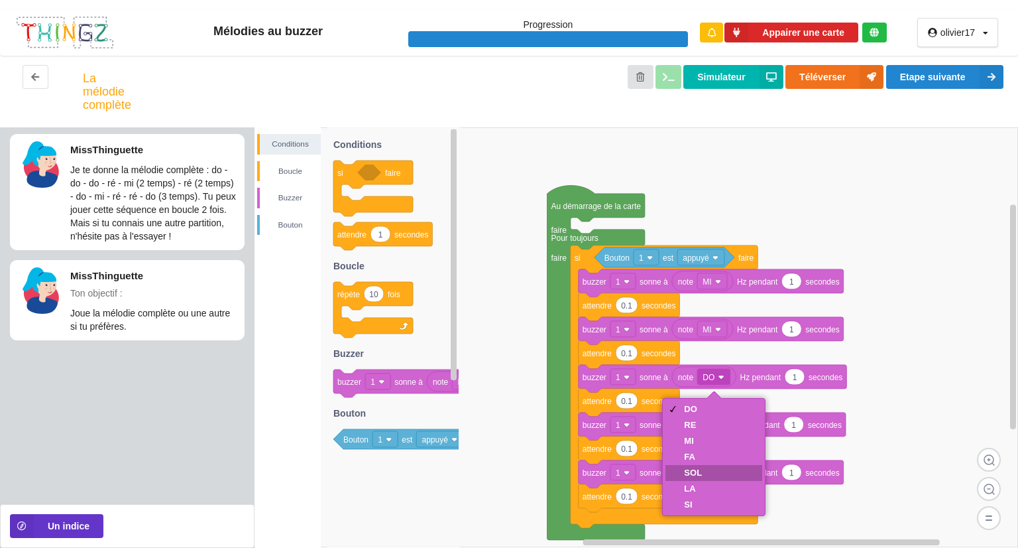
click at [691, 482] on div "LA" at bounding box center [714, 489] width 97 height 16
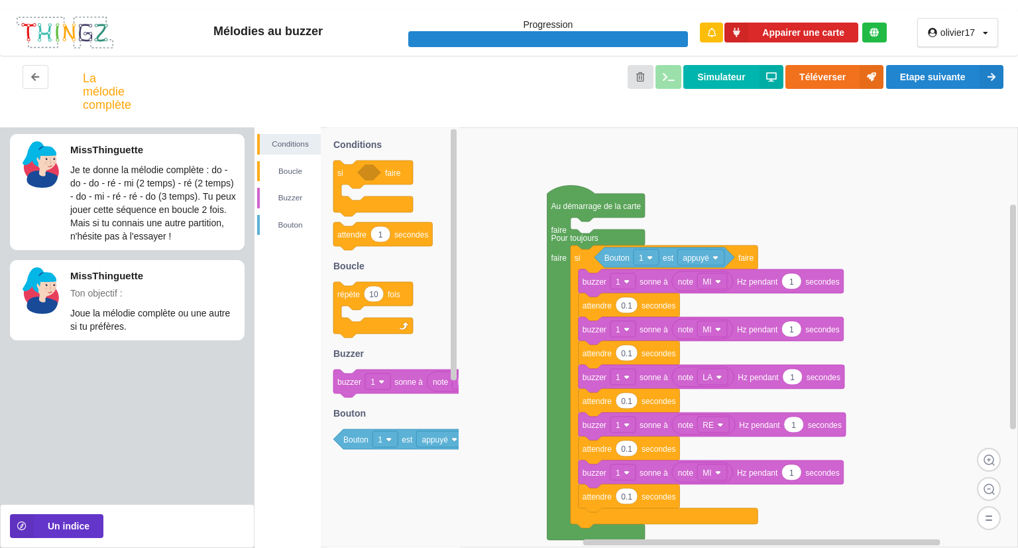
click at [715, 425] on div "MI" at bounding box center [714, 428] width 97 height 16
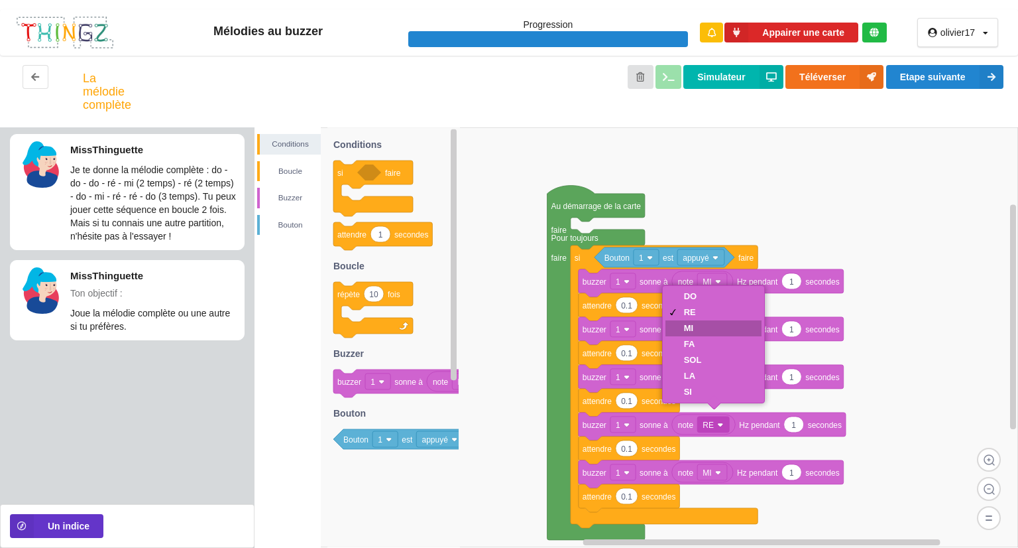
click at [699, 334] on div "MI" at bounding box center [714, 328] width 97 height 16
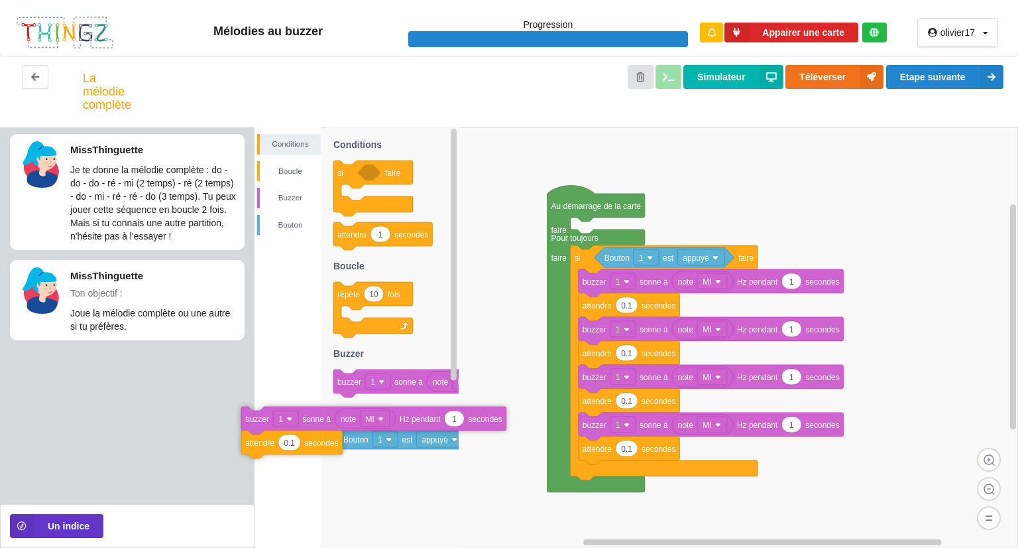
drag, startPoint x: 634, startPoint y: 468, endPoint x: 308, endPoint y: 406, distance: 331.4
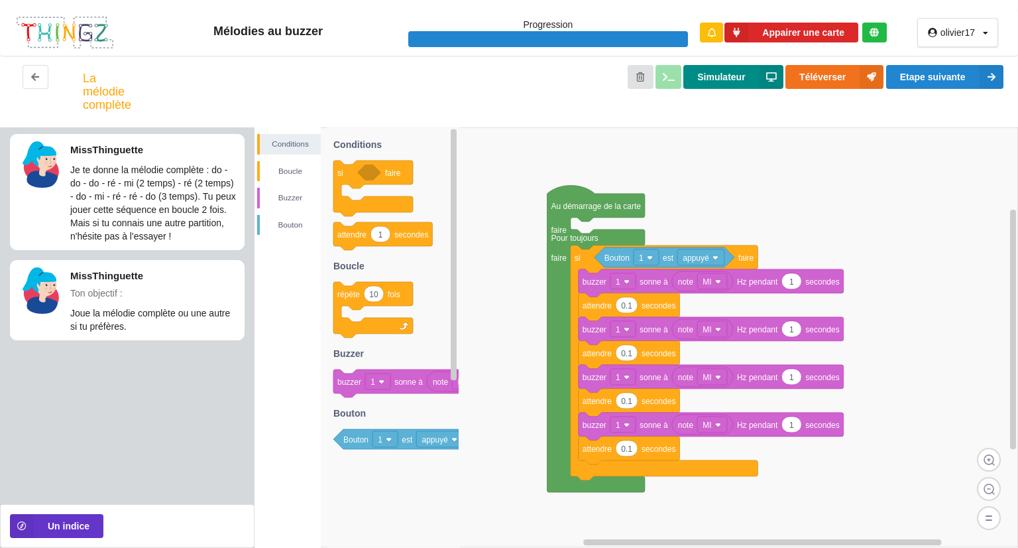
click at [735, 70] on button "Simulateur" at bounding box center [733, 77] width 99 height 24
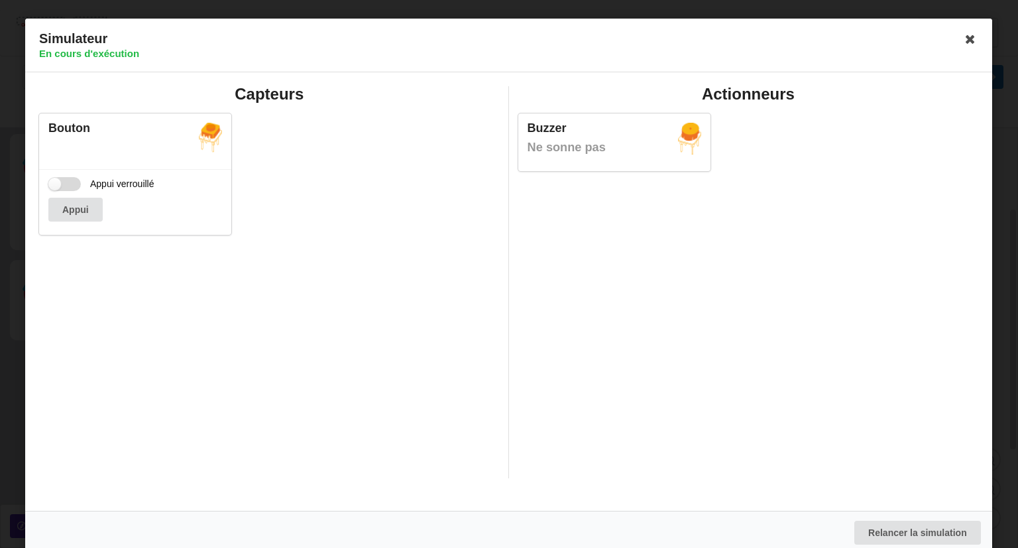
click at [73, 183] on label "Appui verrouillé" at bounding box center [101, 184] width 106 height 14
click at [73, 183] on input "Appui verrouillé" at bounding box center [64, 184] width 32 height 14
click at [68, 184] on label "Appui verrouillé" at bounding box center [101, 184] width 106 height 14
click at [68, 184] on input "Appui verrouillé" at bounding box center [64, 184] width 32 height 14
checkbox input "false"
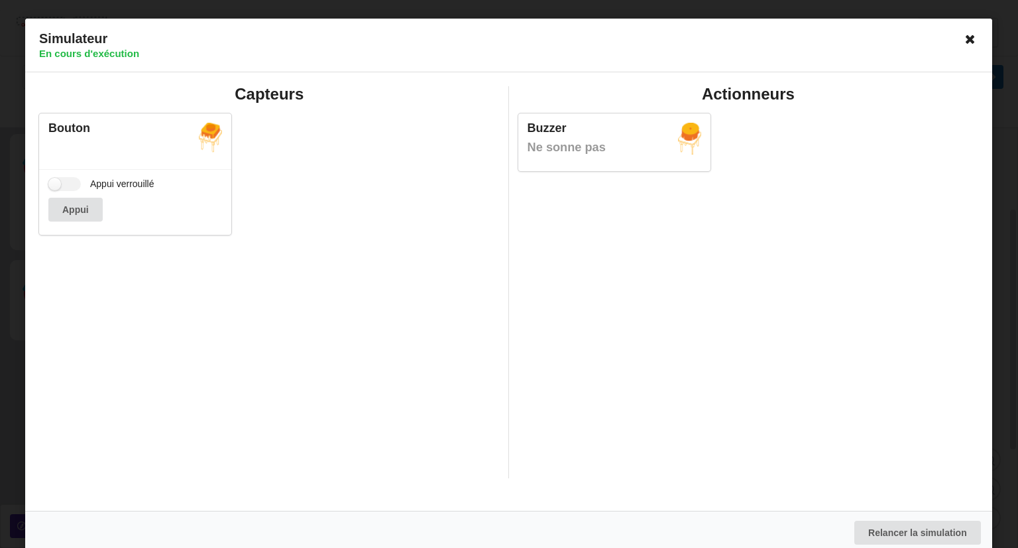
click at [963, 40] on icon at bounding box center [971, 39] width 21 height 21
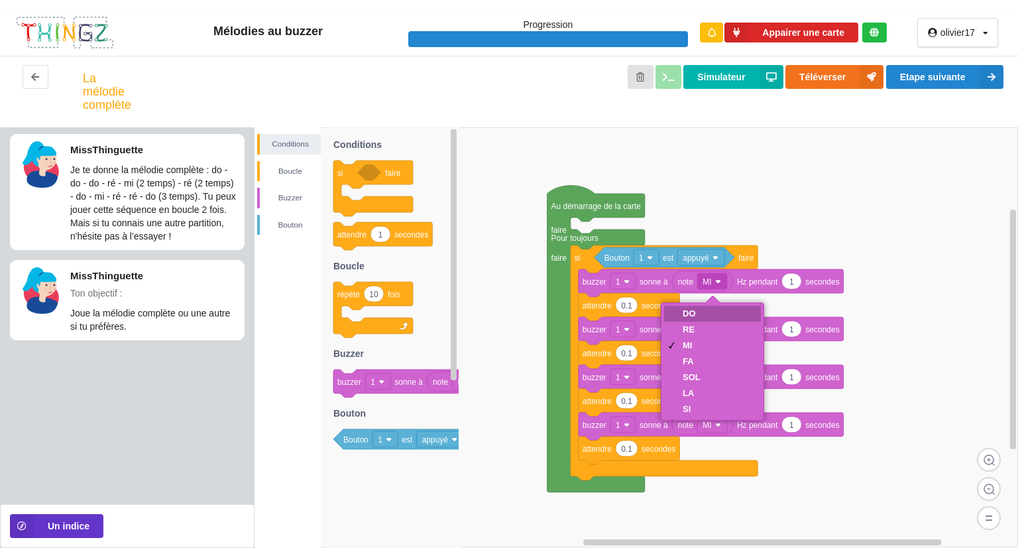
click at [716, 312] on div "DO" at bounding box center [712, 314] width 97 height 16
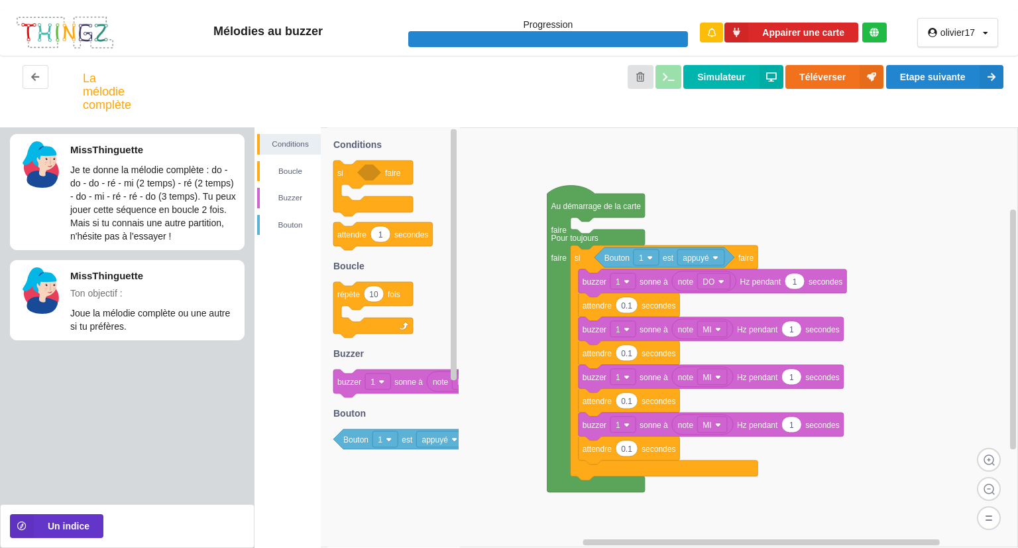
click at [714, 331] on div "MI" at bounding box center [712, 332] width 97 height 16
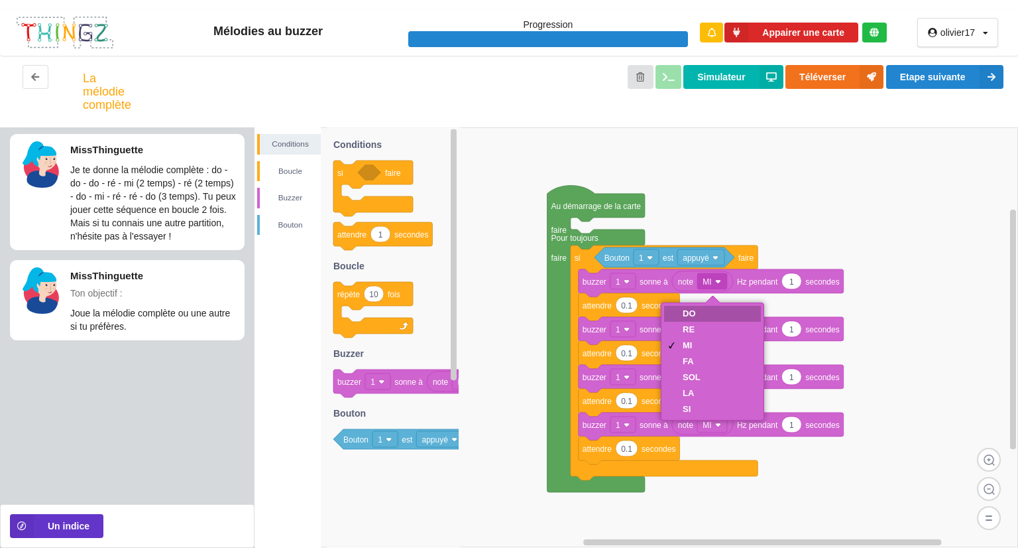
click at [690, 314] on div "DO" at bounding box center [692, 313] width 18 height 10
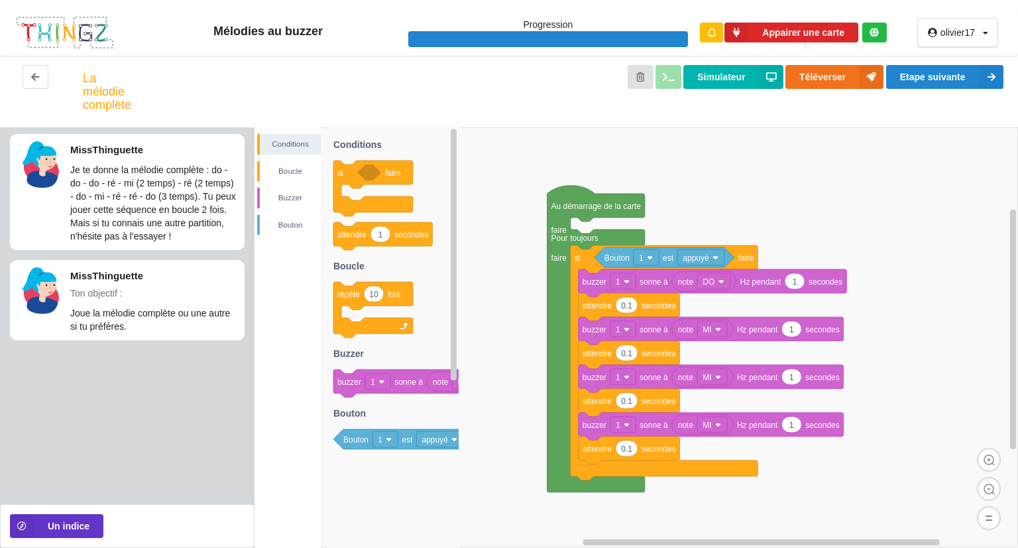
click at [709, 328] on div "MI" at bounding box center [712, 332] width 97 height 16
drag, startPoint x: 713, startPoint y: 284, endPoint x: 705, endPoint y: 280, distance: 8.9
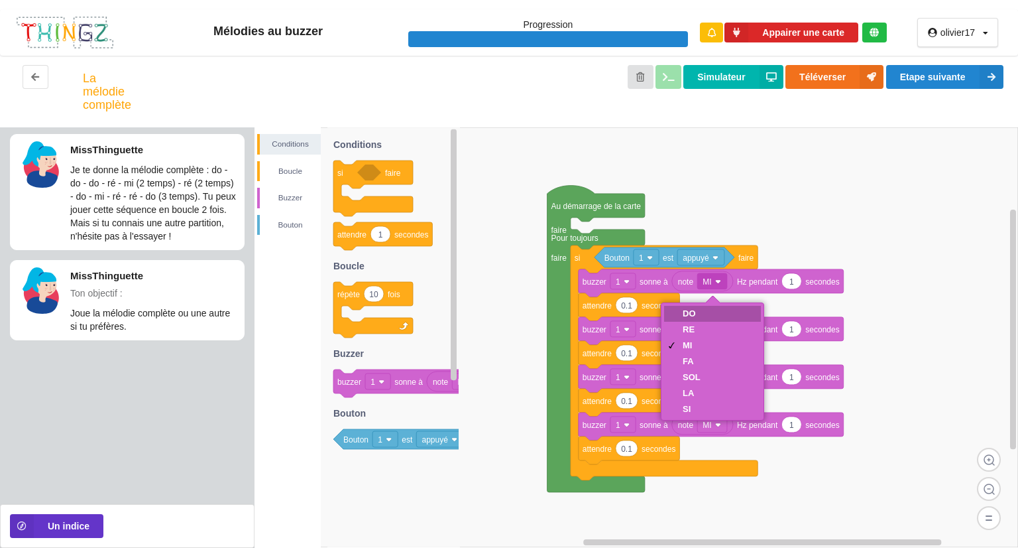
click at [697, 314] on div "DO" at bounding box center [692, 313] width 18 height 10
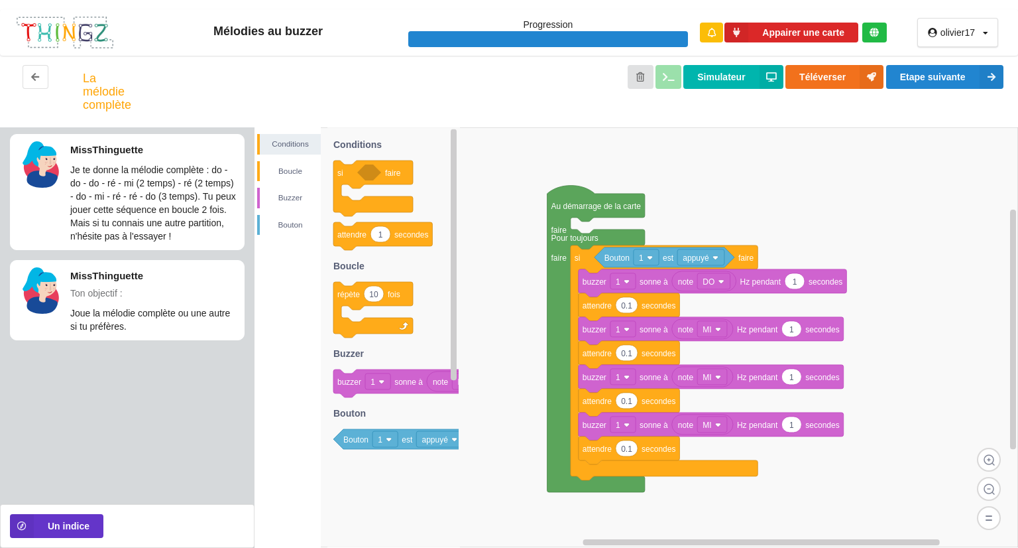
click at [705, 332] on div "MI" at bounding box center [712, 332] width 97 height 16
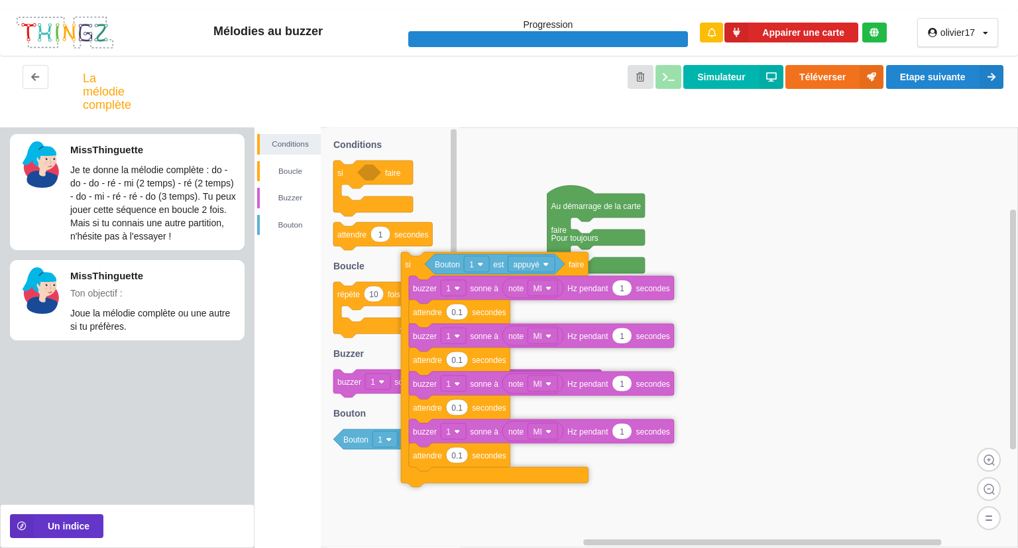
drag, startPoint x: 578, startPoint y: 257, endPoint x: 339, endPoint y: 249, distance: 239.5
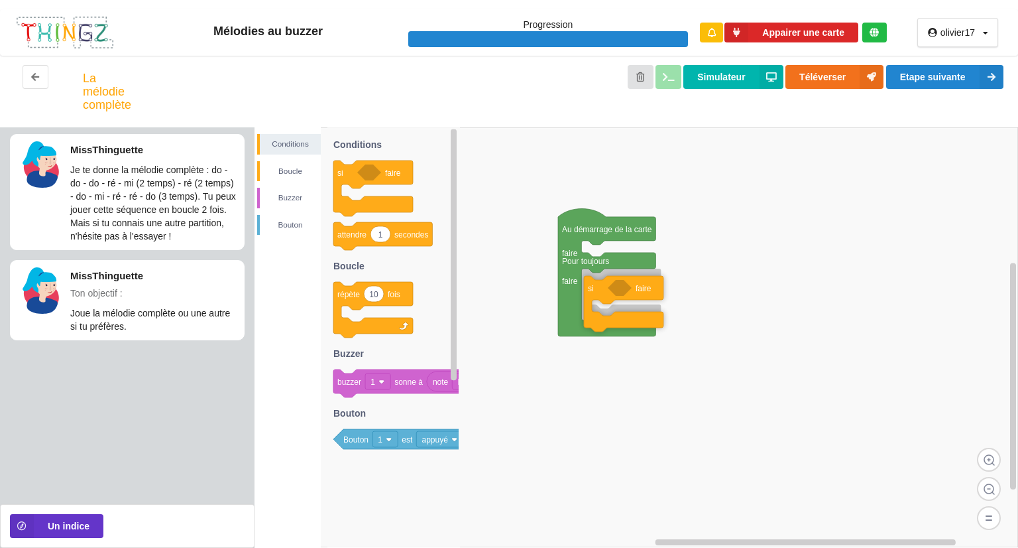
drag, startPoint x: 347, startPoint y: 180, endPoint x: 494, endPoint y: 351, distance: 226.2
click at [595, 294] on div "Conditions Boucle [PERSON_NAME] Au démarrage de la carte faire Pour toujours fa…" at bounding box center [637, 337] width 764 height 420
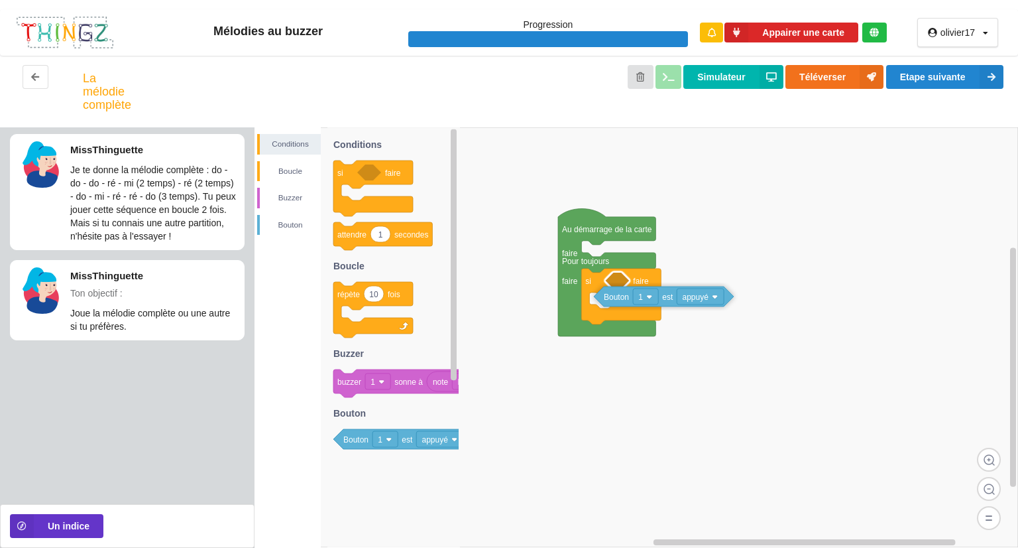
drag, startPoint x: 355, startPoint y: 442, endPoint x: 623, endPoint y: 286, distance: 310.8
click at [623, 286] on div "Conditions Boucle [PERSON_NAME] Au démarrage de la carte faire Pour toujours fa…" at bounding box center [637, 337] width 764 height 420
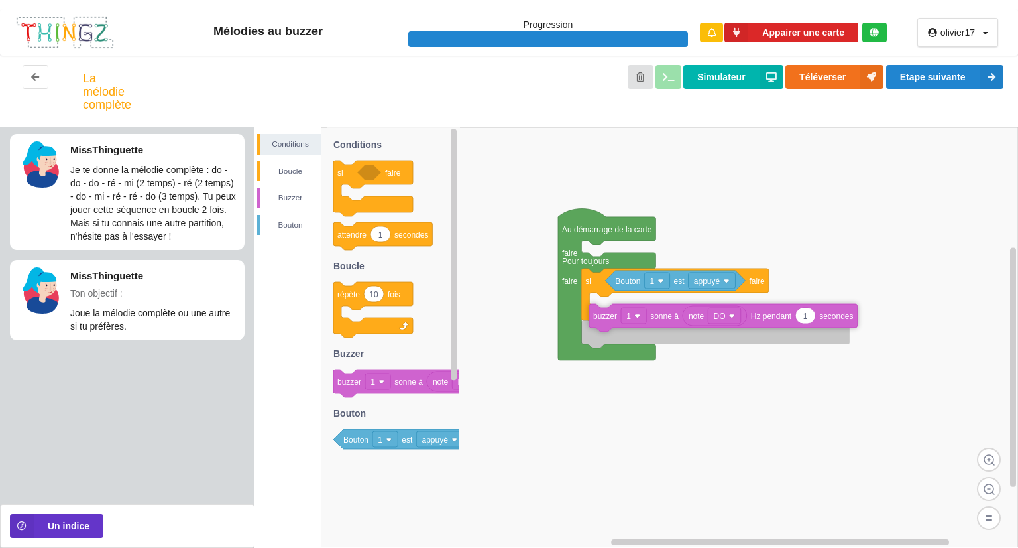
drag, startPoint x: 449, startPoint y: 364, endPoint x: 605, endPoint y: 309, distance: 165.2
click at [605, 309] on div "Conditions Boucle [PERSON_NAME] Au démarrage de la carte faire Pour toujours fa…" at bounding box center [637, 337] width 764 height 420
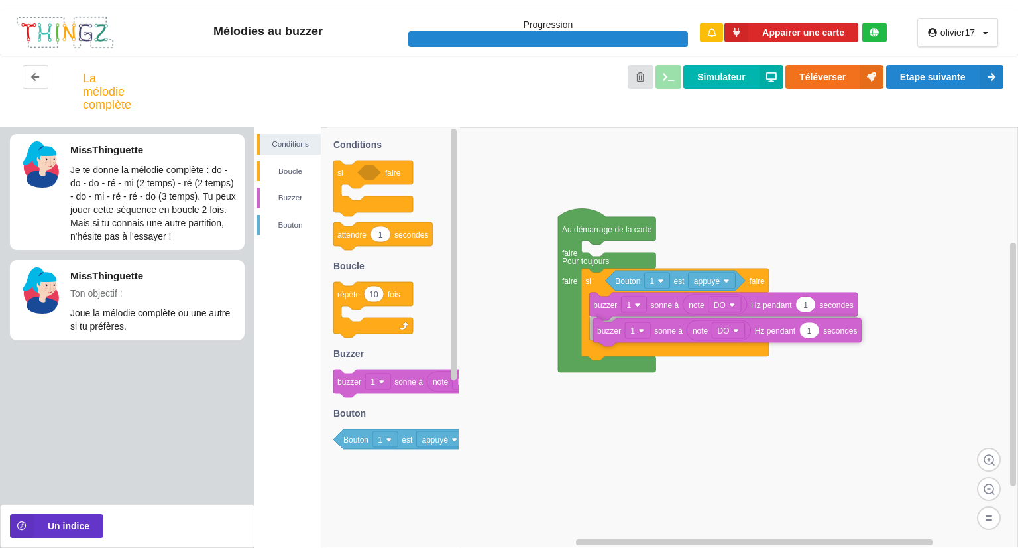
drag, startPoint x: 345, startPoint y: 387, endPoint x: 602, endPoint y: 329, distance: 263.6
click at [602, 329] on div "Conditions Boucle [PERSON_NAME] Au démarrage de la carte faire Pour toujours fa…" at bounding box center [637, 337] width 764 height 420
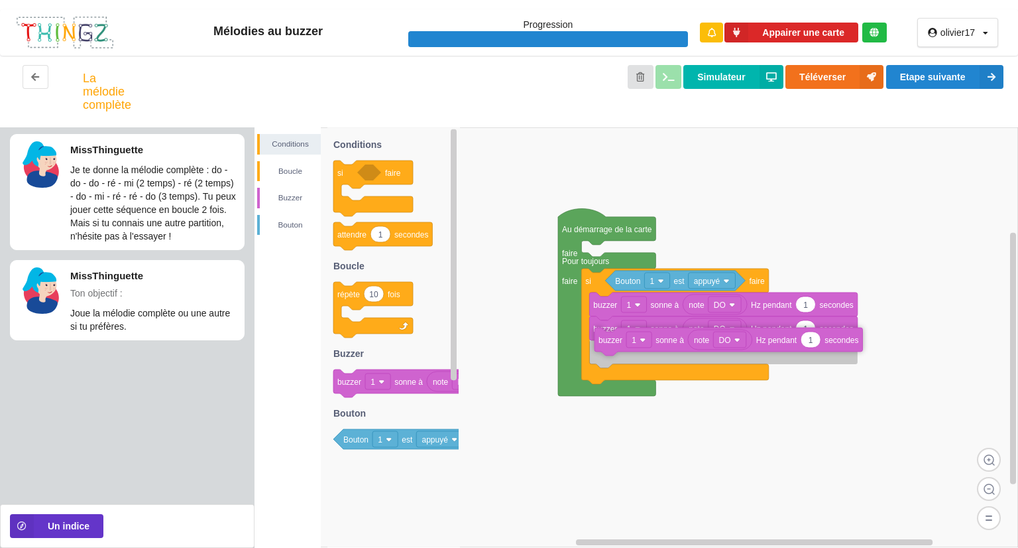
drag, startPoint x: 432, startPoint y: 392, endPoint x: 617, endPoint y: 348, distance: 190.1
click at [617, 348] on div "Conditions Boucle Buzzer Bouton Au démarrage de la carte faire Pour toujours fa…" at bounding box center [637, 337] width 764 height 420
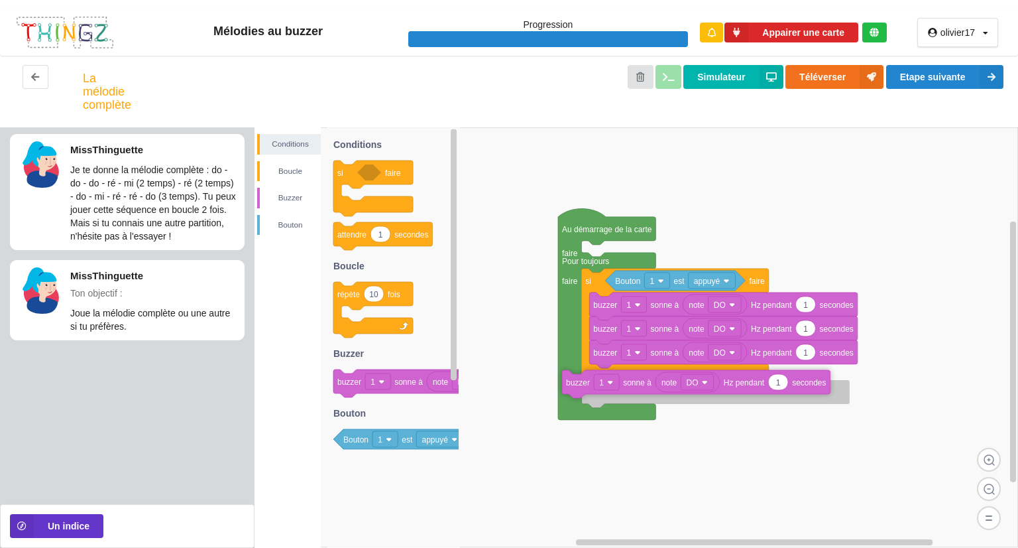
drag, startPoint x: 361, startPoint y: 388, endPoint x: 592, endPoint y: 380, distance: 231.5
click at [592, 380] on div "Conditions Boucle Buzzer Bouton Au démarrage de la carte faire Pour toujours fa…" at bounding box center [637, 337] width 764 height 420
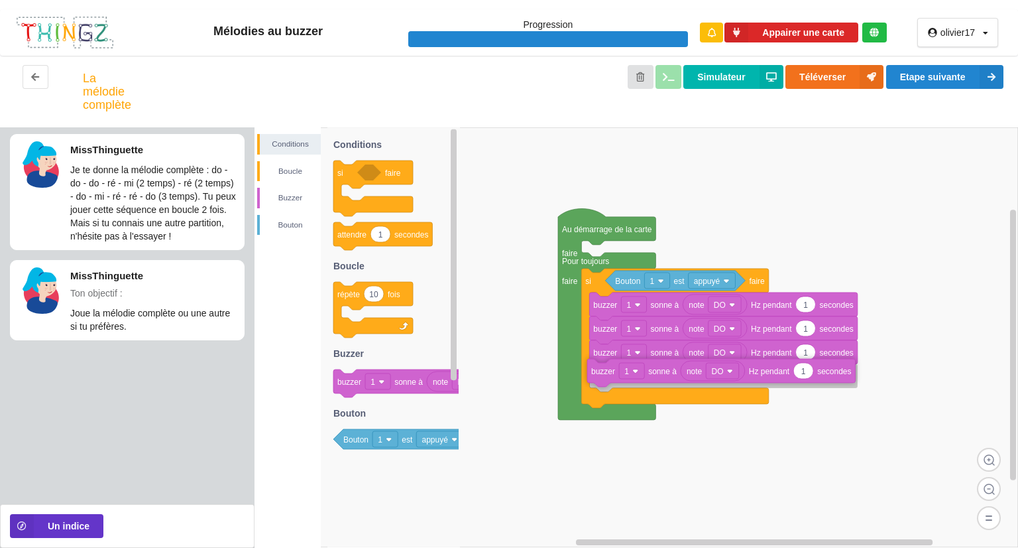
drag, startPoint x: 607, startPoint y: 386, endPoint x: 619, endPoint y: 366, distance: 22.9
click at [735, 348] on div "DO" at bounding box center [725, 347] width 97 height 16
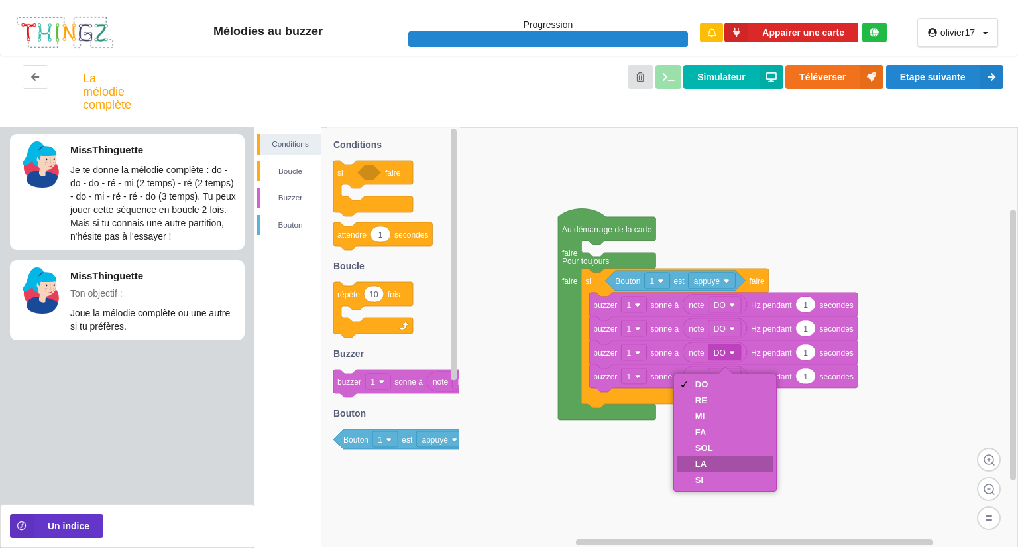
click at [700, 462] on div "LA" at bounding box center [704, 464] width 18 height 10
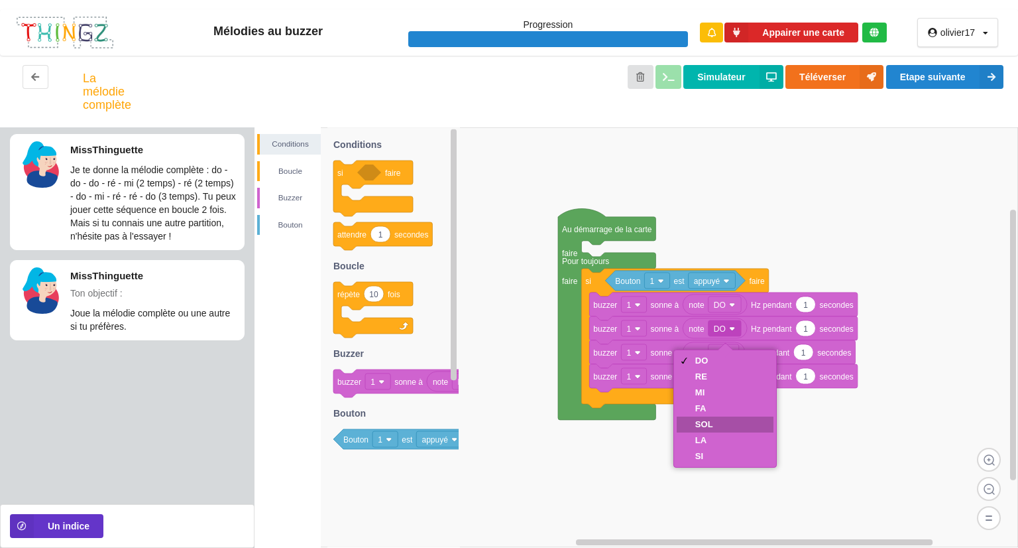
click at [709, 415] on div "FA" at bounding box center [725, 408] width 97 height 16
click at [709, 429] on div "SOL" at bounding box center [724, 424] width 97 height 16
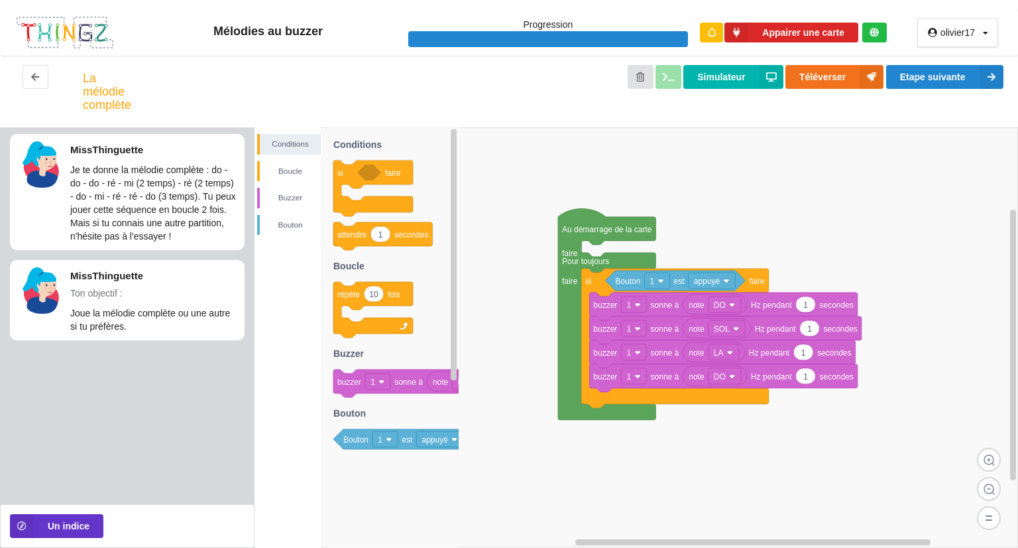
click at [737, 369] on div "RE" at bounding box center [724, 363] width 97 height 16
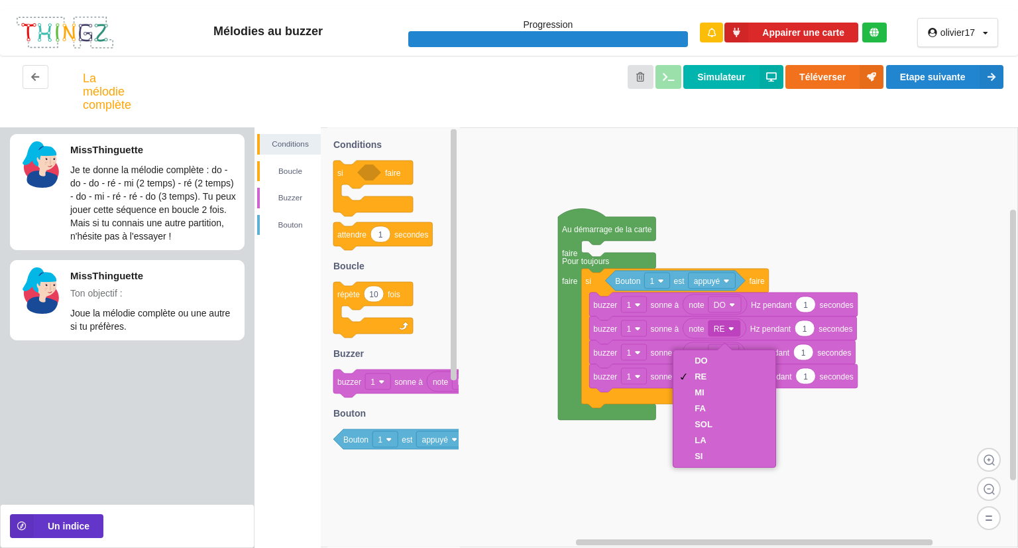
click at [706, 499] on rect at bounding box center [637, 337] width 764 height 420
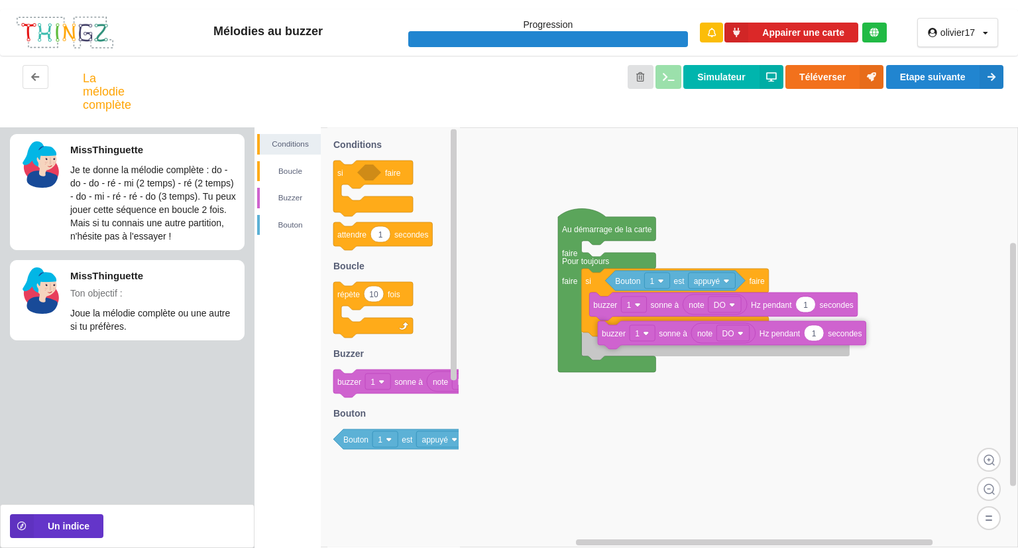
drag, startPoint x: 414, startPoint y: 377, endPoint x: 611, endPoint y: 331, distance: 202.1
click at [611, 331] on div "Conditions Boucle [PERSON_NAME] Au démarrage de la carte faire Pour toujours fa…" at bounding box center [637, 337] width 764 height 420
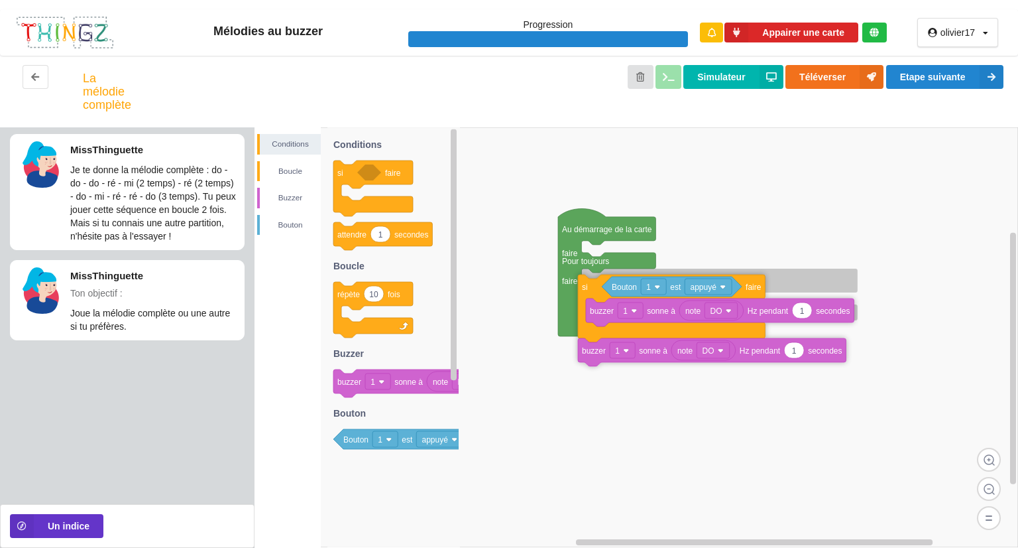
drag, startPoint x: 611, startPoint y: 331, endPoint x: 607, endPoint y: 339, distance: 8.0
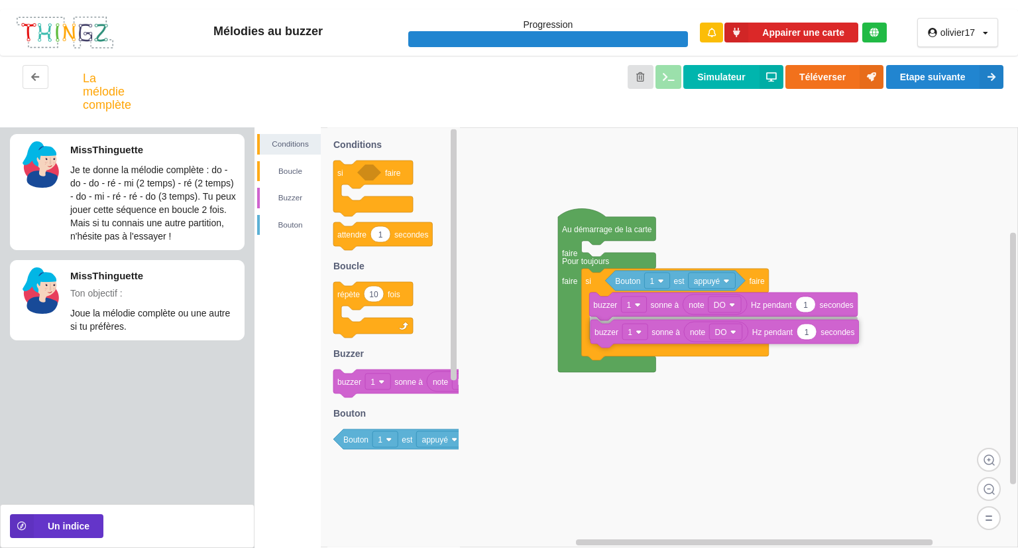
drag, startPoint x: 599, startPoint y: 353, endPoint x: 607, endPoint y: 339, distance: 16.0
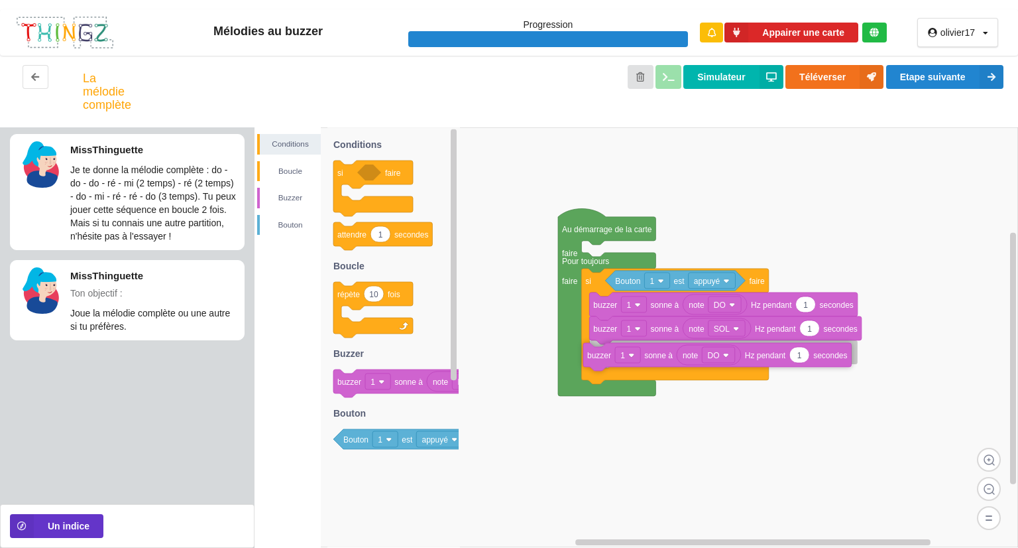
drag, startPoint x: 479, startPoint y: 393, endPoint x: 599, endPoint y: 358, distance: 125.7
click at [599, 358] on div "Conditions Boucle Buzzer Bouton Au démarrage de la carte faire Pour toujours fa…" at bounding box center [637, 337] width 764 height 420
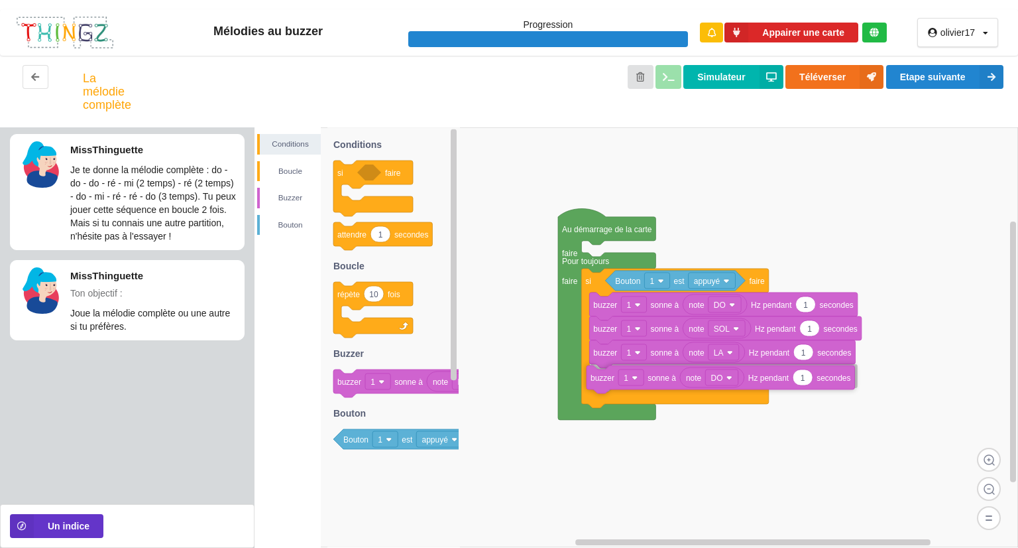
drag, startPoint x: 345, startPoint y: 388, endPoint x: 601, endPoint y: 383, distance: 256.0
click at [601, 383] on div "Conditions Boucle Buzzer Bouton Au démarrage de la carte faire Pour toujours fa…" at bounding box center [637, 337] width 764 height 420
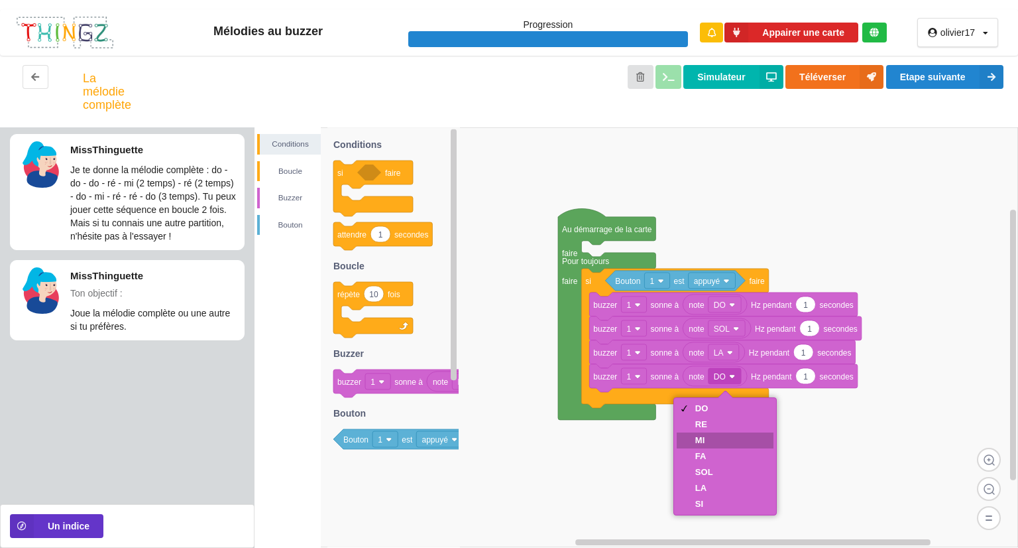
click at [700, 438] on div "MI" at bounding box center [704, 440] width 18 height 10
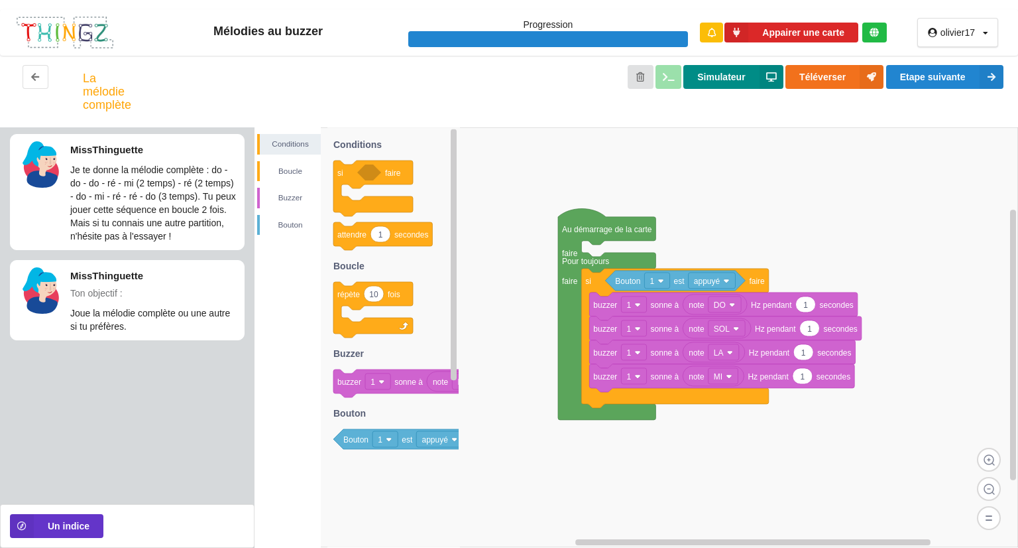
click at [729, 84] on button "Simulateur" at bounding box center [733, 77] width 99 height 24
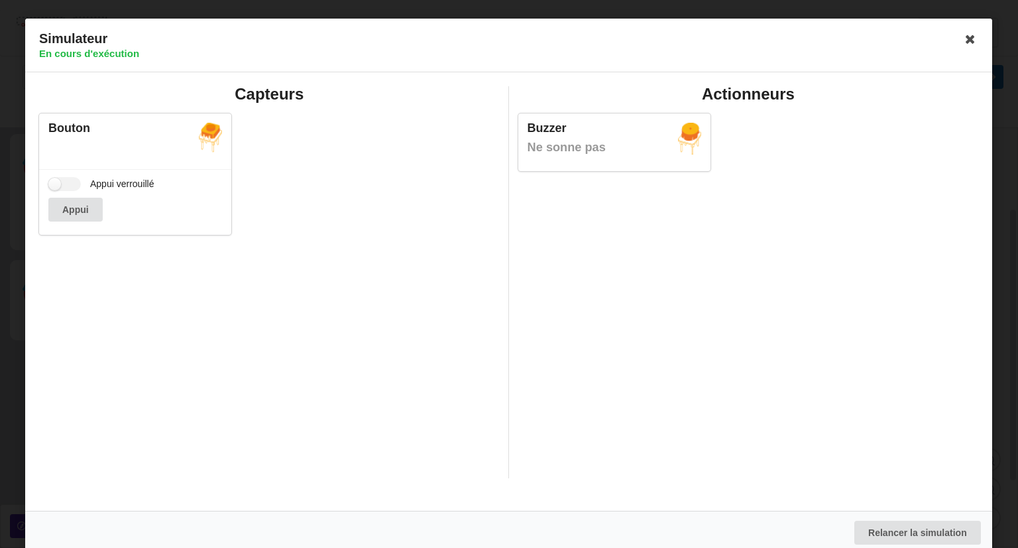
click at [62, 169] on div "Appui verrouillé Appui" at bounding box center [135, 202] width 192 height 66
click at [68, 189] on label "Appui verrouillé" at bounding box center [101, 184] width 106 height 14
click at [68, 189] on input "Appui verrouillé" at bounding box center [64, 184] width 32 height 14
checkbox input "true"
click at [963, 40] on icon at bounding box center [971, 39] width 21 height 21
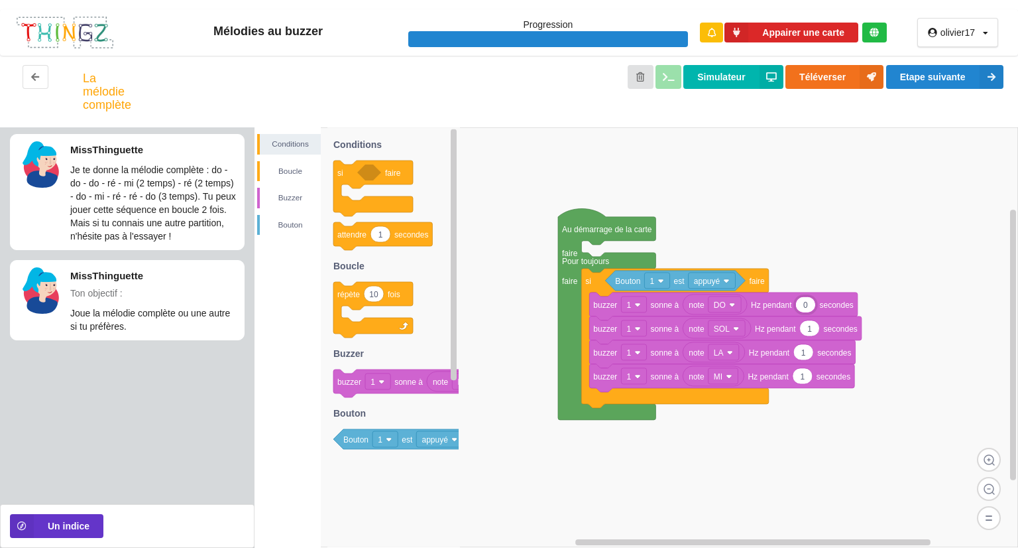
type input "0."
type input "0.4"
click at [732, 76] on button "Simulateur" at bounding box center [733, 77] width 99 height 24
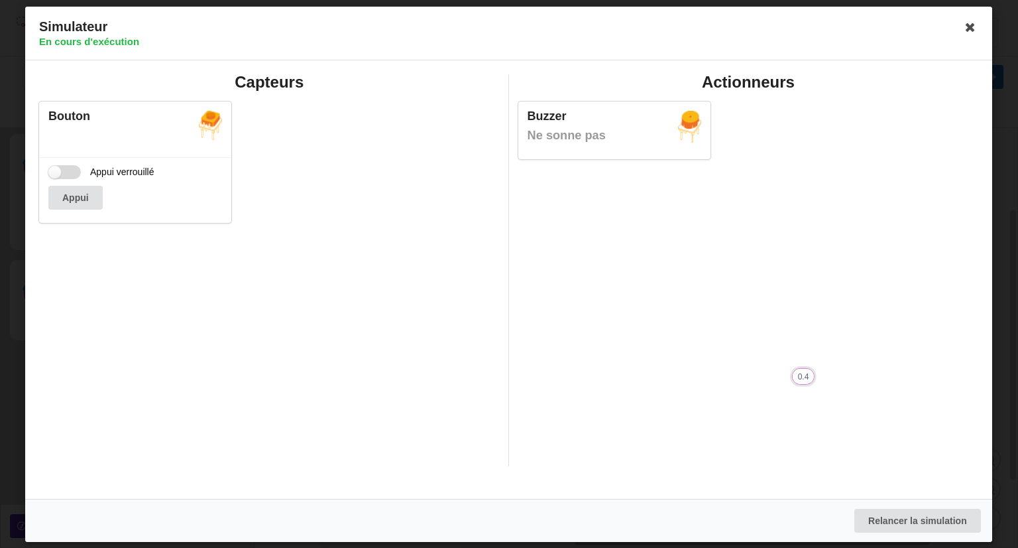
click at [72, 173] on label "Appui verrouillé" at bounding box center [101, 171] width 106 height 14
click at [72, 173] on input "Appui verrouillé" at bounding box center [64, 171] width 32 height 14
checkbox input "true"
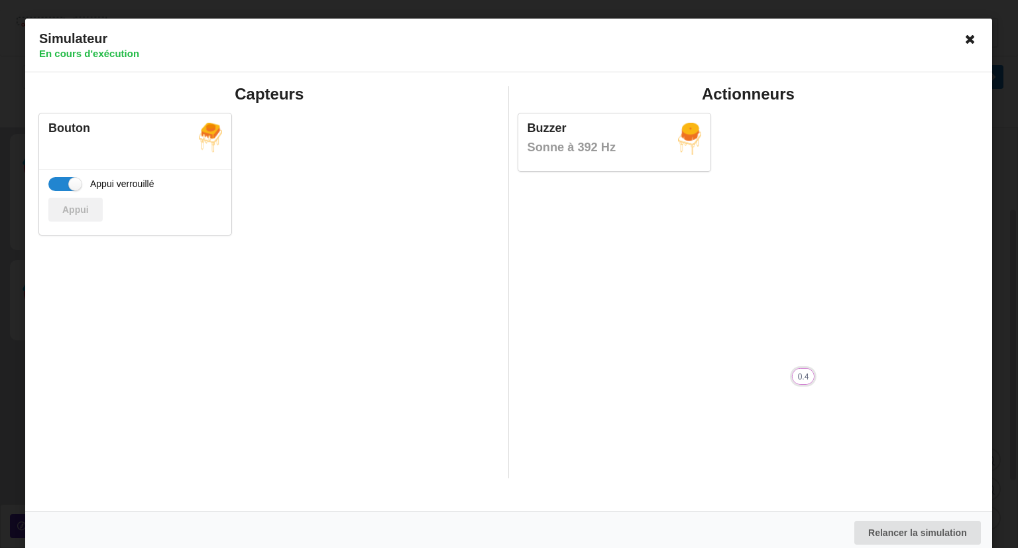
click at [961, 42] on icon at bounding box center [971, 39] width 21 height 21
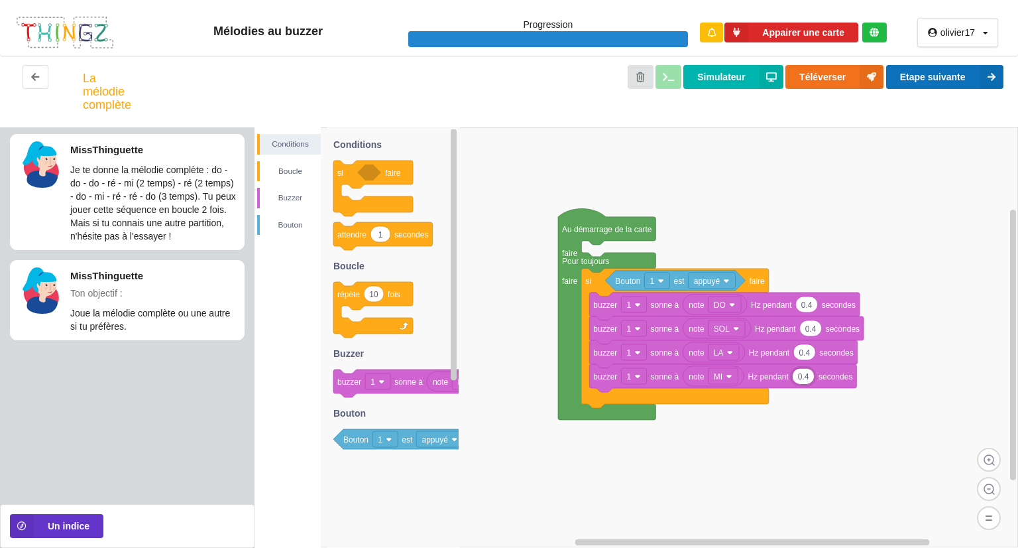
click at [905, 78] on button "Etape suivante" at bounding box center [944, 77] width 117 height 24
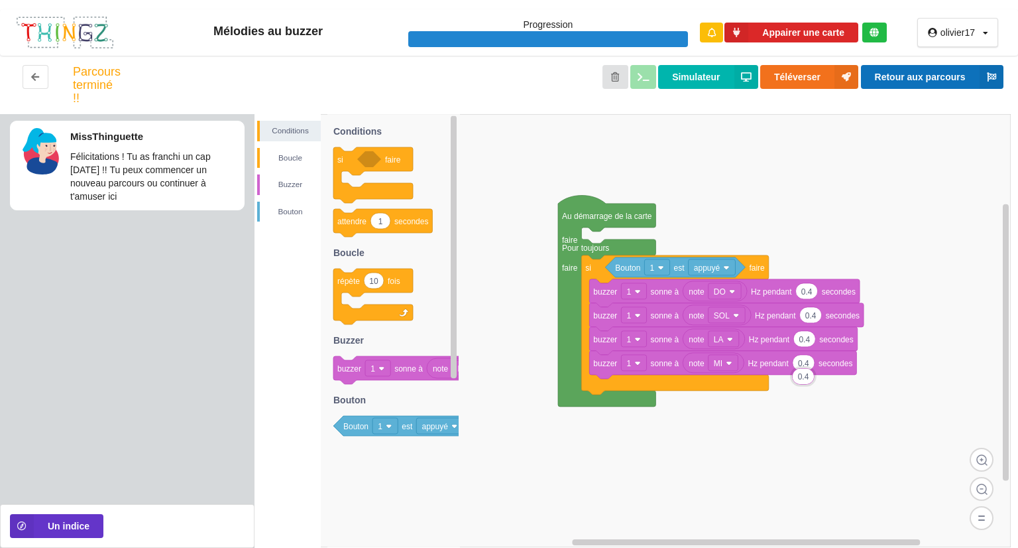
click at [905, 78] on button "Retour aux parcours" at bounding box center [932, 77] width 143 height 24
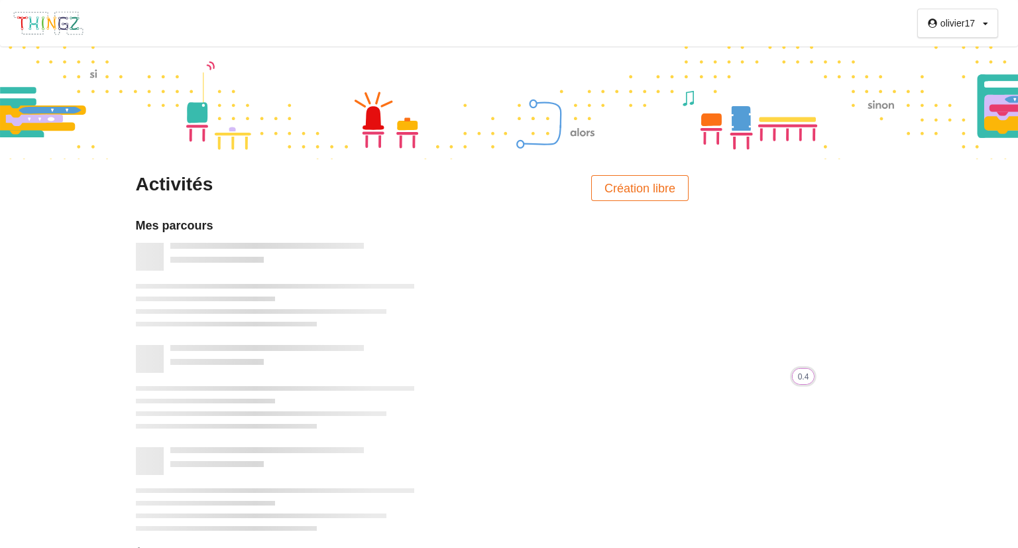
click at [585, 300] on div "Mes parcours" at bounding box center [413, 374] width 554 height 312
